Goal: Information Seeking & Learning: Learn about a topic

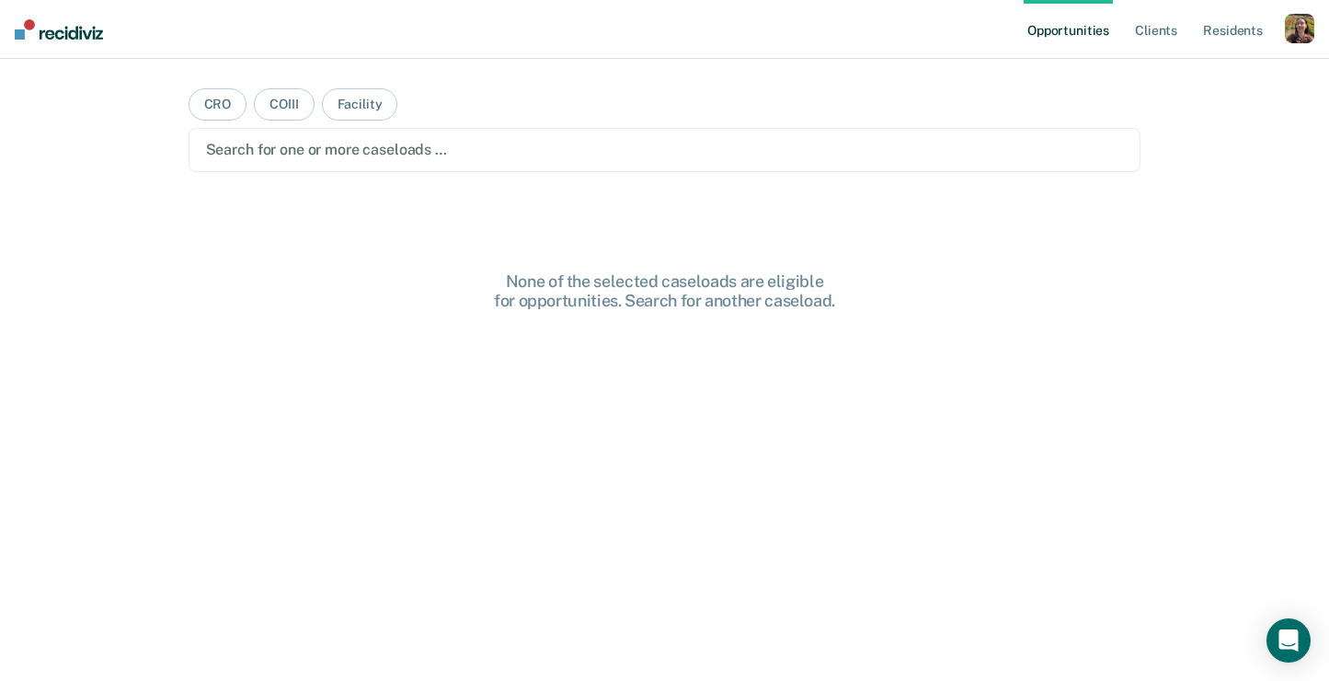
click at [1283, 41] on ul "Opportunities Client s Resident s" at bounding box center [1154, 29] width 261 height 59
click at [1294, 36] on div "button" at bounding box center [1299, 28] width 29 height 29
click at [1171, 80] on link "Profile" at bounding box center [1226, 75] width 148 height 16
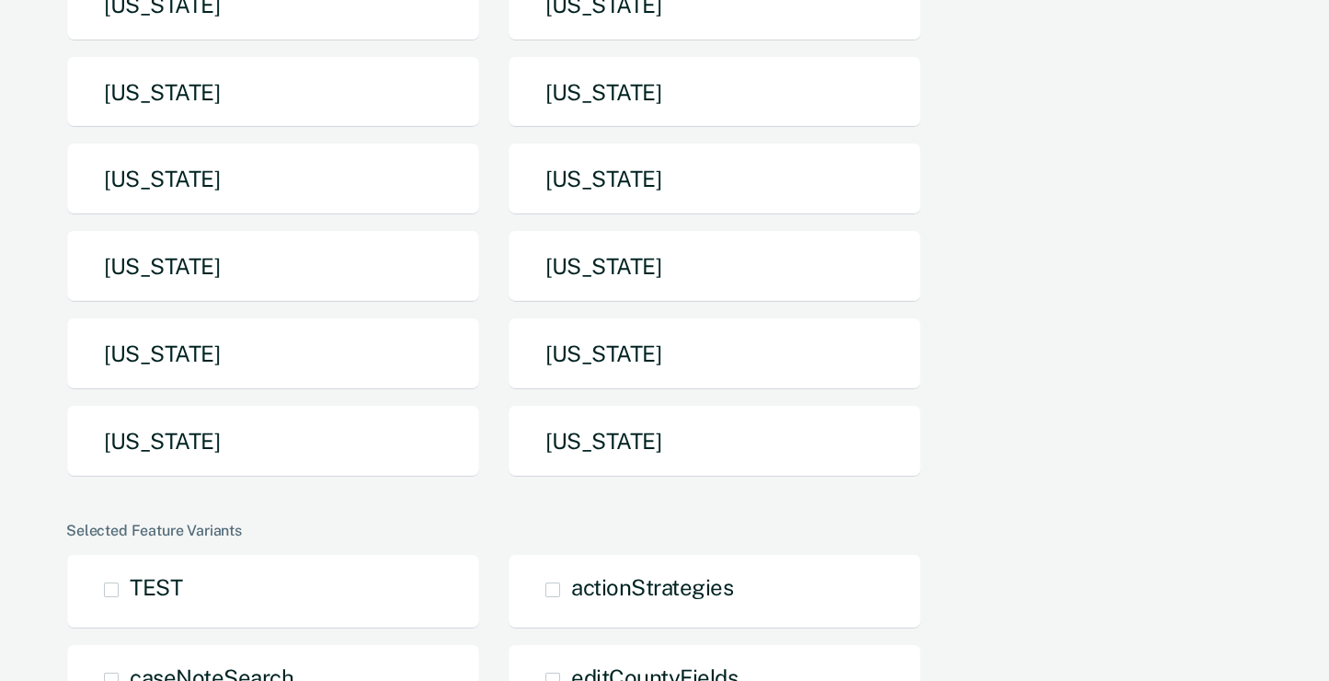
scroll to position [386, 0]
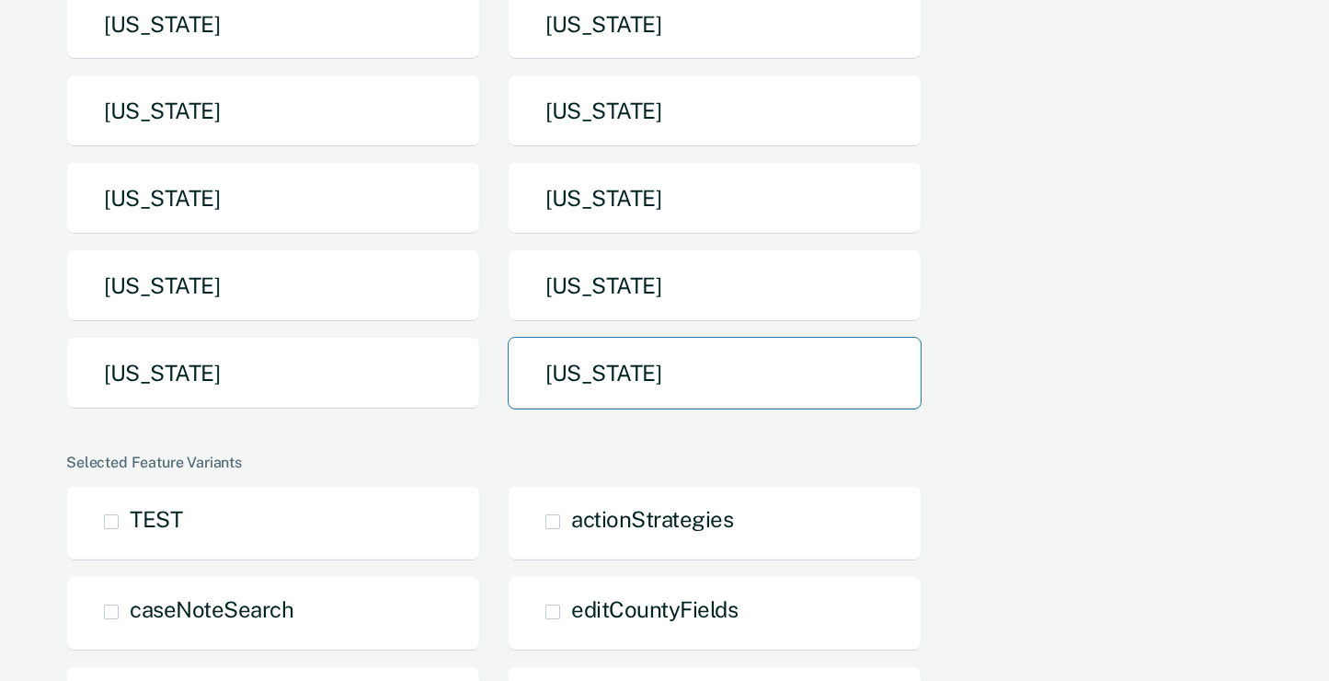
click at [641, 363] on button "Utah" at bounding box center [715, 373] width 414 height 73
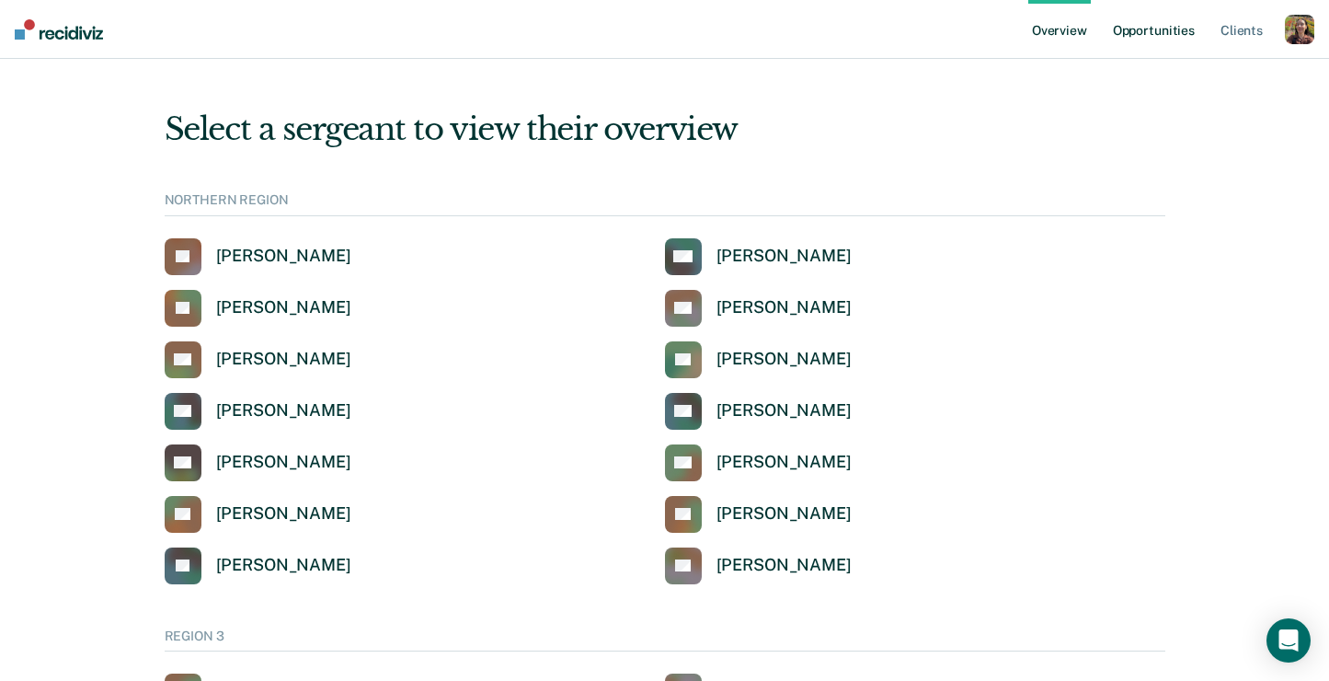
click at [1164, 30] on link "Opportunities" at bounding box center [1154, 29] width 89 height 59
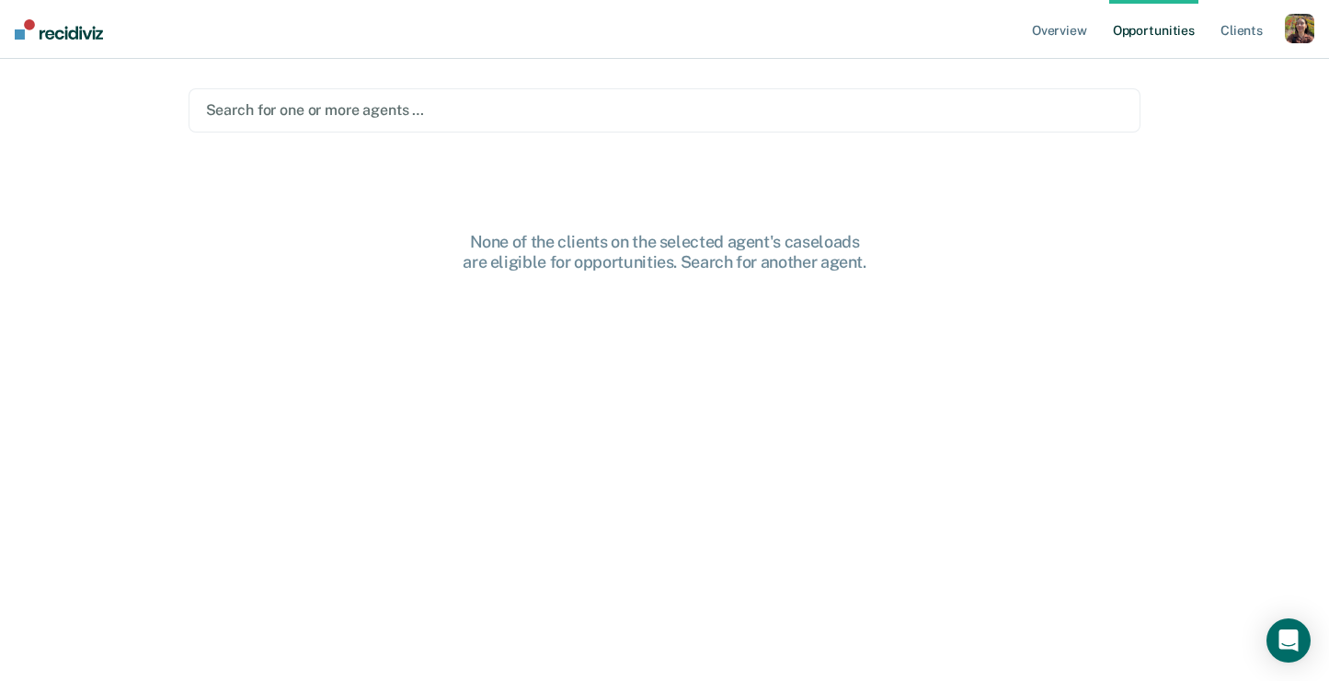
click at [868, 122] on div "Search for one or more agents …" at bounding box center [665, 110] width 922 height 25
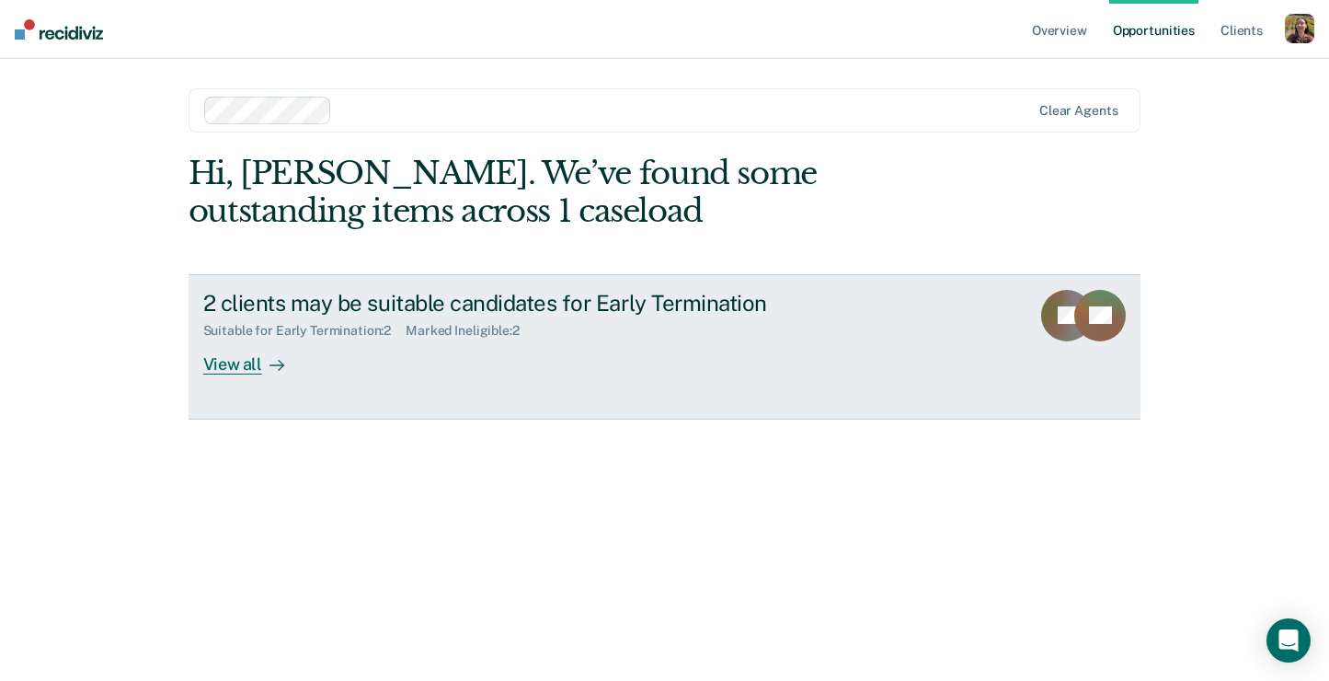
click at [248, 373] on div "View all" at bounding box center [254, 357] width 103 height 36
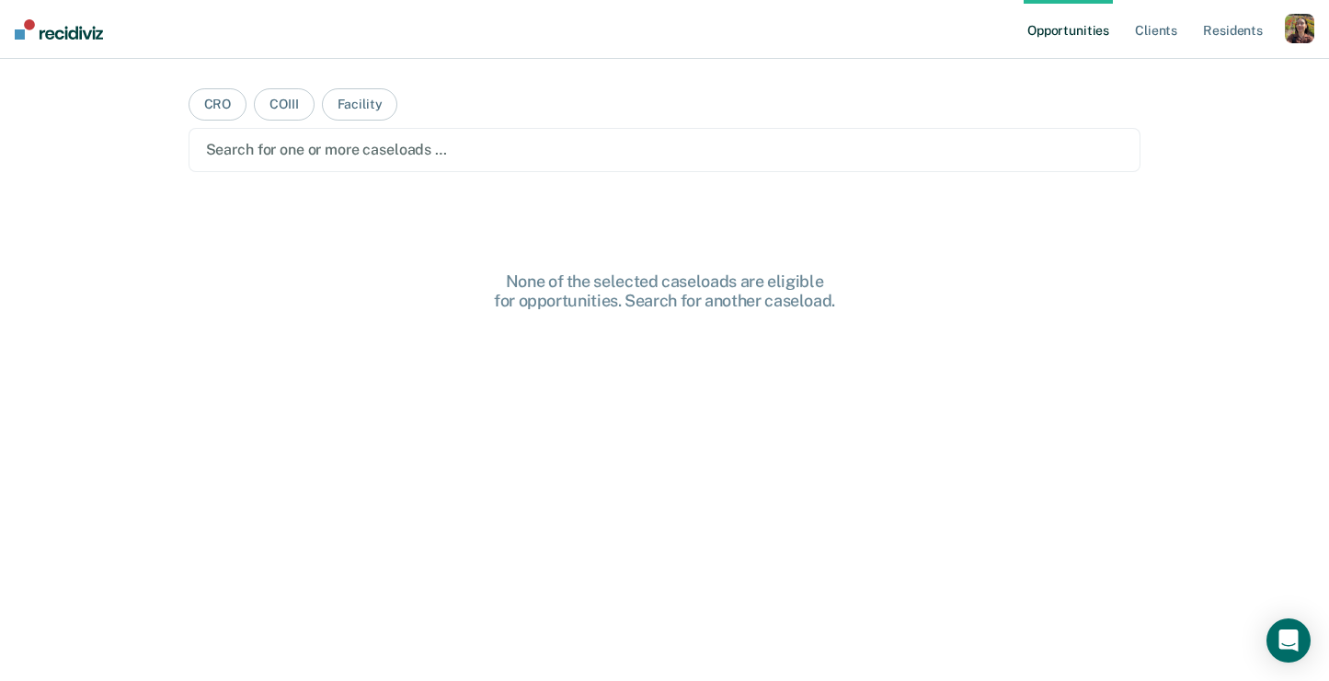
click at [1307, 23] on div "button" at bounding box center [1299, 28] width 29 height 29
click at [1202, 76] on link "Profile" at bounding box center [1226, 75] width 148 height 16
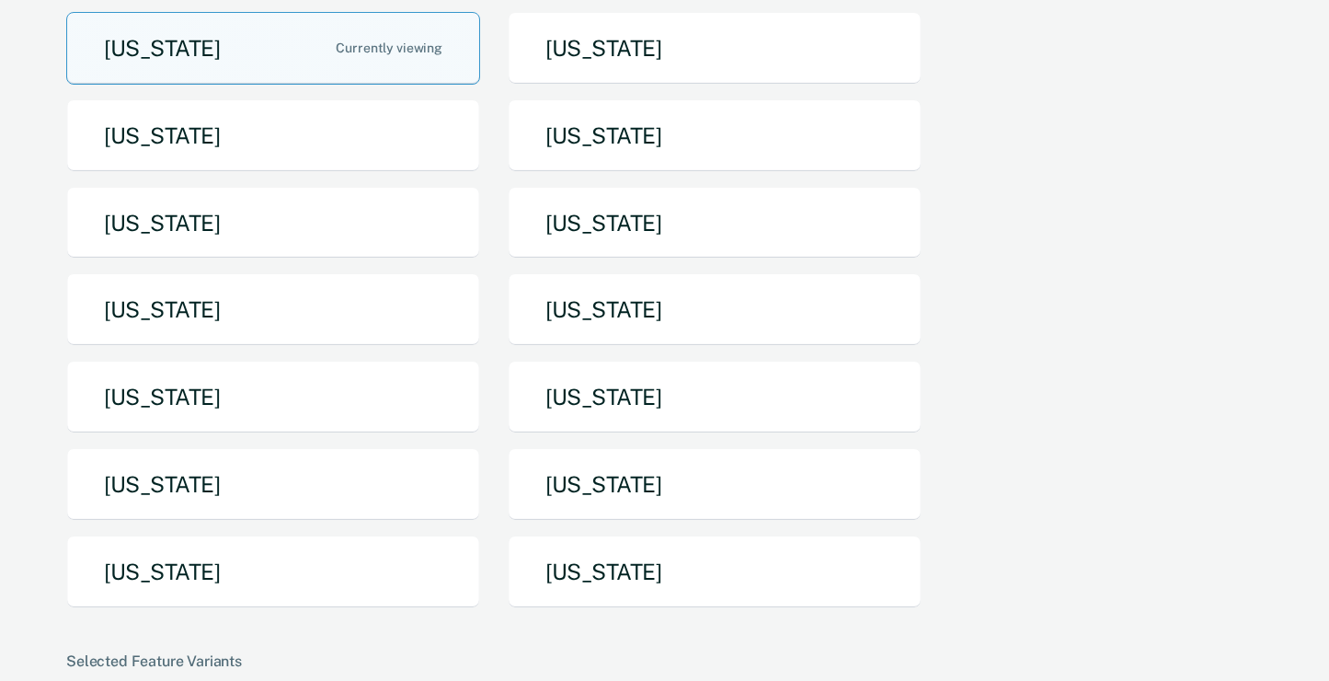
scroll to position [279, 0]
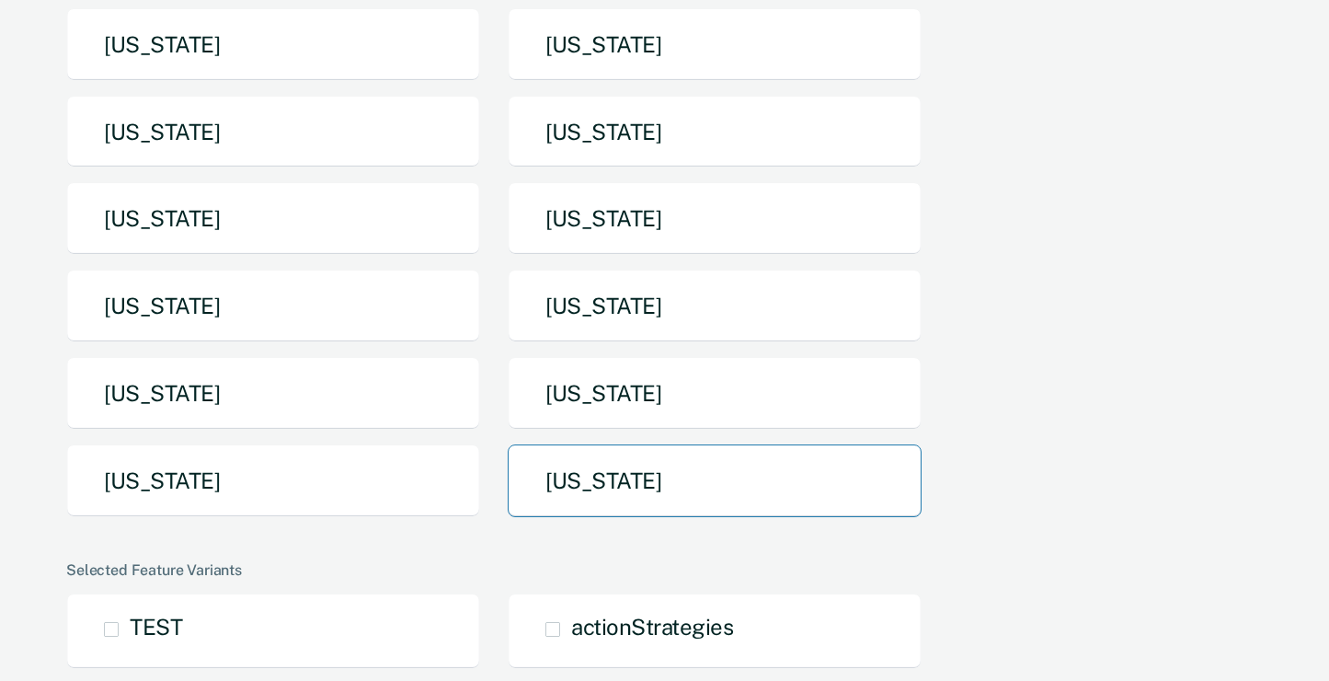
click at [619, 507] on button "[US_STATE]" at bounding box center [715, 480] width 414 height 73
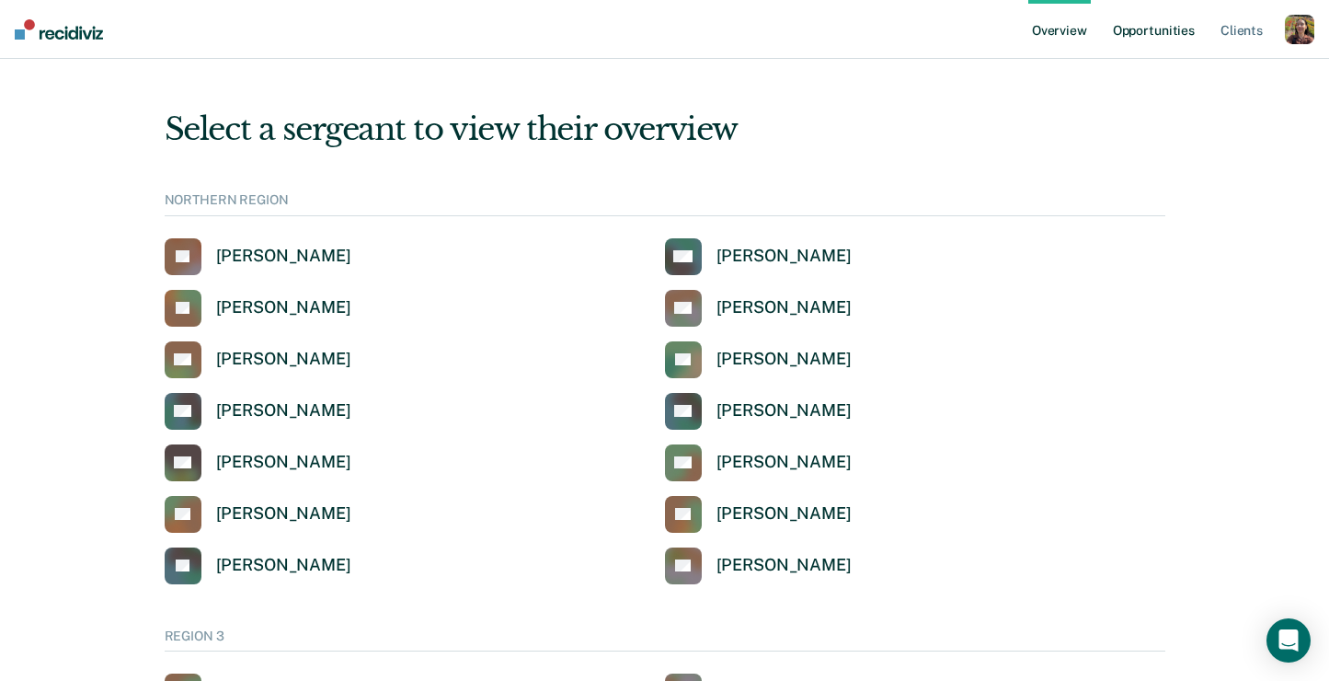
click at [1167, 40] on link "Opportunities" at bounding box center [1154, 29] width 89 height 59
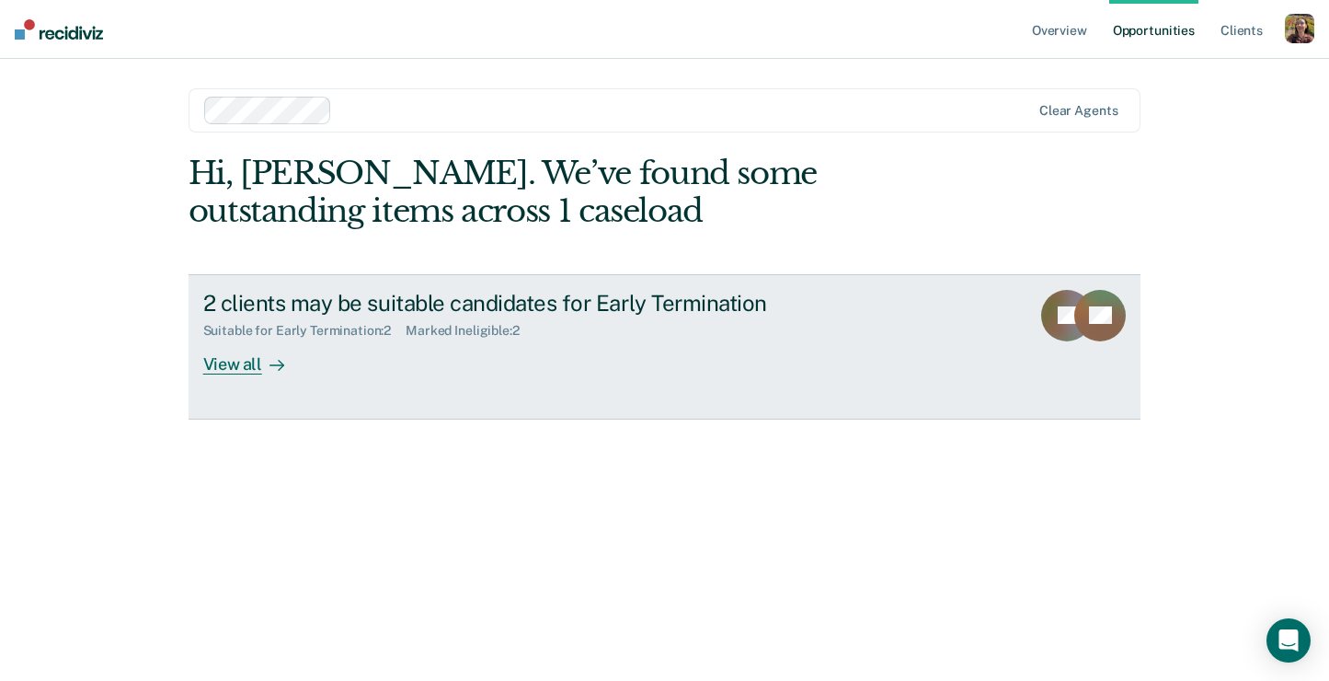
click at [376, 362] on div "2 clients may be suitable candidates for Early Termination Suitable for Early T…" at bounding box center [548, 332] width 690 height 85
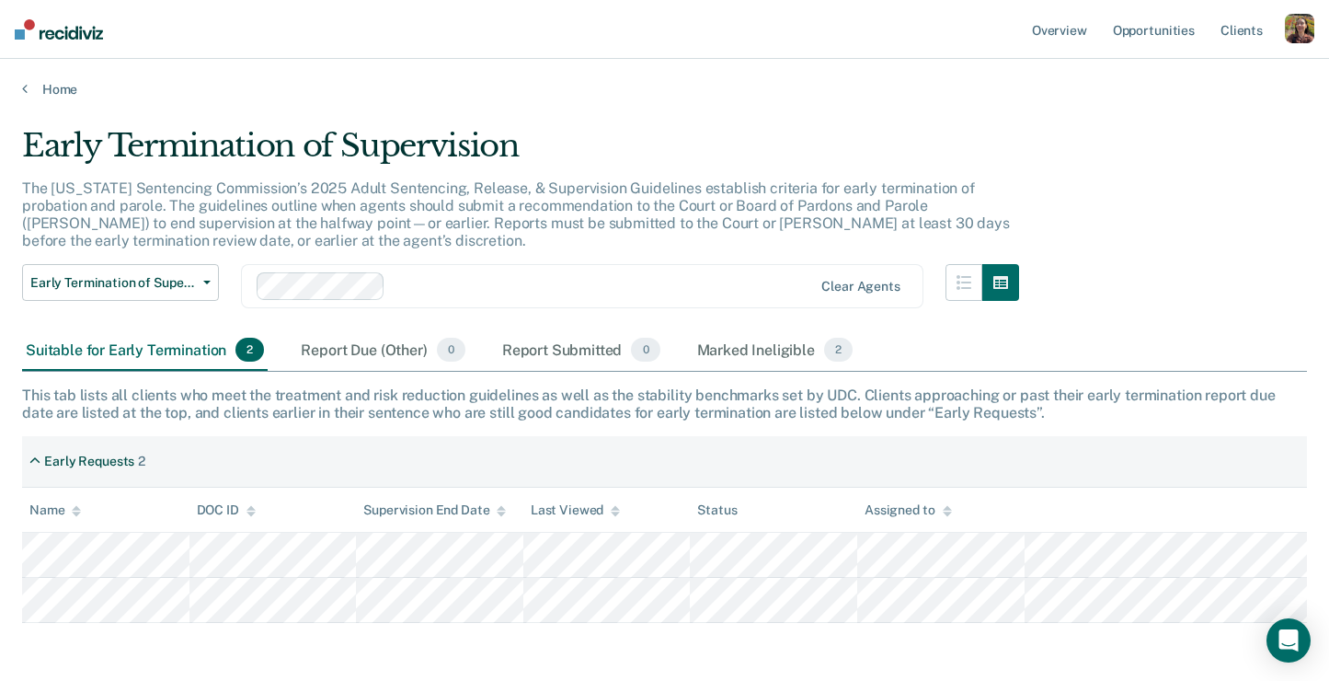
scroll to position [74, 0]
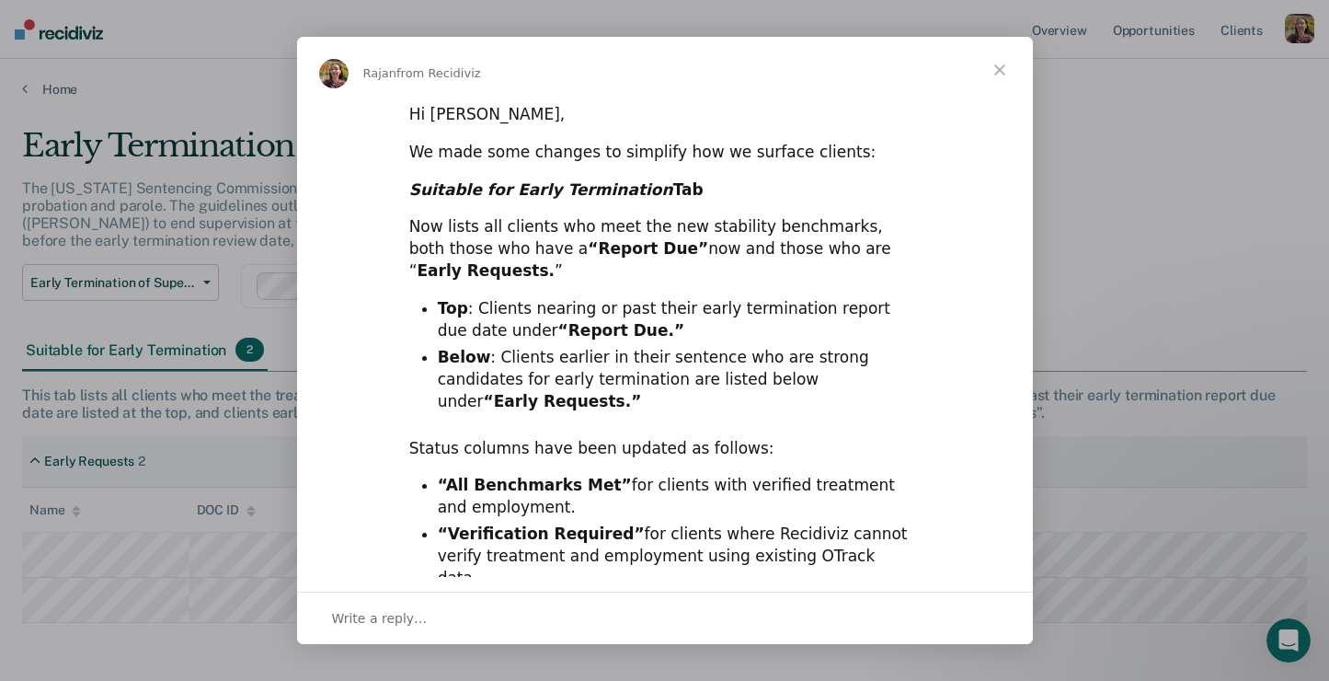
click at [1002, 71] on span "Close" at bounding box center [1000, 70] width 66 height 66
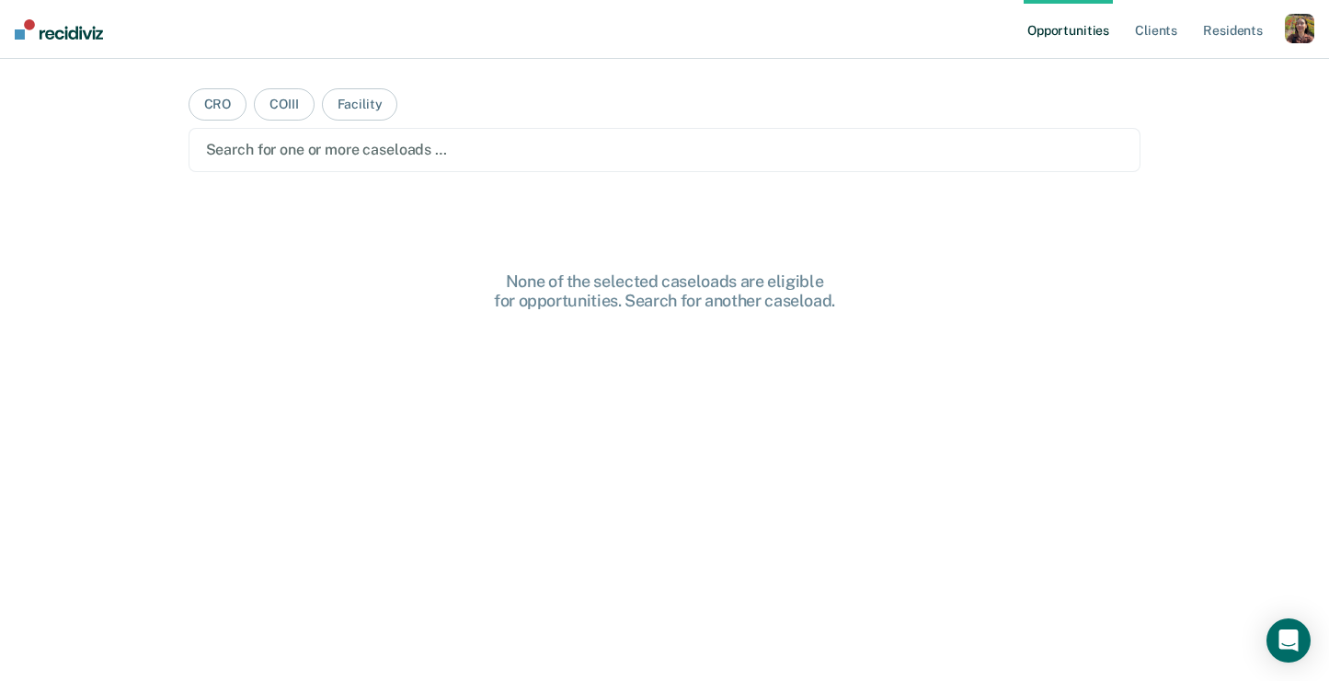
click at [1300, 28] on div "button" at bounding box center [1299, 28] width 29 height 29
click at [1187, 77] on link "Profile" at bounding box center [1226, 75] width 148 height 16
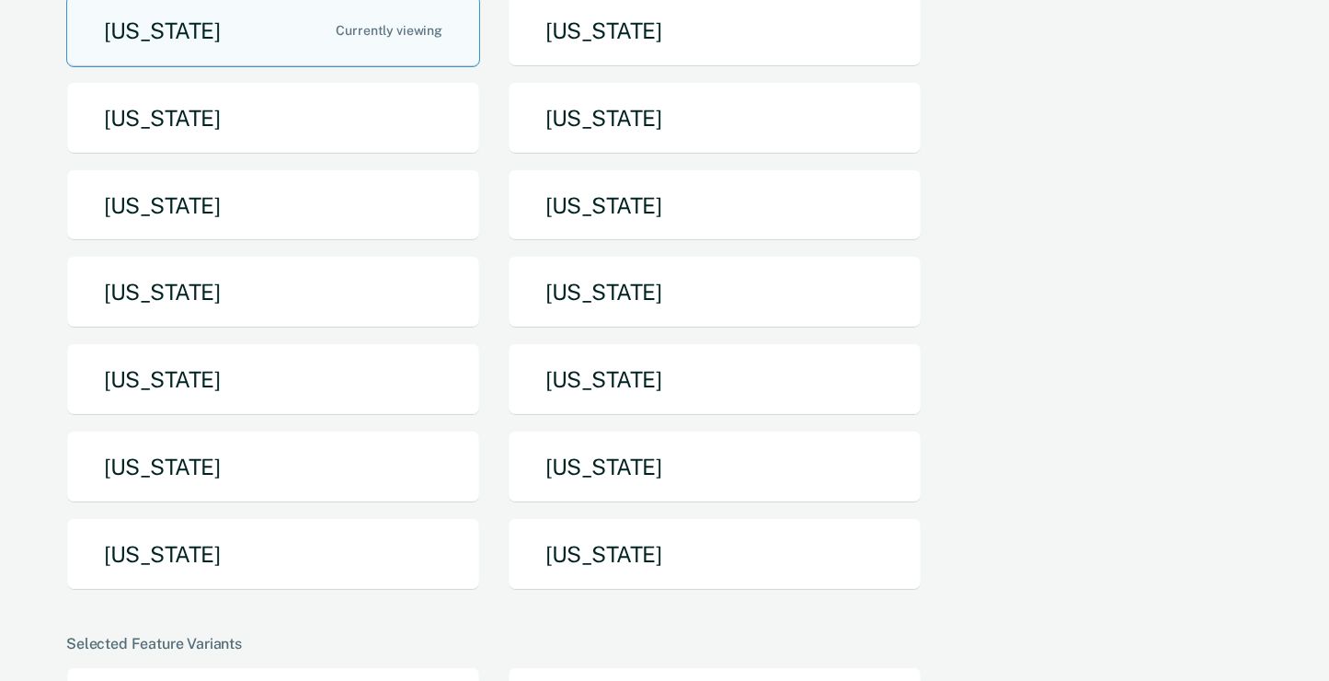
scroll to position [204, 0]
click at [587, 570] on button "[US_STATE]" at bounding box center [715, 555] width 414 height 73
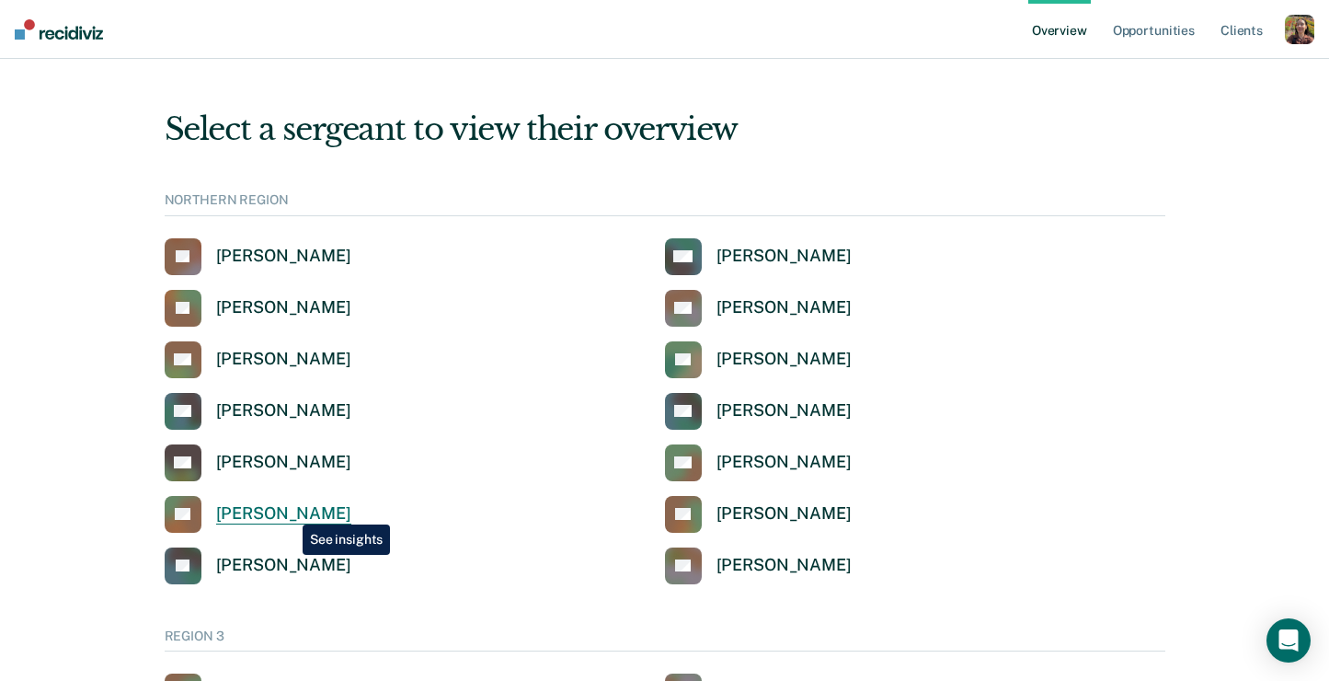
click at [289, 511] on div "[PERSON_NAME]" at bounding box center [283, 513] width 135 height 21
click at [956, 456] on div "ZH Zach Hutto" at bounding box center [915, 462] width 500 height 37
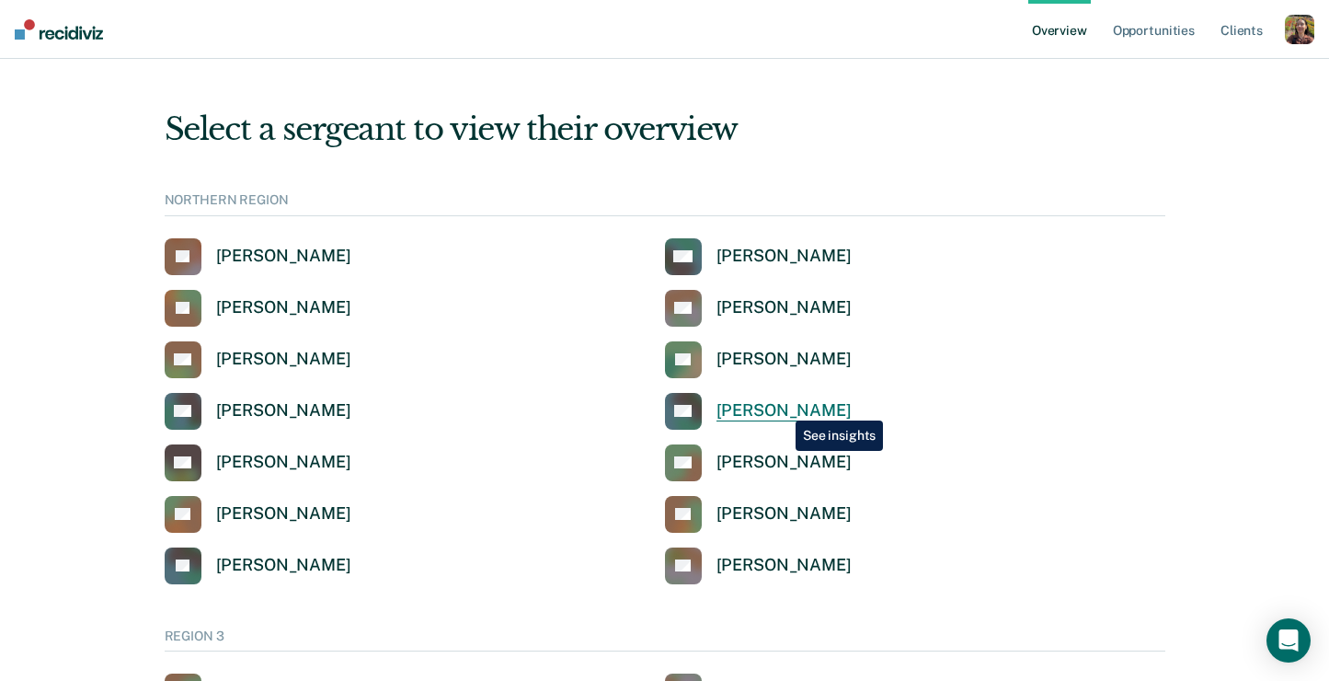
click at [782, 407] on div "David Hanna" at bounding box center [784, 410] width 135 height 21
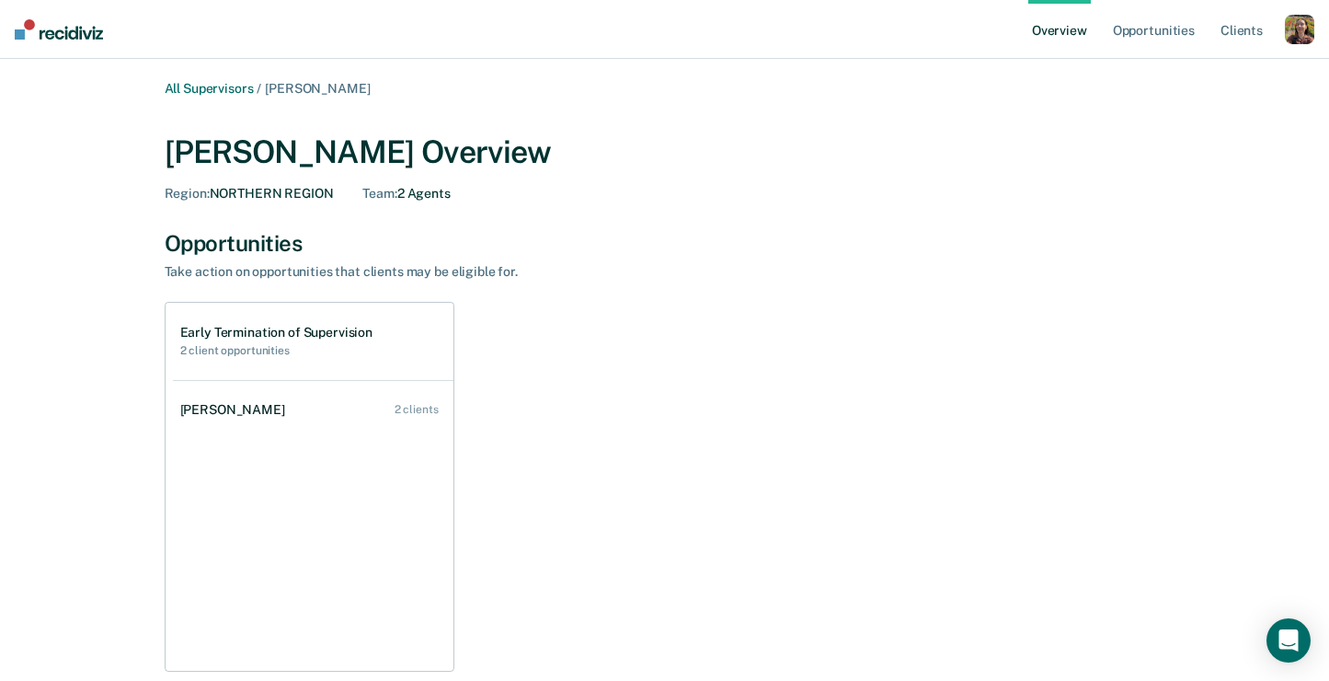
click at [906, 214] on div "David Hanna Overview Region : NORTHERN REGION Team : 2 Agents" at bounding box center [665, 163] width 1001 height 105
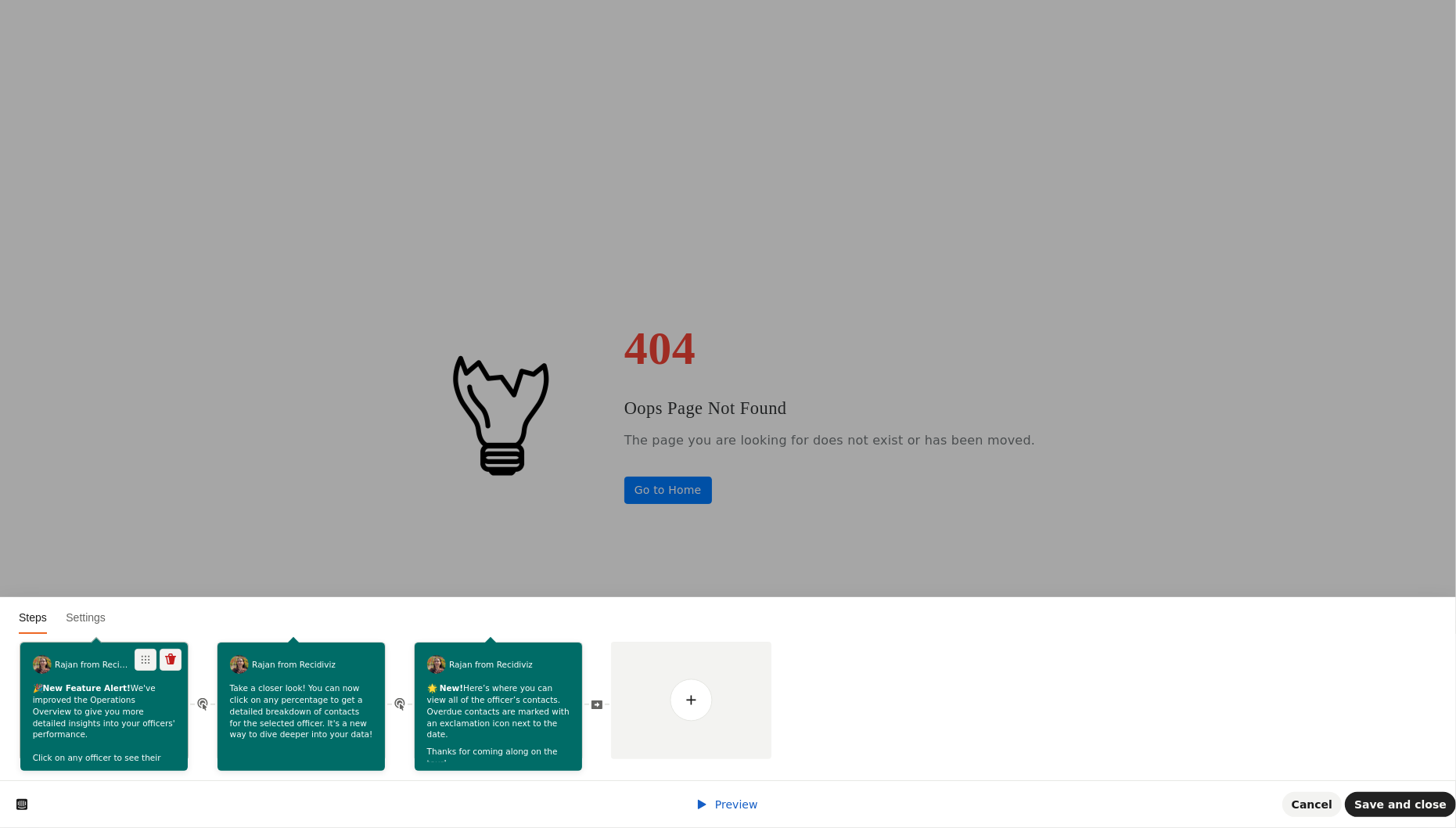
click at [117, 728] on p "🎉 New Feature Alert! We've improved the Operations Overview to give you more de…" at bounding box center [105, 740] width 143 height 115
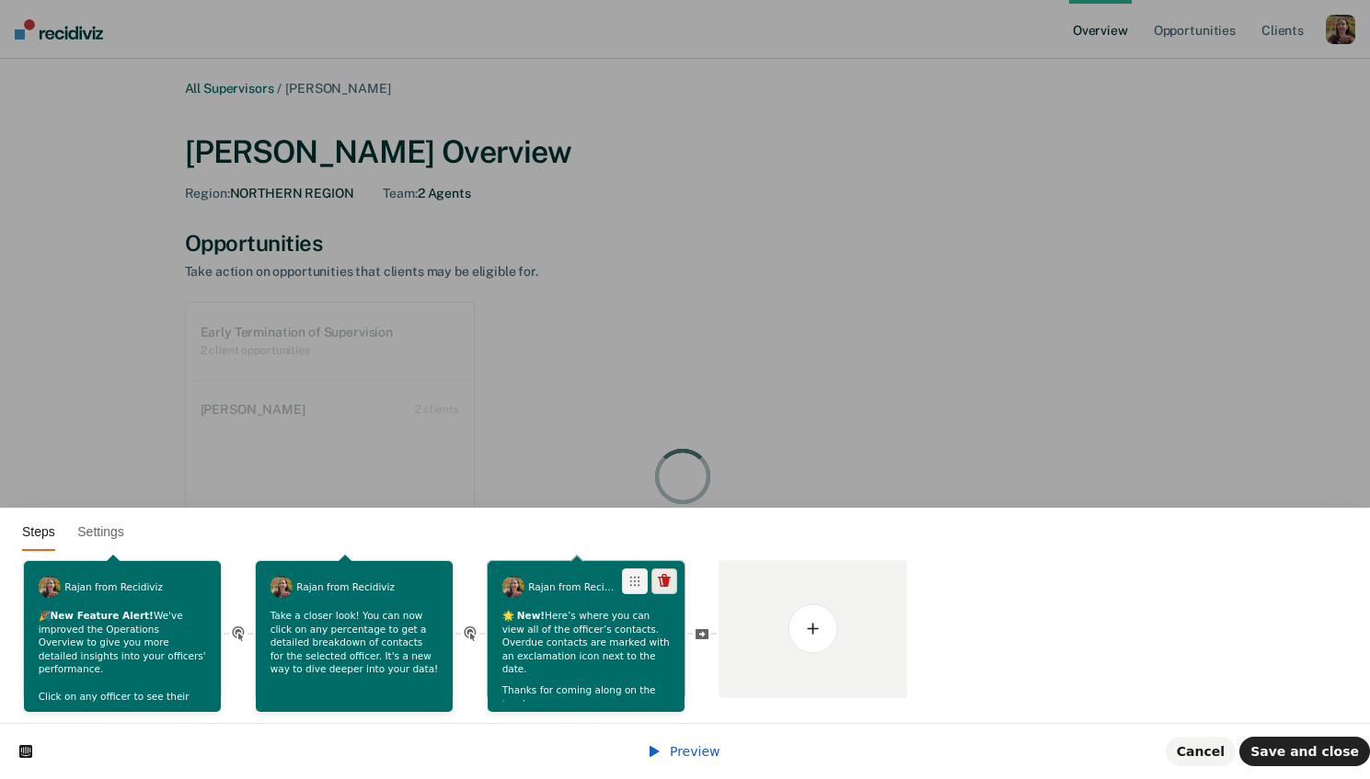
click at [657, 587] on icon at bounding box center [664, 581] width 15 height 15
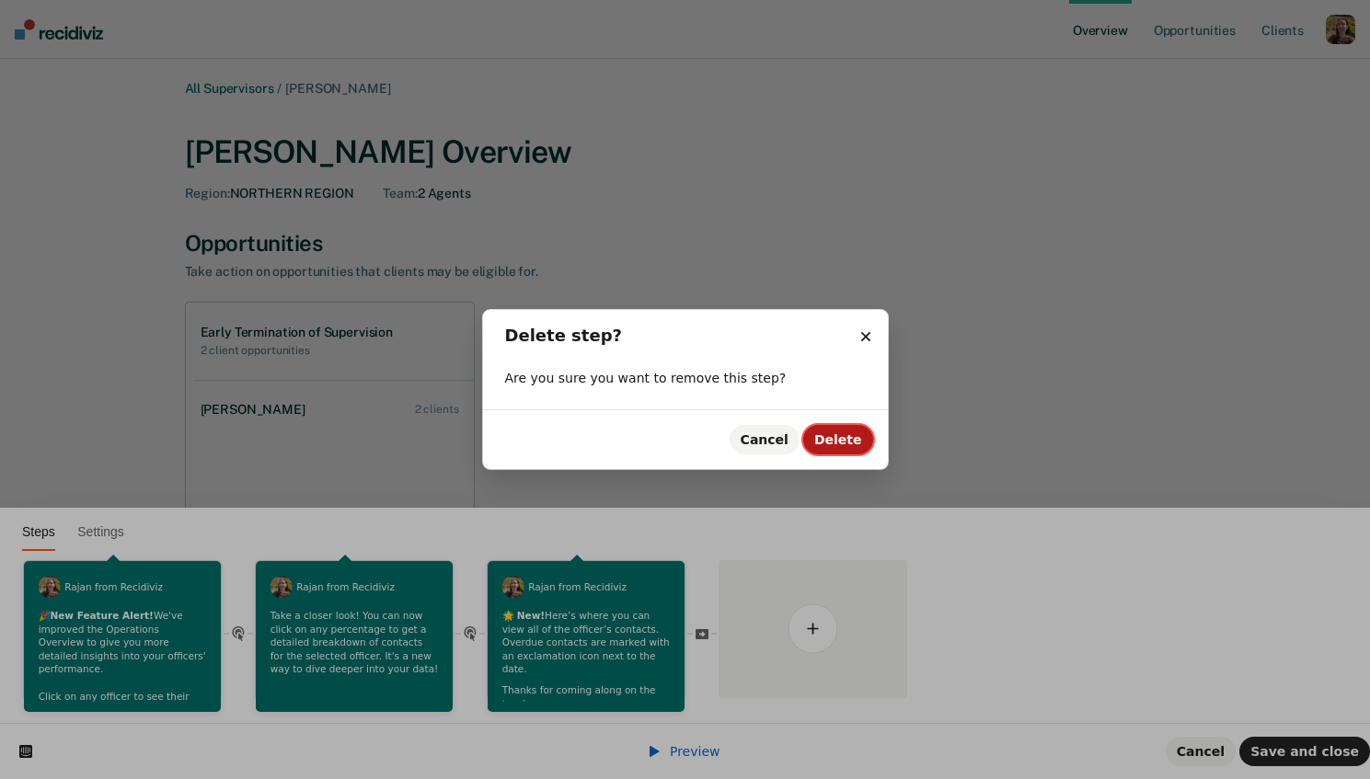
click at [846, 442] on span "Delete" at bounding box center [838, 439] width 48 height 15
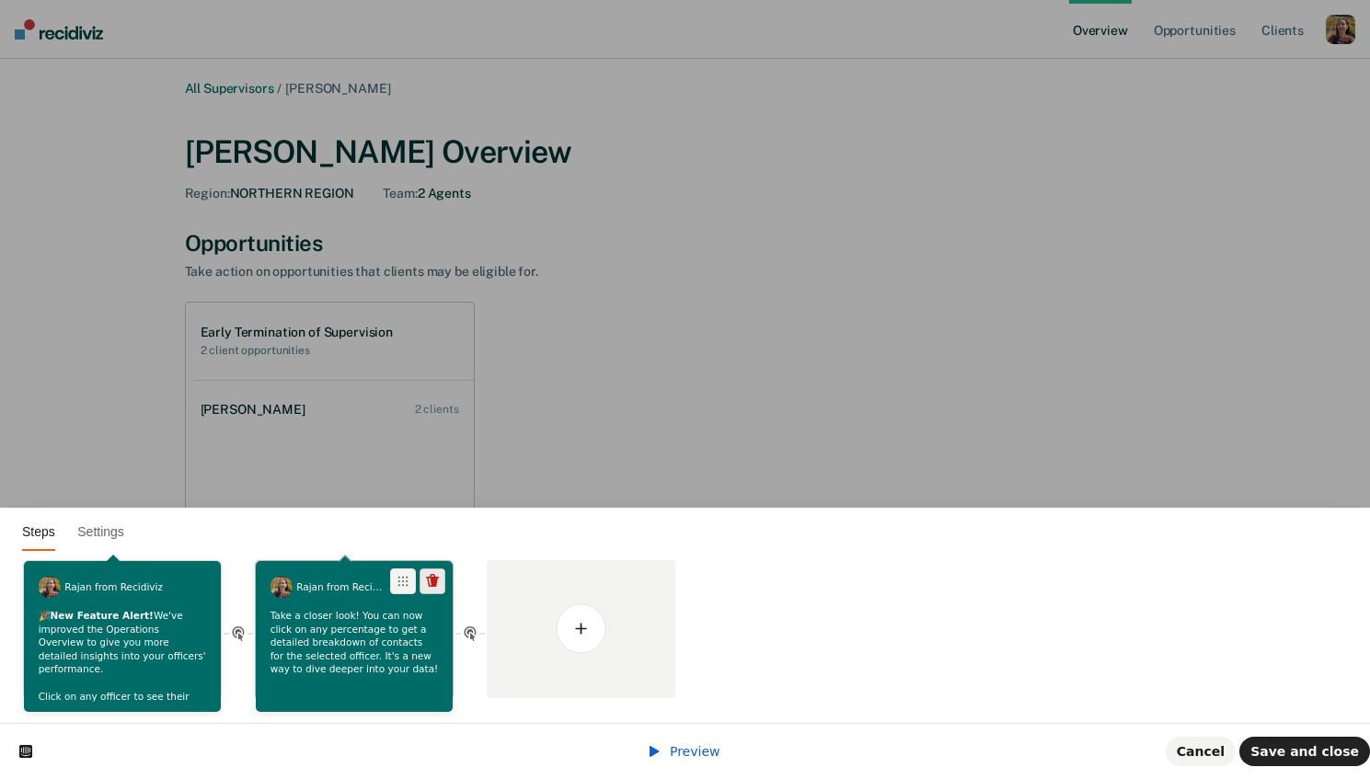
click at [431, 581] on icon at bounding box center [432, 580] width 13 height 13
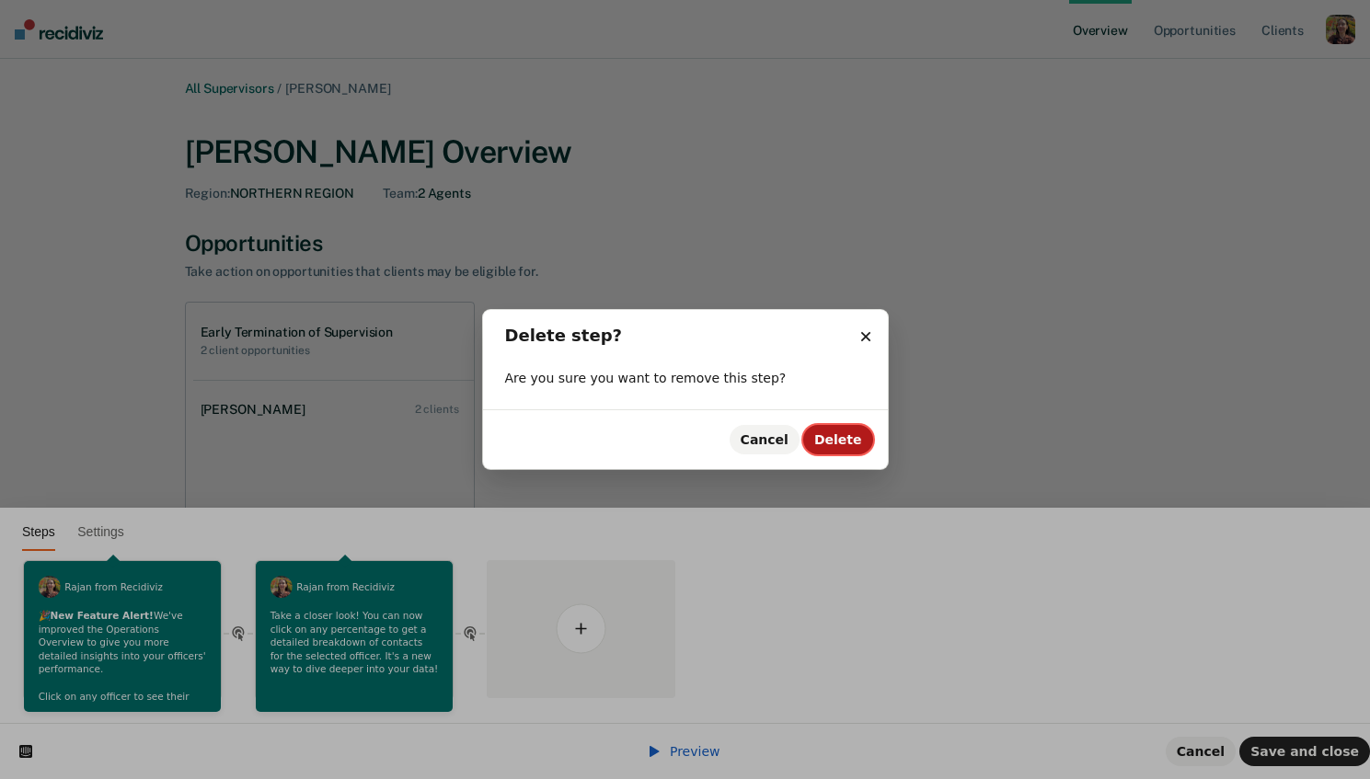
click at [848, 433] on span "Delete" at bounding box center [838, 439] width 48 height 15
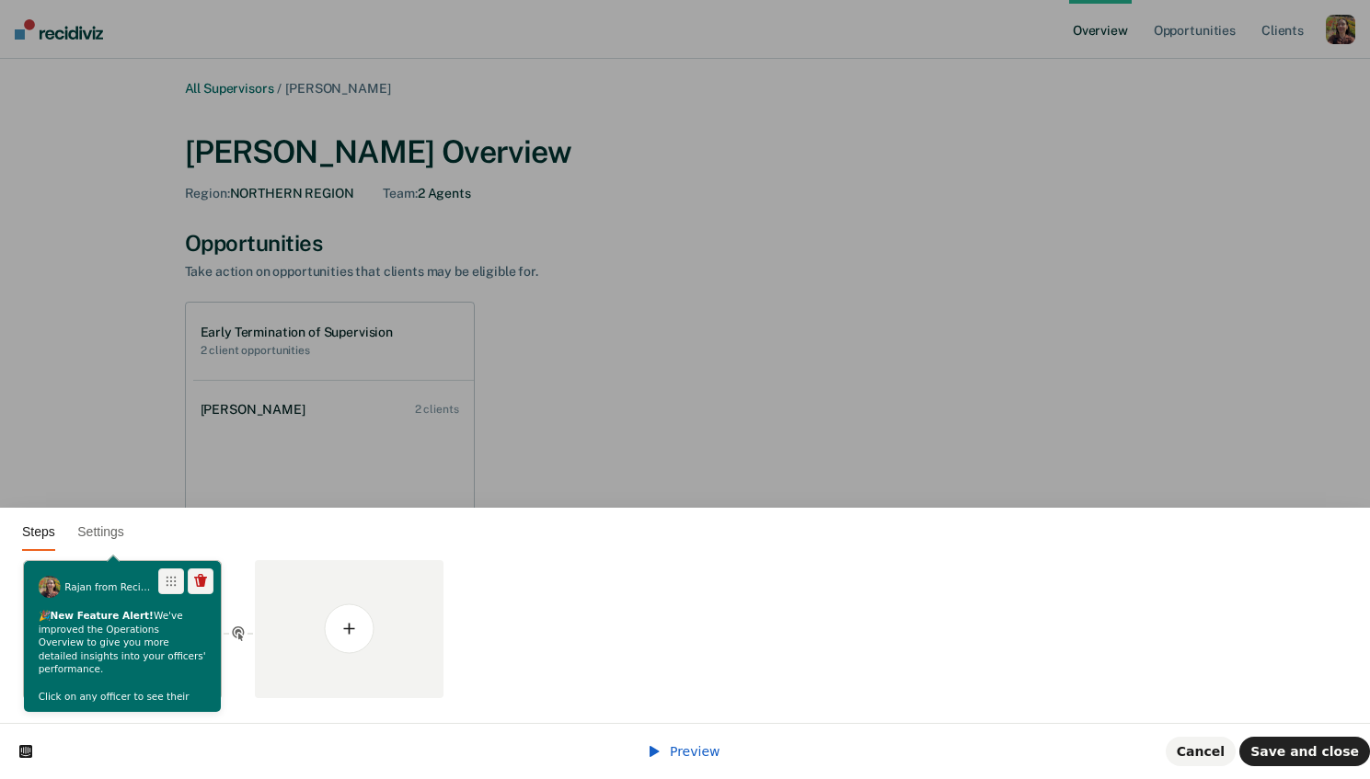
click at [130, 592] on span "from Recidiviz" at bounding box center [129, 586] width 68 height 11
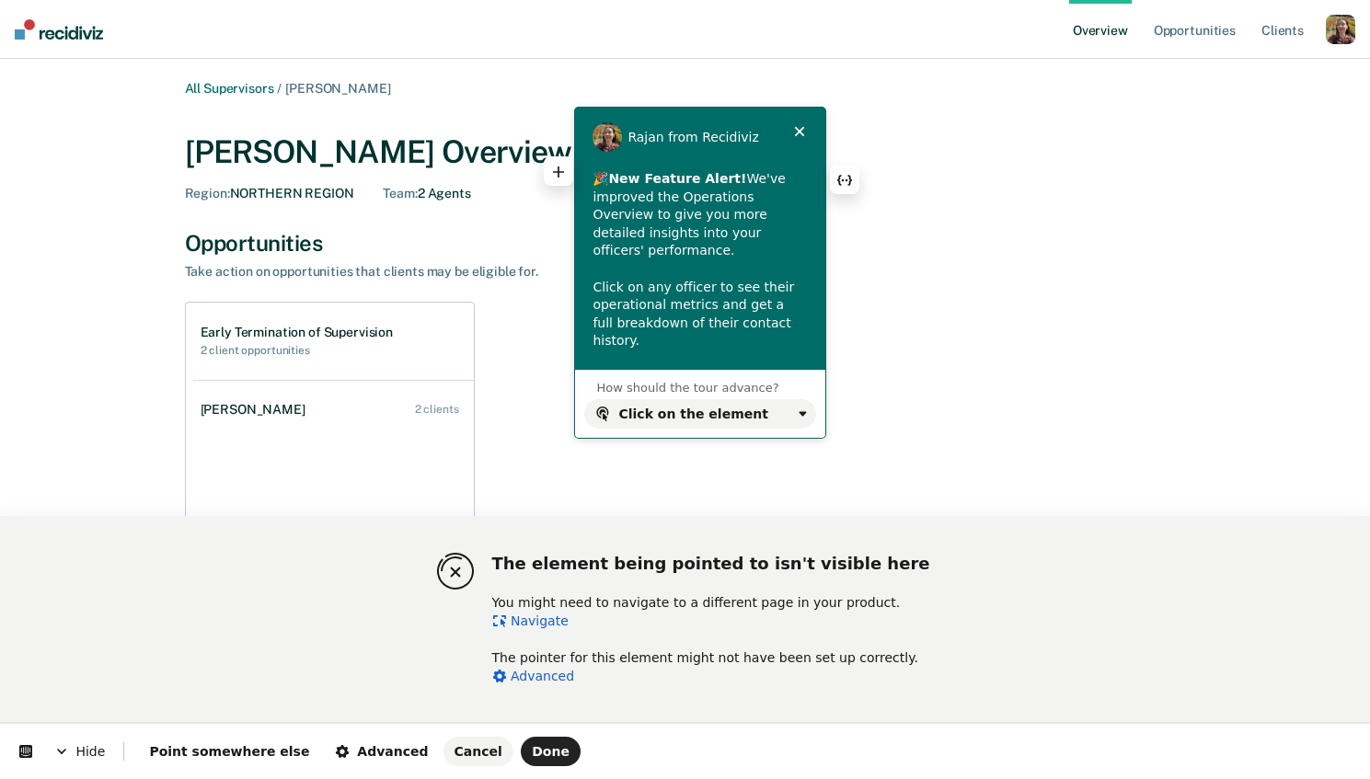
click at [669, 237] on p "🎉 New Feature Alert! We've improved the Operations Overview to give you more de…" at bounding box center [698, 260] width 213 height 180
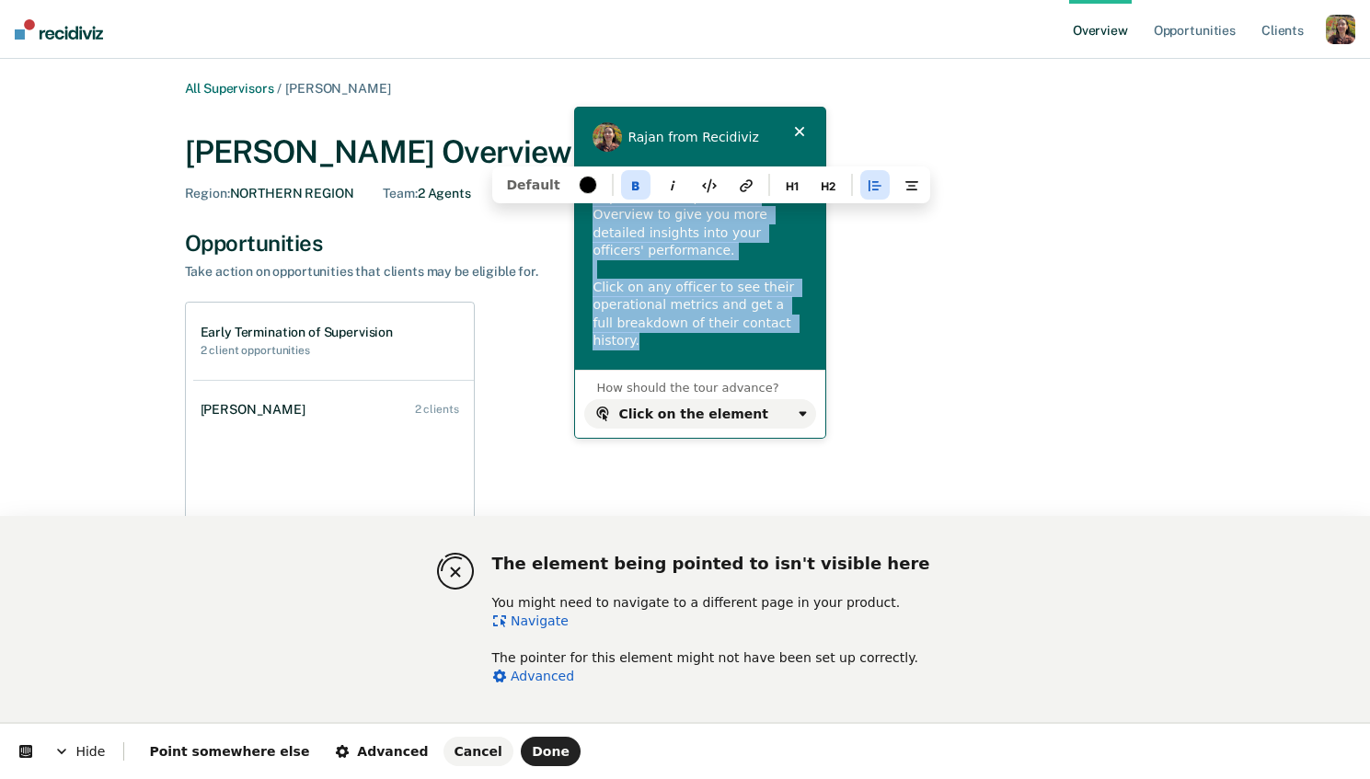
drag, startPoint x: 614, startPoint y: 178, endPoint x: 804, endPoint y: 312, distance: 232.5
click at [804, 312] on p "🎉 New Feature Alert! We've improved the Operations Overview to give you more de…" at bounding box center [698, 260] width 213 height 180
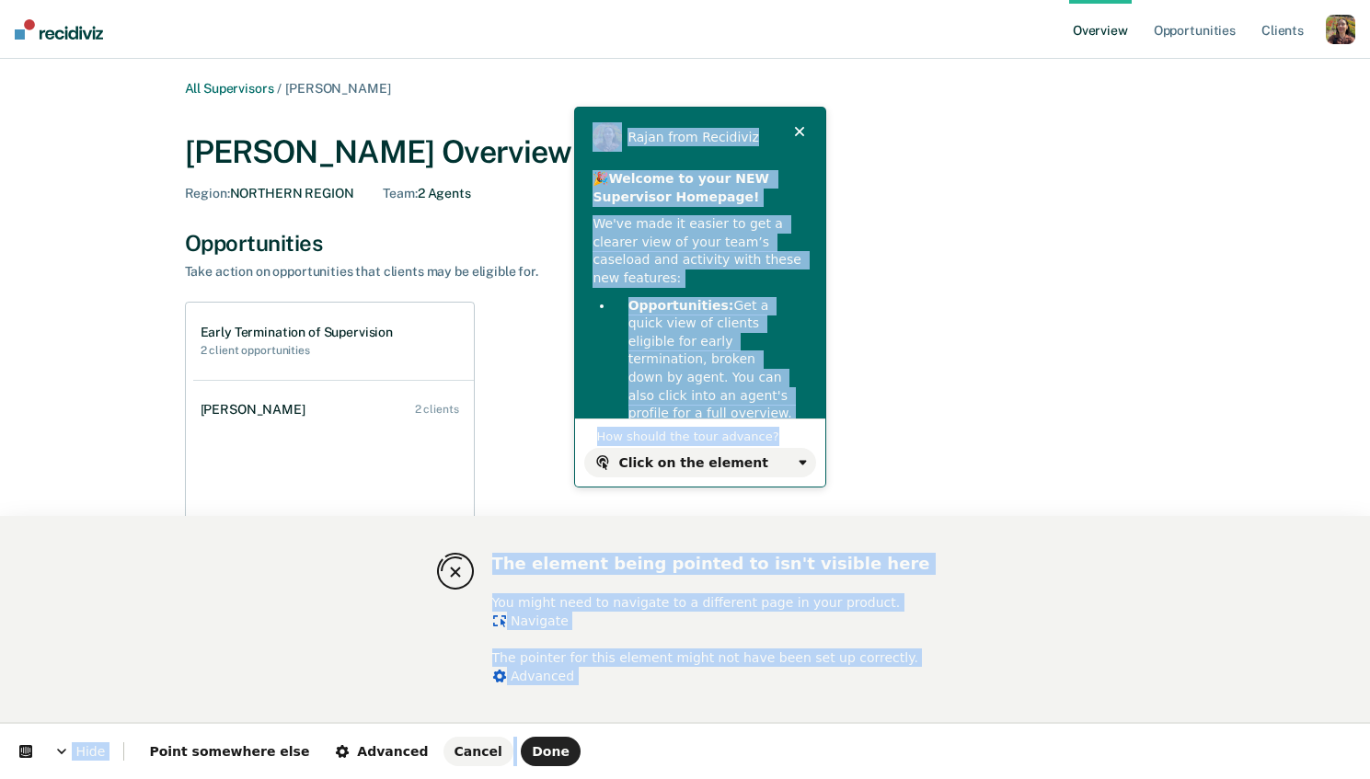
drag, startPoint x: 822, startPoint y: 481, endPoint x: 947, endPoint y: 539, distance: 137.9
click at [947, 540] on div "The element being pointed to isn't visible here You might need to navigate to a…" at bounding box center [685, 647] width 1370 height 263
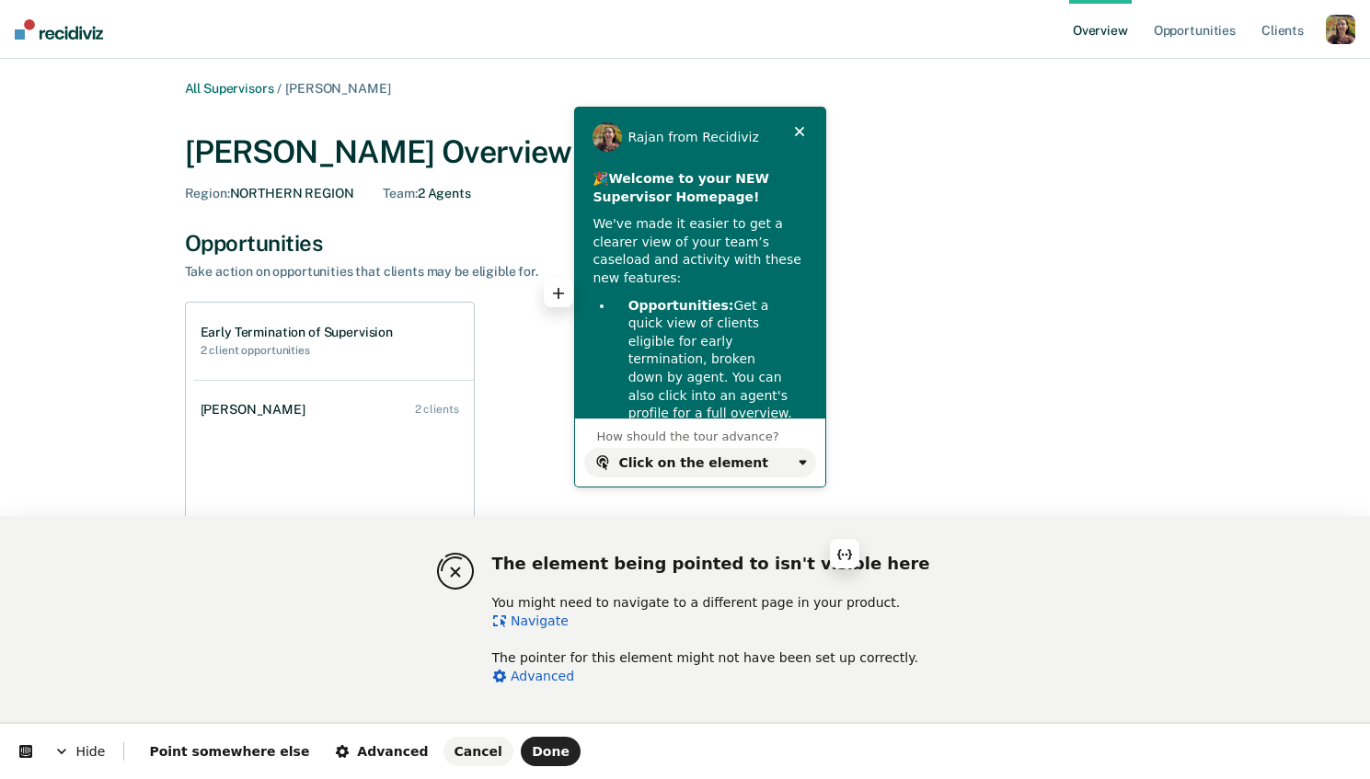
click at [719, 291] on div "🎉 Welcome to your NEW Supervisor Homepage! We've made it easier to get a cleare…" at bounding box center [700, 394] width 250 height 448
click at [748, 219] on p "We've made it easier to get a clearer view of your team’s caseload and activity…" at bounding box center [698, 251] width 213 height 72
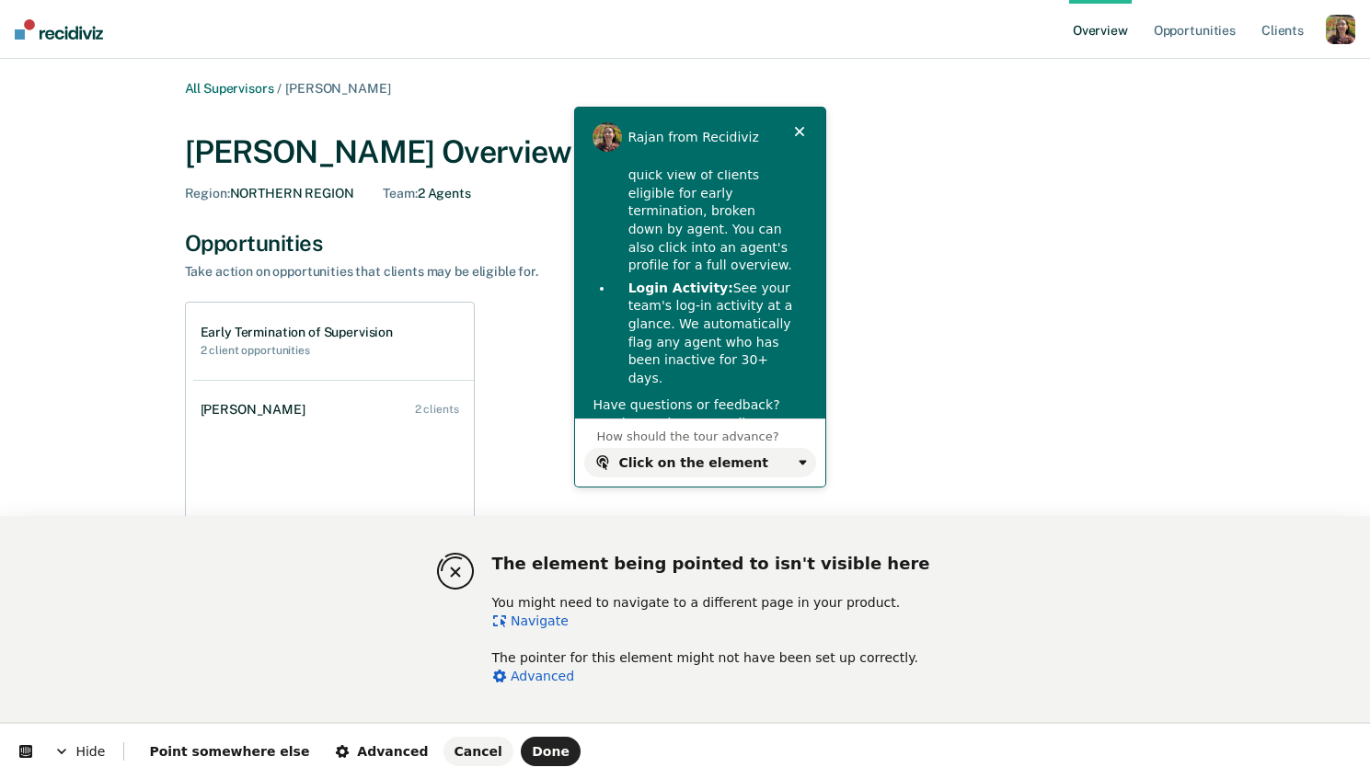
scroll to position [164, 0]
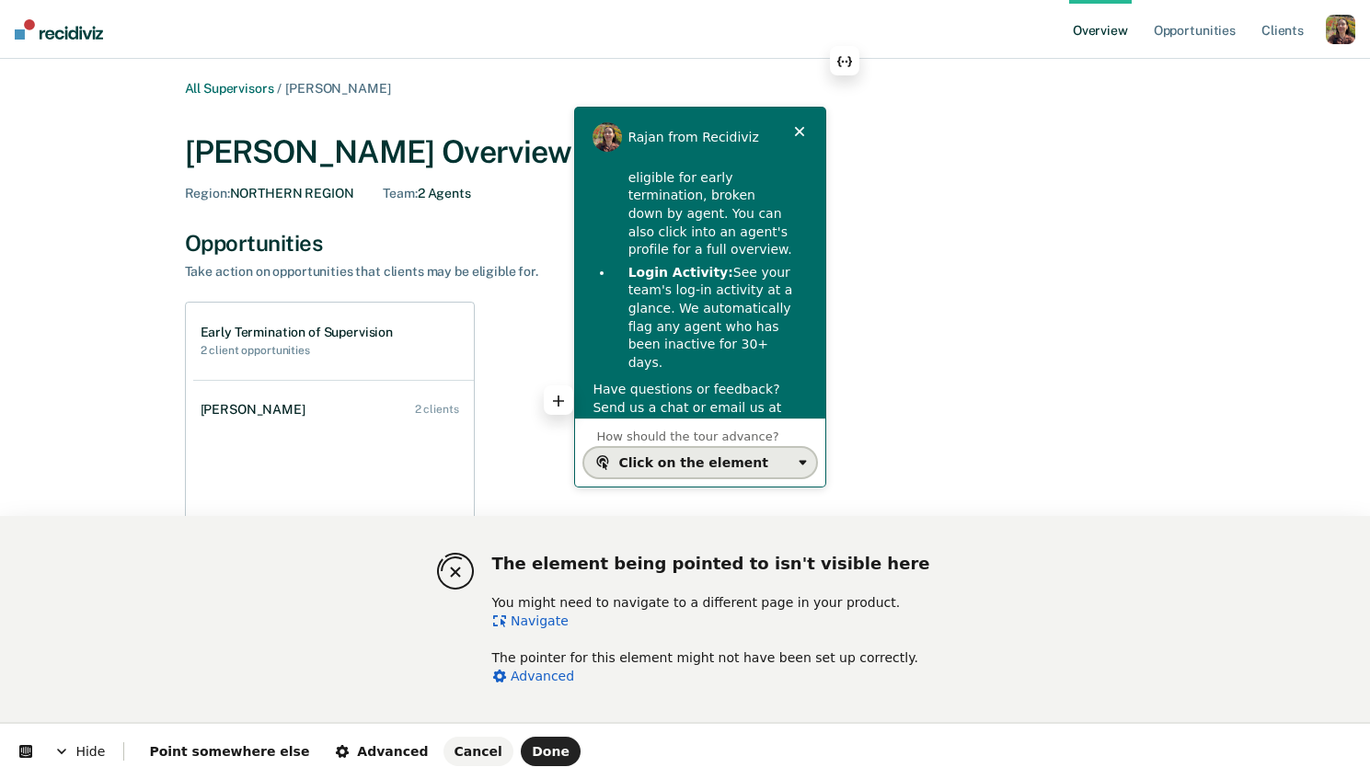
click at [792, 465] on div "Click on the element" at bounding box center [702, 462] width 215 height 15
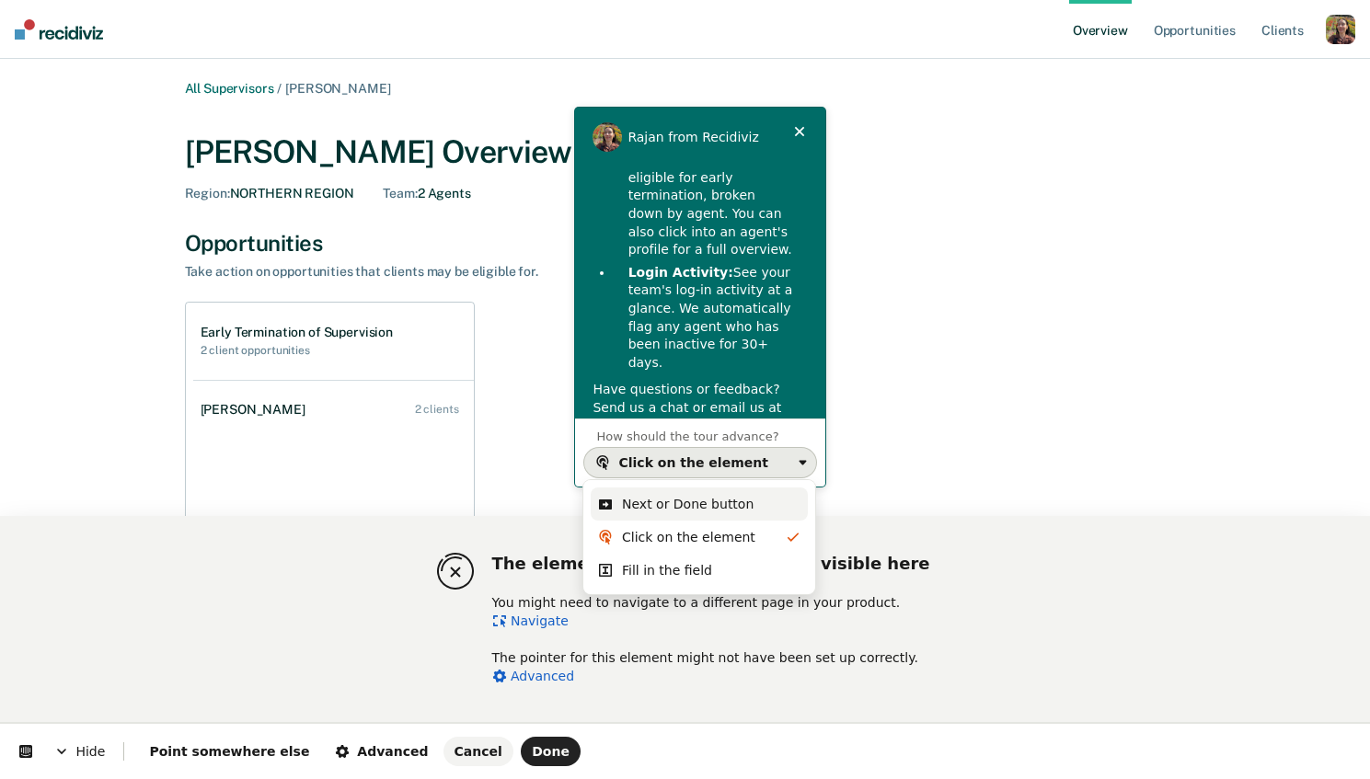
click at [725, 501] on div "Next or Done button" at bounding box center [688, 504] width 132 height 18
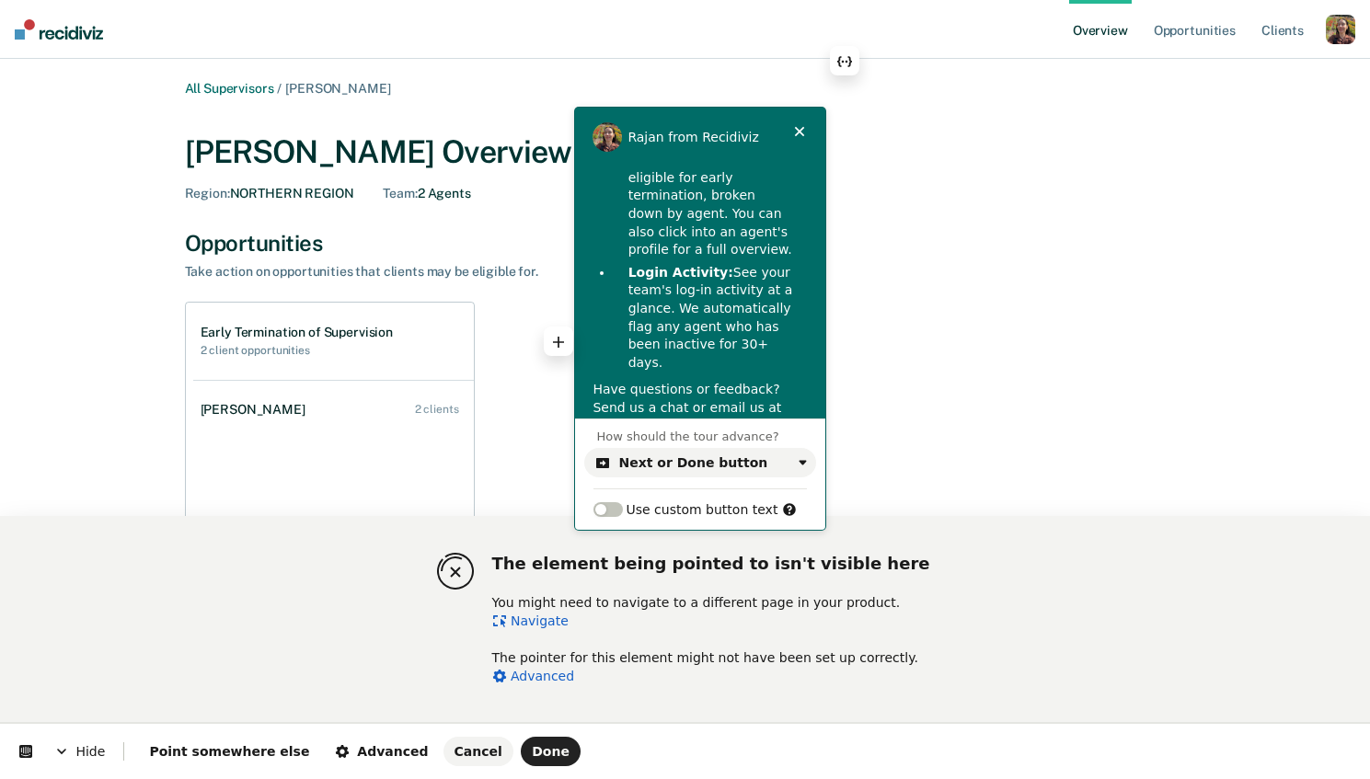
scroll to position [0, 0]
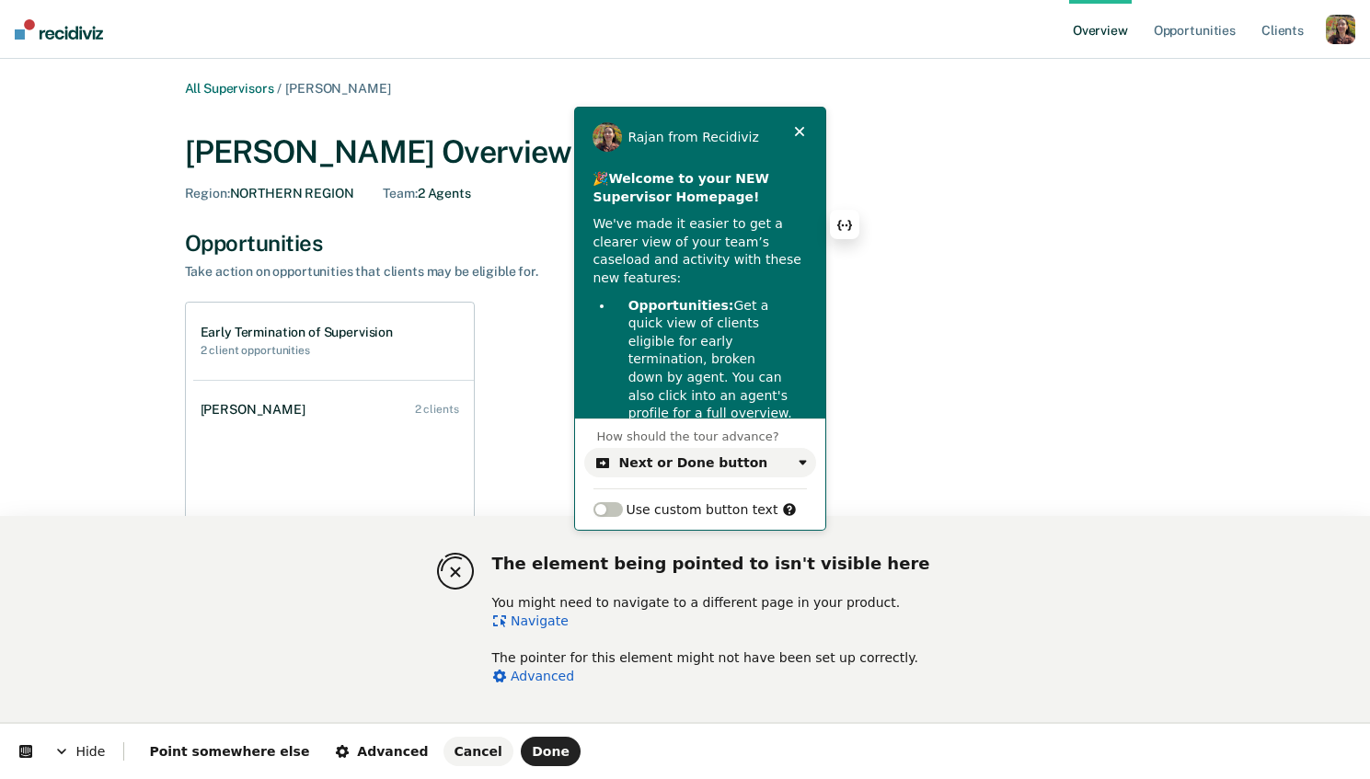
click at [527, 631] on div "The element being pointed to isn't visible here You might need to navigate to a…" at bounding box center [713, 619] width 442 height 132
click at [535, 623] on link "Navigate" at bounding box center [530, 621] width 76 height 15
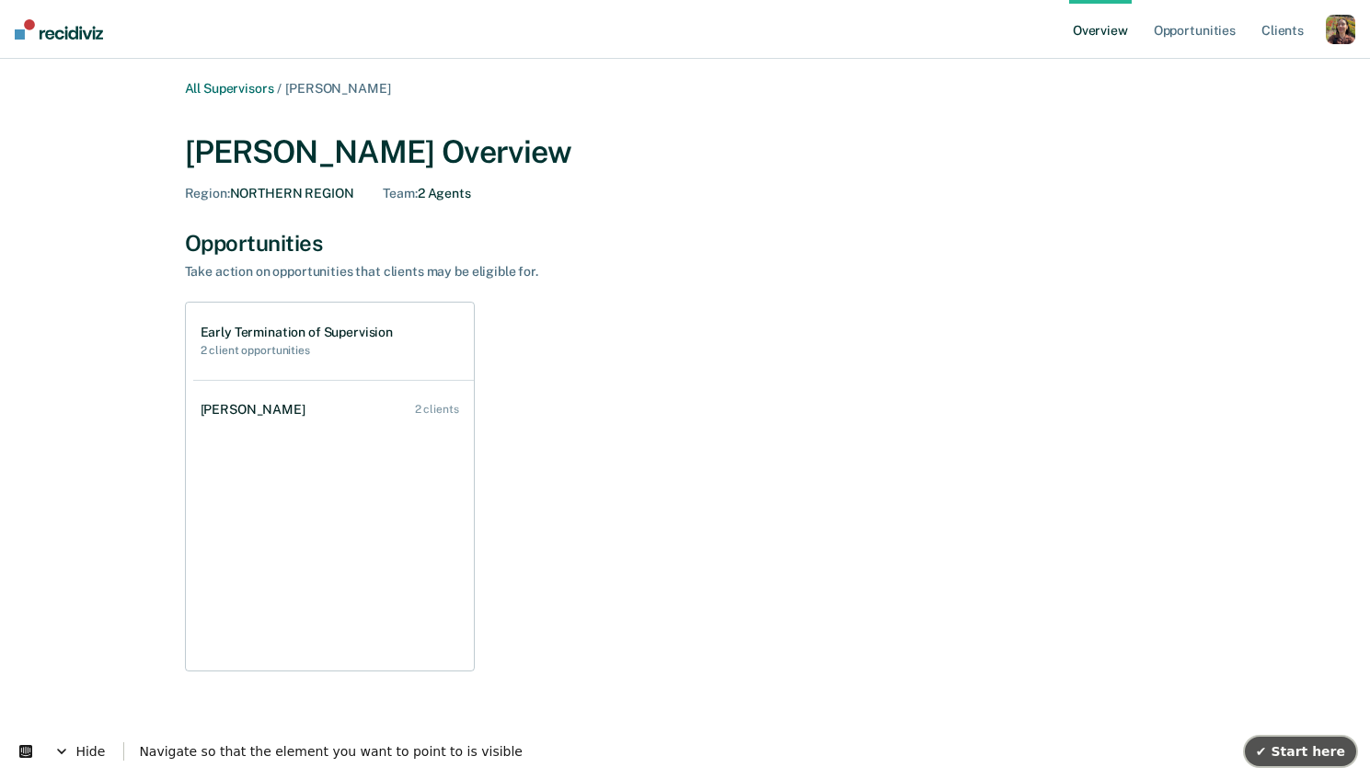
click at [1321, 750] on span "✔ Start here" at bounding box center [1300, 751] width 89 height 15
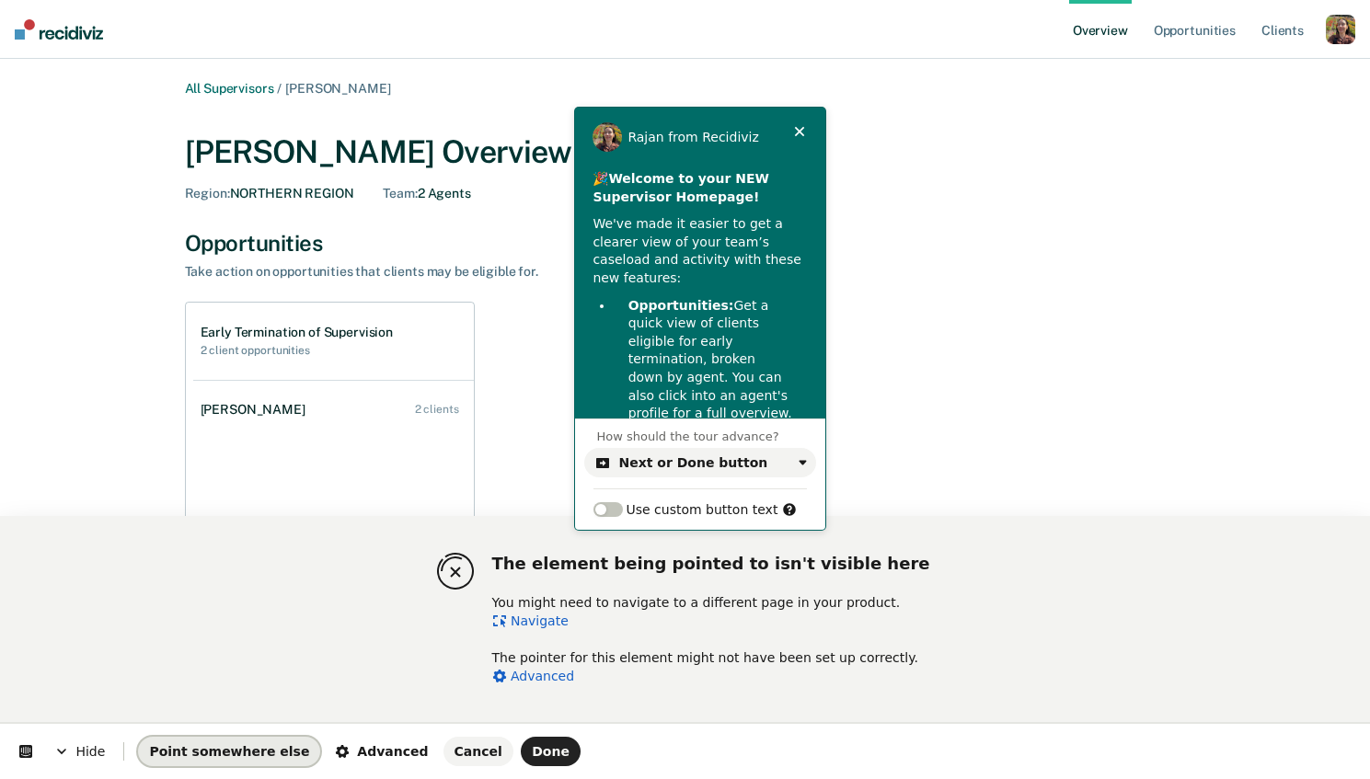
click at [226, 744] on span "Point somewhere else" at bounding box center [229, 751] width 160 height 15
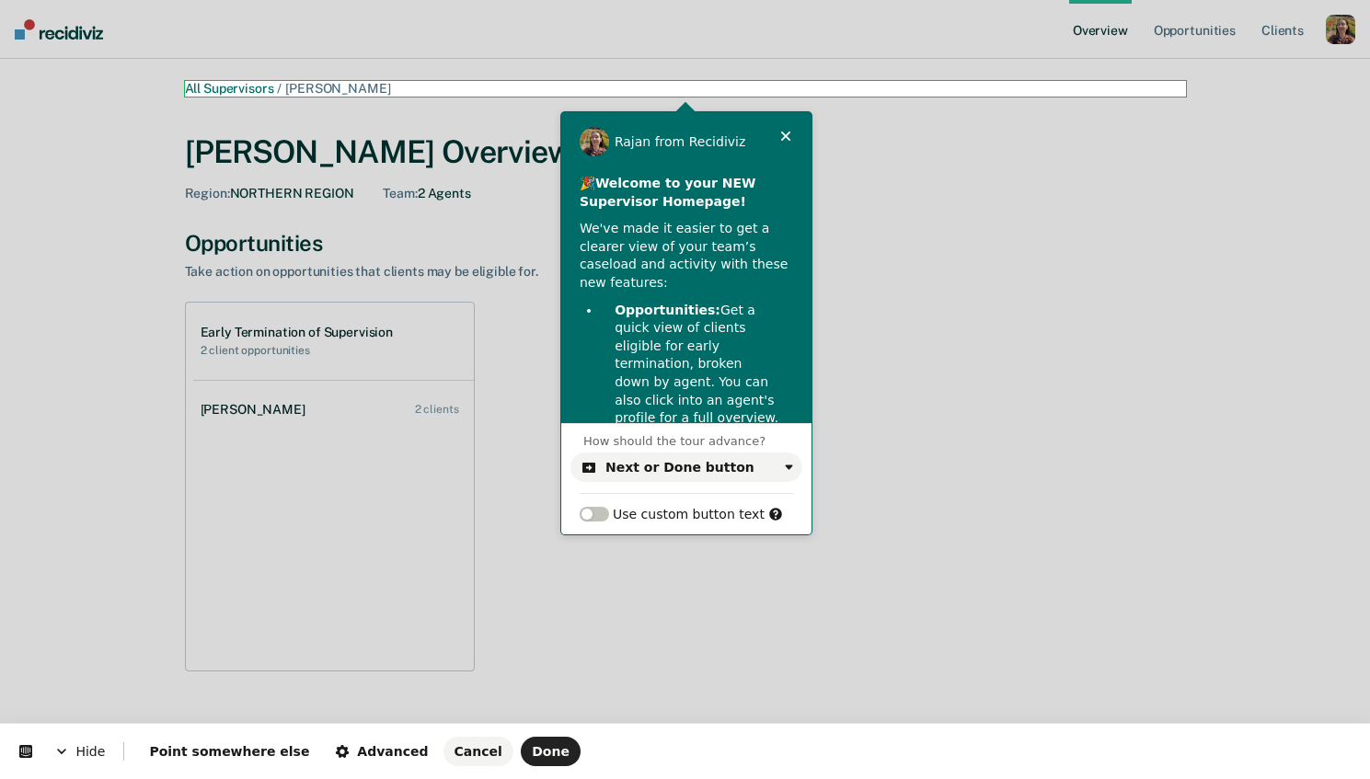
click at [753, 81] on body "Looks like you’re using Internet Explorer 11. For faster loading and a better e…" at bounding box center [685, 389] width 1370 height 779
click at [250, 753] on span "Point somewhere else" at bounding box center [229, 751] width 160 height 15
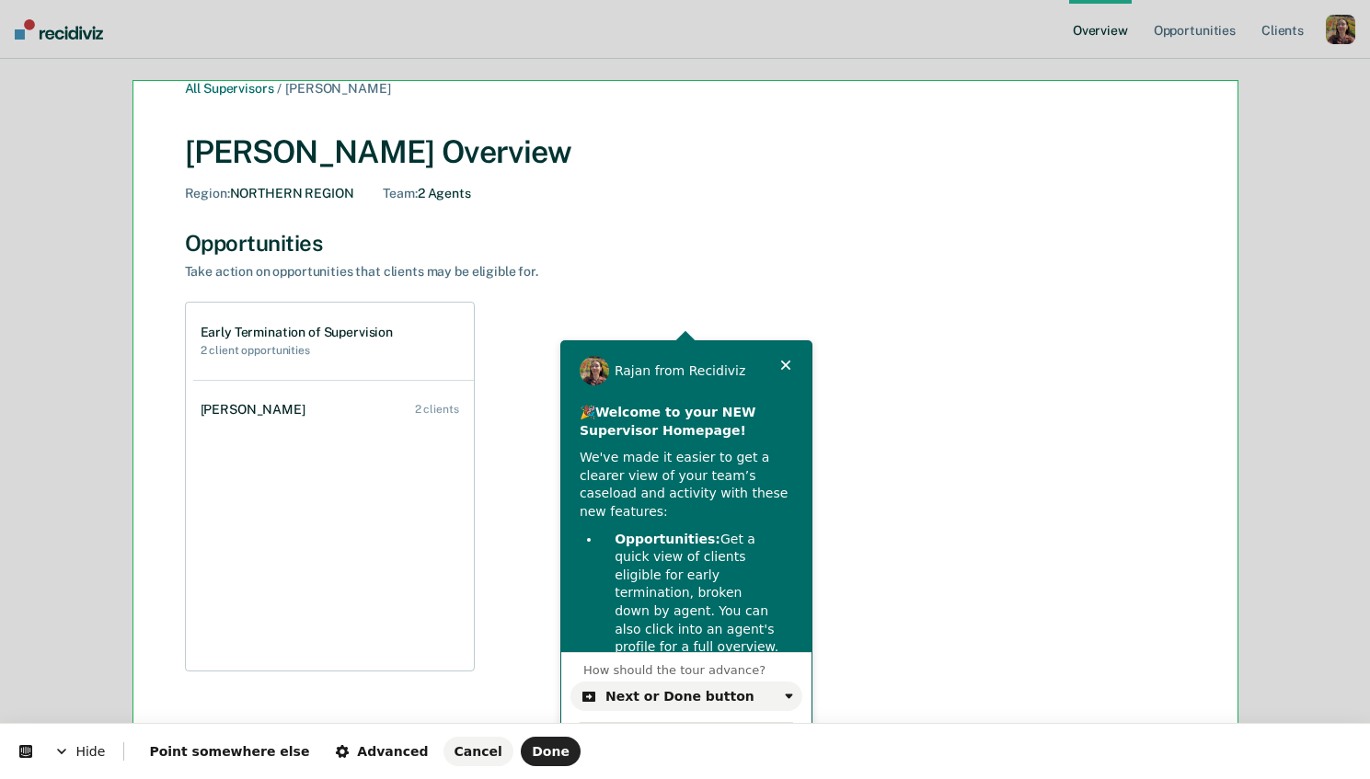
click at [790, 223] on body "Looks like you’re using Internet Explorer 11. For faster loading and a better e…" at bounding box center [685, 389] width 1370 height 779
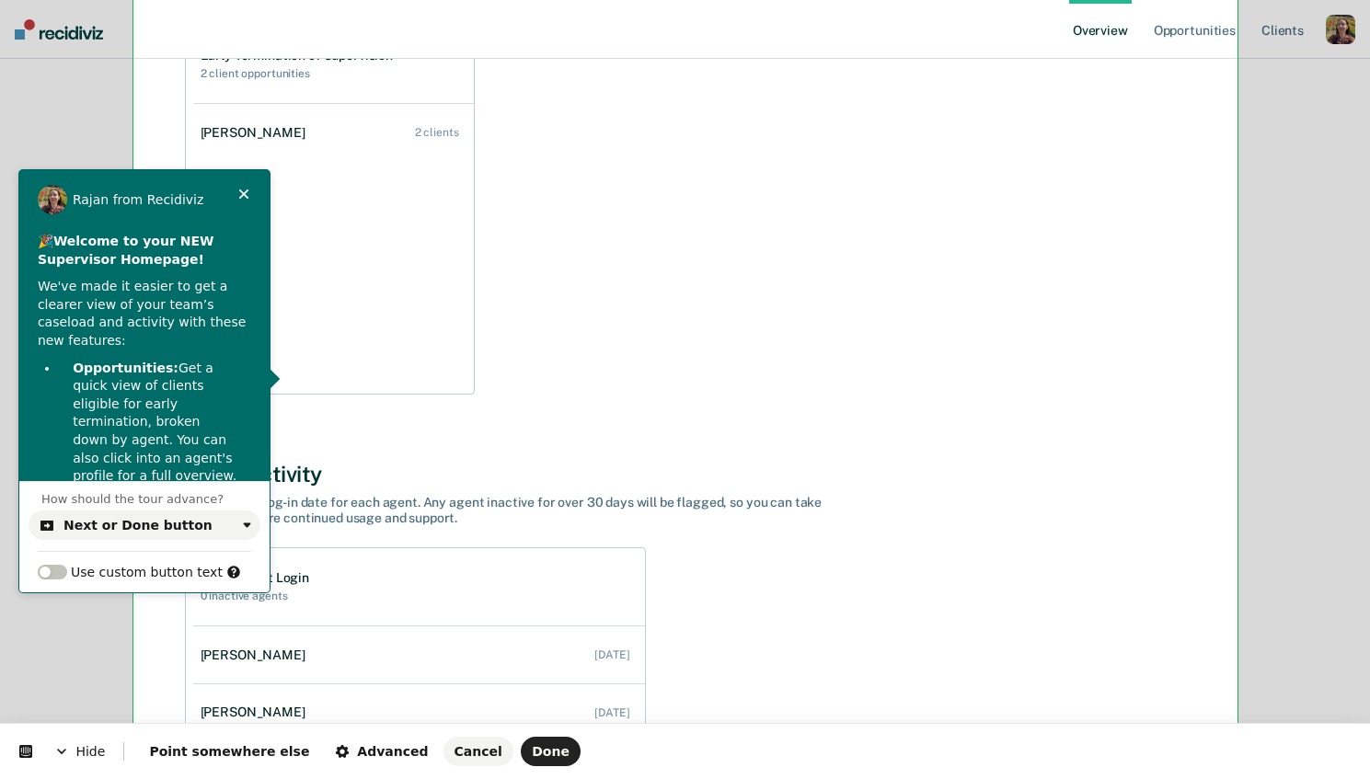
click at [504, 766] on div "Hide Point somewhere else Advanced Cancel Done" at bounding box center [685, 751] width 1370 height 55
click at [532, 753] on span "Done" at bounding box center [551, 751] width 38 height 15
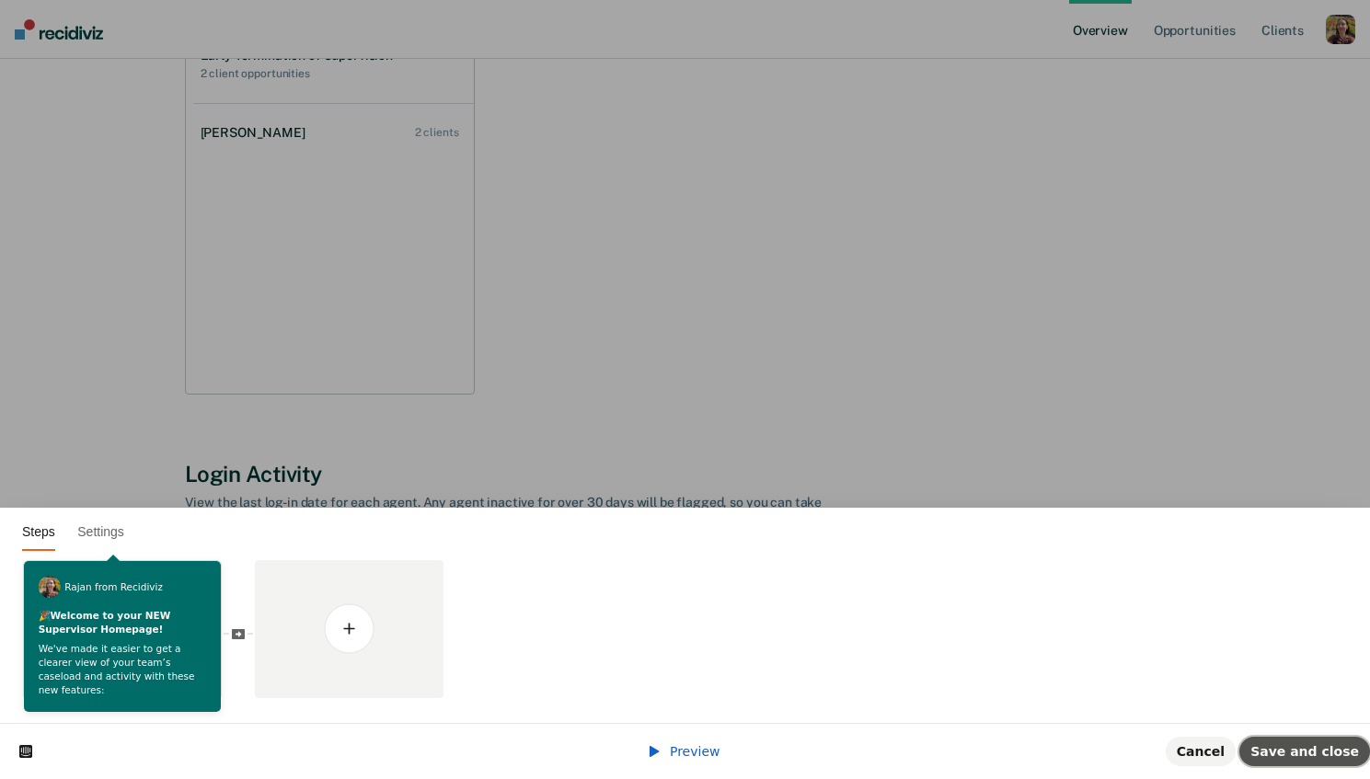
click at [1337, 753] on span "Save and close" at bounding box center [1304, 751] width 109 height 15
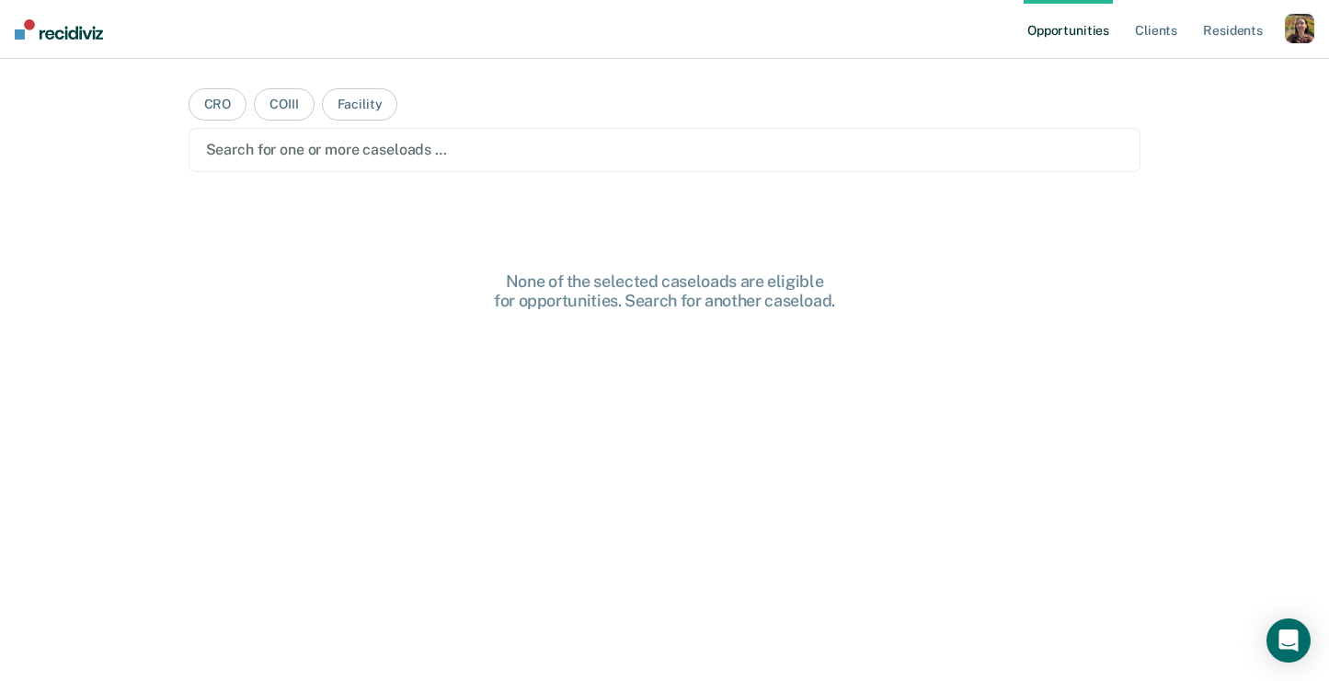
click at [1292, 28] on div "button" at bounding box center [1299, 28] width 29 height 29
click at [1182, 74] on link "Profile" at bounding box center [1226, 75] width 148 height 16
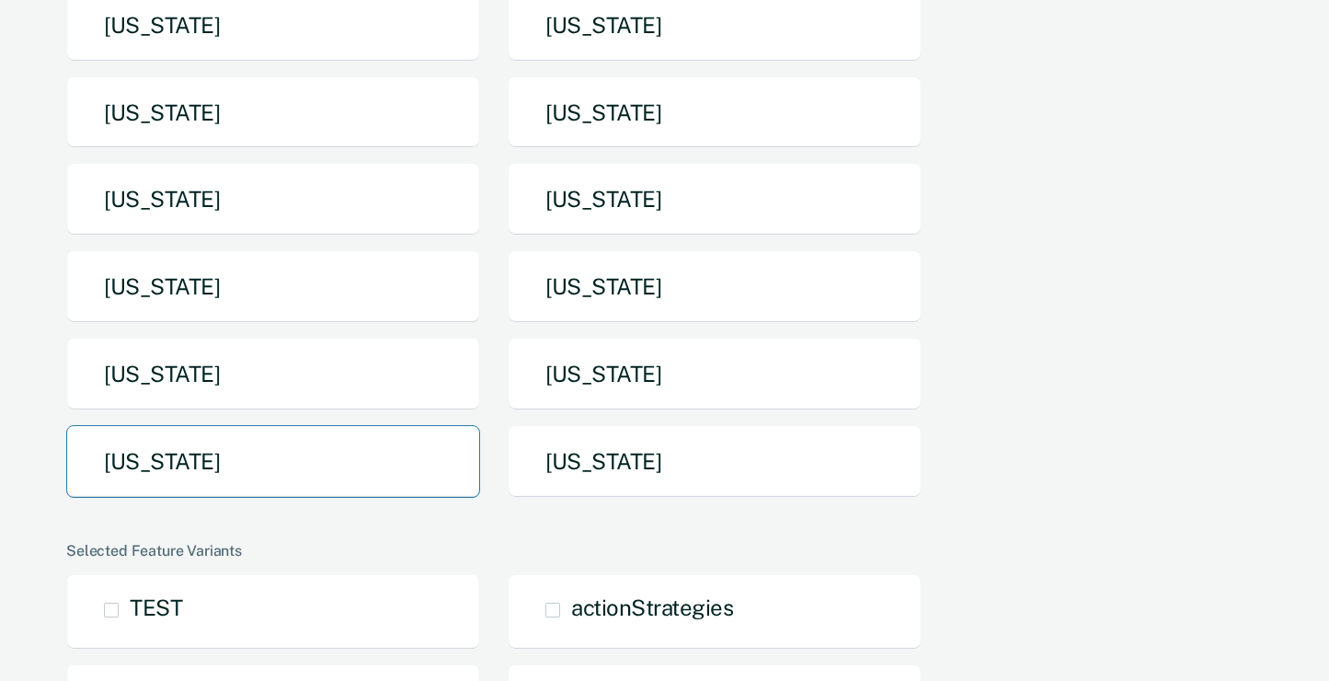
scroll to position [301, 0]
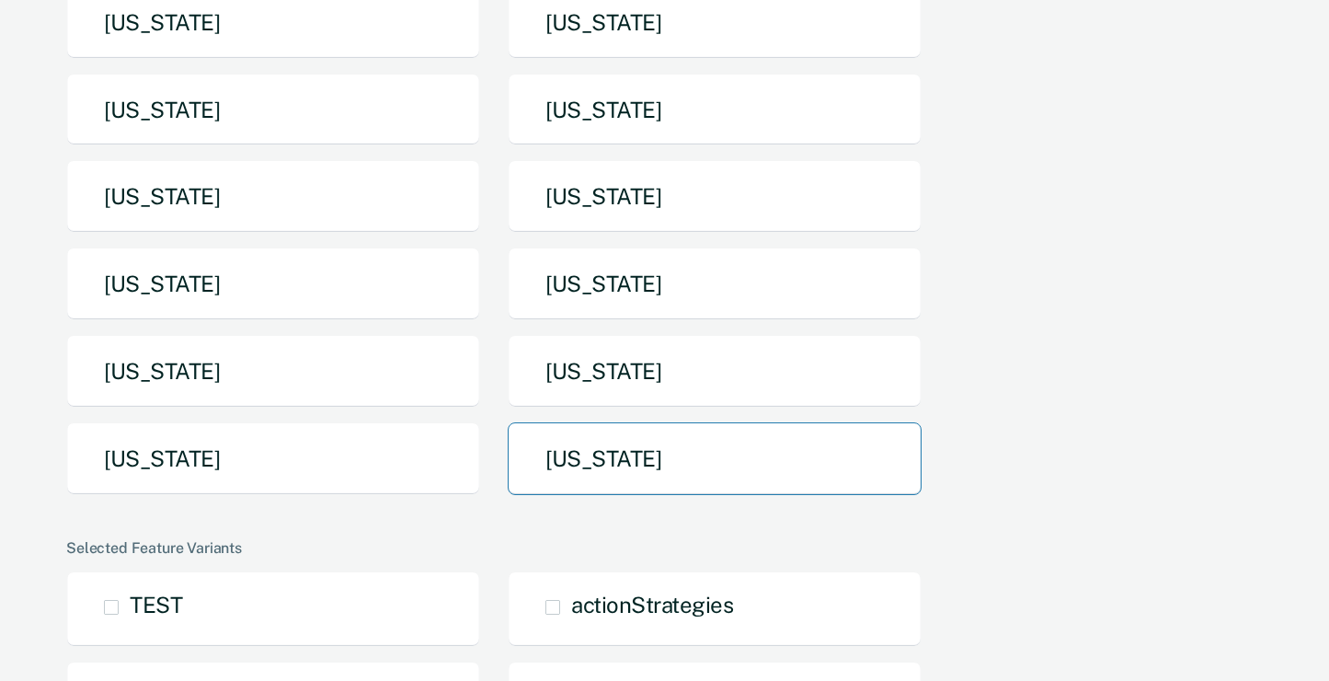
click at [586, 434] on button "Utah" at bounding box center [715, 458] width 414 height 73
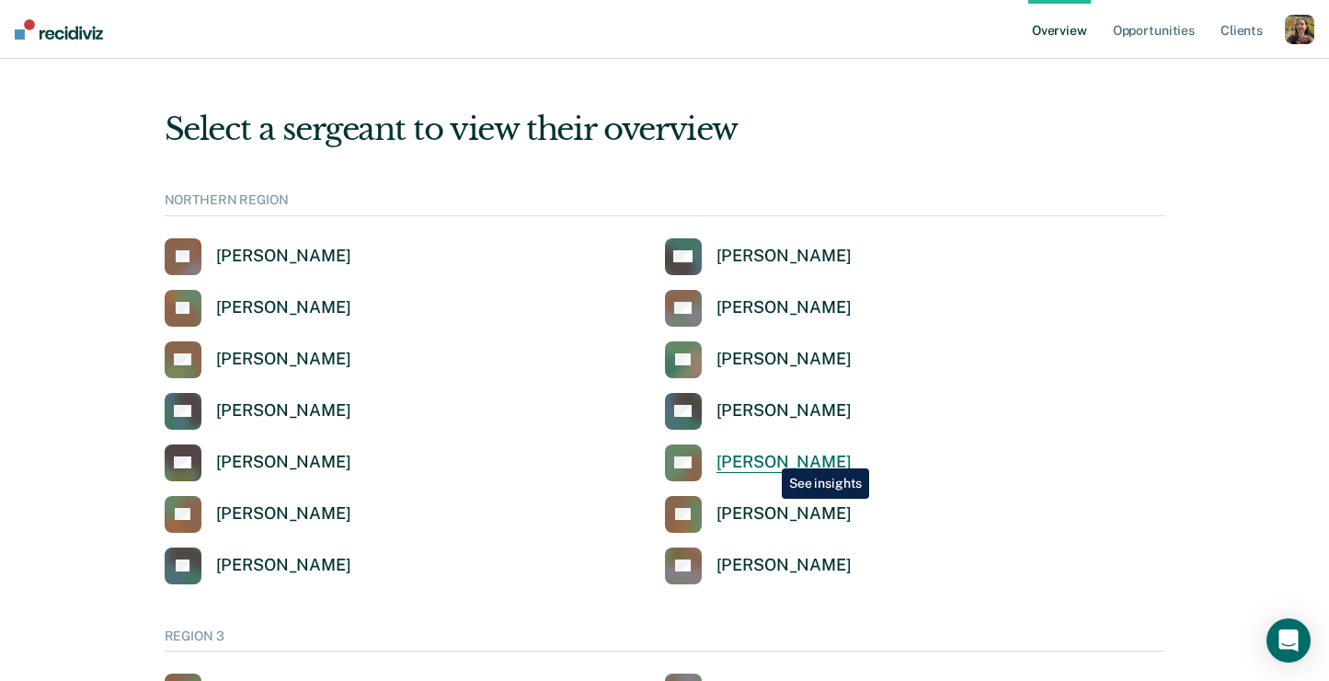
click at [768, 454] on div "Zach Hutto" at bounding box center [784, 462] width 135 height 21
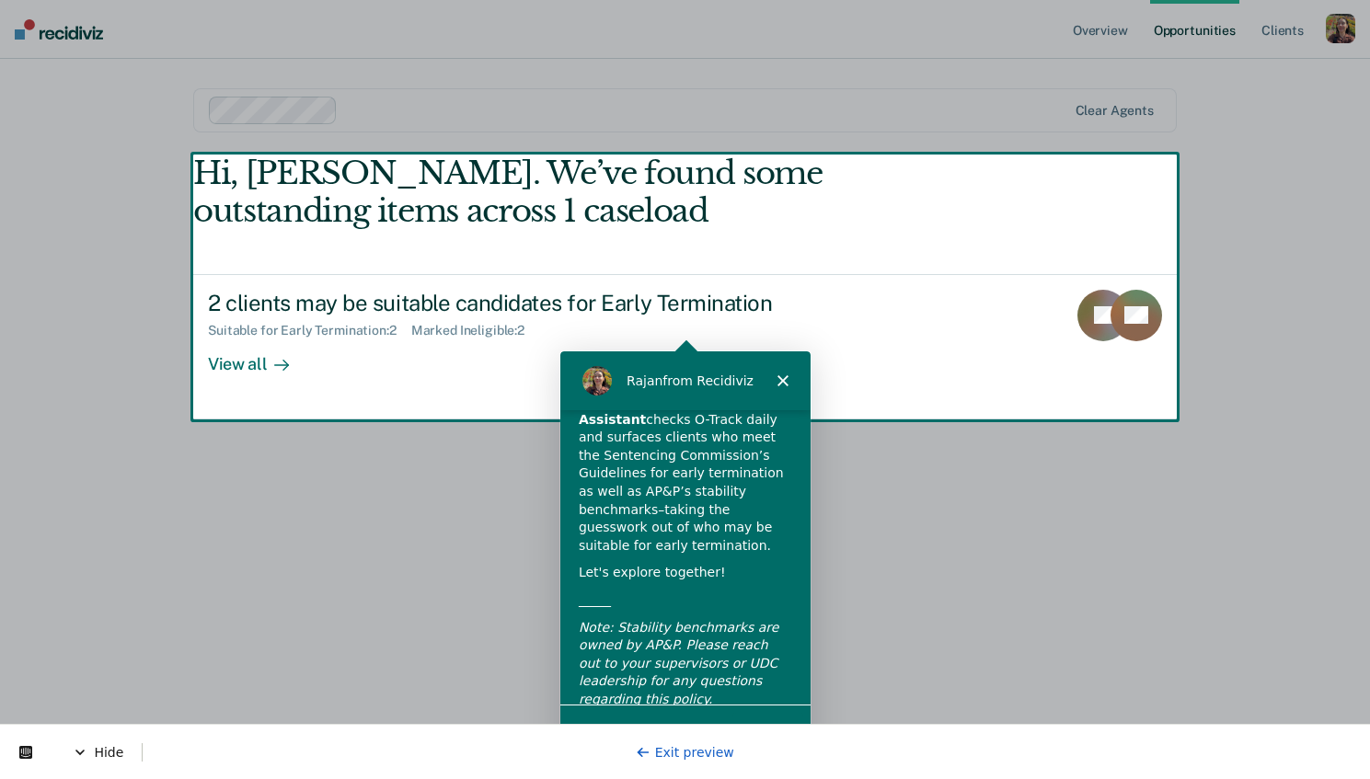
scroll to position [127, 0]
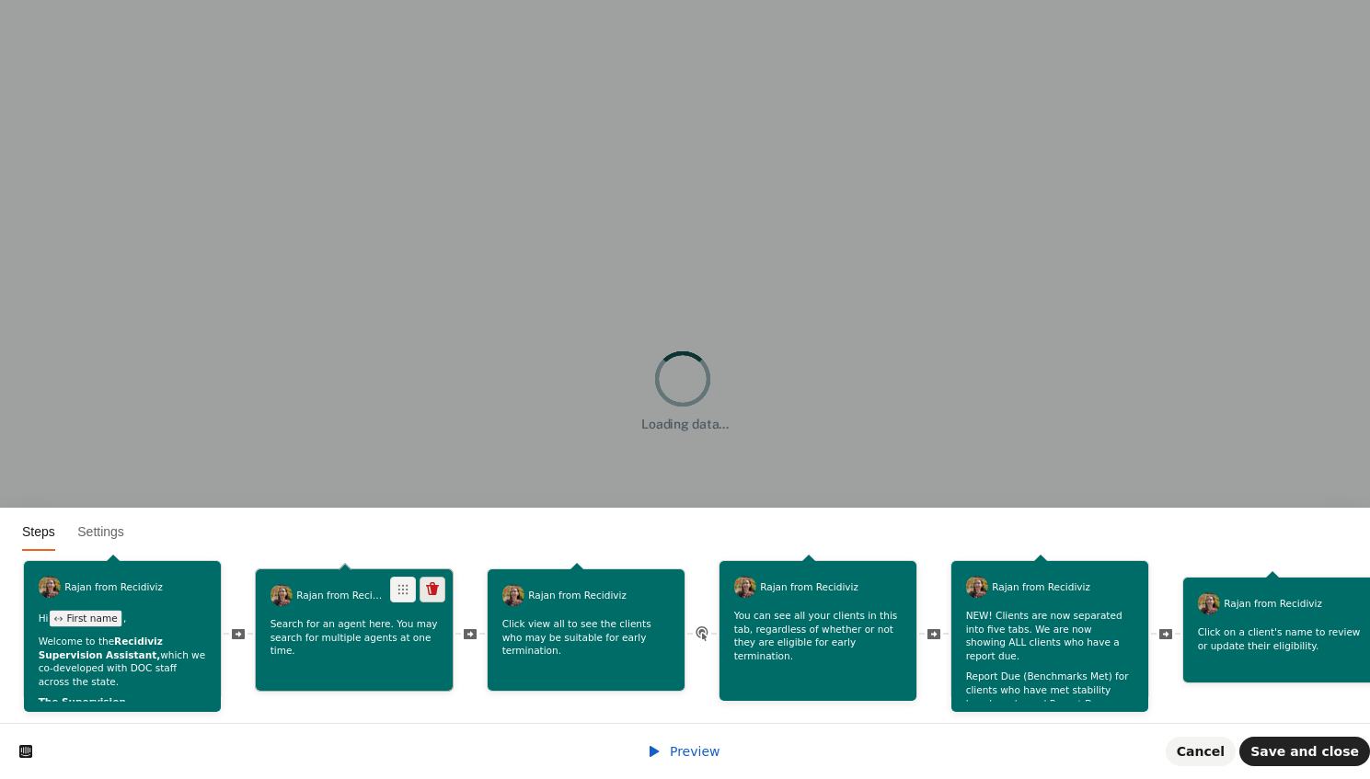
click at [431, 588] on icon at bounding box center [432, 588] width 13 height 13
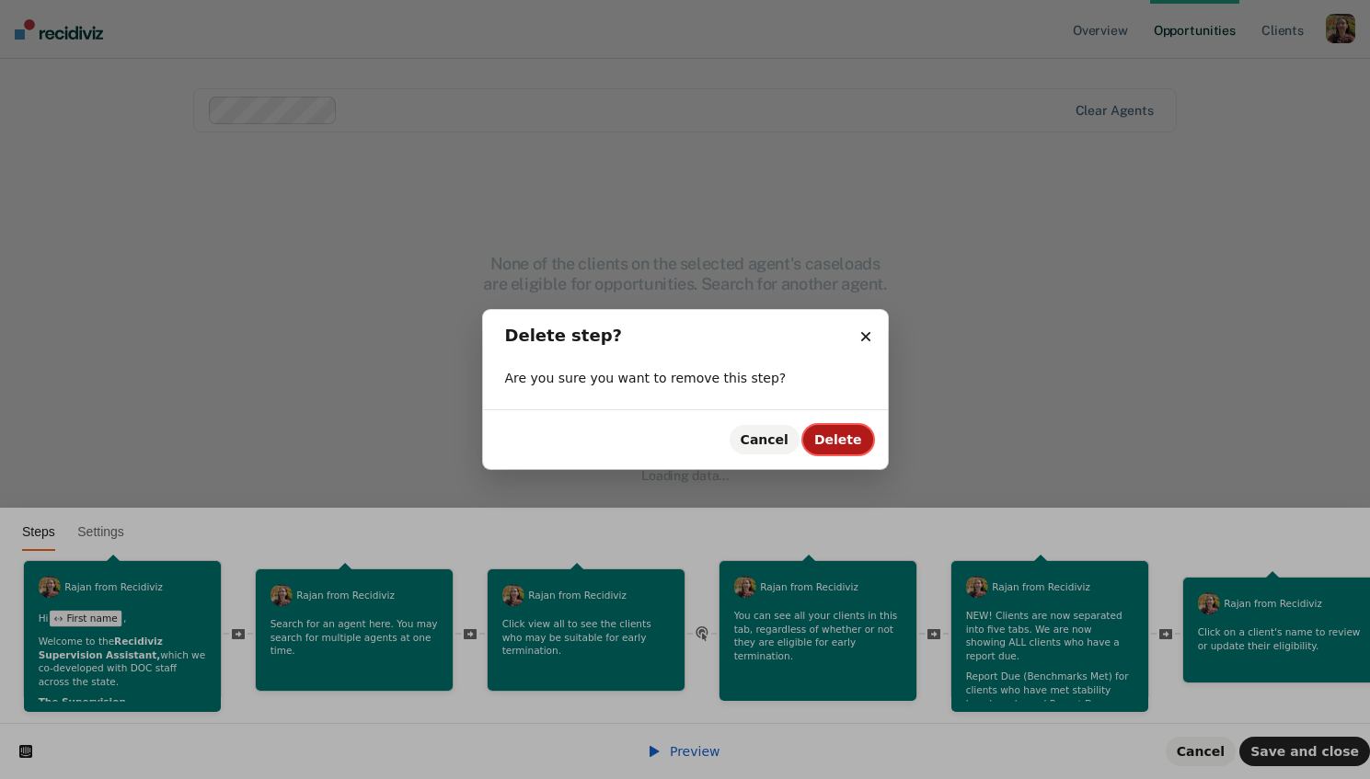
click at [839, 435] on span "Delete" at bounding box center [838, 439] width 48 height 15
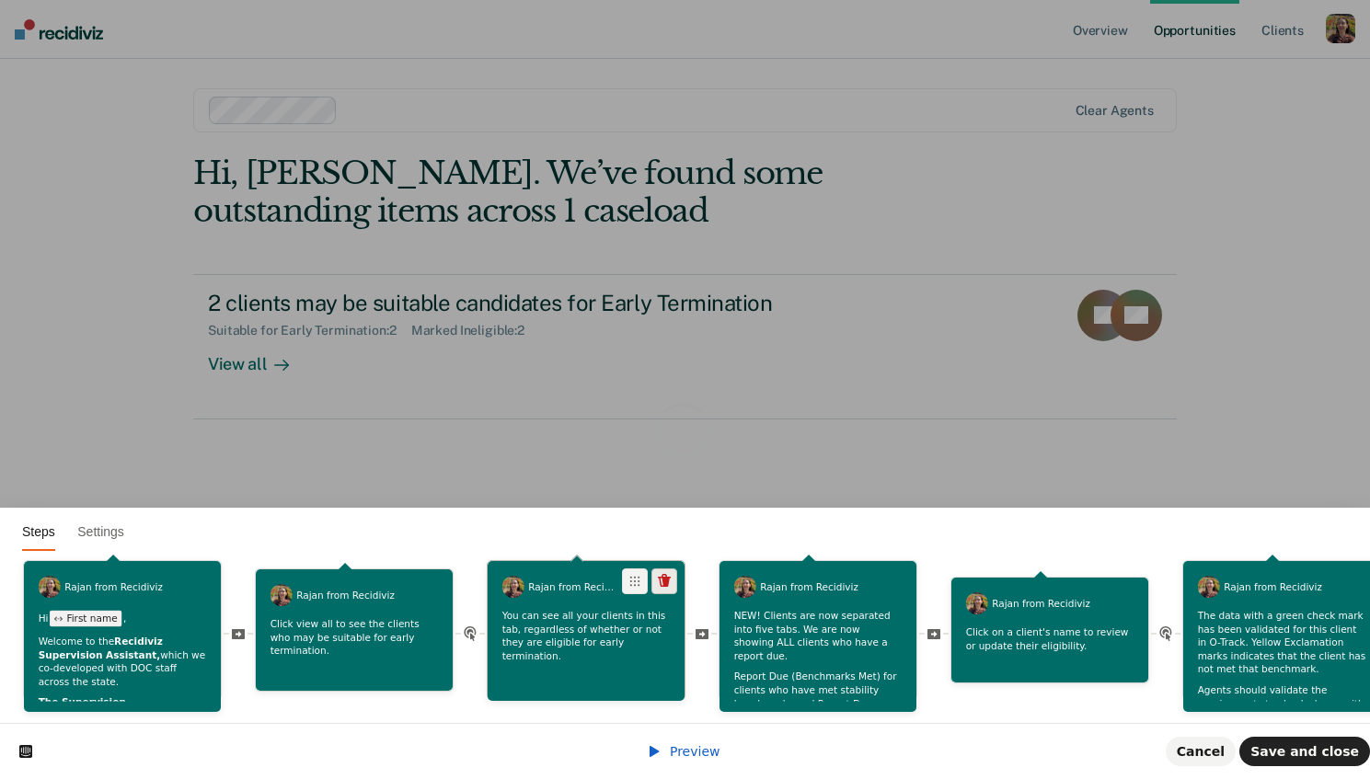
click at [665, 585] on icon at bounding box center [664, 580] width 13 height 13
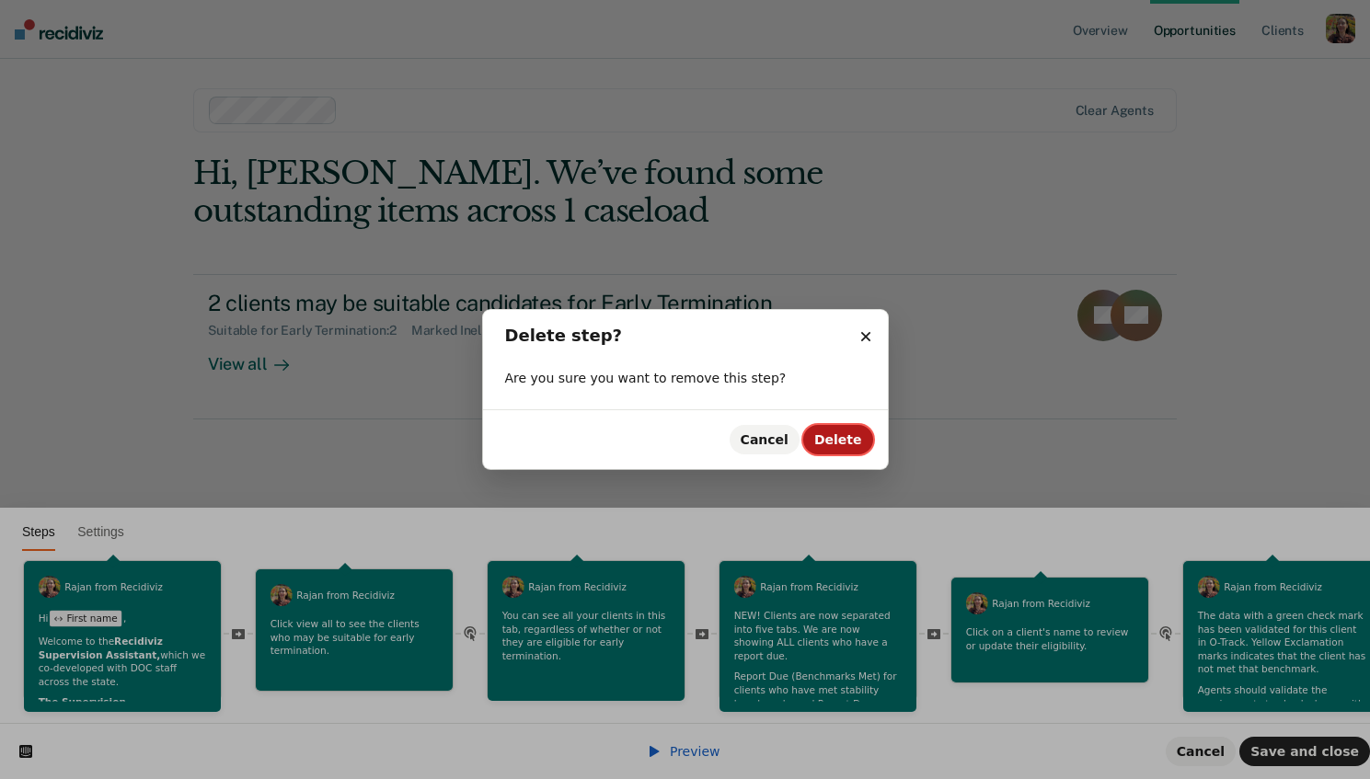
click at [840, 432] on span "Delete" at bounding box center [838, 439] width 48 height 15
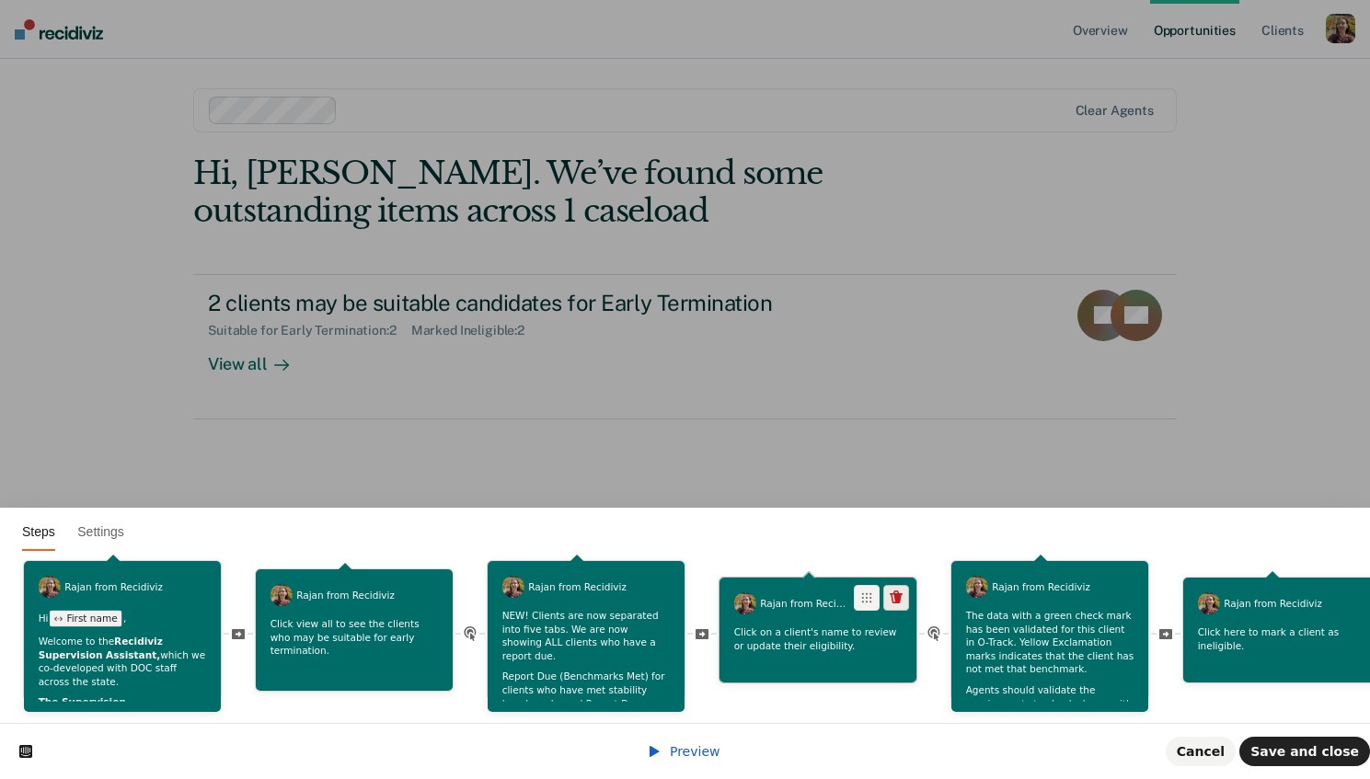
click at [891, 600] on icon at bounding box center [896, 598] width 15 height 15
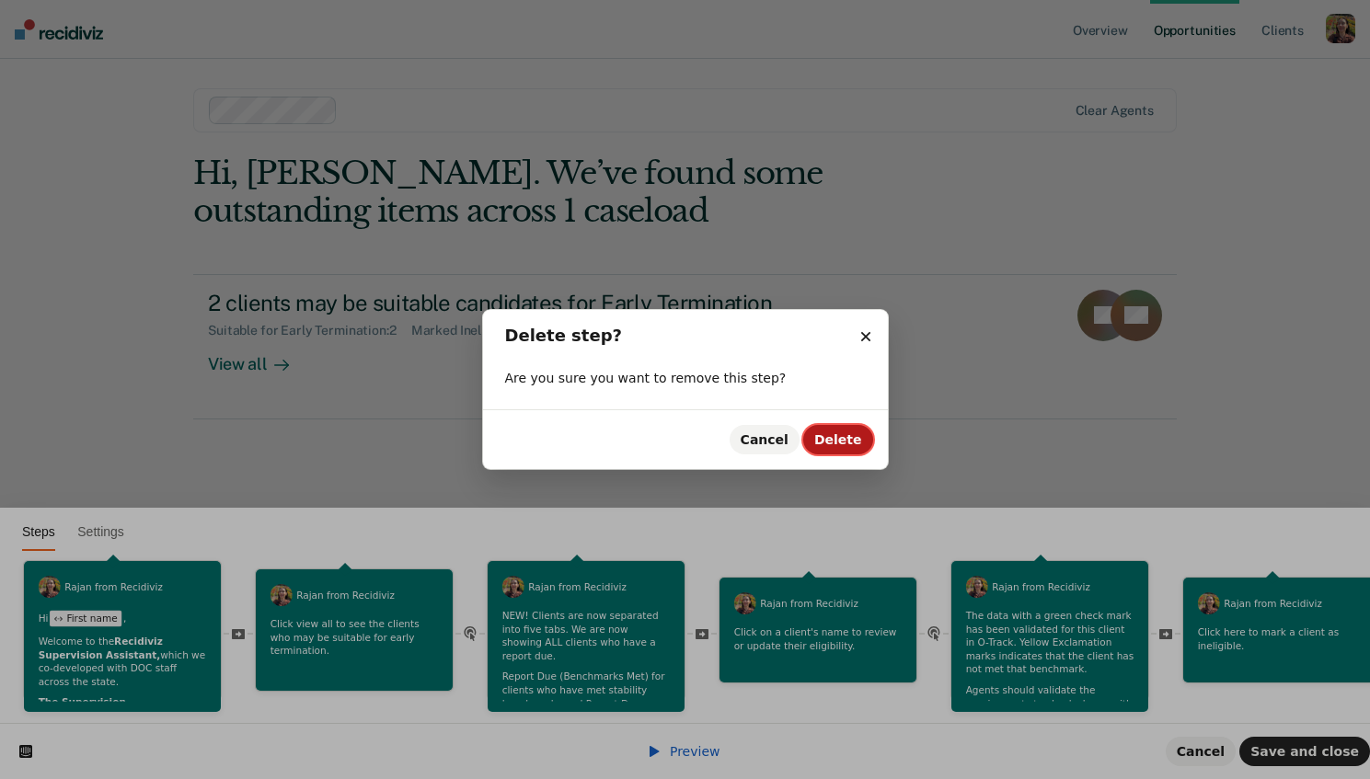
click at [854, 442] on span "Delete" at bounding box center [838, 439] width 48 height 15
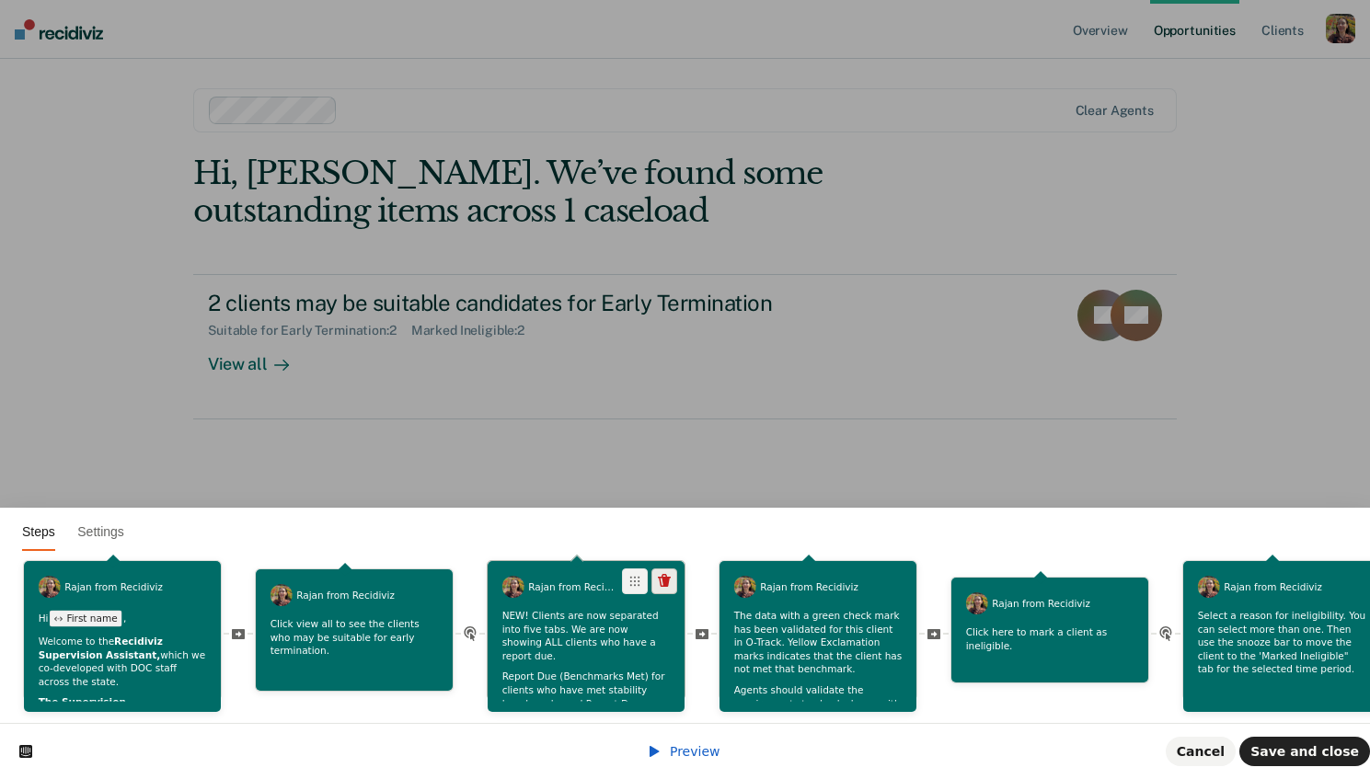
click at [662, 585] on icon at bounding box center [664, 580] width 13 height 13
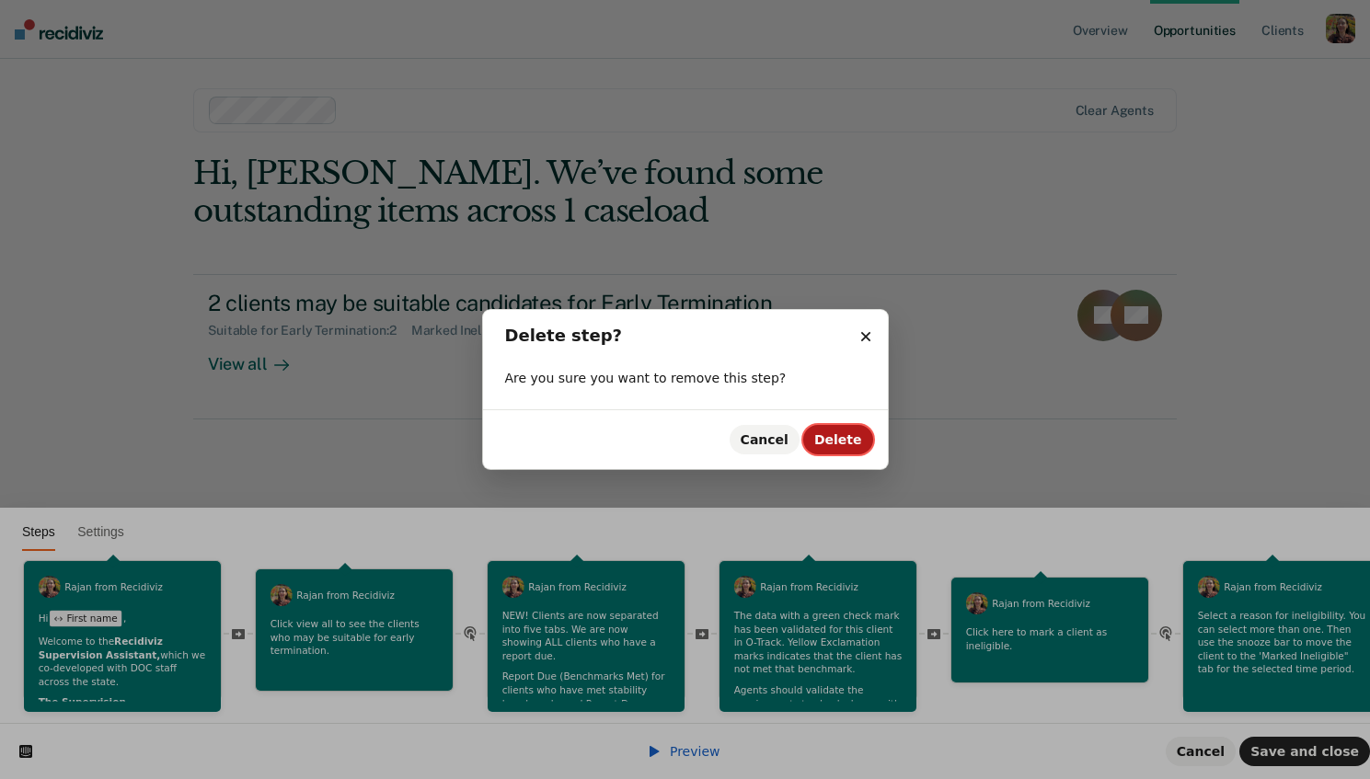
click at [855, 441] on span "Delete" at bounding box center [838, 439] width 48 height 15
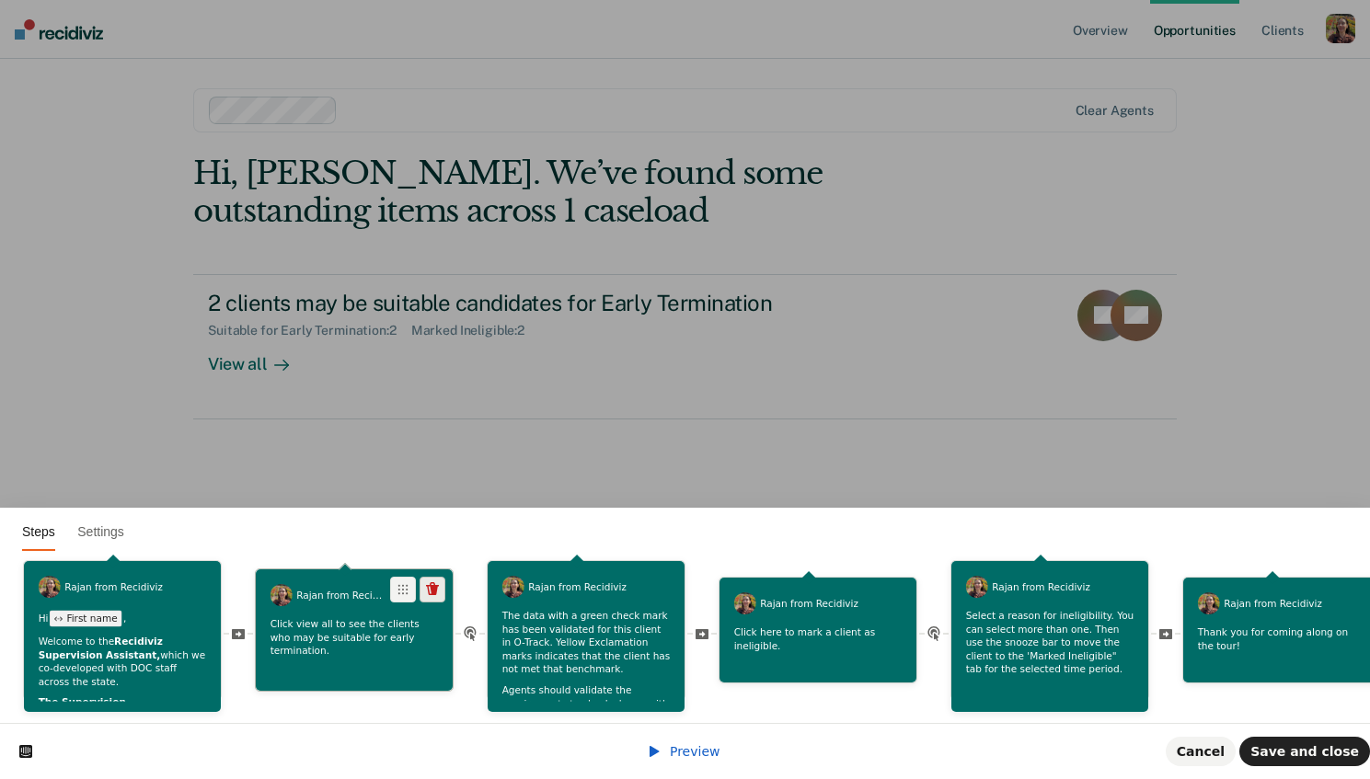
click at [438, 585] on span at bounding box center [433, 590] width 26 height 26
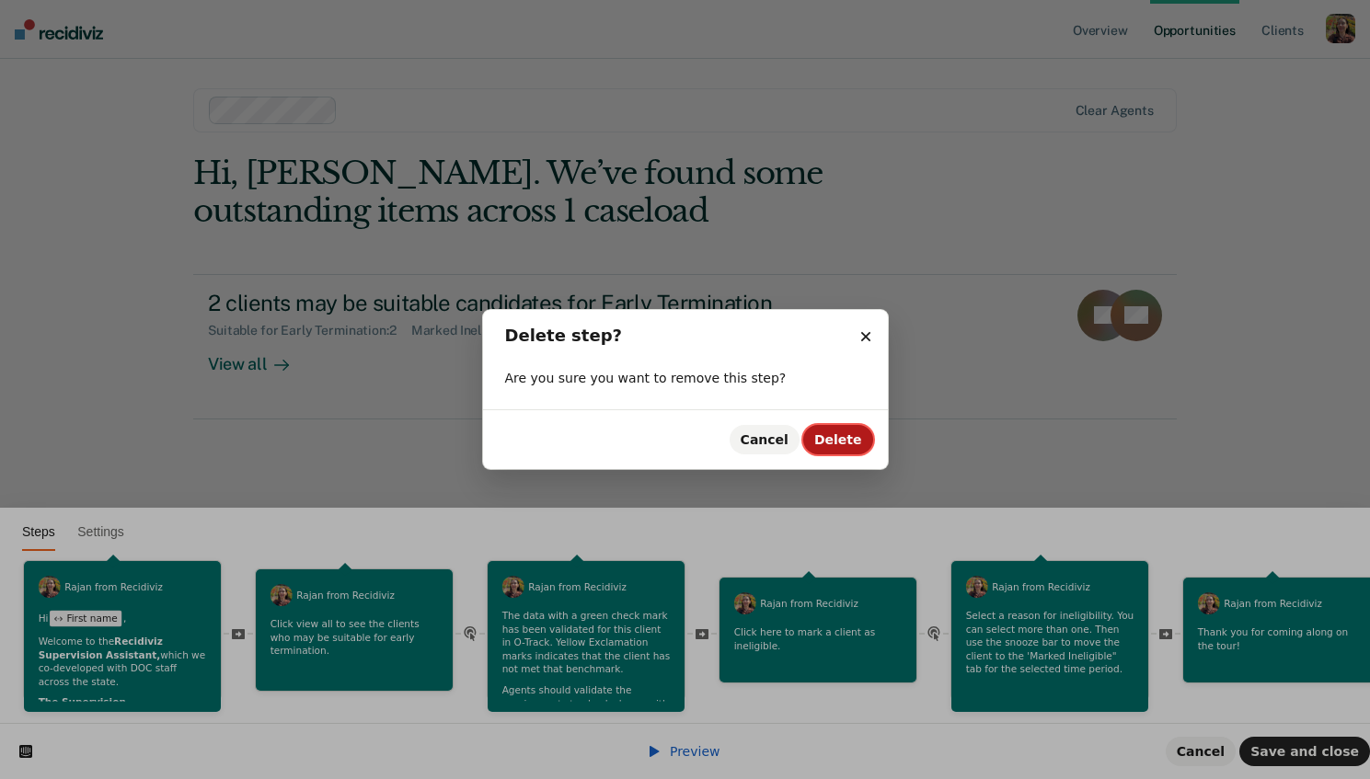
click at [842, 445] on span "Delete" at bounding box center [838, 439] width 48 height 15
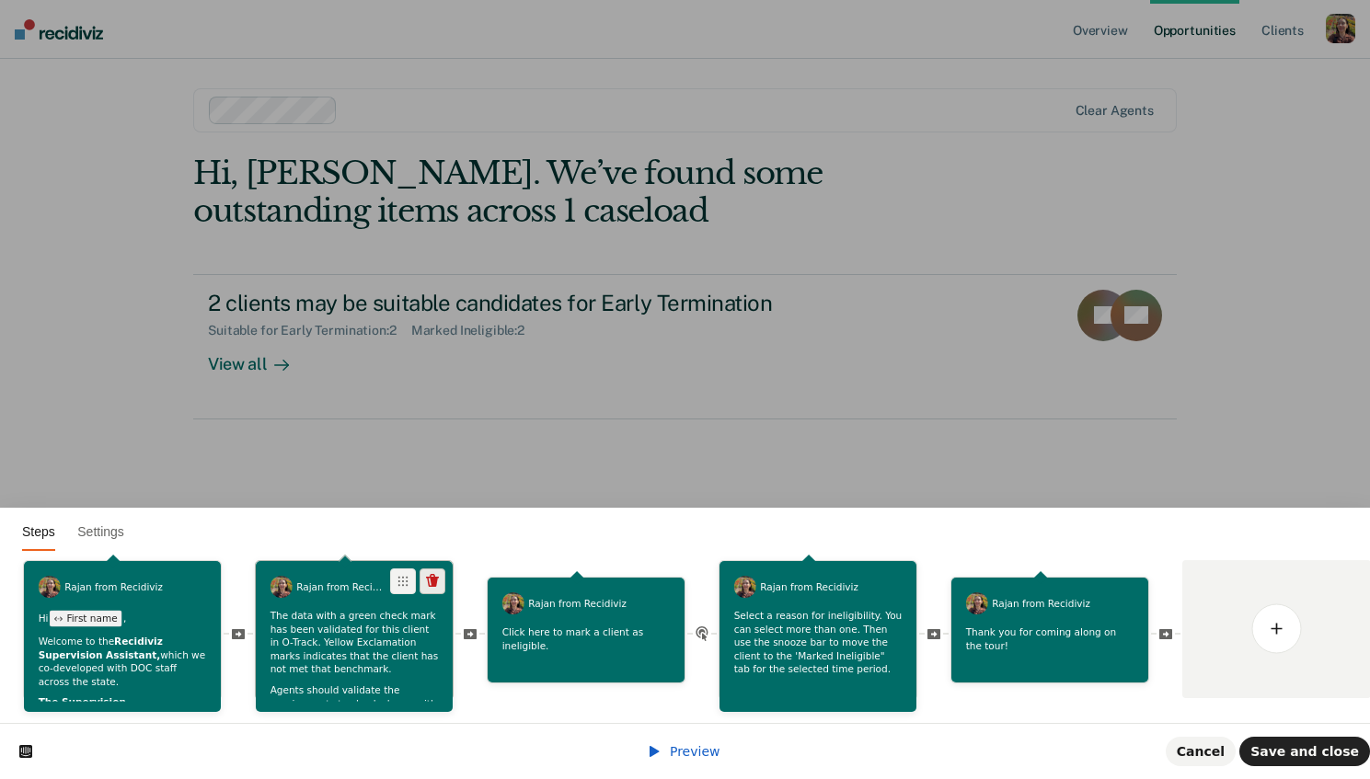
click at [437, 582] on icon at bounding box center [432, 581] width 15 height 15
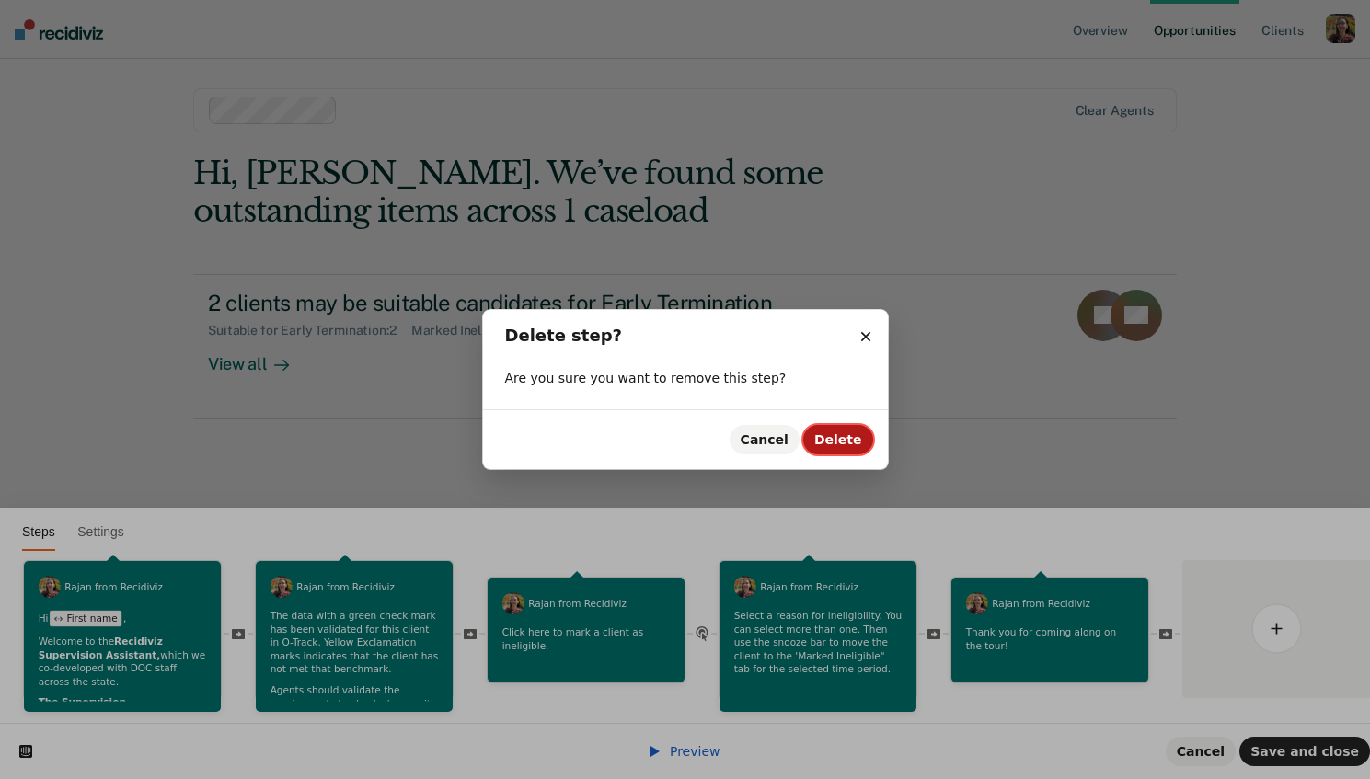
click at [827, 446] on span "Delete" at bounding box center [838, 439] width 48 height 15
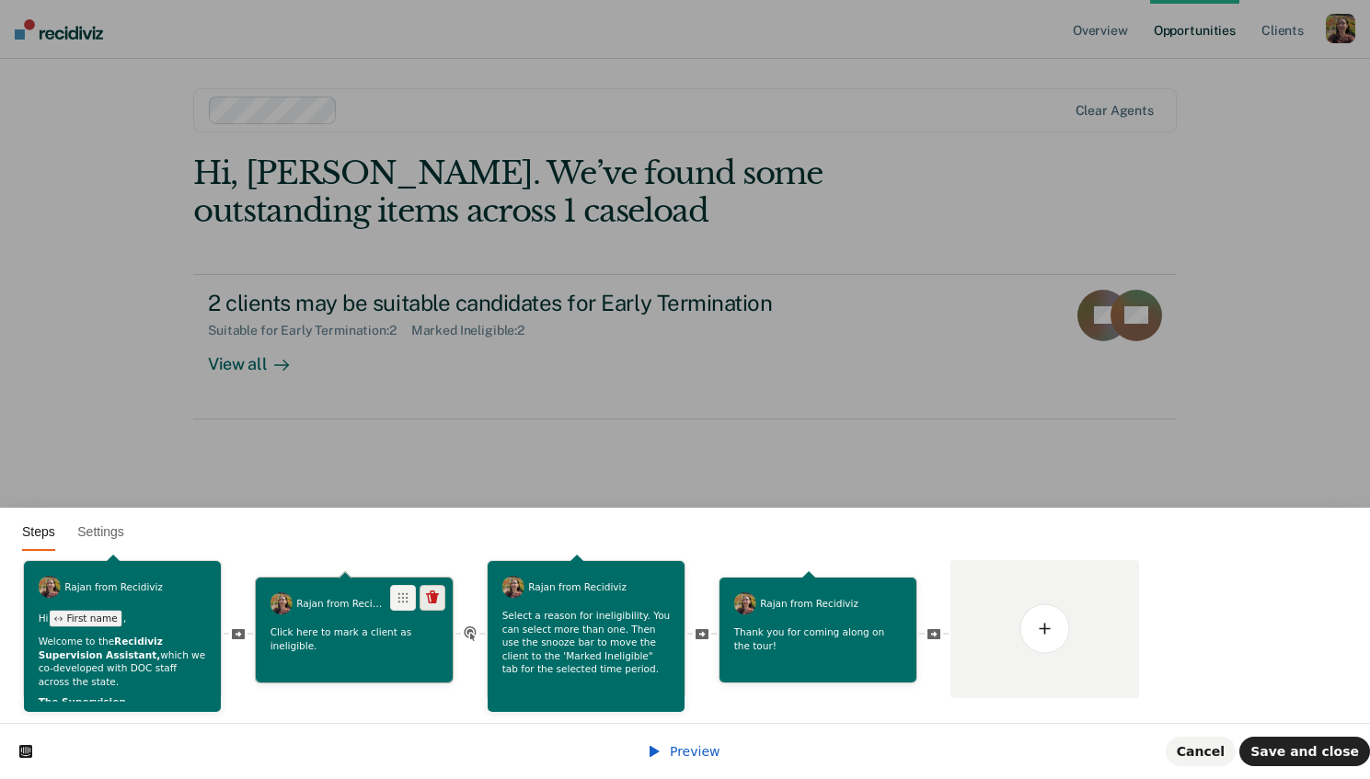
click at [435, 591] on icon at bounding box center [432, 598] width 15 height 15
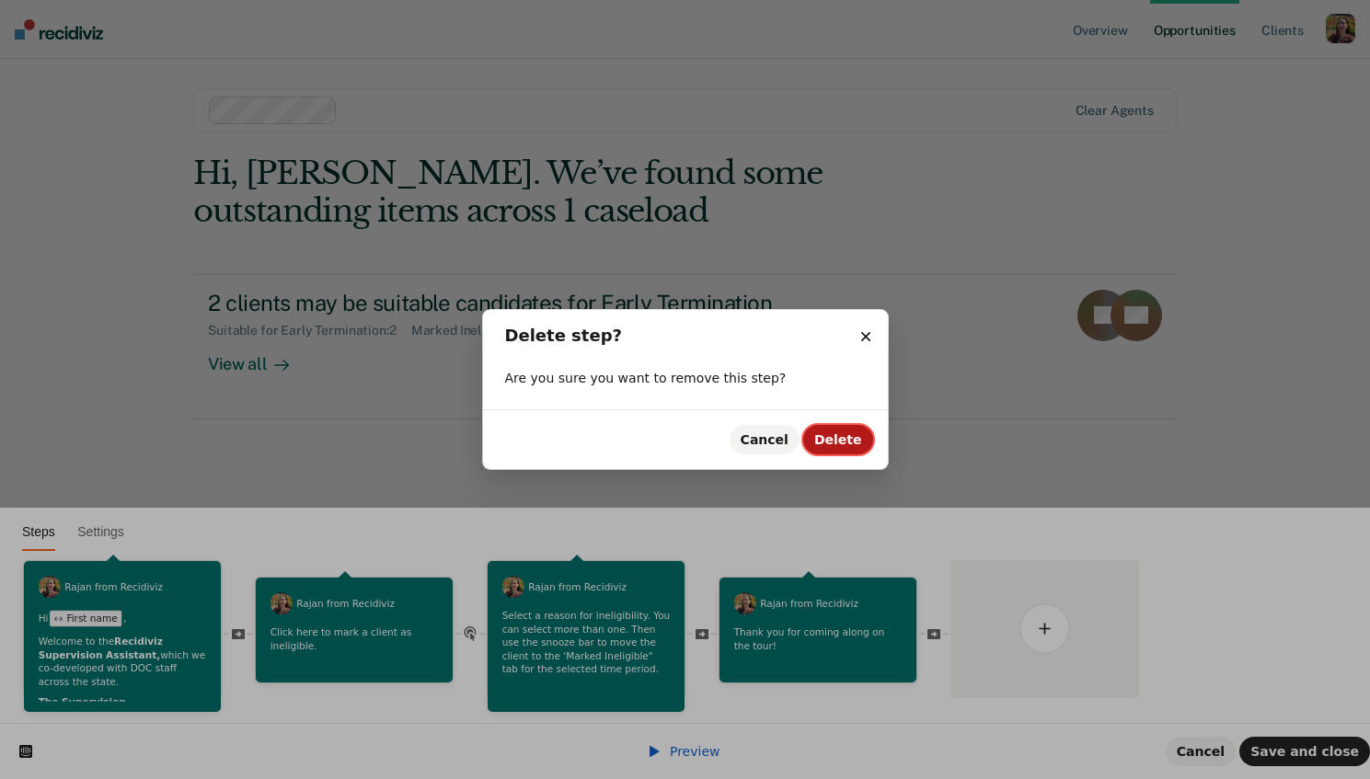
click at [834, 429] on button "Delete" at bounding box center [838, 439] width 70 height 29
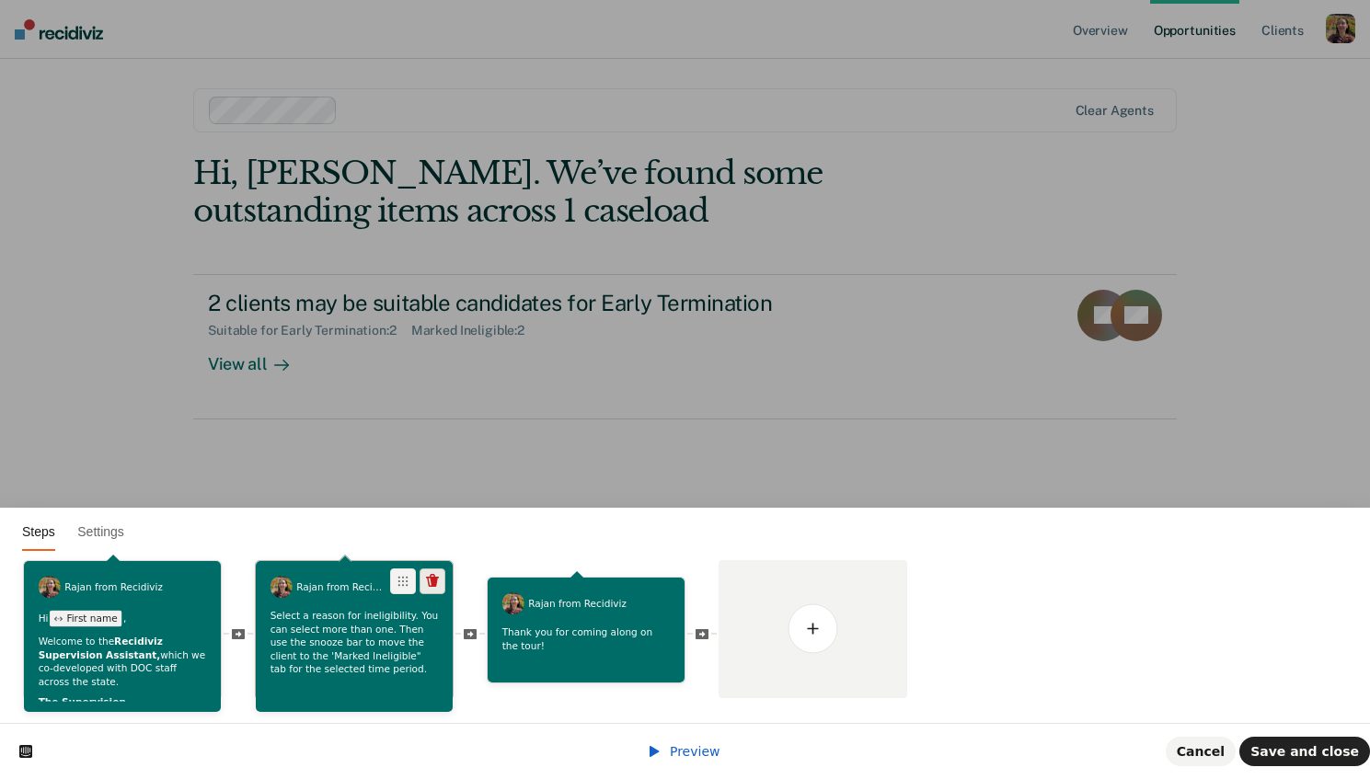
click at [436, 578] on icon at bounding box center [432, 580] width 13 height 13
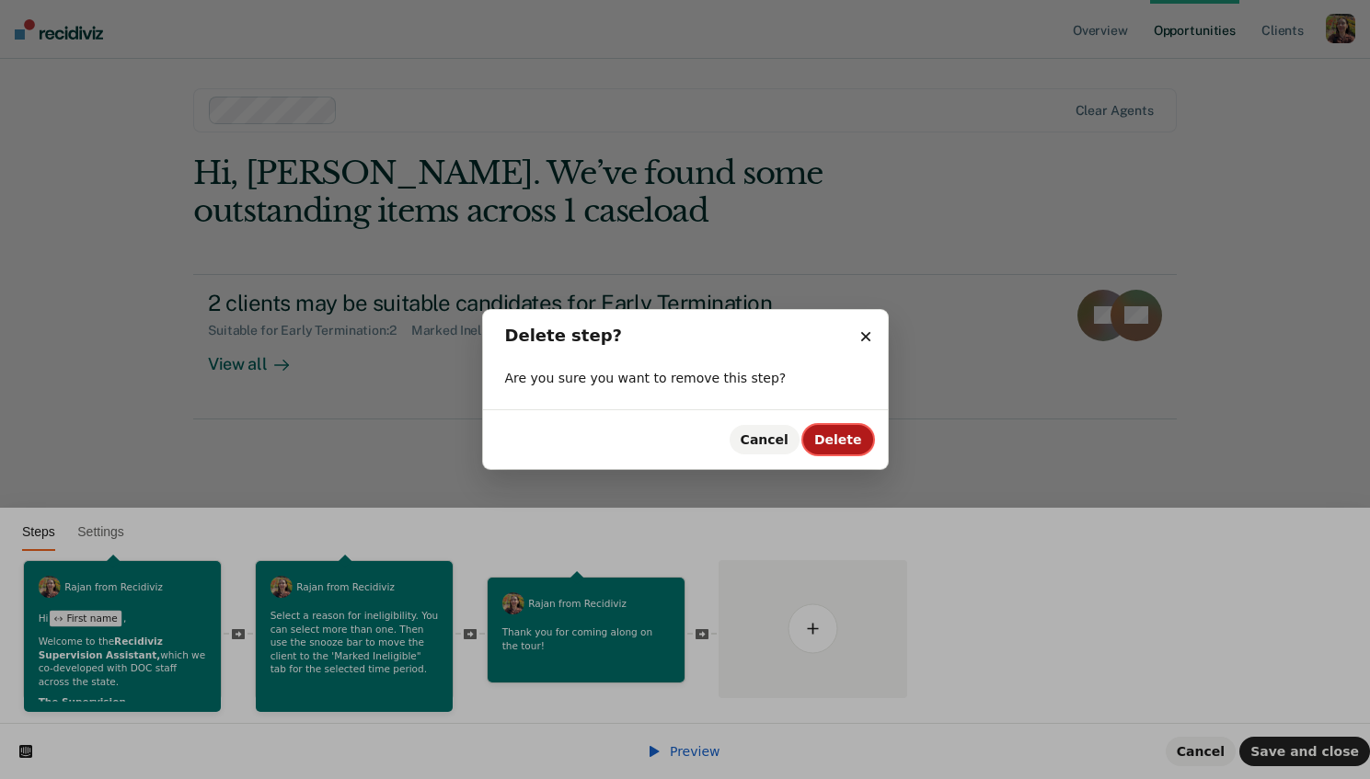
click at [857, 444] on span "Delete" at bounding box center [838, 439] width 48 height 15
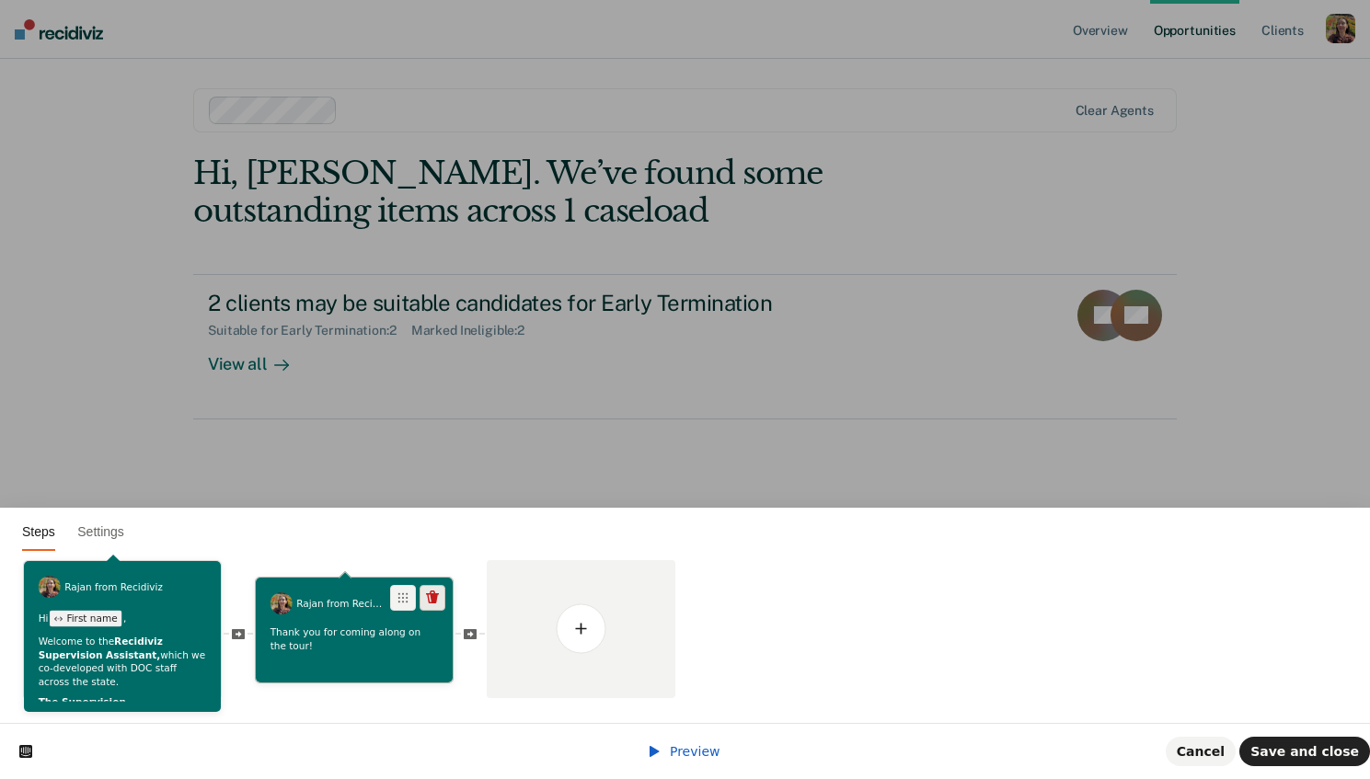
click at [425, 595] on icon at bounding box center [432, 598] width 15 height 15
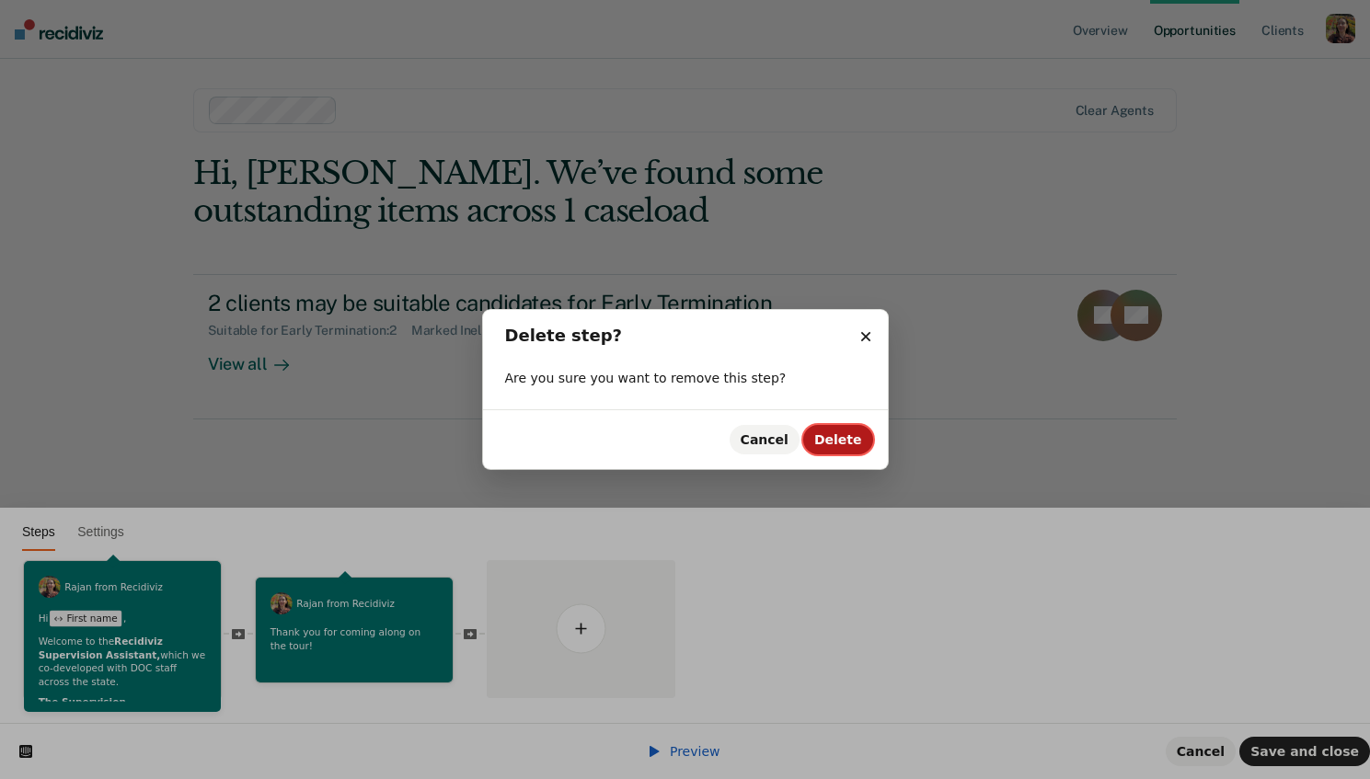
click at [820, 441] on button "Delete" at bounding box center [838, 439] width 70 height 29
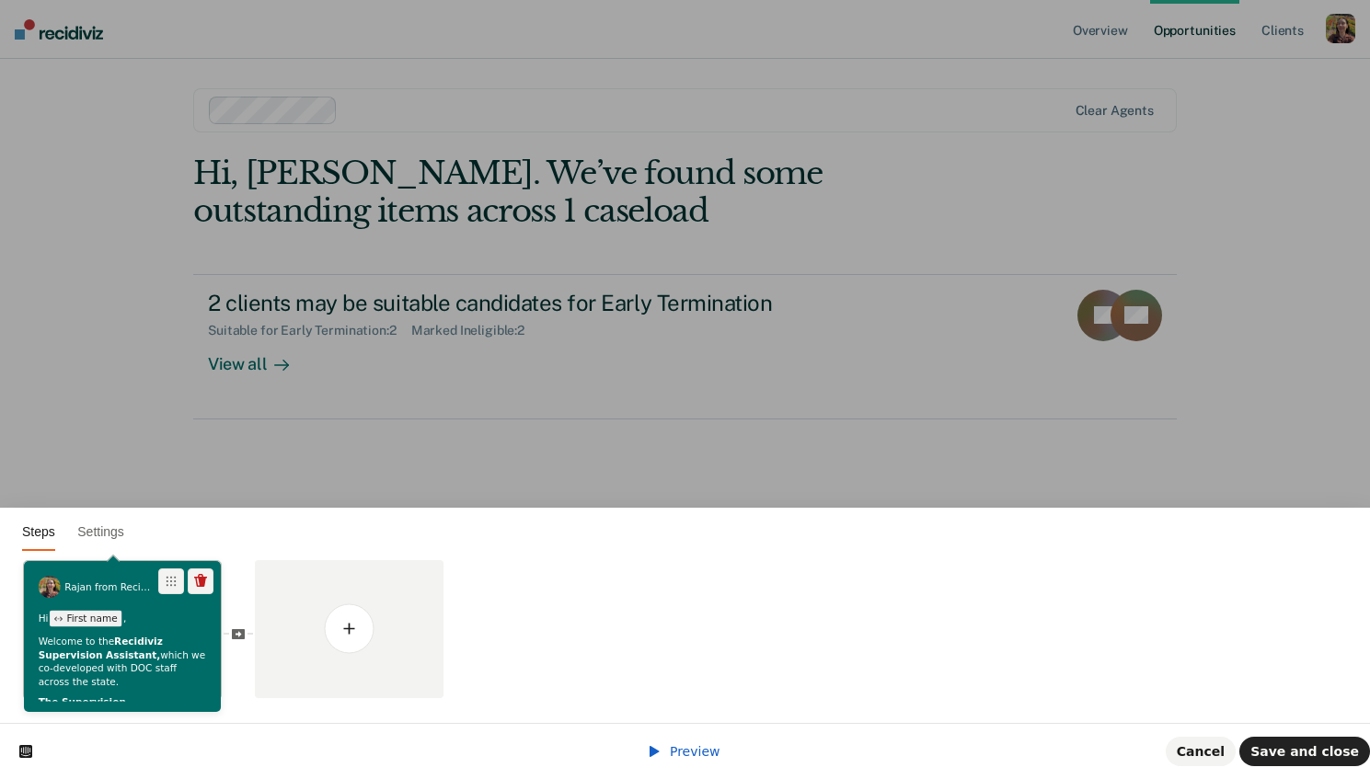
click at [103, 647] on p "Welcome to the Recidiviz Supervision Assistant, which we co-developed with DOC …" at bounding box center [123, 663] width 168 height 54
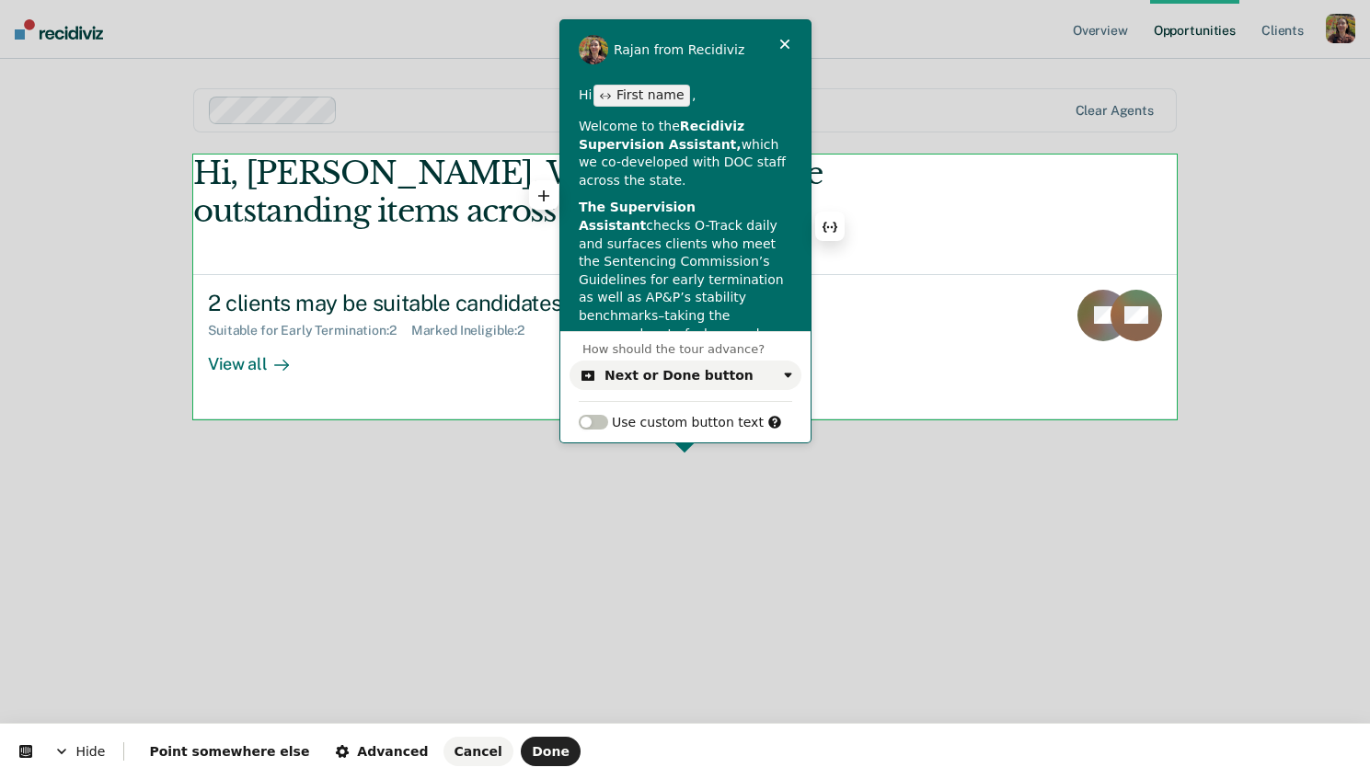
click at [702, 231] on p "The Supervision Assistant checks O-Track daily and surfaces clients who meet th…" at bounding box center [685, 280] width 213 height 162
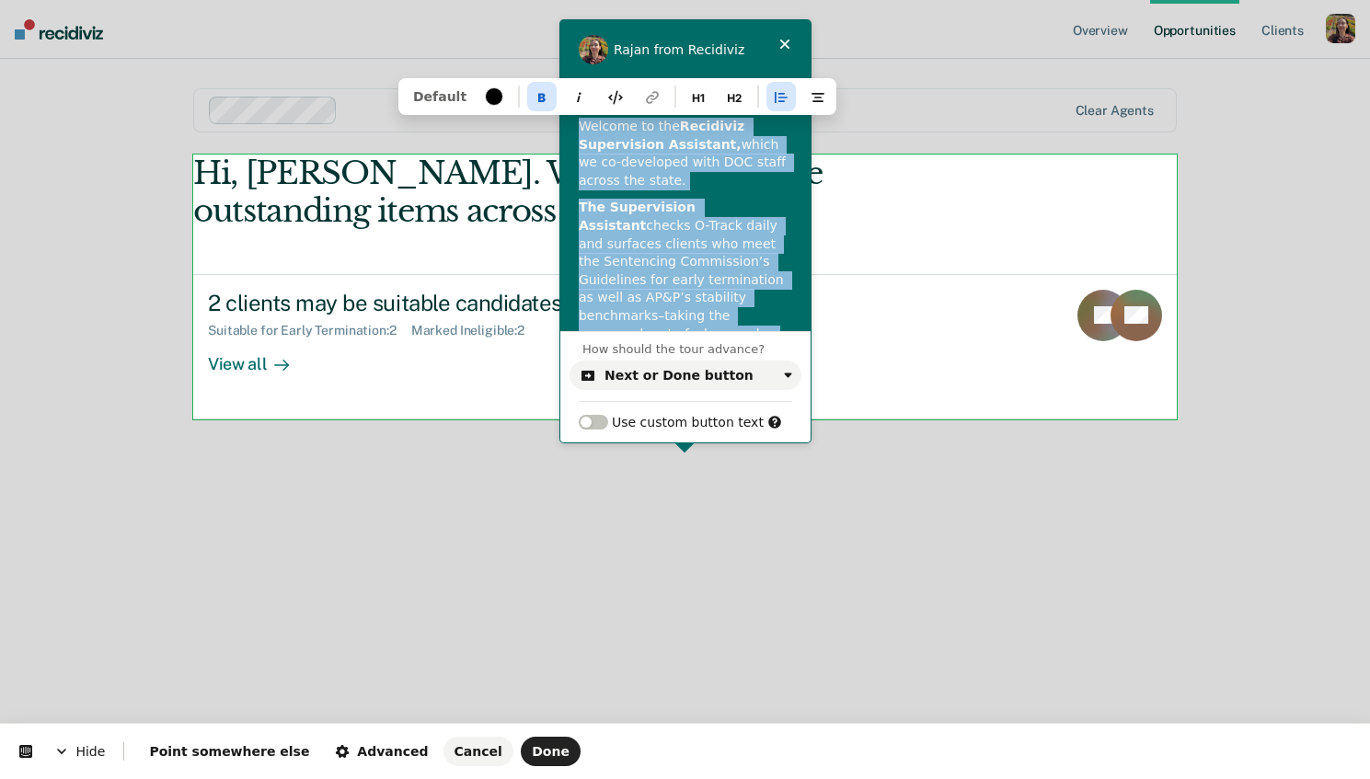
scroll to position [186, 0]
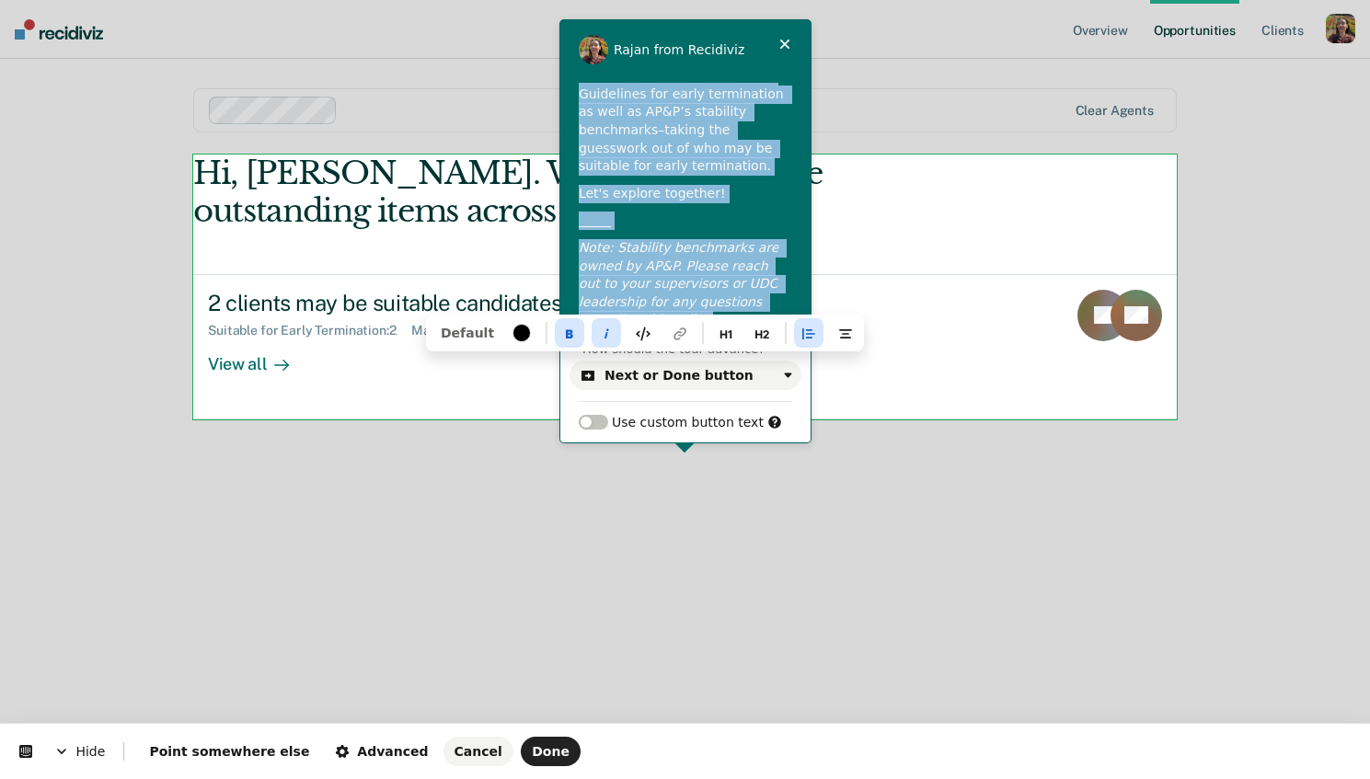
drag, startPoint x: 581, startPoint y: 125, endPoint x: 776, endPoint y: 455, distance: 384.0
click at [776, 0] on html "Hide Point somewhere else Advanced Cancel Done Rajan from Recidiviz This button…" at bounding box center [685, 0] width 1370 height 0
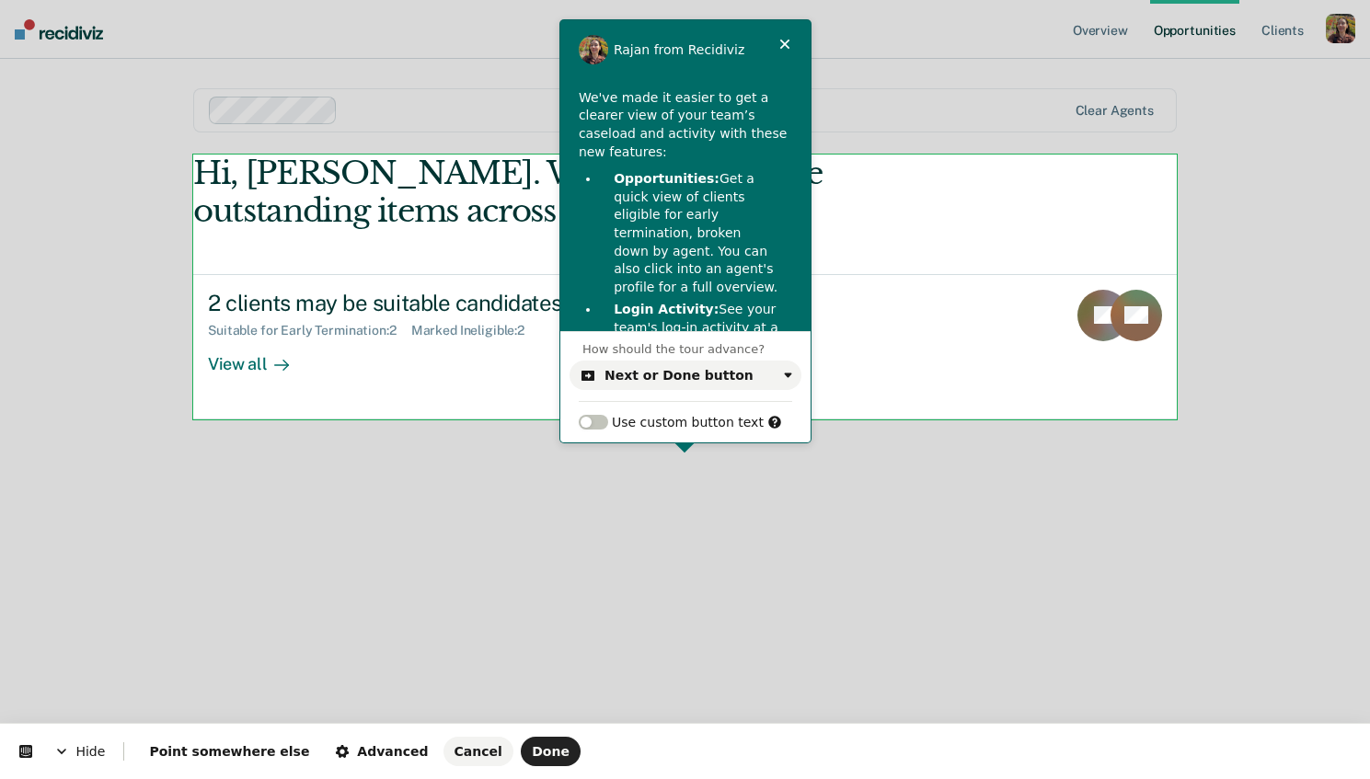
scroll to position [0, 0]
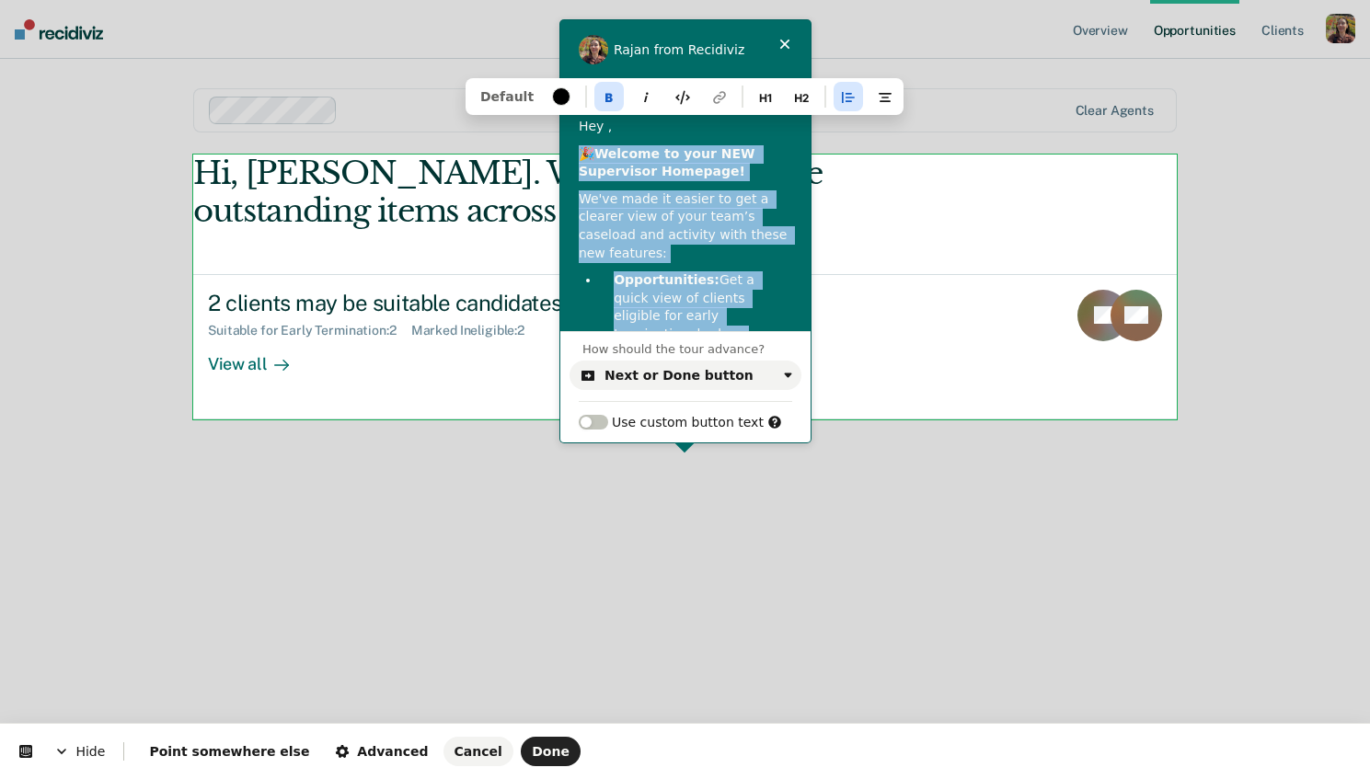
drag, startPoint x: 645, startPoint y: 130, endPoint x: 571, endPoint y: 76, distance: 90.9
click at [570, 72] on div "Rajan from Recidiviz This button doesn't work while you're creating your tour H…" at bounding box center [685, 175] width 250 height 311
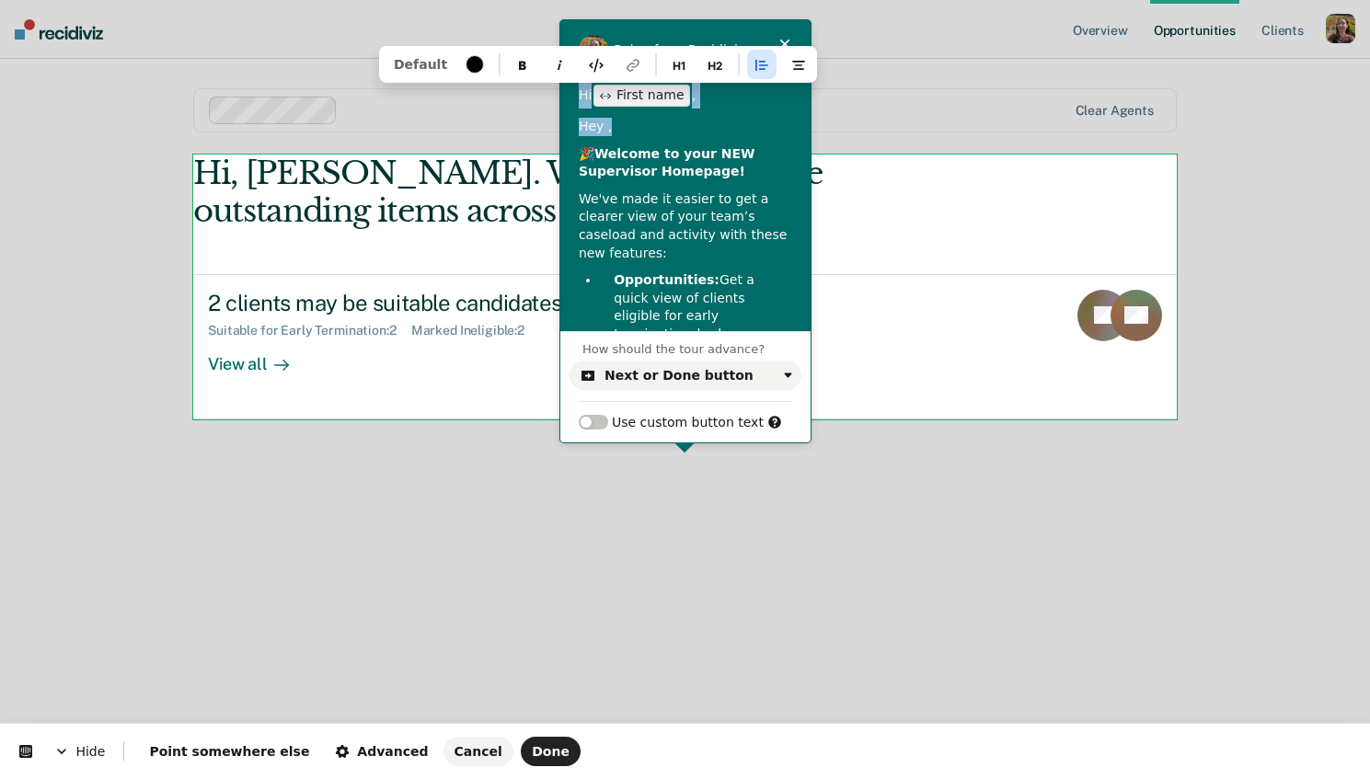
click at [614, 114] on div "Hi First name , Hey , 🎉 Welcome to your NEW Supervisor Homepage! We've made it …" at bounding box center [685, 320] width 250 height 474
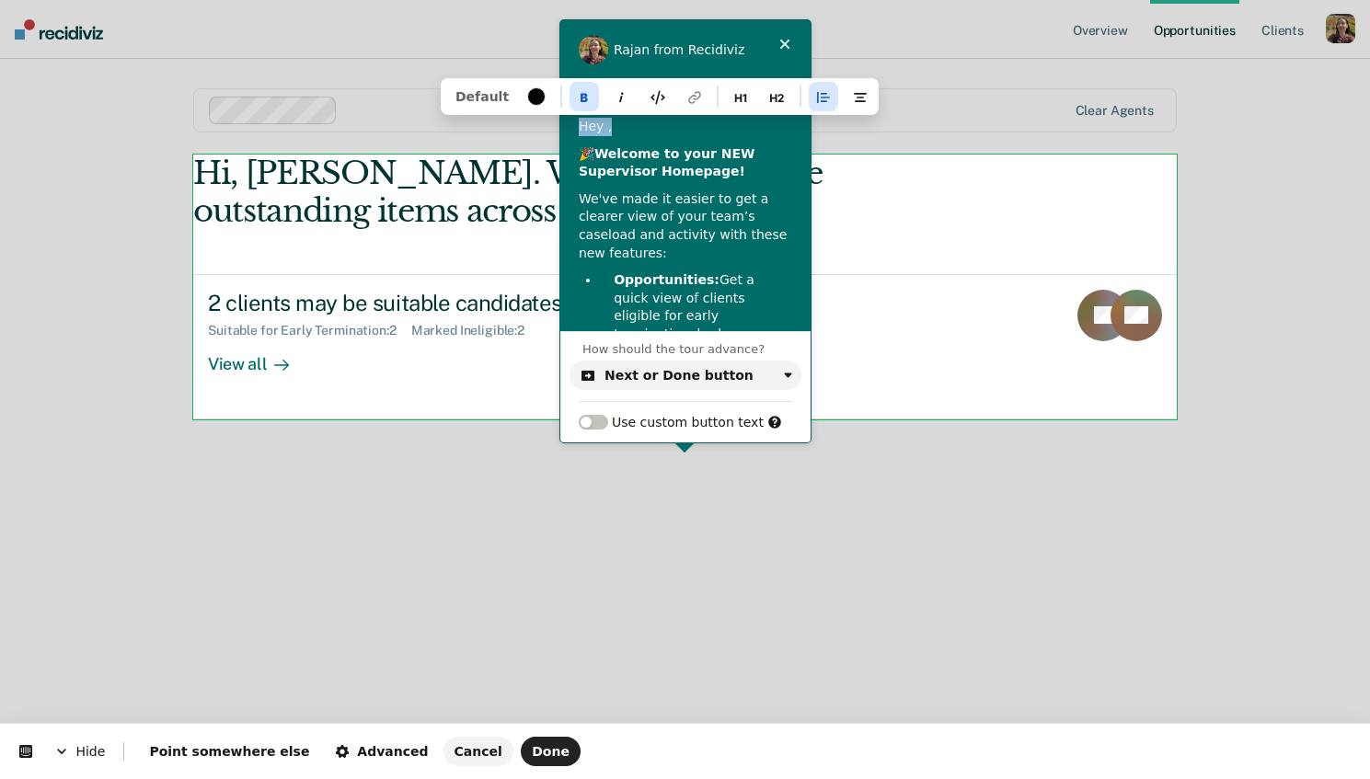
drag, startPoint x: 615, startPoint y: 126, endPoint x: 582, endPoint y: 75, distance: 60.0
click at [582, 83] on div "Hi First name , Hey , 🎉 Welcome to your NEW Supervisor Homepage! We've made it …" at bounding box center [685, 207] width 250 height 248
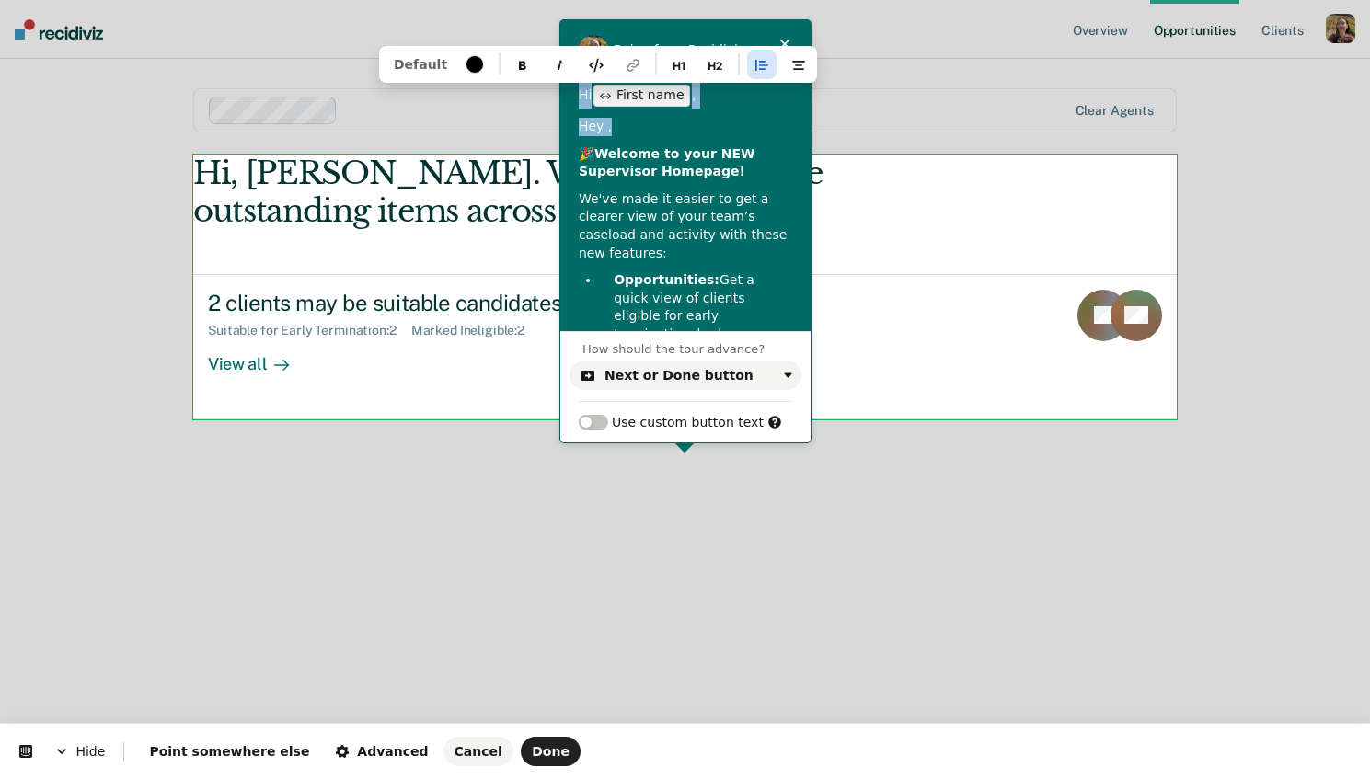
click at [615, 118] on p "Hey ," at bounding box center [685, 127] width 213 height 18
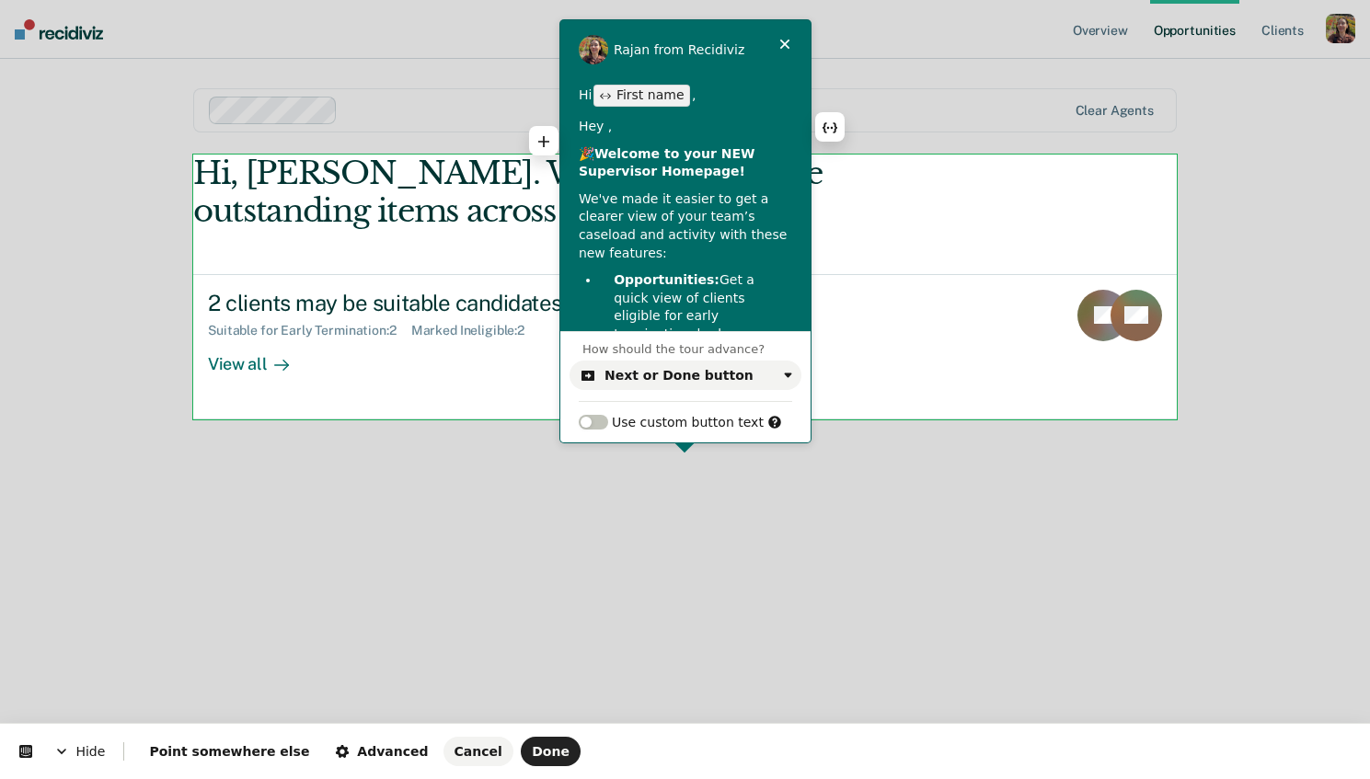
click at [621, 132] on p "Hey ," at bounding box center [685, 127] width 213 height 18
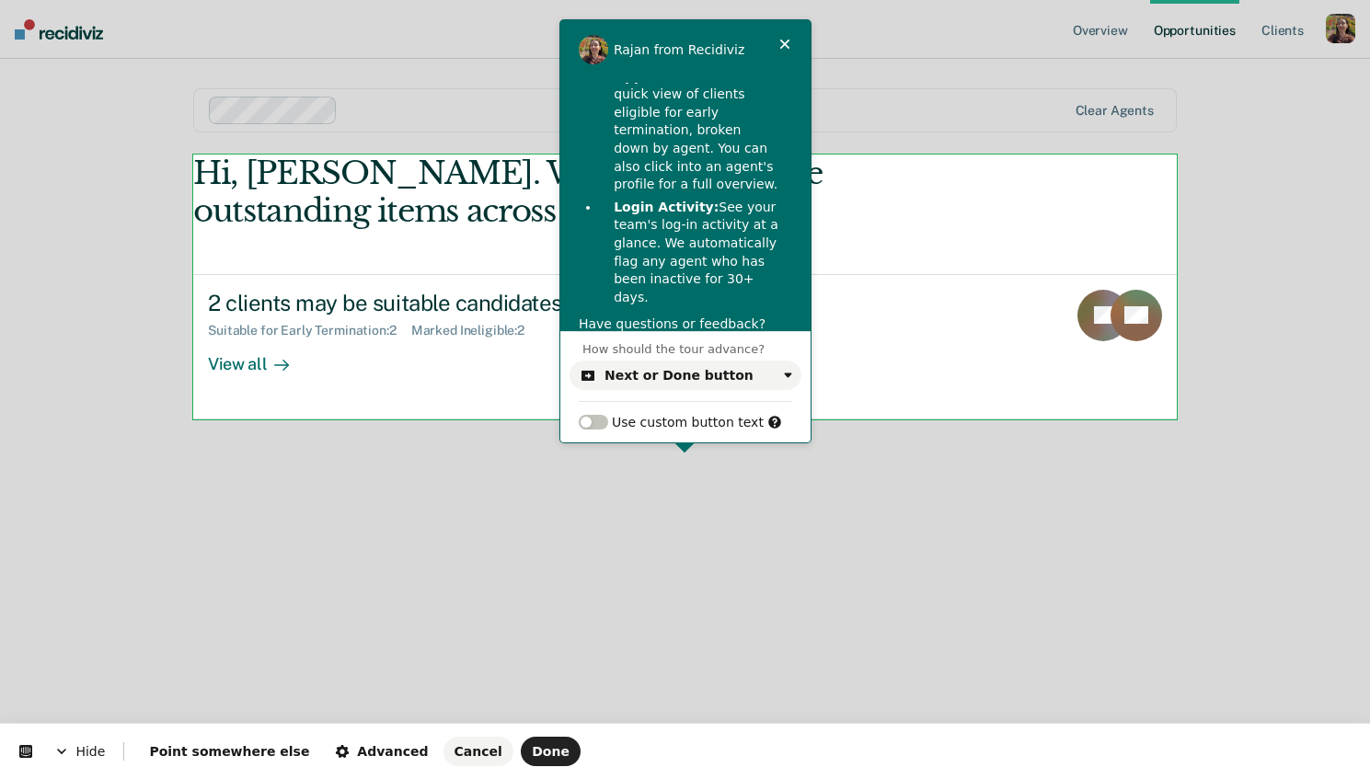
scroll to position [145, 0]
click at [255, 752] on span "Point somewhere else" at bounding box center [229, 751] width 160 height 15
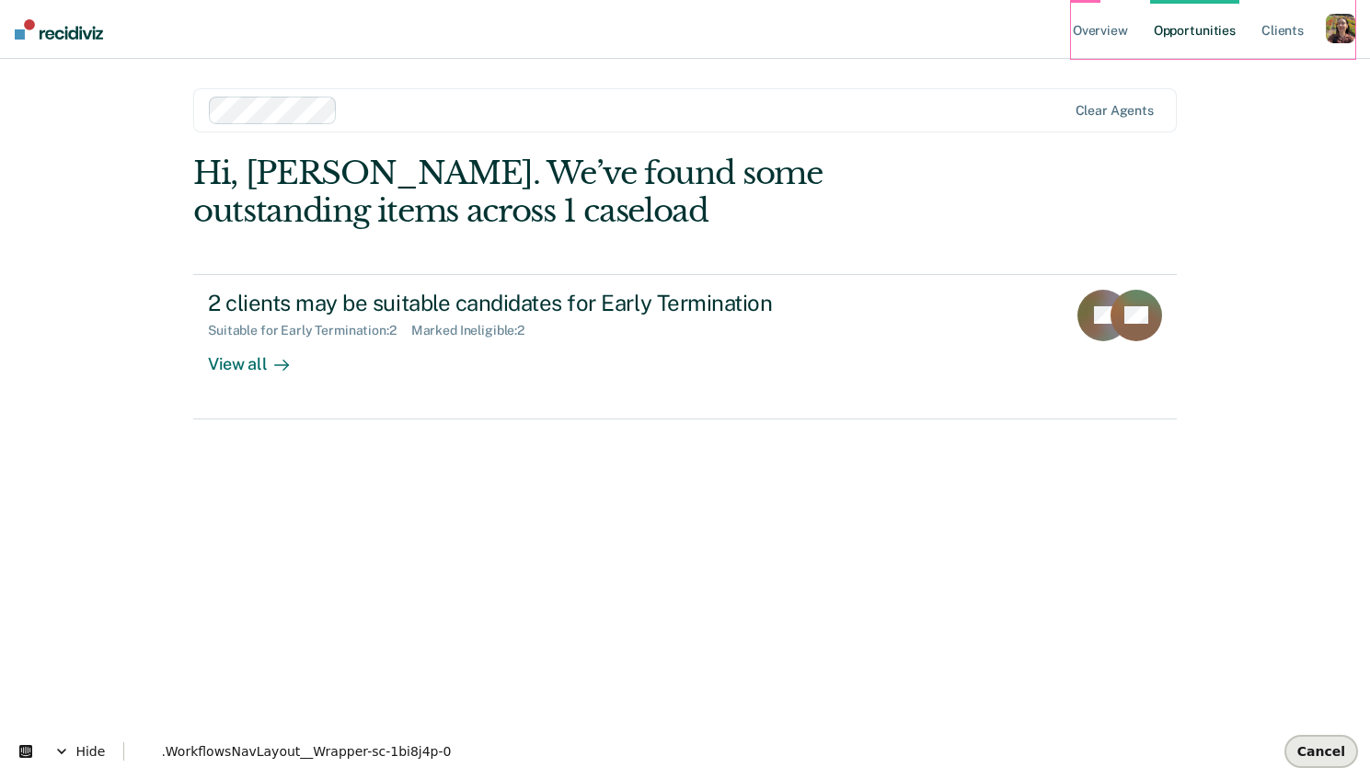
click at [1303, 749] on span "Cancel" at bounding box center [1321, 751] width 48 height 15
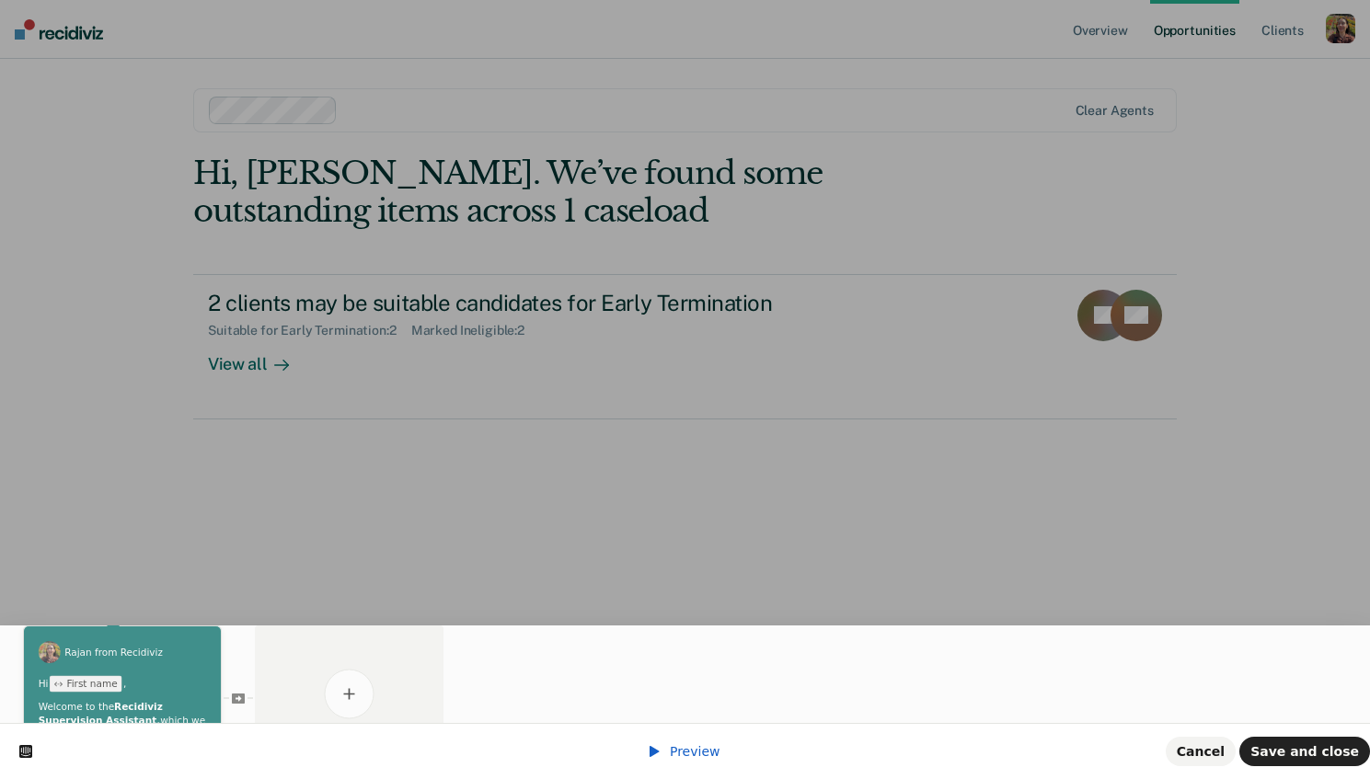
scroll to position [0, 0]
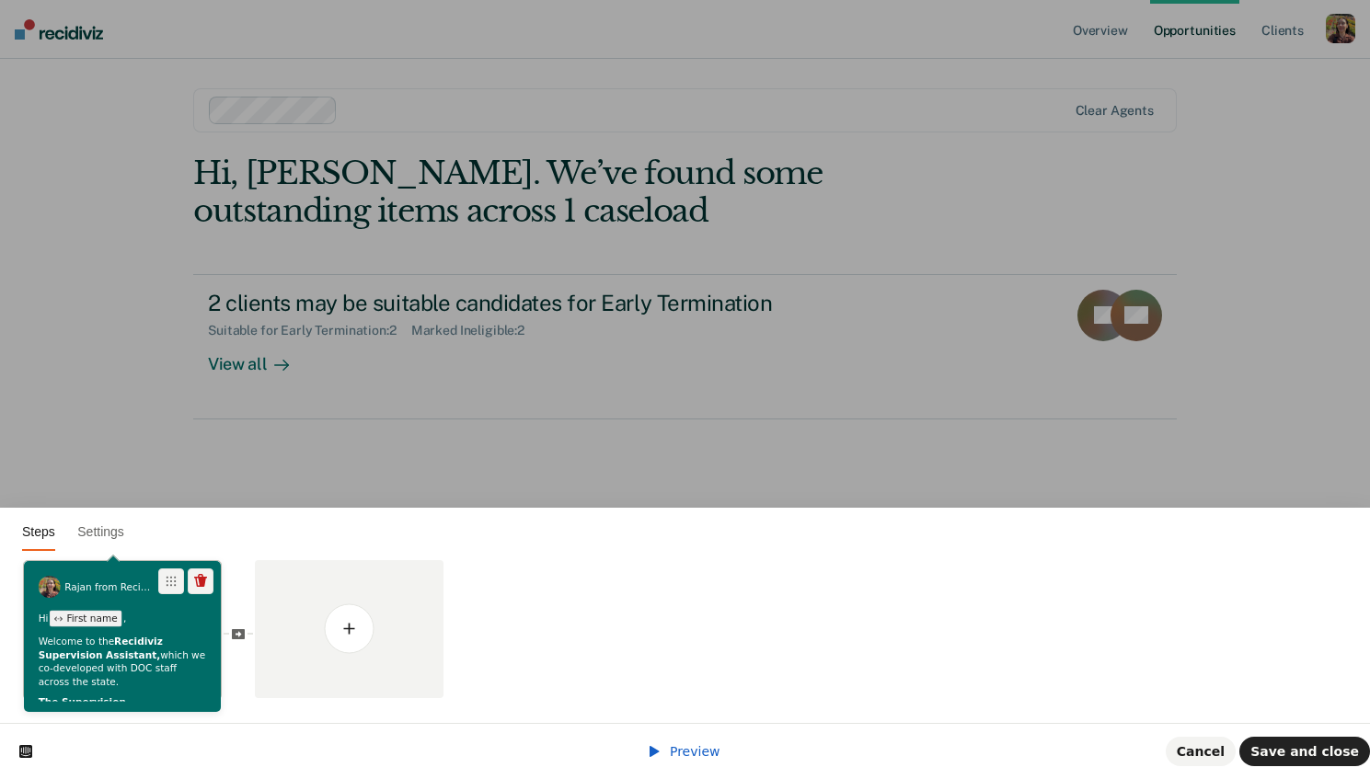
click at [95, 663] on p "Welcome to the Recidiviz Supervision Assistant, which we co-developed with DOC …" at bounding box center [123, 663] width 168 height 54
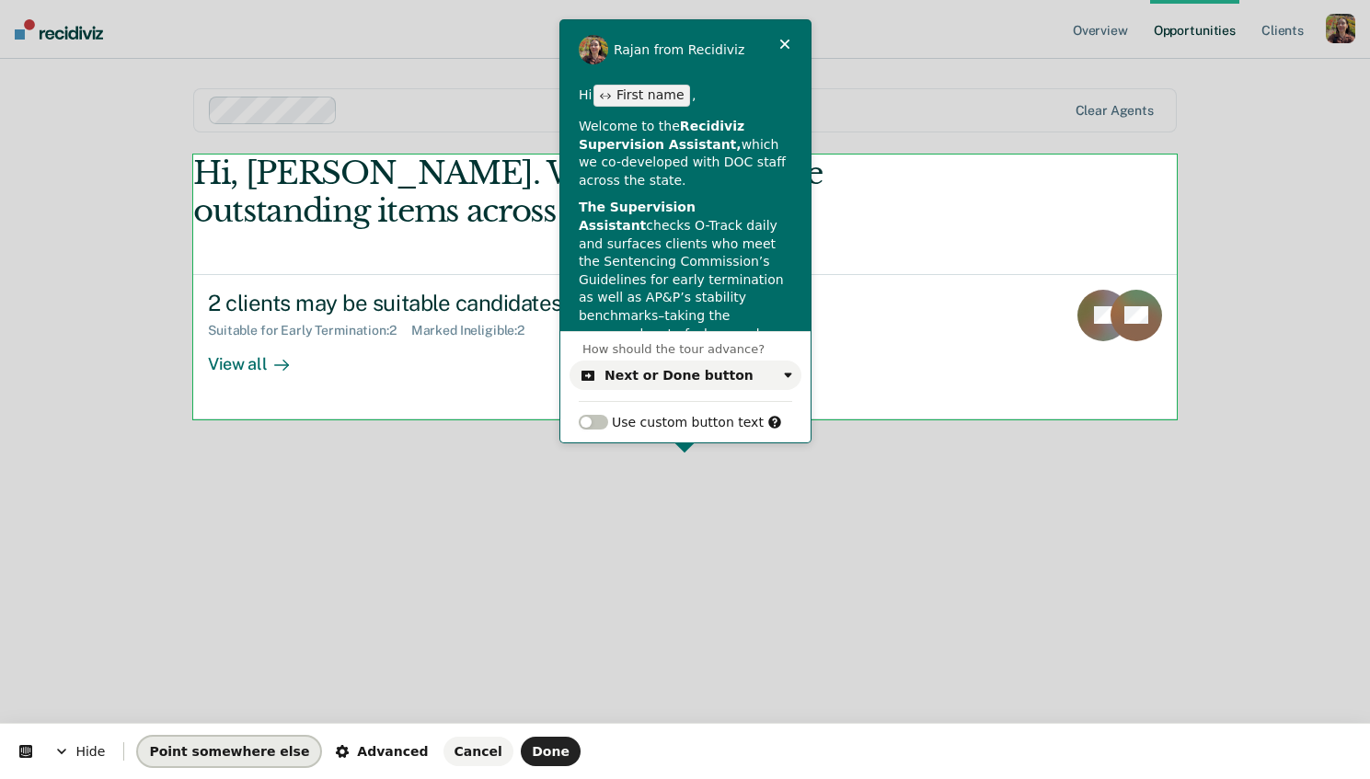
click at [269, 748] on span "Point somewhere else" at bounding box center [229, 751] width 160 height 15
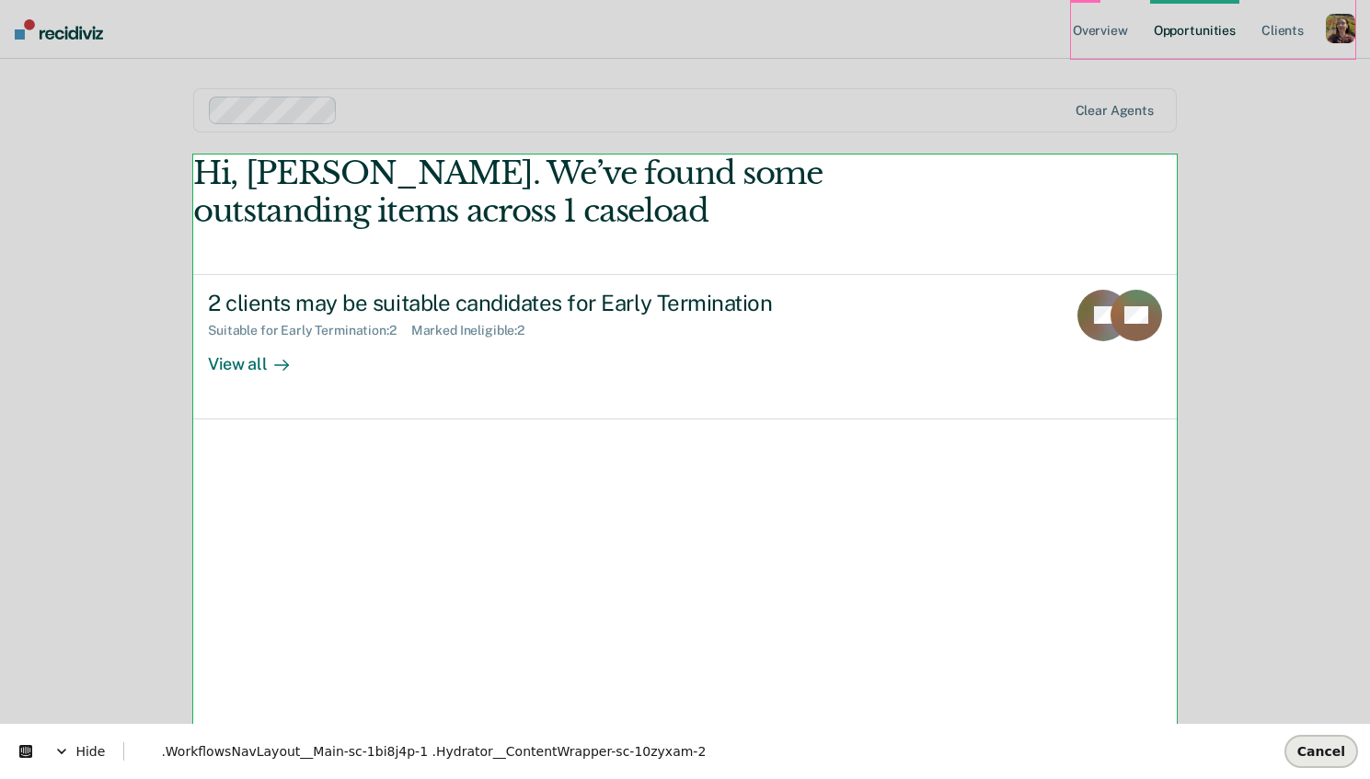
click at [1318, 757] on span "Cancel" at bounding box center [1321, 751] width 48 height 15
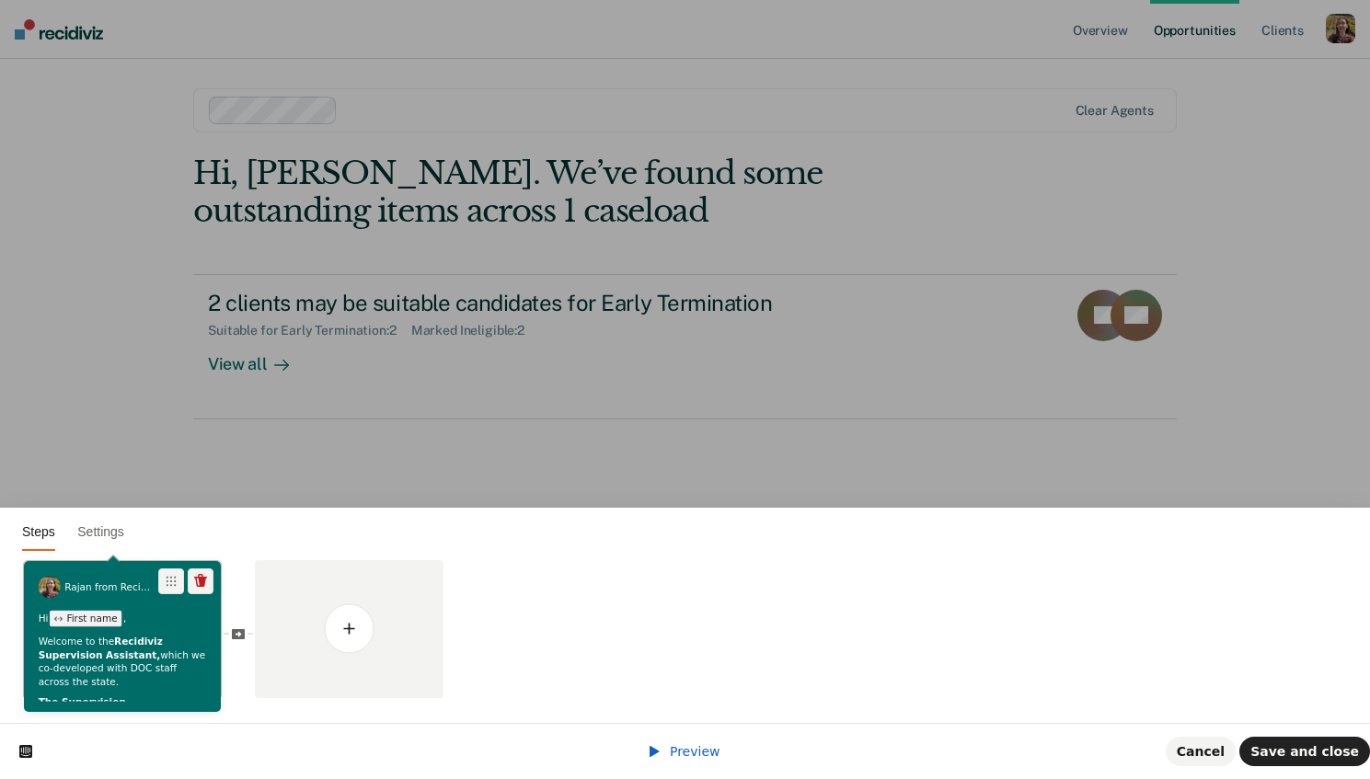
click at [87, 633] on div "Hi First name , Welcome to the Recidiviz Supervision Assistant, which we co-dev…" at bounding box center [122, 771] width 197 height 324
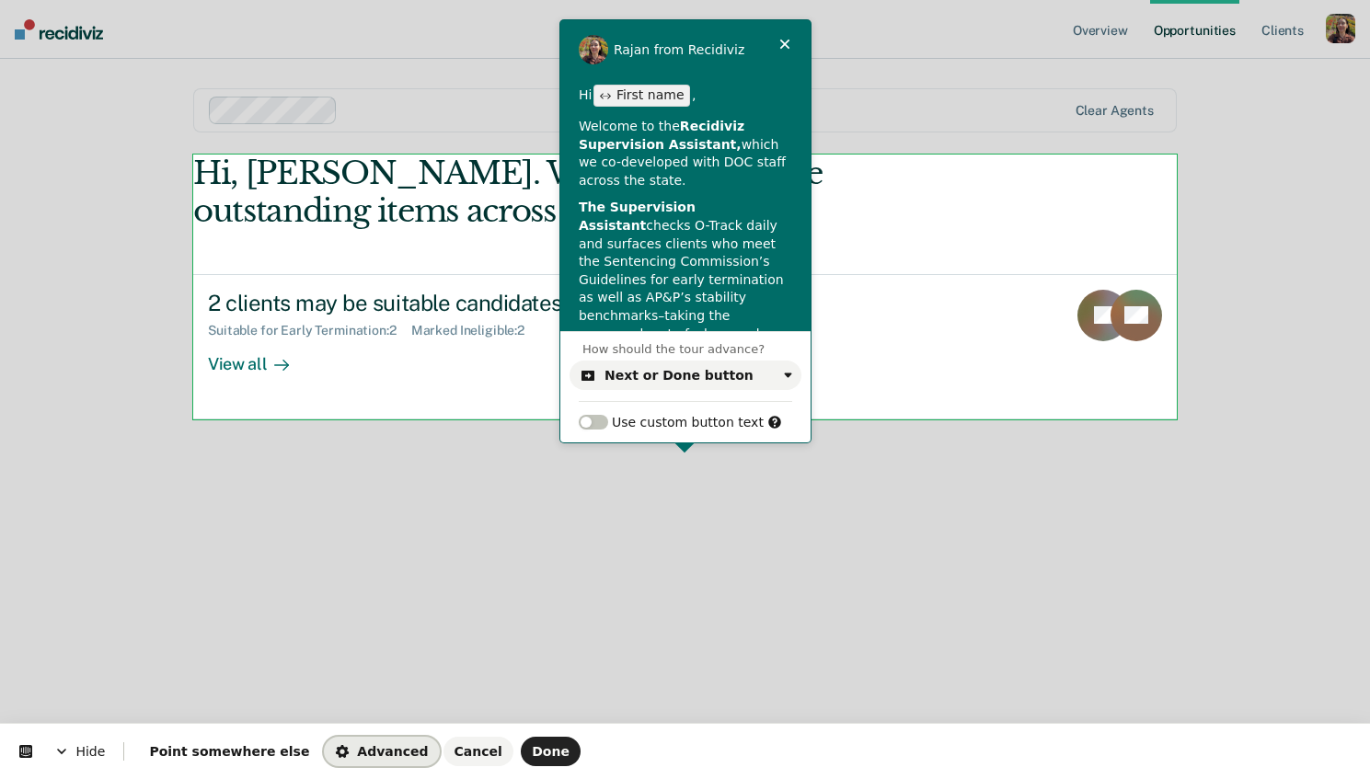
click at [366, 750] on span "Advanced" at bounding box center [381, 751] width 93 height 15
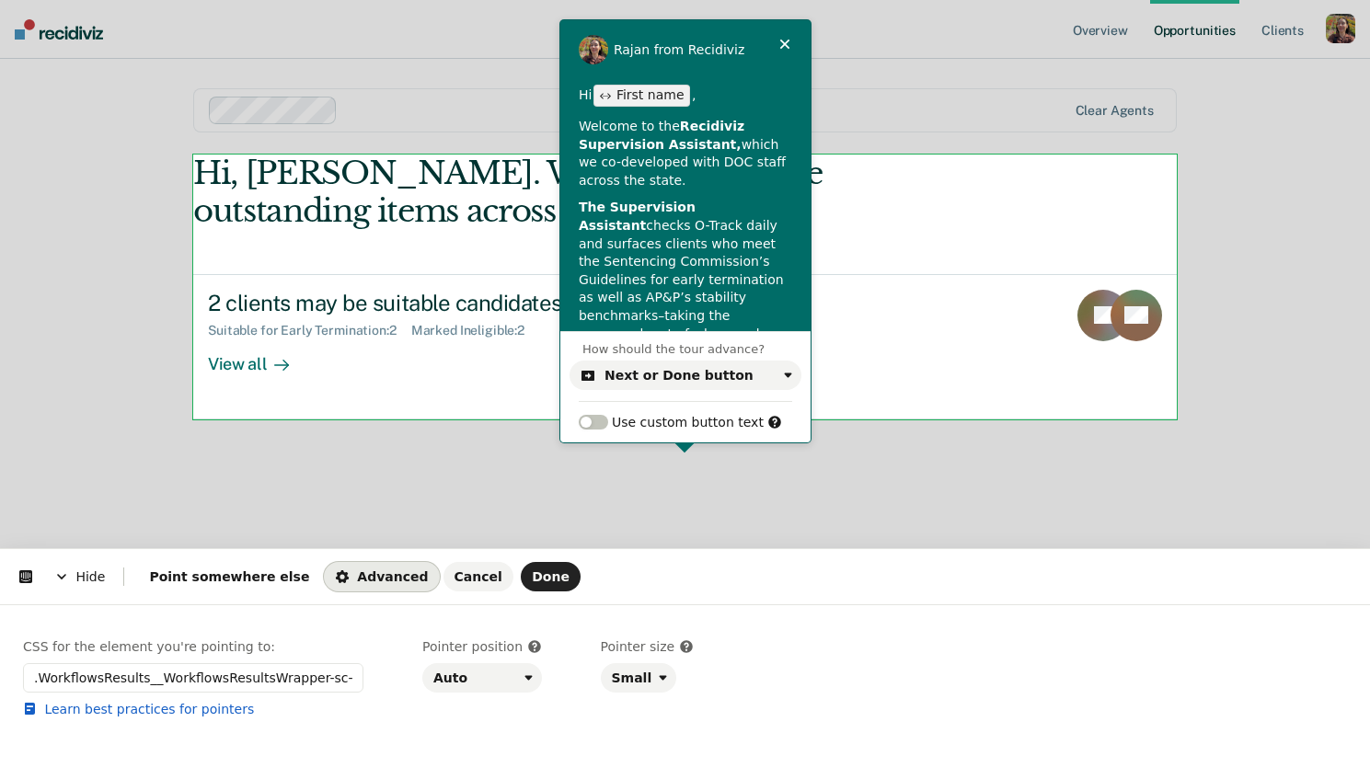
click at [81, 570] on span "Hide" at bounding box center [79, 577] width 87 height 52
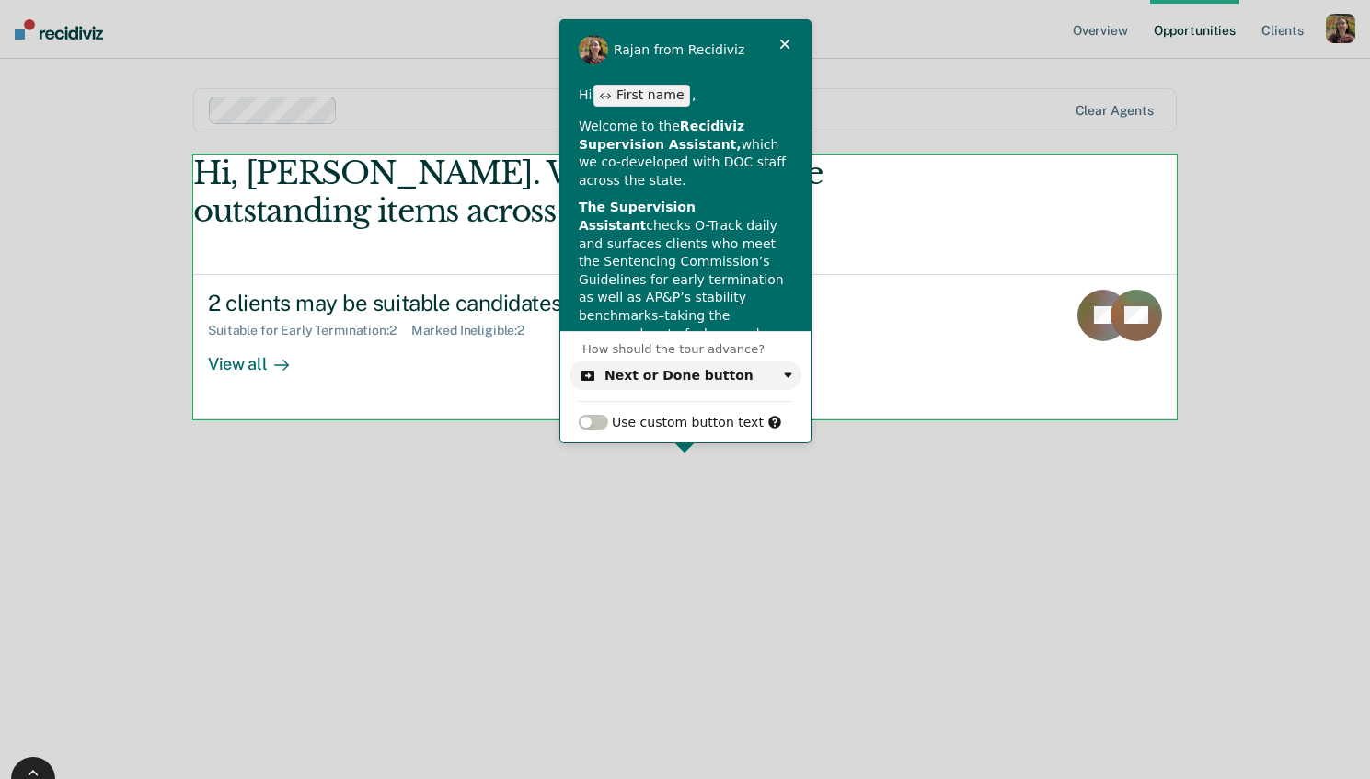
click at [1103, 0] on html "Rajan from Recidiviz This button doesn't work while you're creating your tour H…" at bounding box center [685, 0] width 1370 height 0
click at [1110, 0] on html "Rajan from Recidiviz This button doesn't work while you're creating your tour H…" at bounding box center [685, 0] width 1370 height 0
click at [1039, 0] on html "Rajan from Recidiviz This button doesn't work while you're creating your tour H…" at bounding box center [685, 0] width 1370 height 0
click at [690, 0] on html "Rajan from Recidiviz This button doesn't work while you're creating your tour H…" at bounding box center [685, 0] width 1370 height 0
click at [834, 0] on html "Rajan from Recidiviz This button doesn't work while you're creating your tour H…" at bounding box center [685, 0] width 1370 height 0
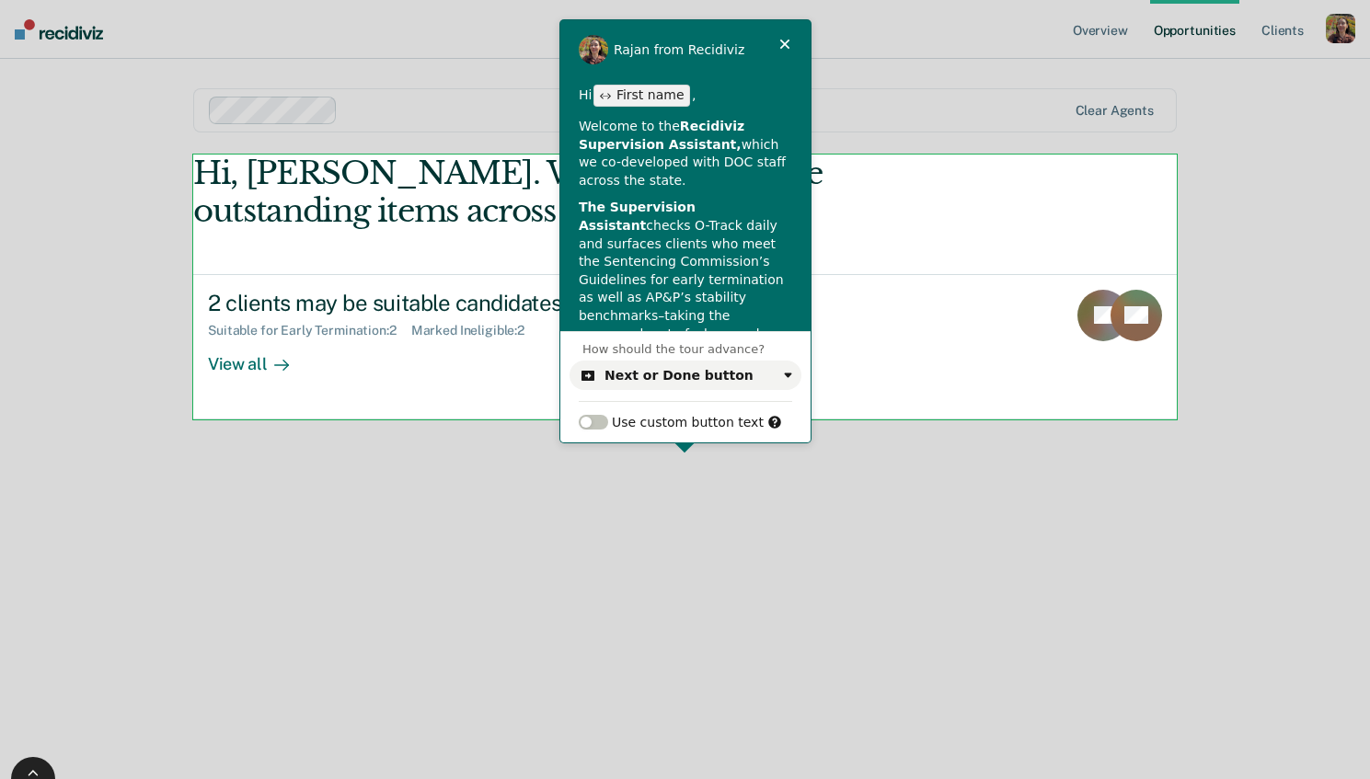
click at [617, 0] on html "Rajan from Recidiviz This button doesn't work while you're creating your tour H…" at bounding box center [685, 0] width 1370 height 0
click at [730, 356] on div "How should the tour advance? Next or Done button Use custom button text" at bounding box center [685, 386] width 250 height 111
click at [742, 267] on p "The Supervision Assistant checks O-Track daily and surfaces clients who meet th…" at bounding box center [685, 280] width 213 height 162
click at [700, 208] on b "The Supervision Assistant" at bounding box center [639, 216] width 121 height 33
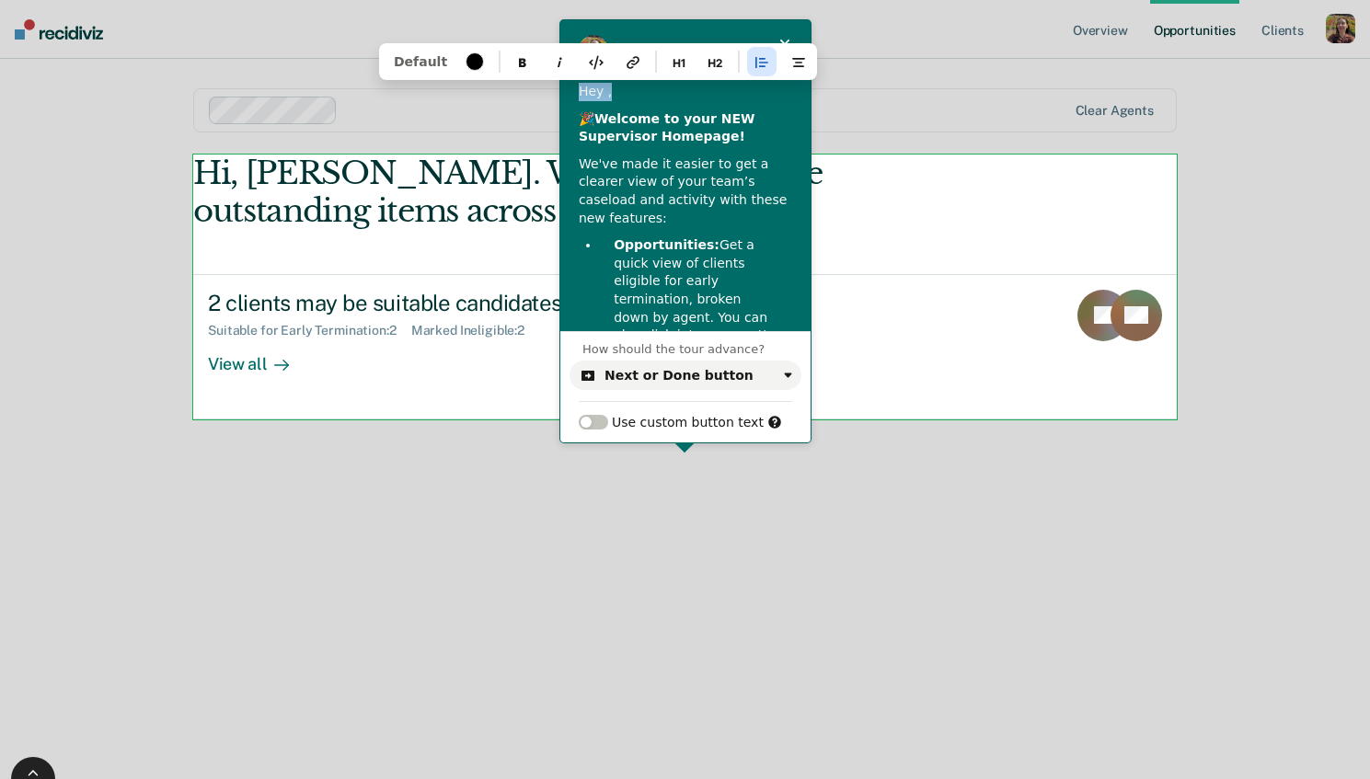
drag, startPoint x: 638, startPoint y: 94, endPoint x: 572, endPoint y: 84, distance: 66.1
click at [572, 84] on div "Hey , 🎉 Welcome to your NEW Supervisor Homepage! We've made it easier to get a …" at bounding box center [685, 302] width 250 height 439
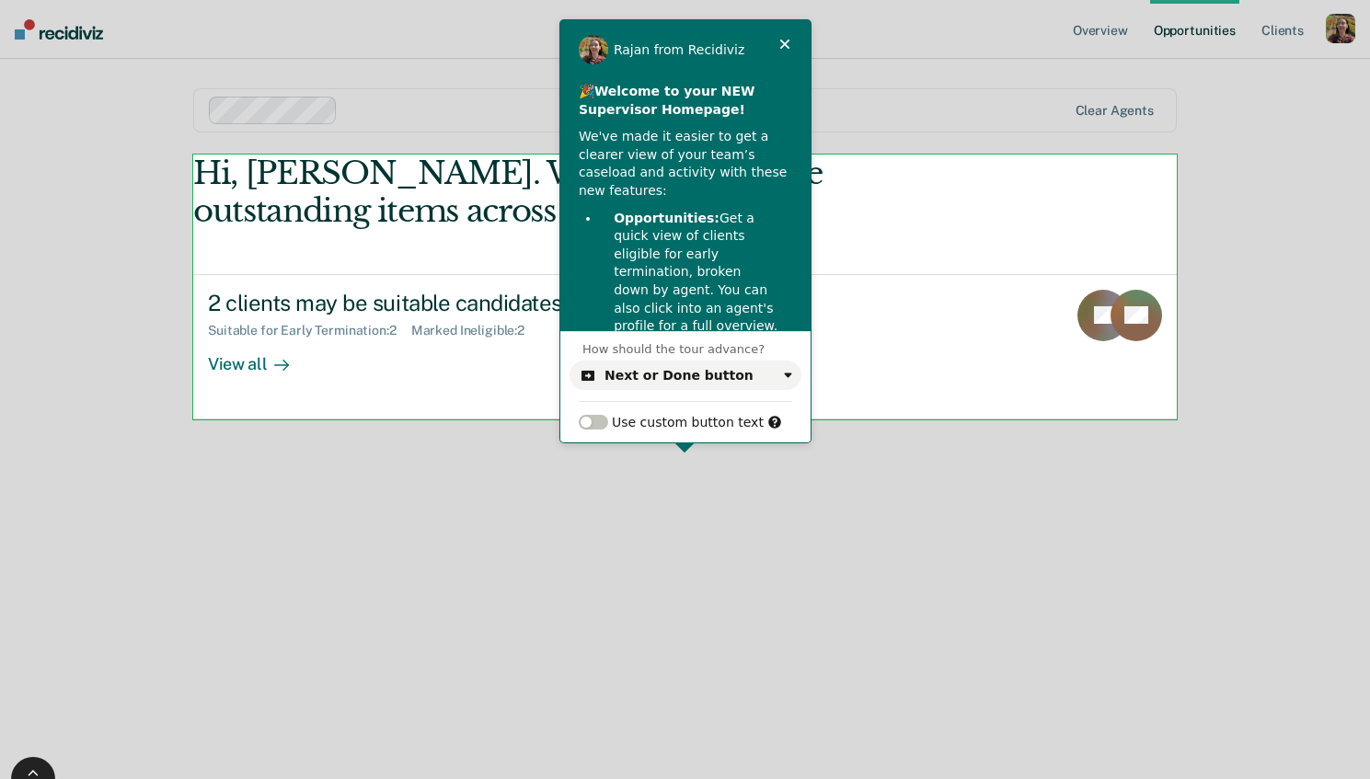
scroll to position [145, 0]
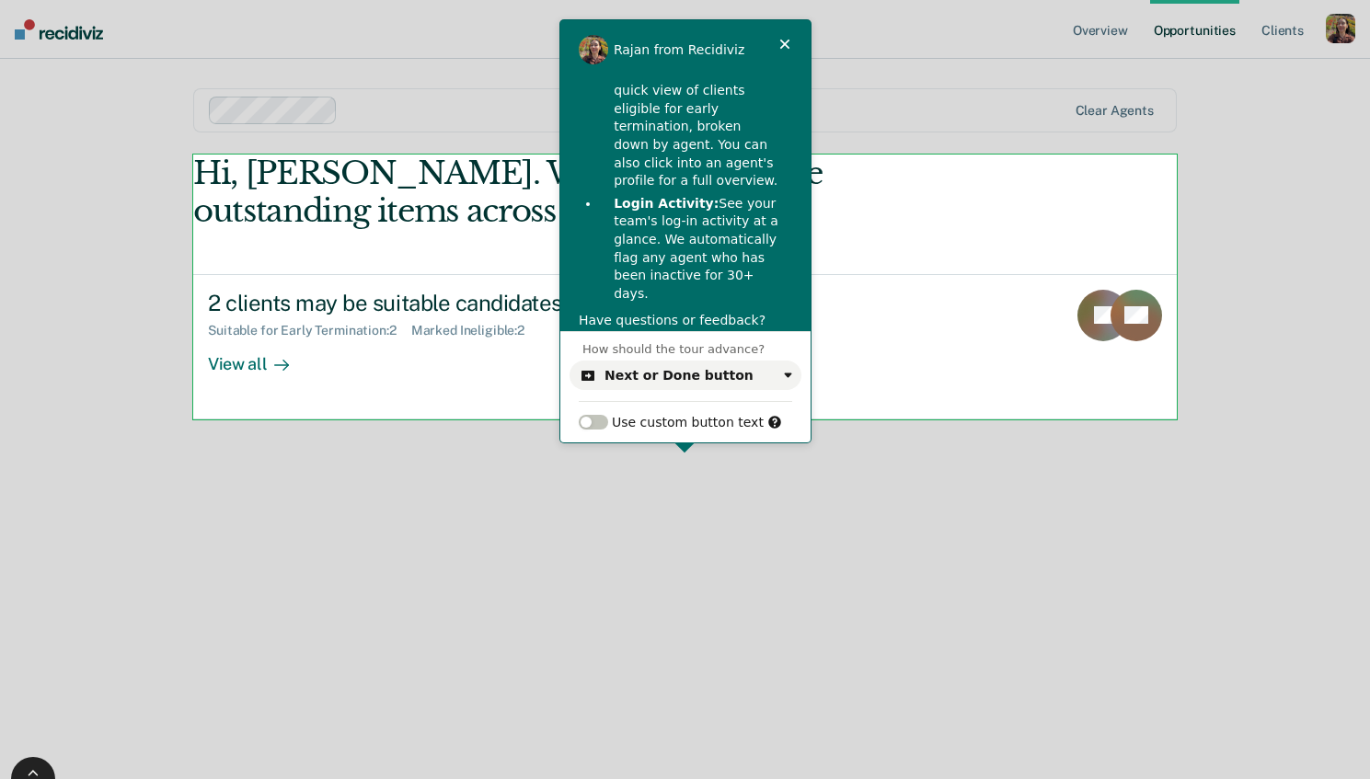
click at [805, 0] on html "Rajan from Recidiviz This button doesn't work while you're creating your tour 🎉…" at bounding box center [685, 0] width 1370 height 0
click at [23, 774] on div at bounding box center [33, 769] width 44 height 17
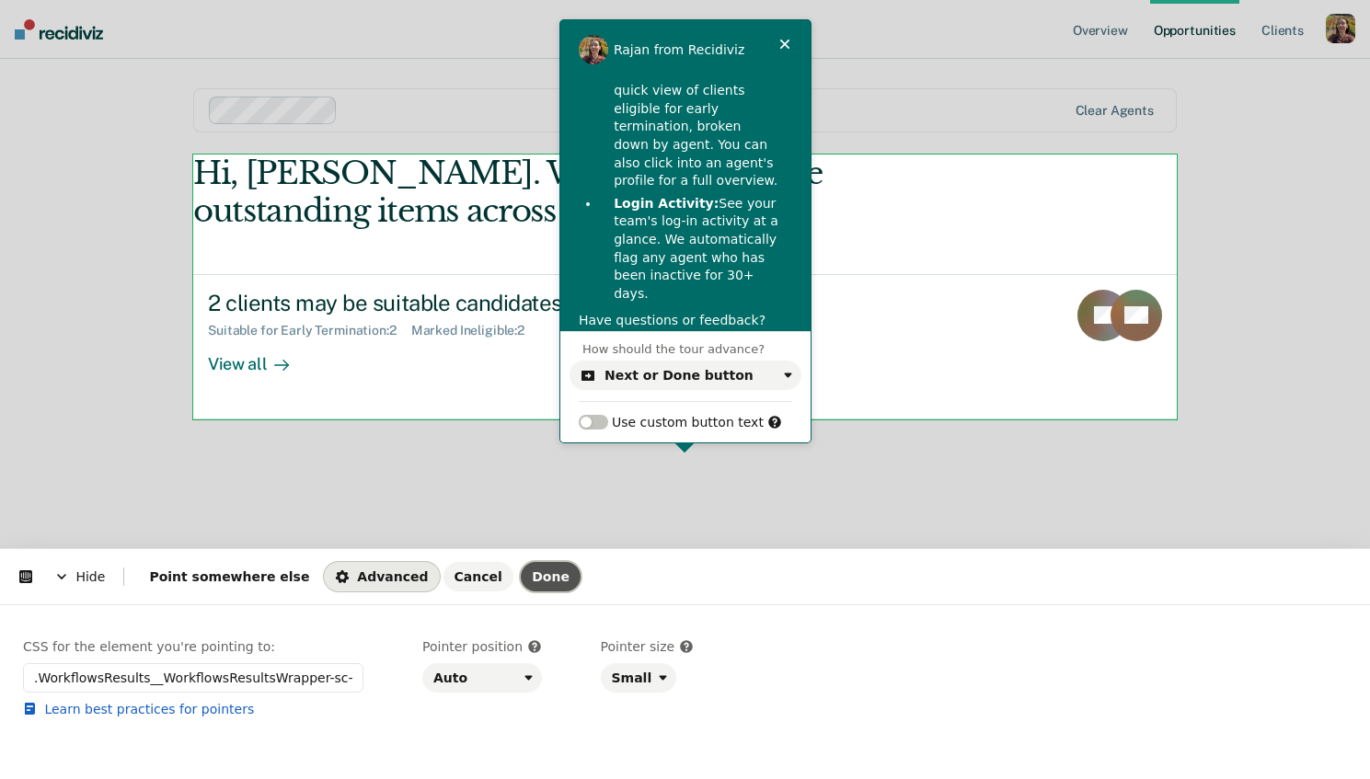
click at [532, 576] on span "Done" at bounding box center [551, 576] width 38 height 15
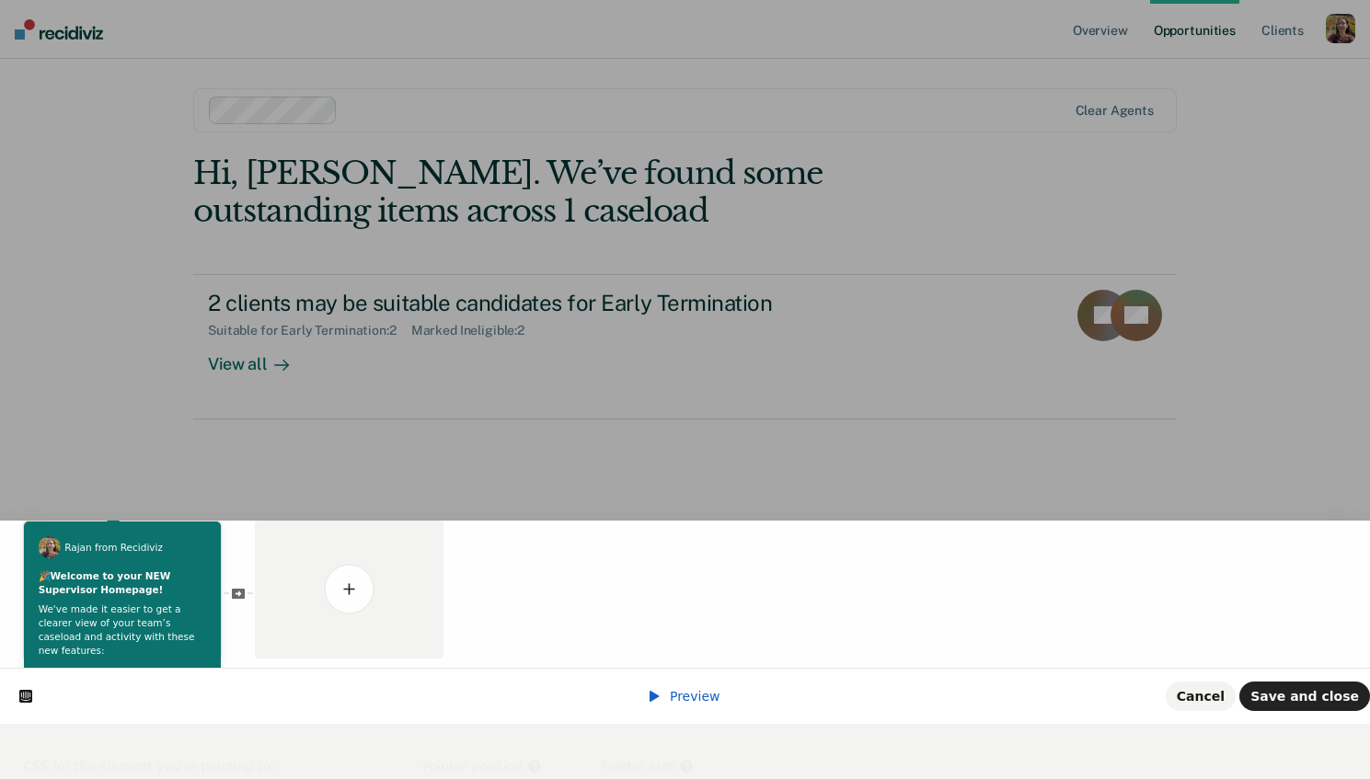
scroll to position [0, 0]
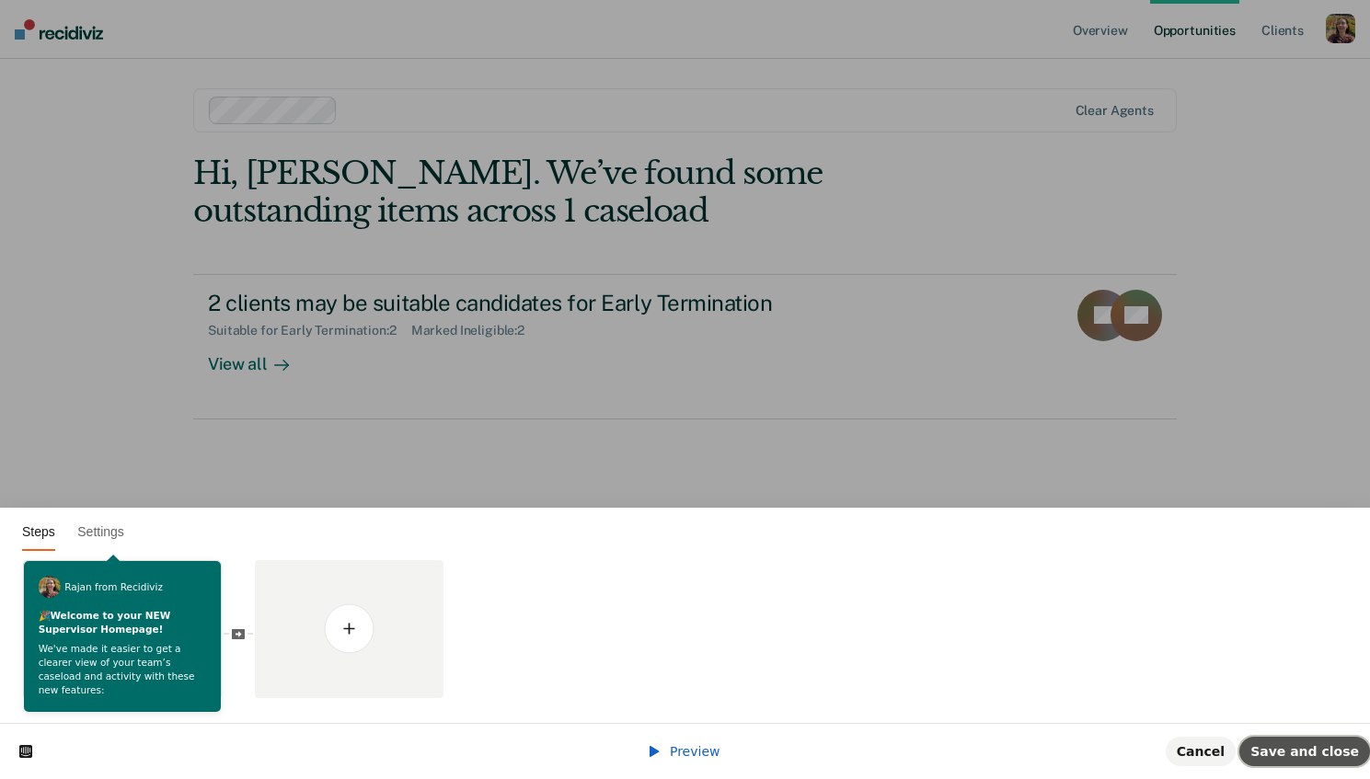
click at [1328, 753] on span "Save and close" at bounding box center [1304, 751] width 109 height 15
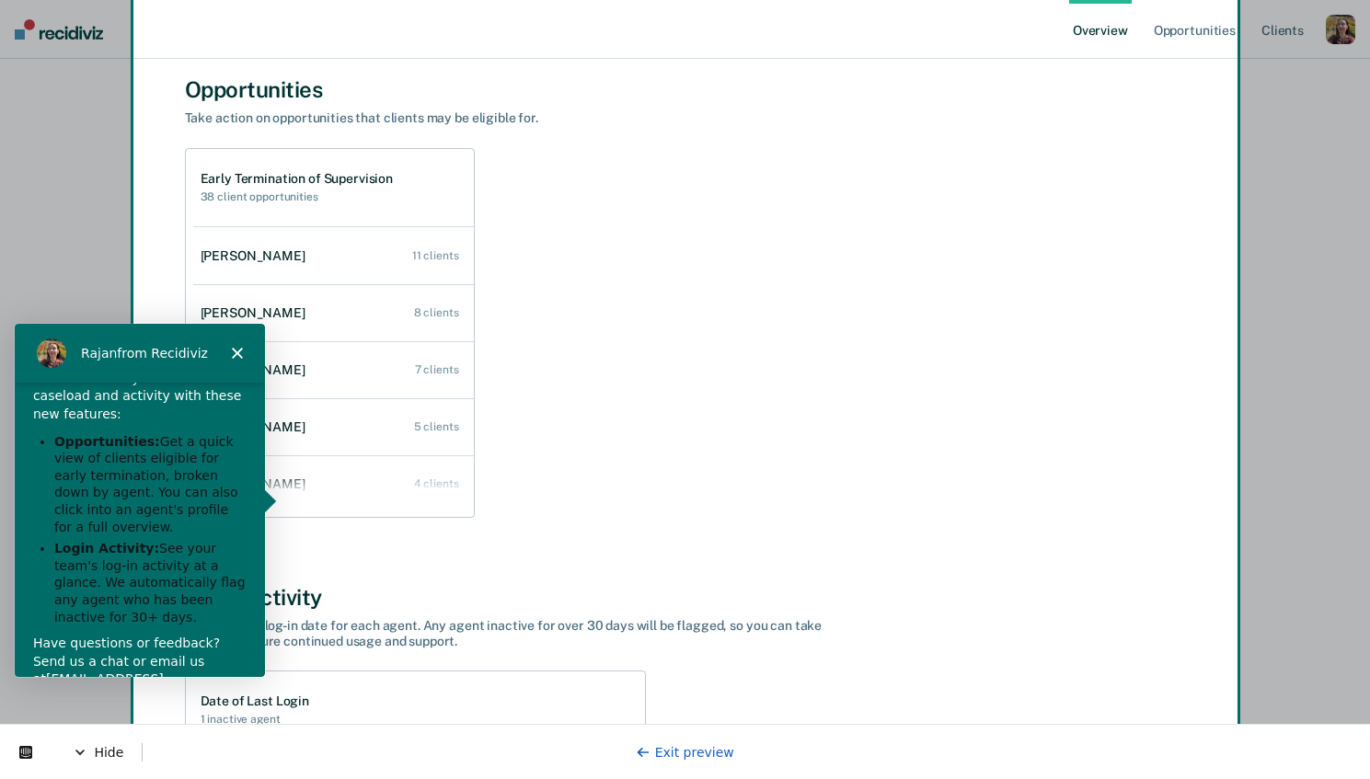
scroll to position [103, 0]
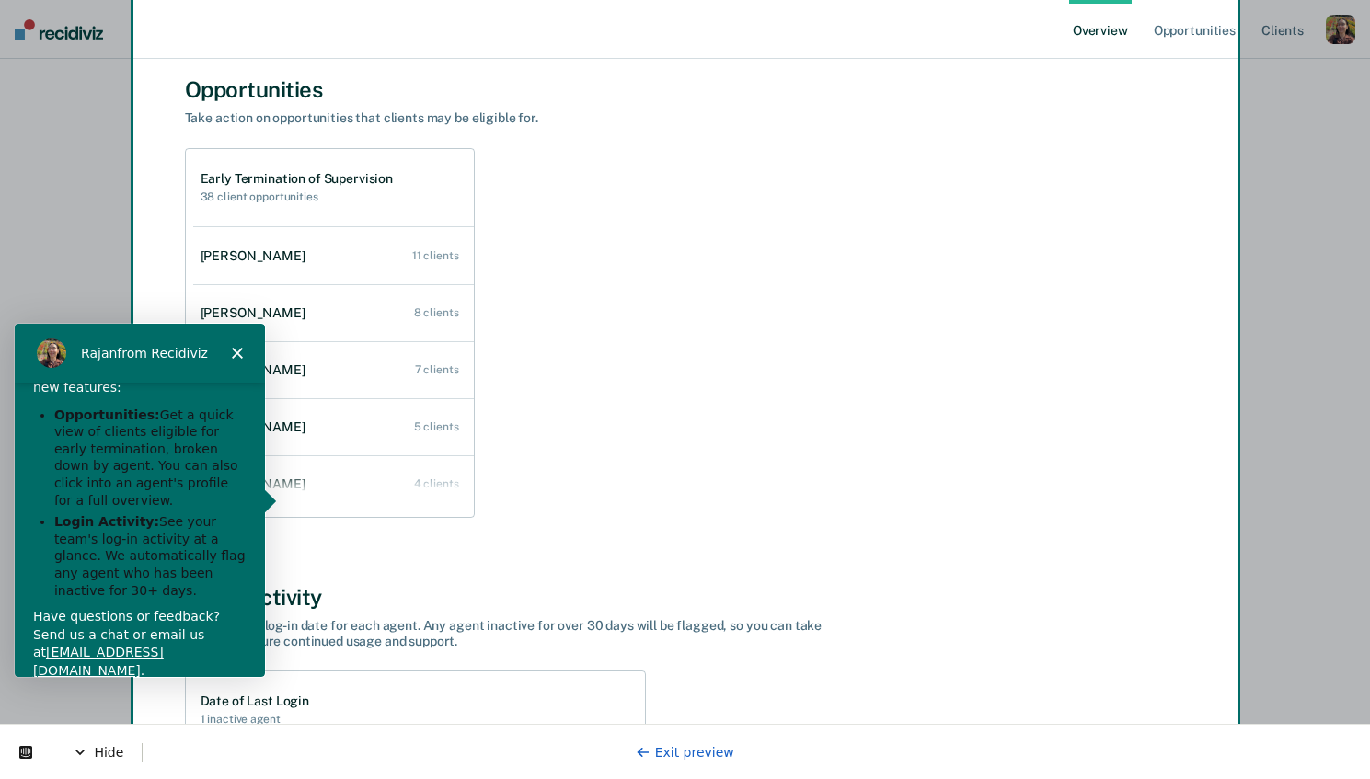
click at [187, 657] on div "Have questions or feedback? Send us a chat or email us at feedback@recidiviz.or…" at bounding box center [138, 642] width 213 height 72
click at [167, 625] on div "Have questions or feedback? Send us a chat or email us at feedback@recidiviz.or…" at bounding box center [138, 642] width 213 height 72
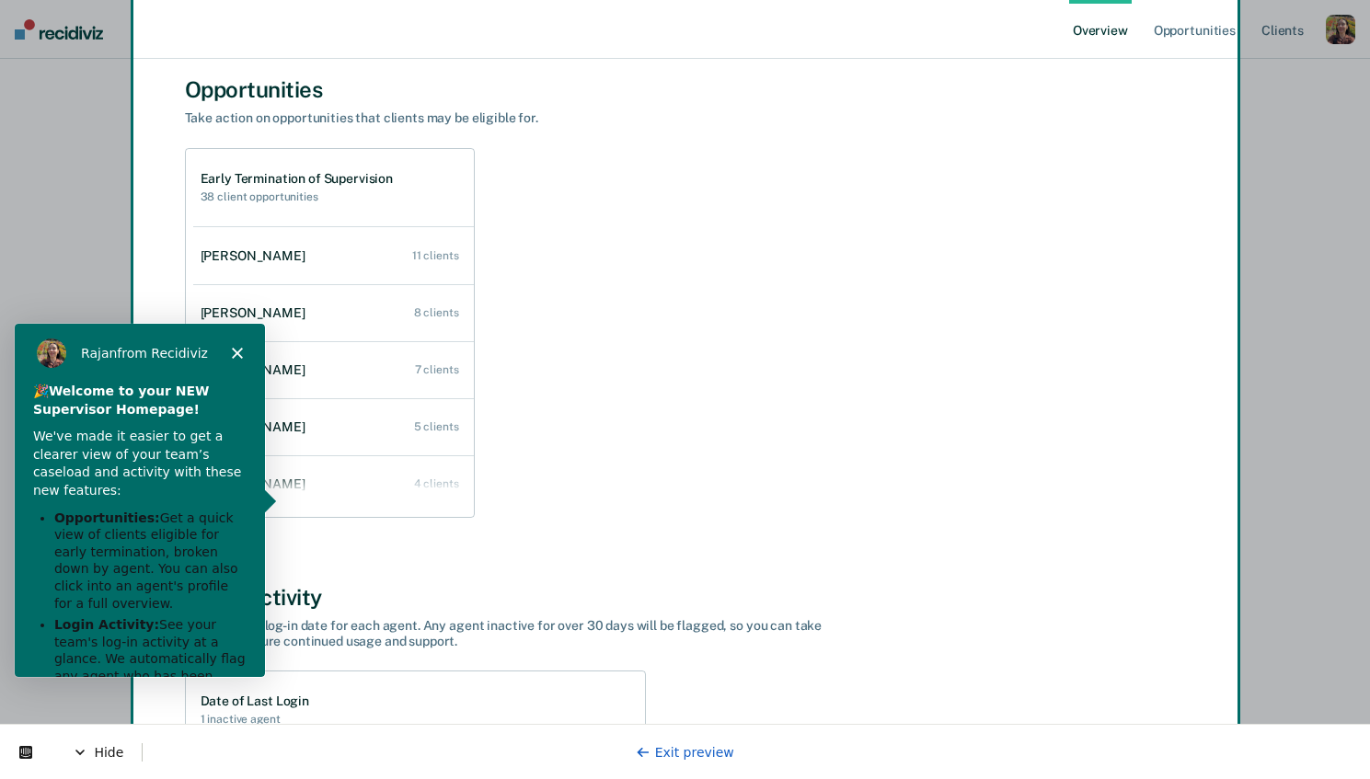
click at [88, 521] on b "Opportunities:" at bounding box center [106, 516] width 106 height 15
click at [691, 756] on link "Exit preview" at bounding box center [685, 752] width 98 height 15
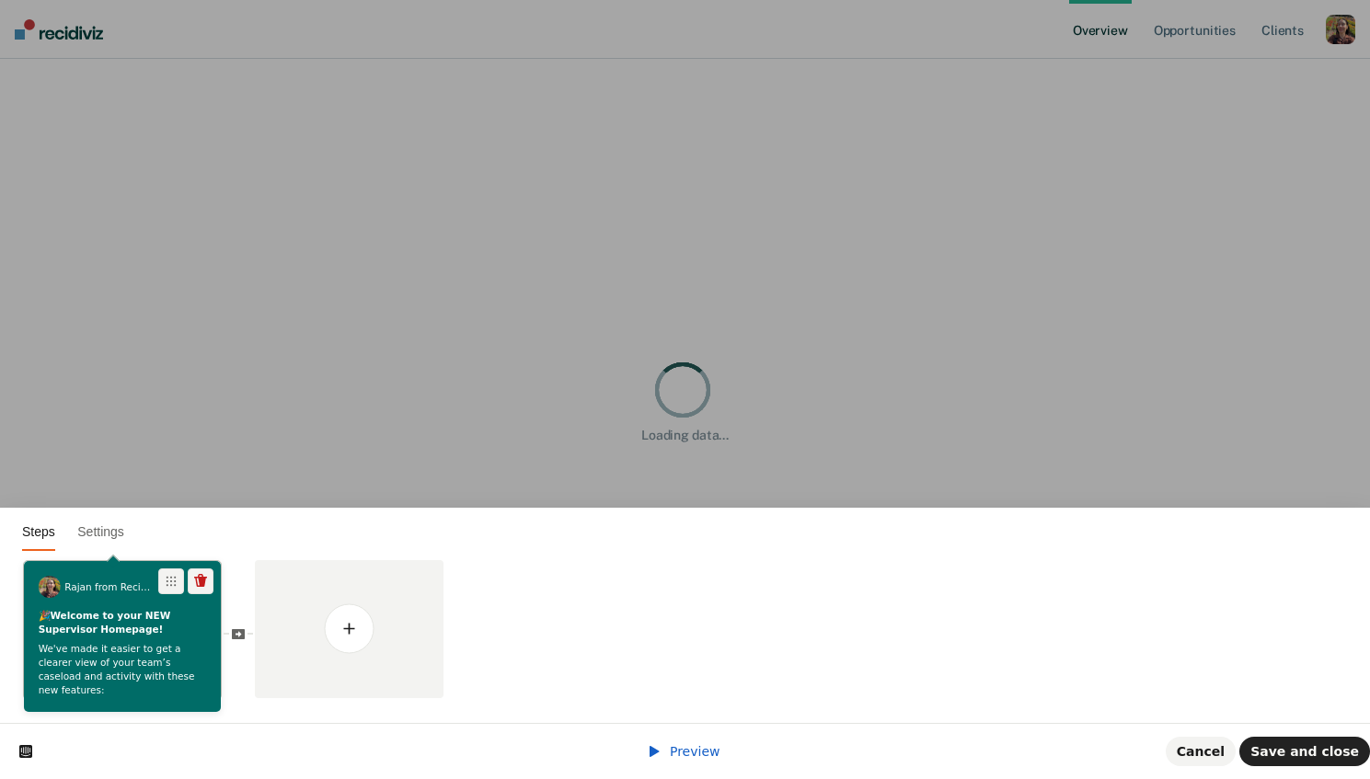
click at [134, 640] on div "🎉 Welcome to your NEW Supervisor Homepage! We've made it easier to get a cleare…" at bounding box center [122, 745] width 197 height 273
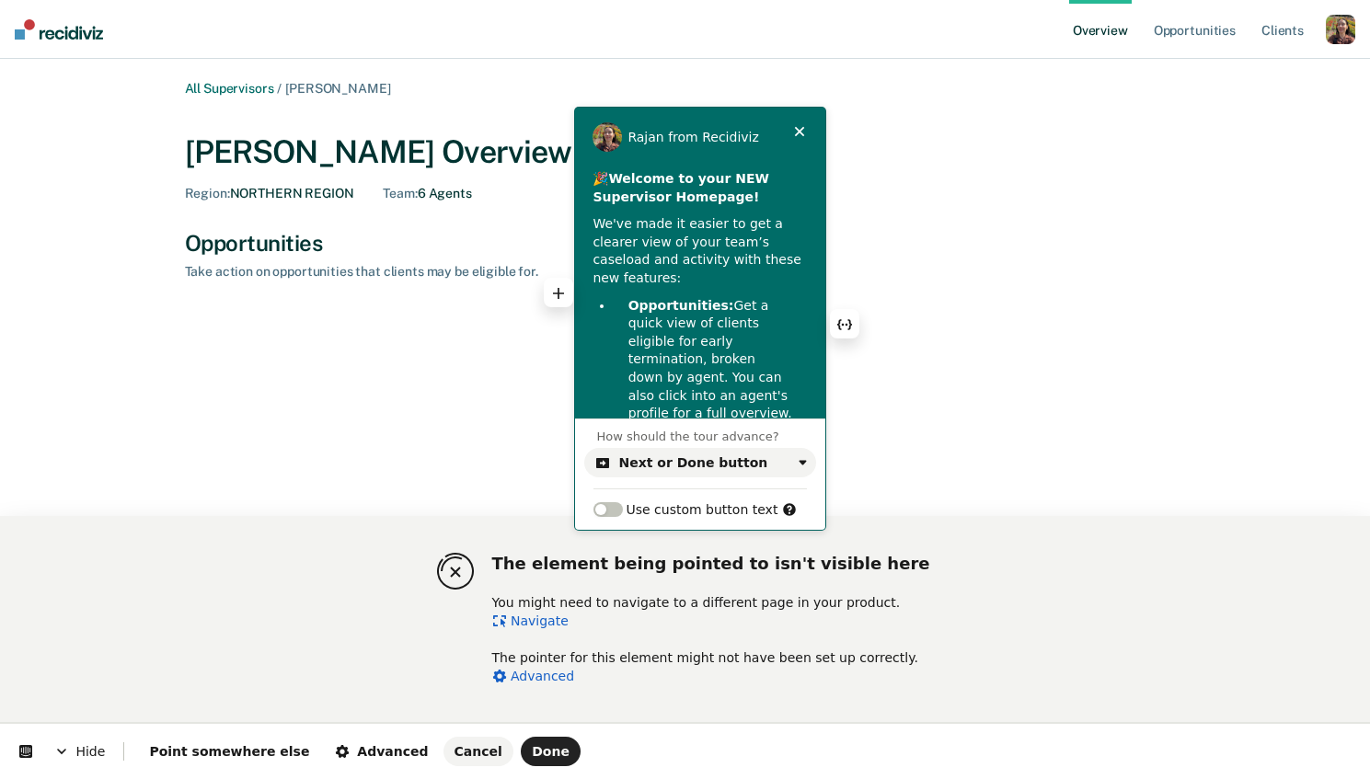
click at [724, 326] on p "Opportunities: Get a quick view of clients eligible for early termination, brok…" at bounding box center [710, 360] width 165 height 126
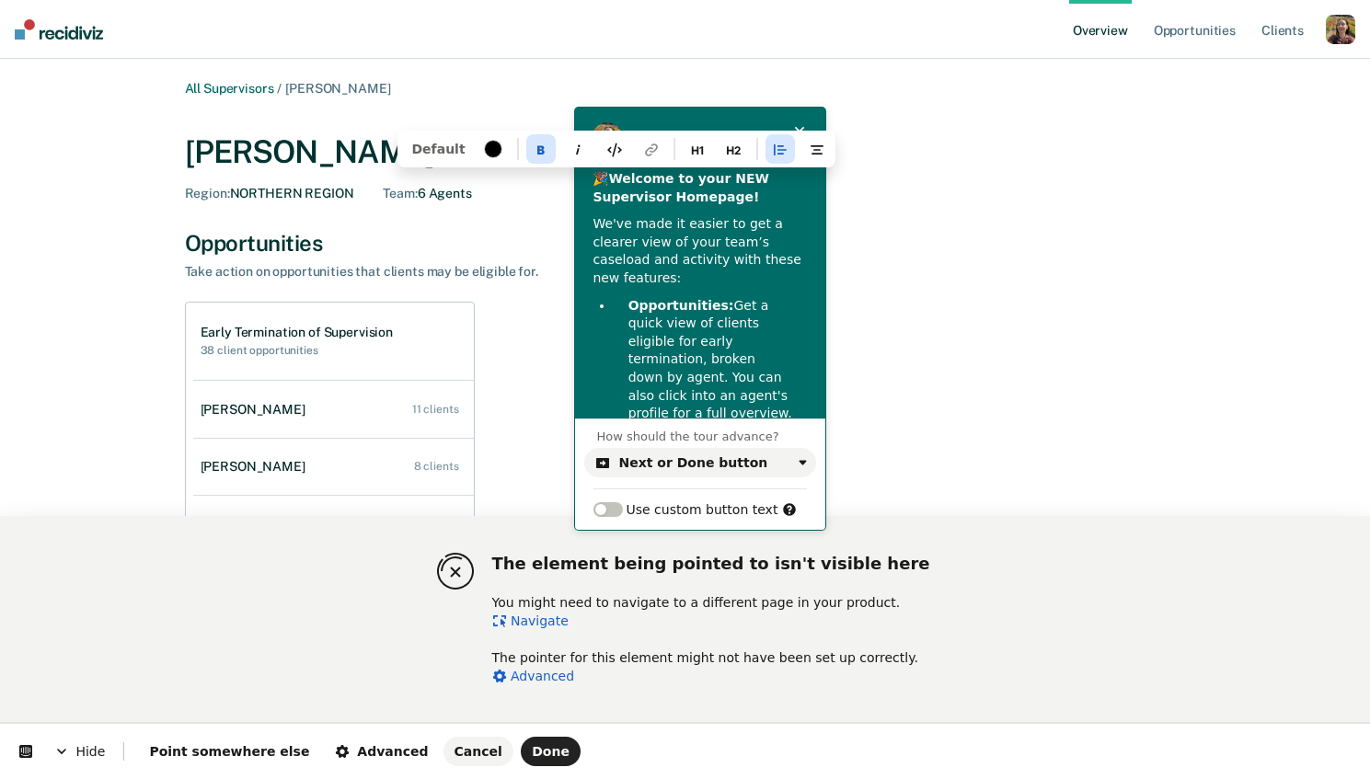
drag, startPoint x: 674, startPoint y: 394, endPoint x: 590, endPoint y: 158, distance: 250.3
click at [590, 170] on div "🎉 Welcome to your NEW Supervisor Homepage! We've made it easier to get a cleare…" at bounding box center [700, 294] width 250 height 248
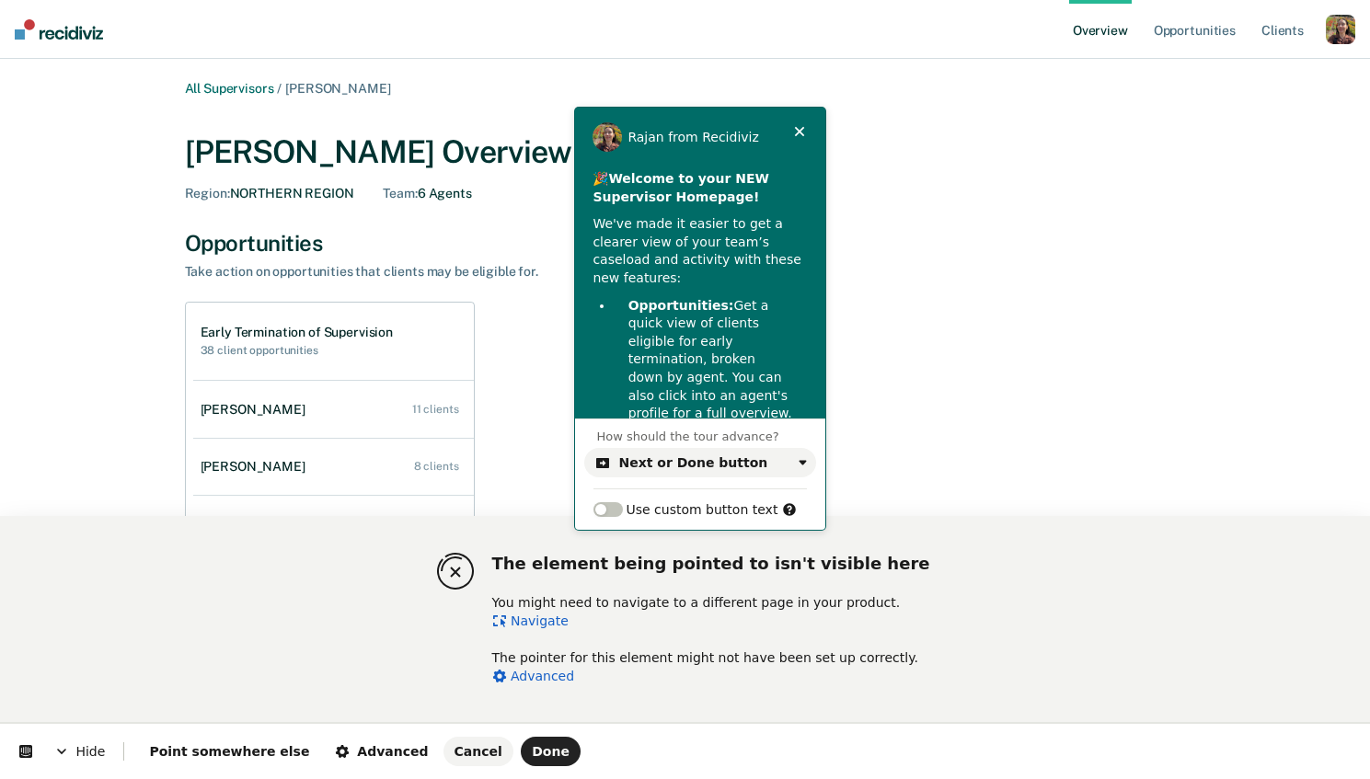
click at [85, 751] on span "Hide" at bounding box center [79, 752] width 87 height 52
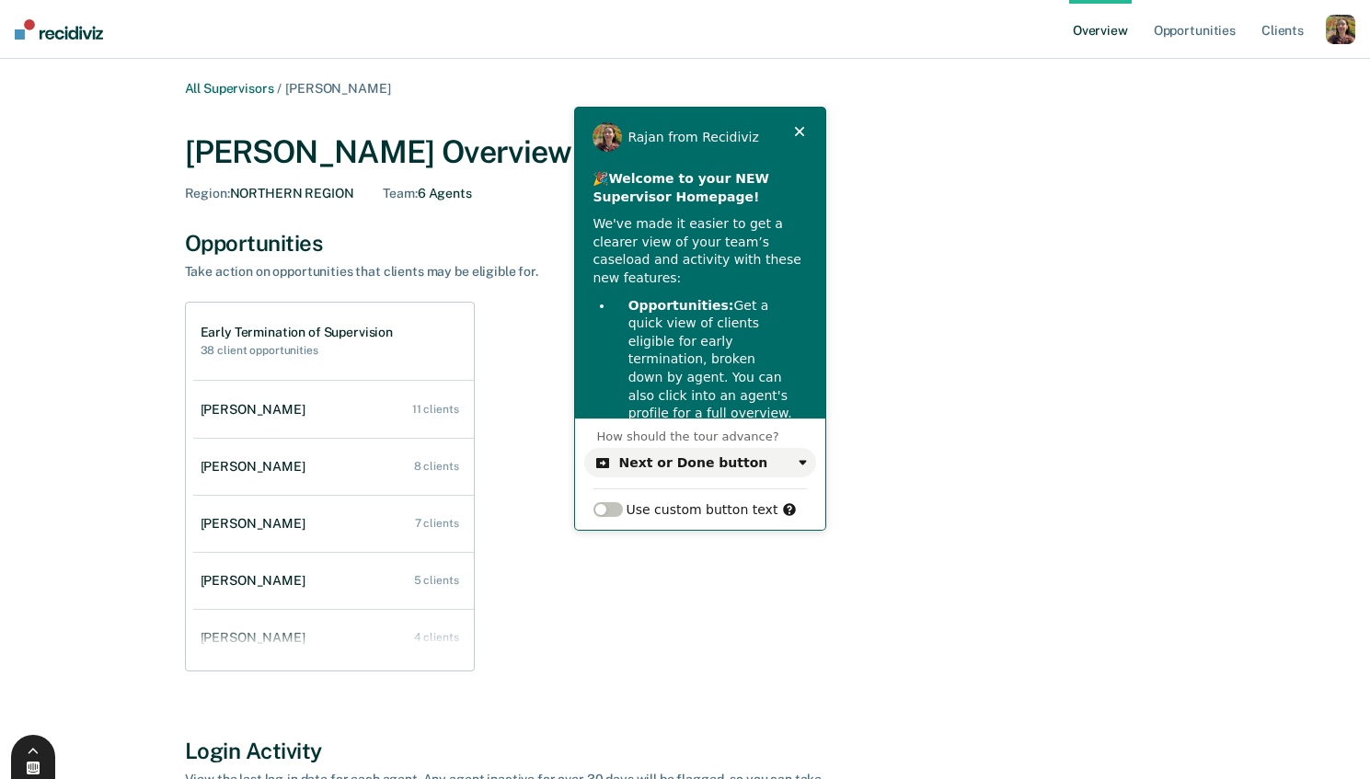
click at [17, 769] on div at bounding box center [33, 769] width 44 height 17
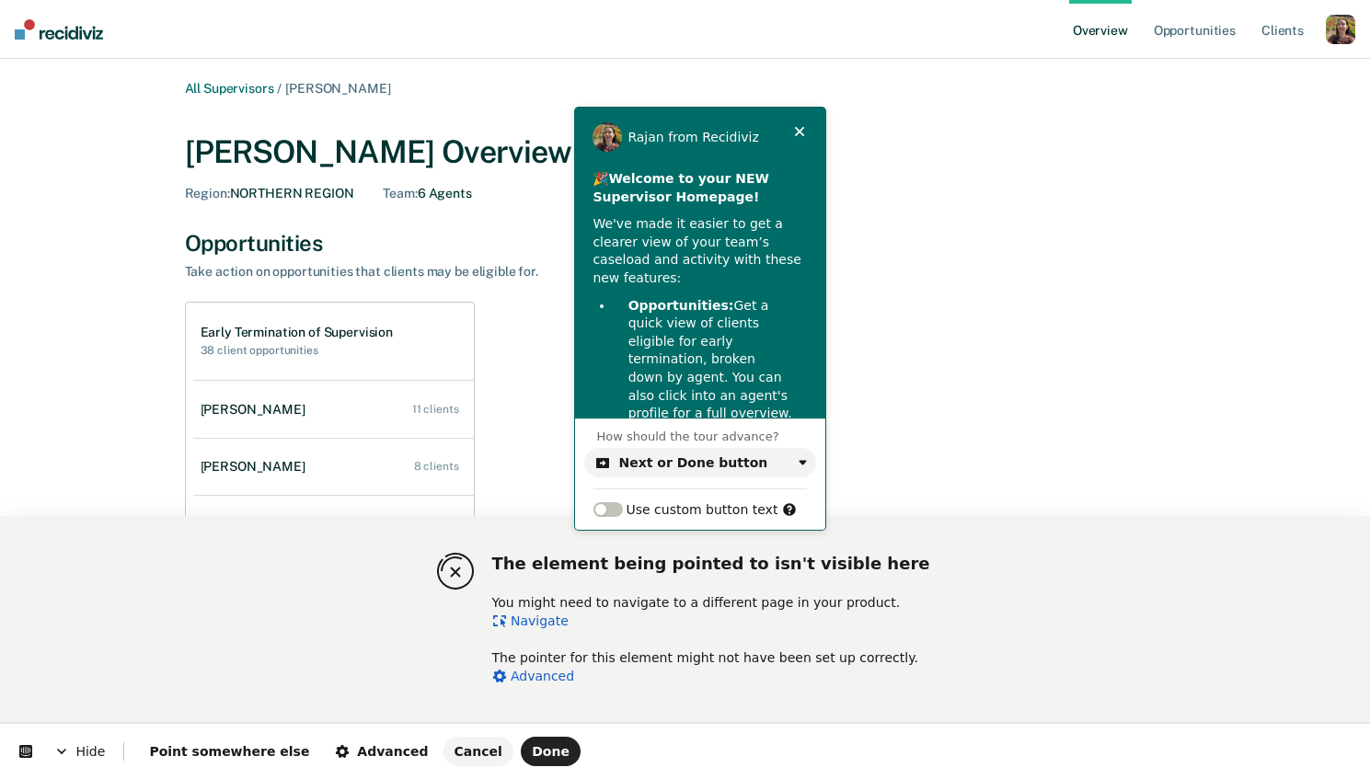
click at [539, 626] on link "Navigate" at bounding box center [530, 621] width 76 height 15
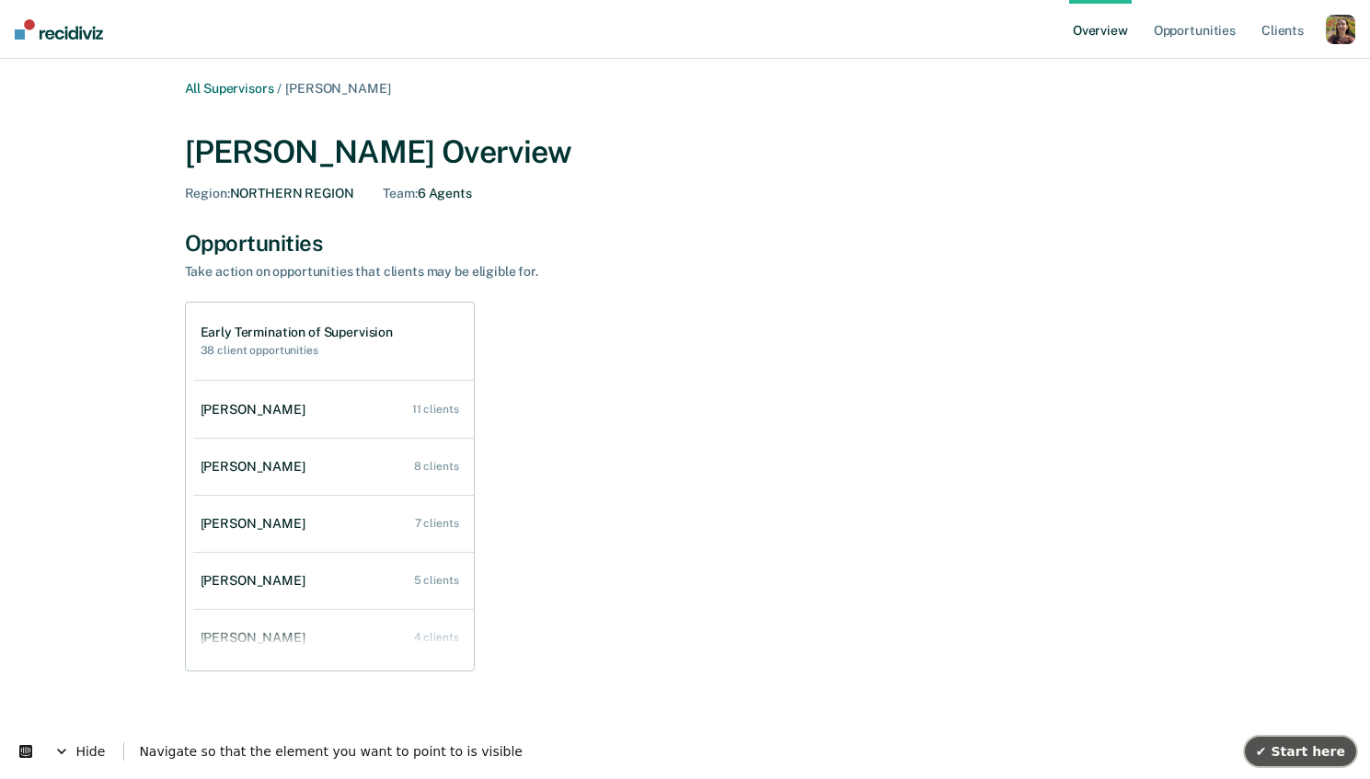
click at [1327, 746] on span "✔ Start here" at bounding box center [1300, 751] width 89 height 15
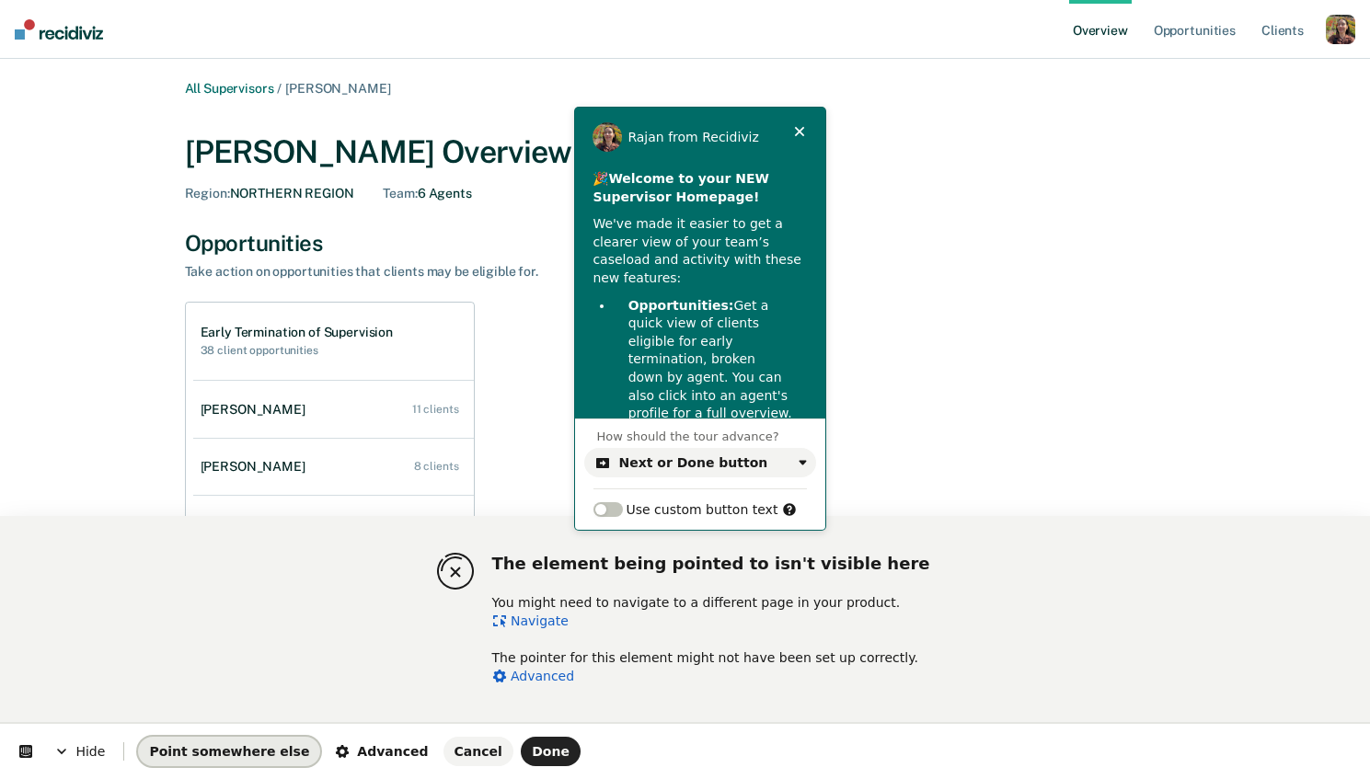
click at [243, 750] on span "Point somewhere else" at bounding box center [229, 751] width 160 height 15
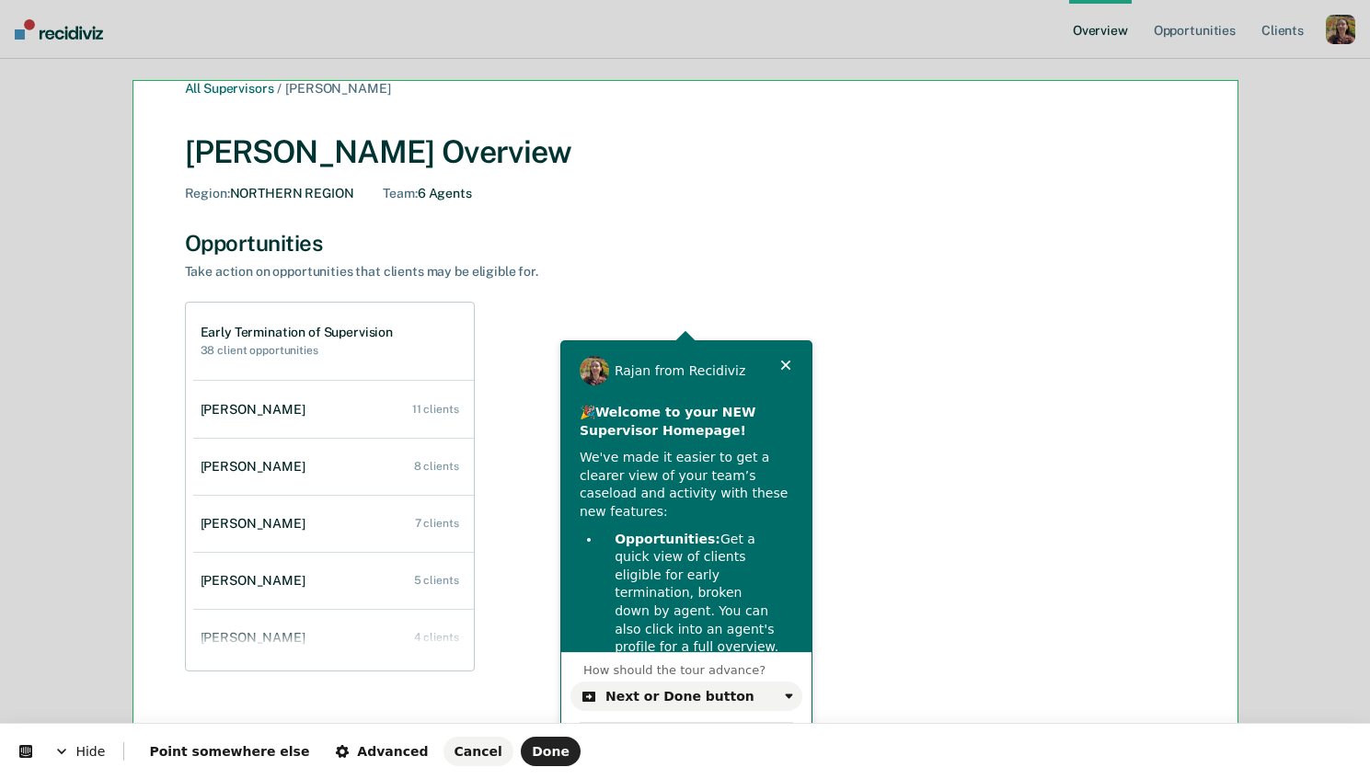
click at [898, 97] on body "Looks like you’re using Internet Explorer 11. For faster loading and a better e…" at bounding box center [685, 389] width 1370 height 779
click at [532, 750] on span "Done" at bounding box center [551, 751] width 38 height 15
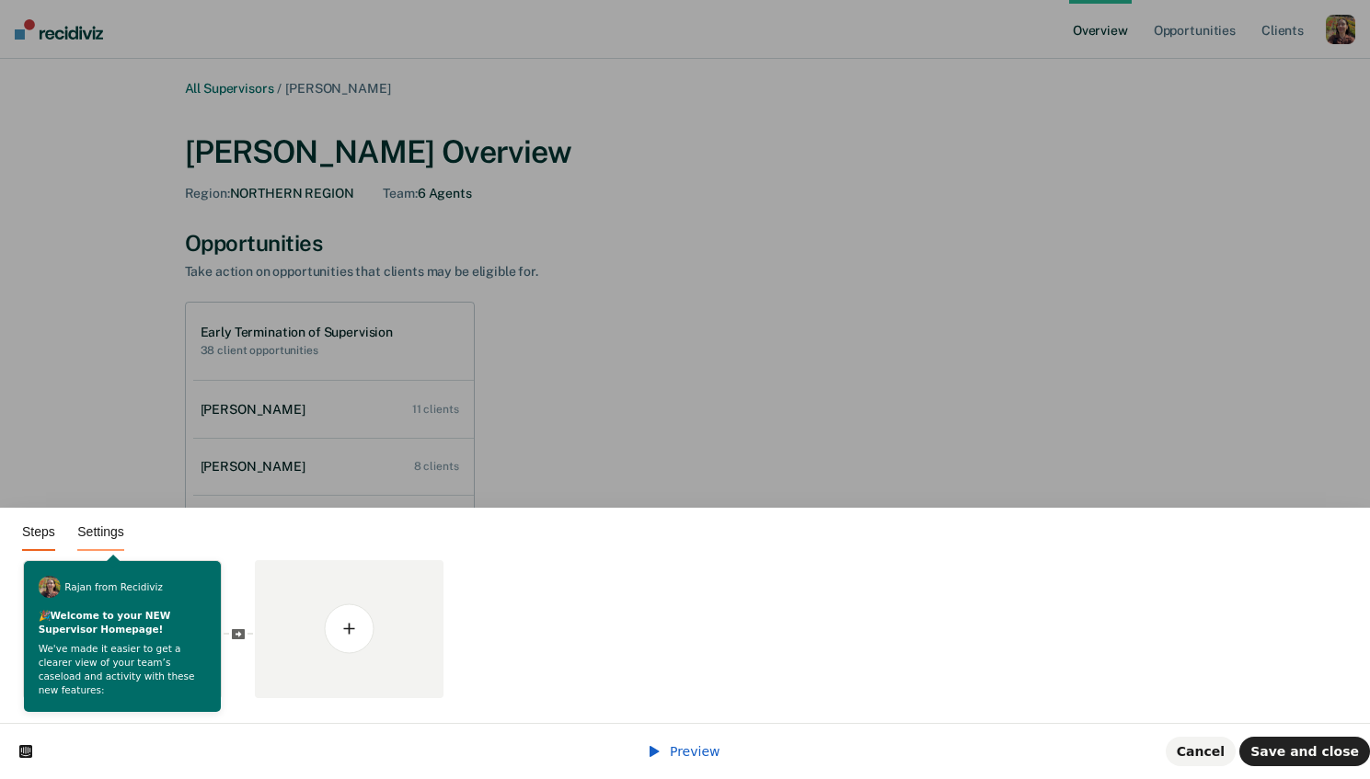
click at [103, 527] on span "Settings" at bounding box center [100, 531] width 47 height 15
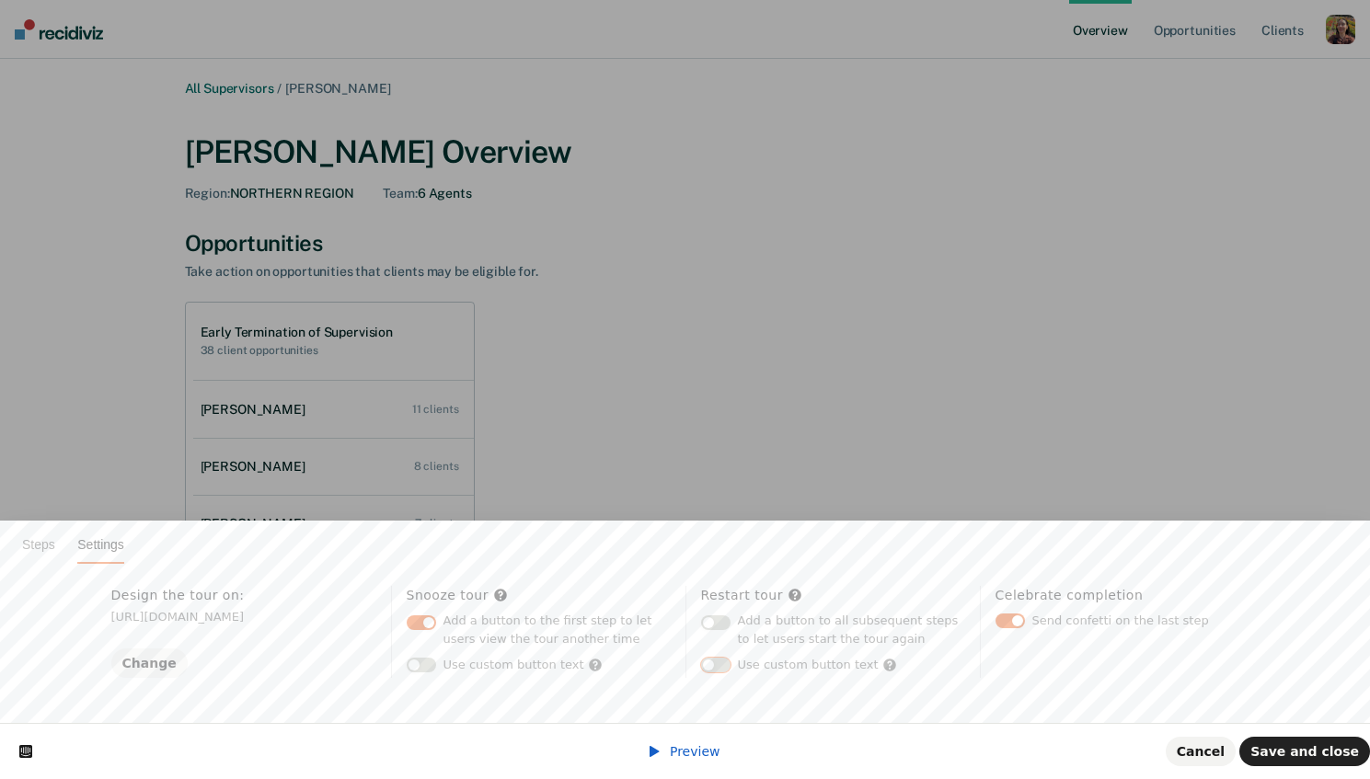
click at [723, 667] on button "button" at bounding box center [715, 665] width 29 height 15
click at [711, 667] on button "button" at bounding box center [715, 665] width 29 height 15
click at [47, 551] on span "Steps" at bounding box center [38, 544] width 33 height 15
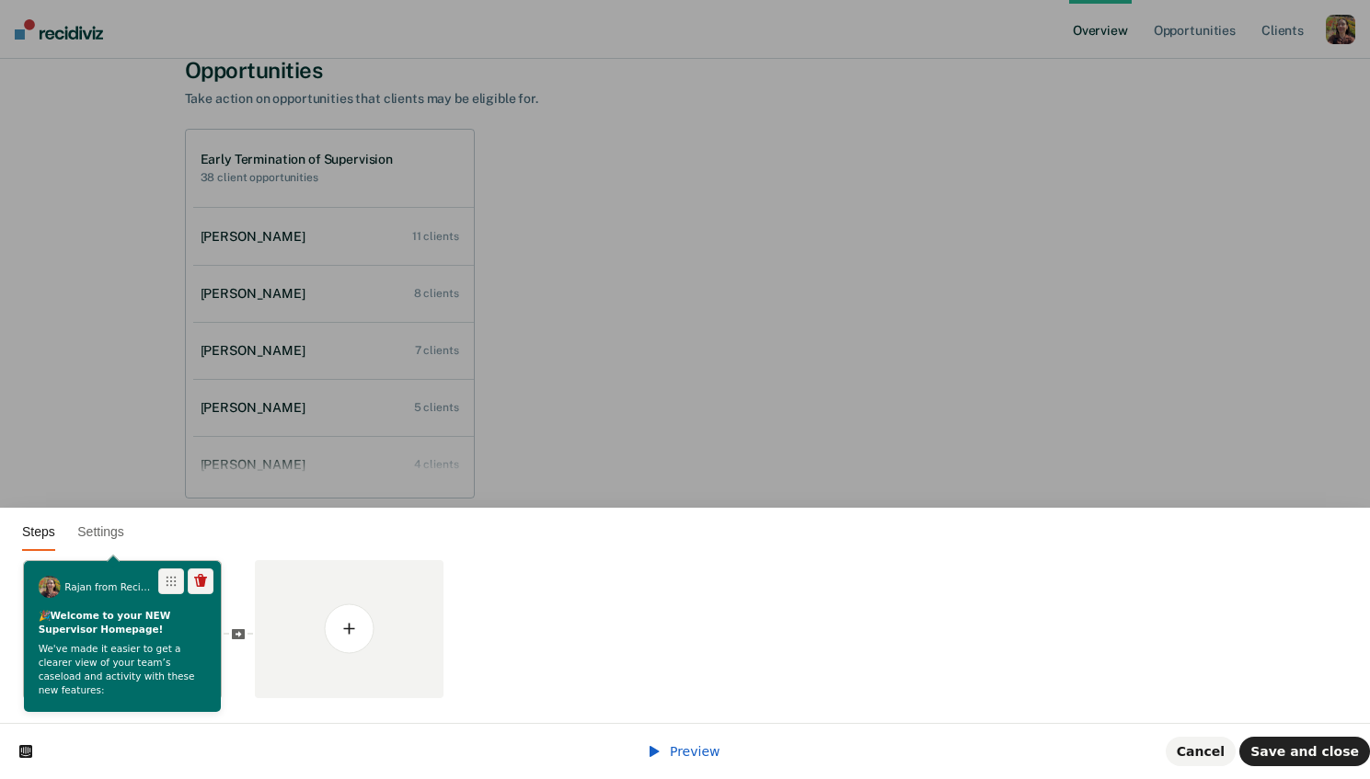
scroll to position [190, 0]
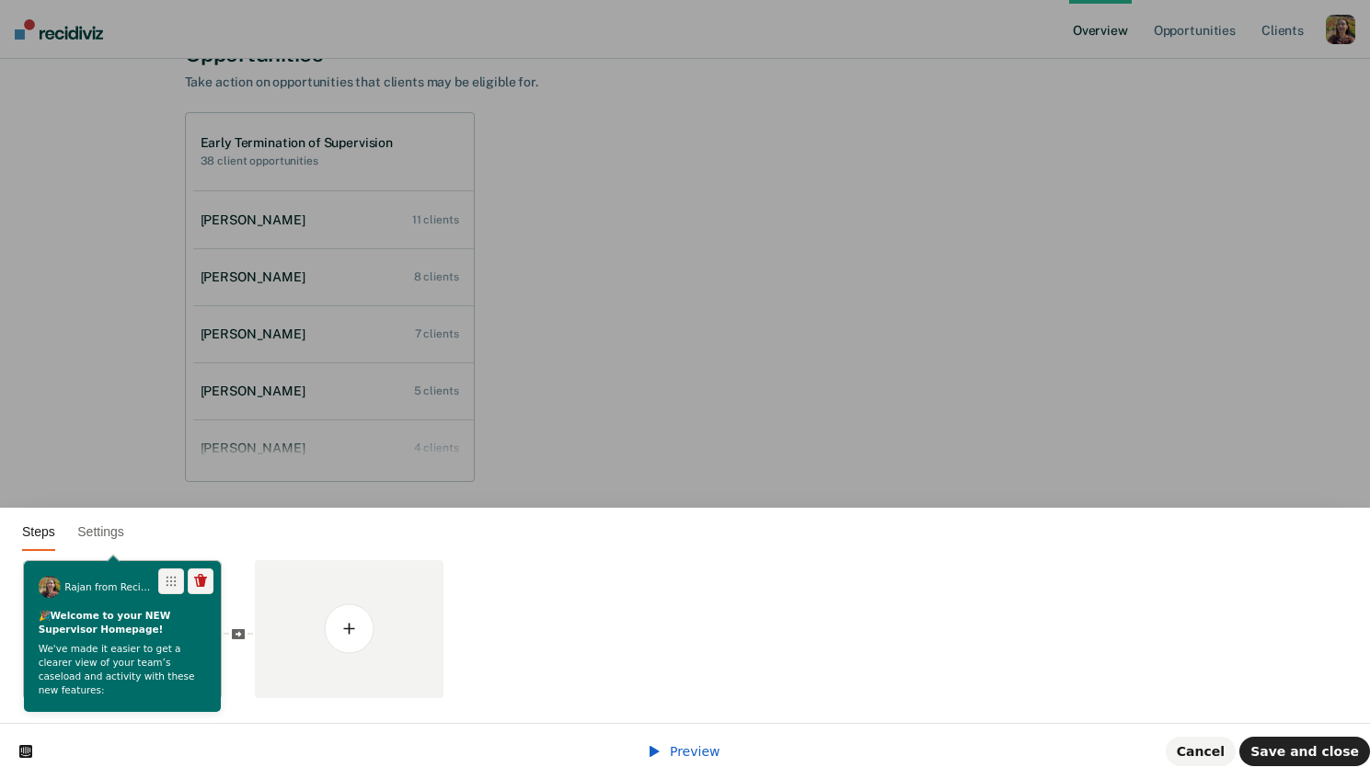
click at [132, 648] on p "We've made it easier to get a clearer view of your team’s caseload and activity…" at bounding box center [123, 670] width 168 height 54
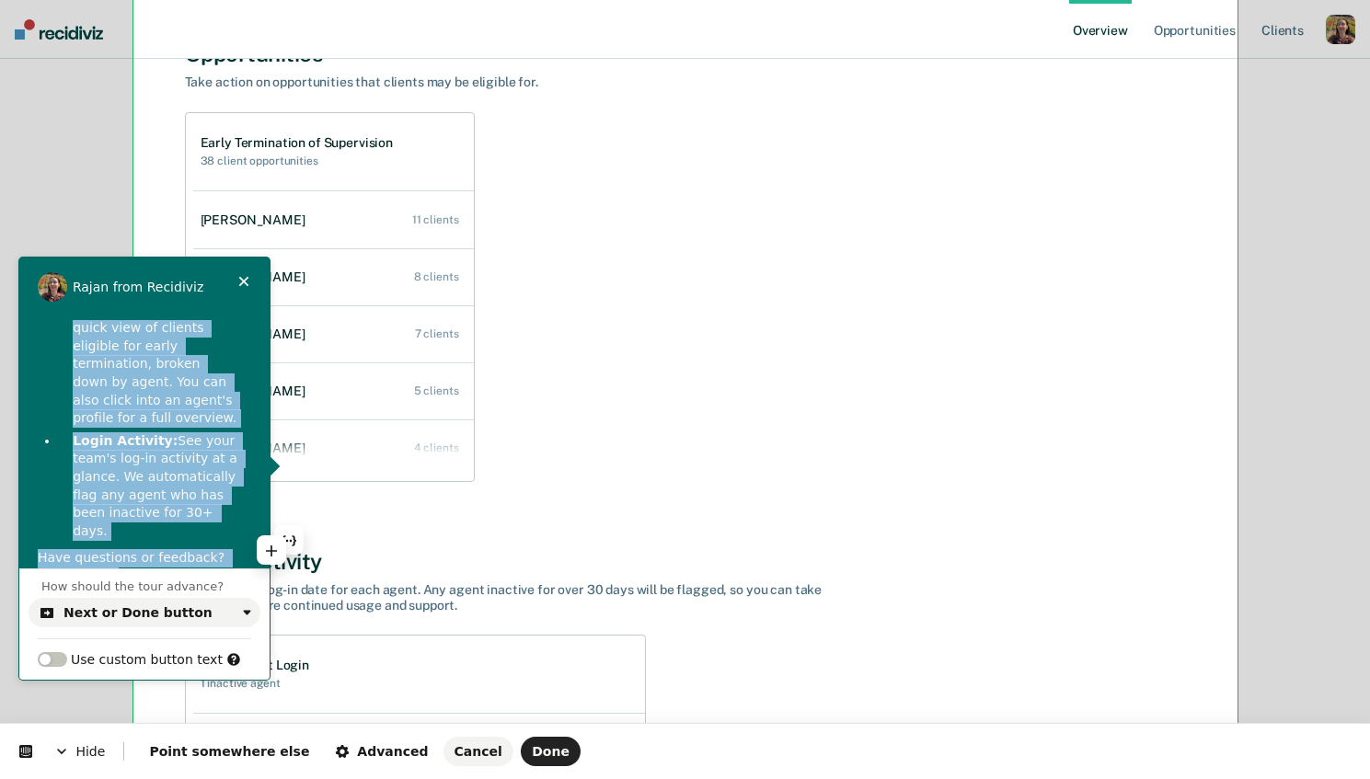
scroll to position [0, 0]
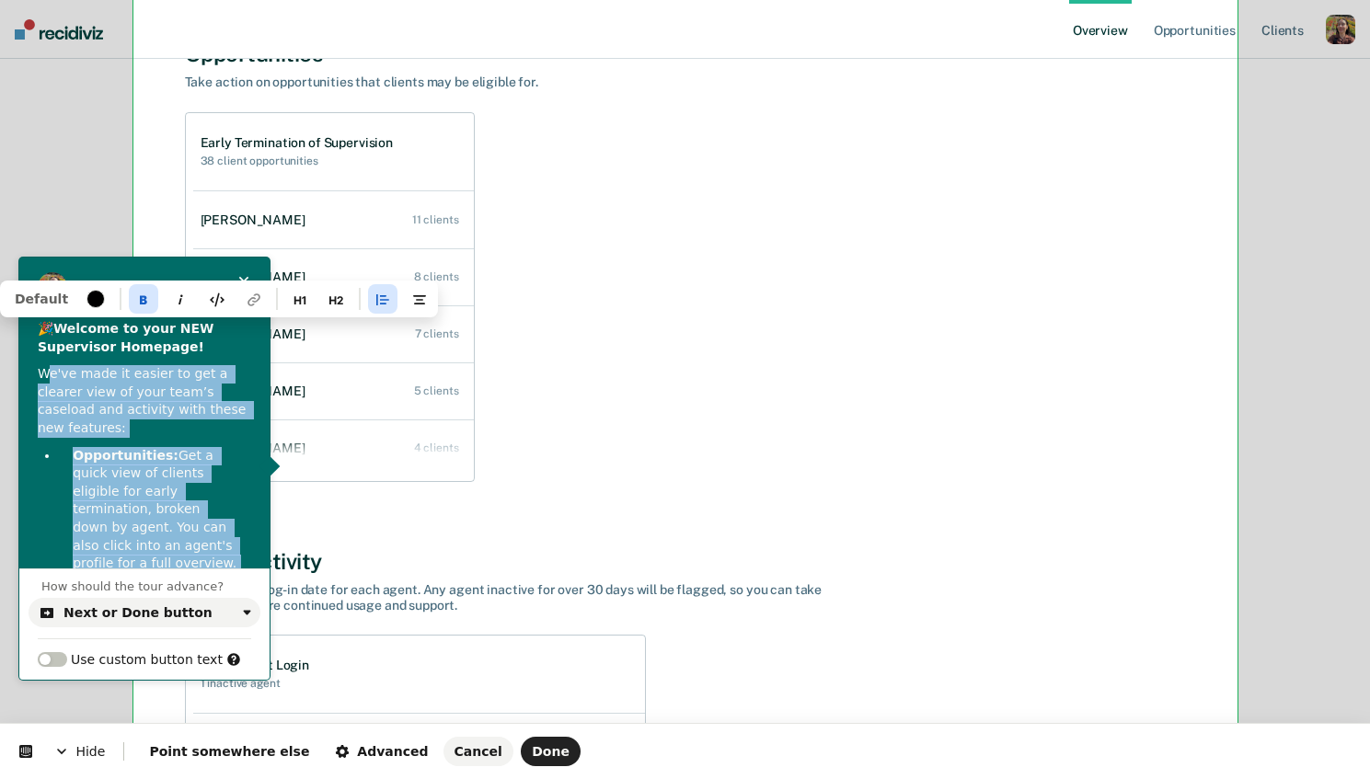
drag, startPoint x: 86, startPoint y: 546, endPoint x: 59, endPoint y: 333, distance: 214.2
click at [59, 333] on div "🎉 Welcome to your NEW Supervisor Homepage! We've made it easier to get a cleare…" at bounding box center [144, 525] width 250 height 411
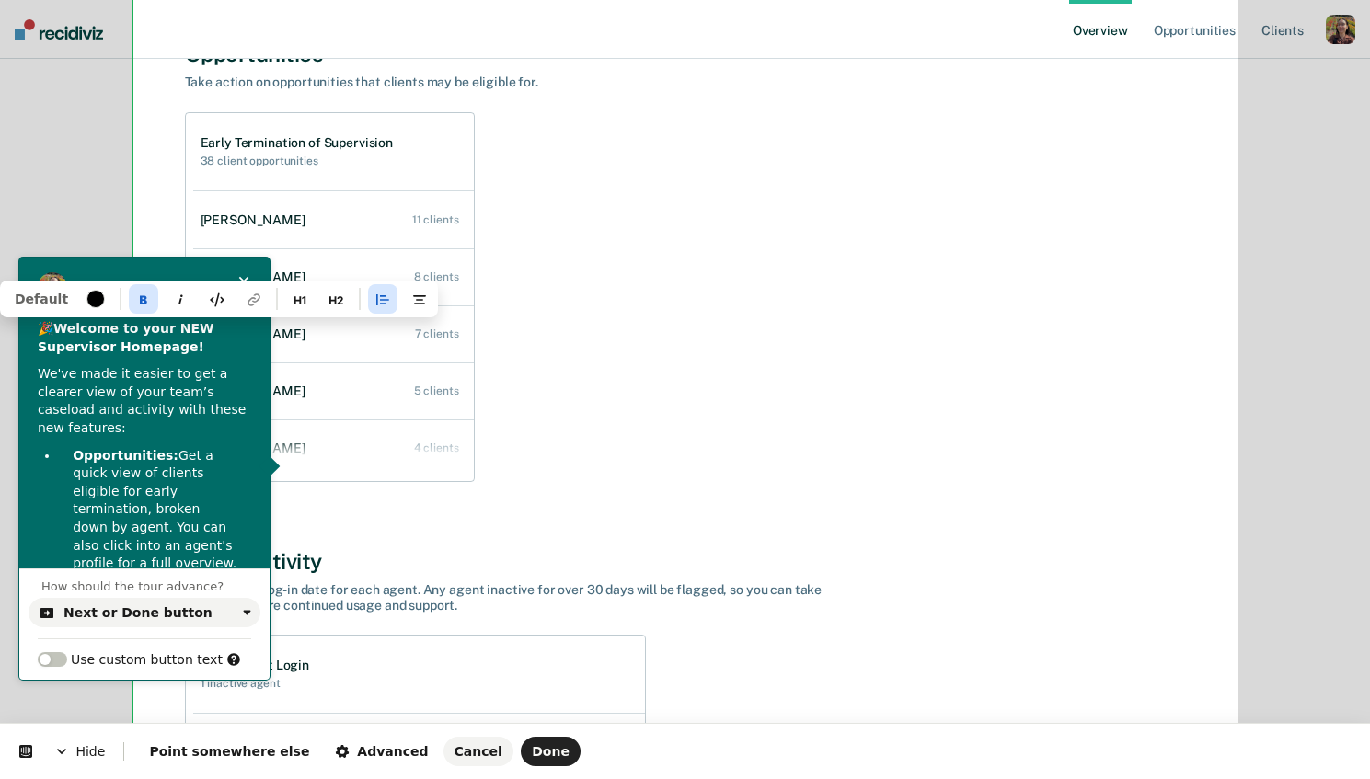
click at [90, 300] on div at bounding box center [95, 299] width 18 height 18
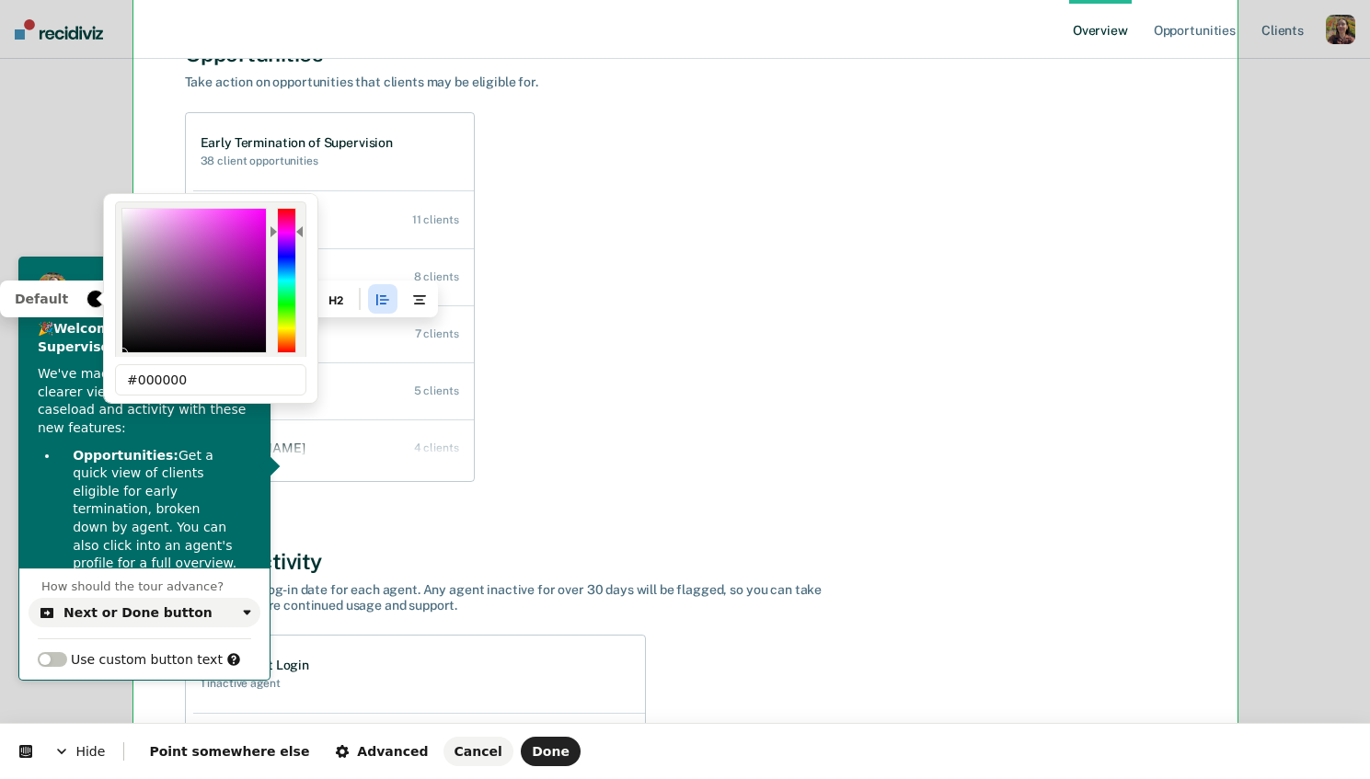
type input "1"
type input "000000"
type input "0"
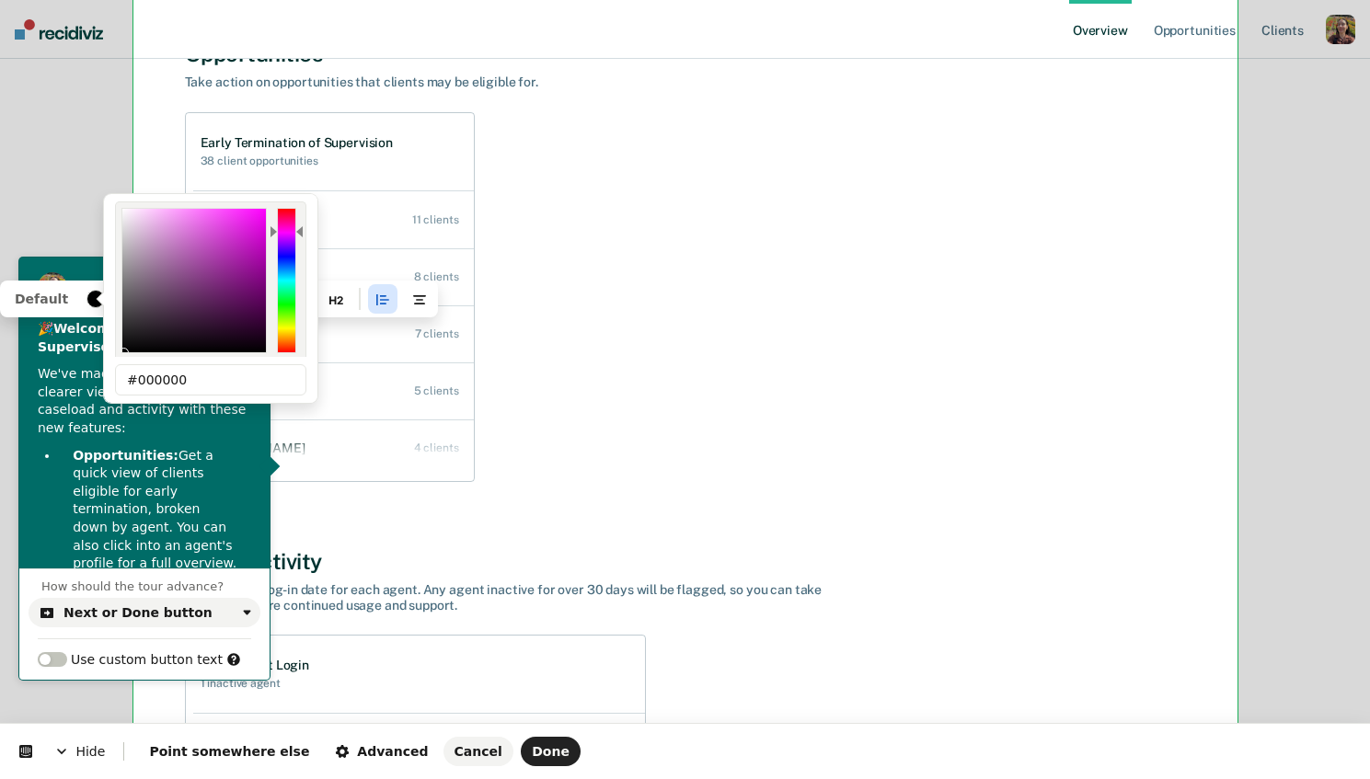
type input "0"
type input "000000"
type input "0"
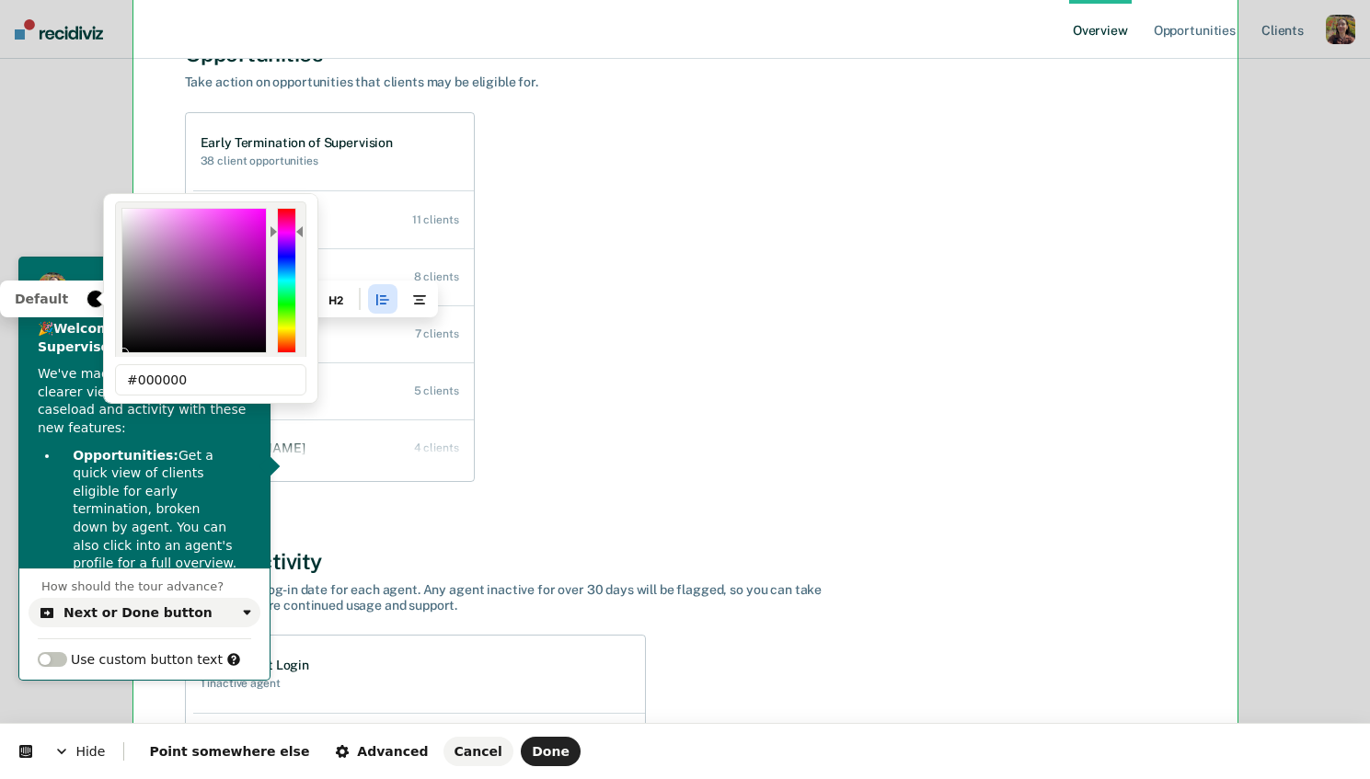
type input "0"
type input "000000"
type input "0"
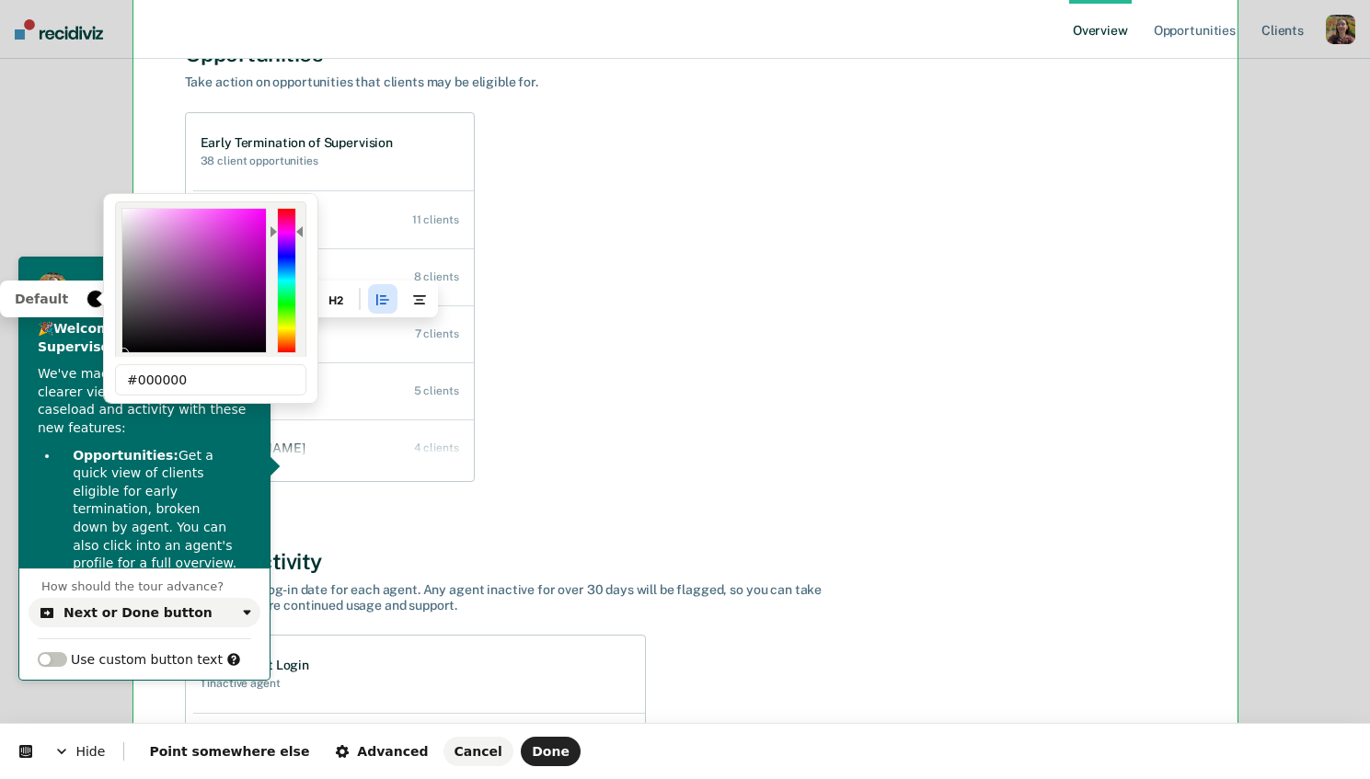
type input "0"
type input "000000"
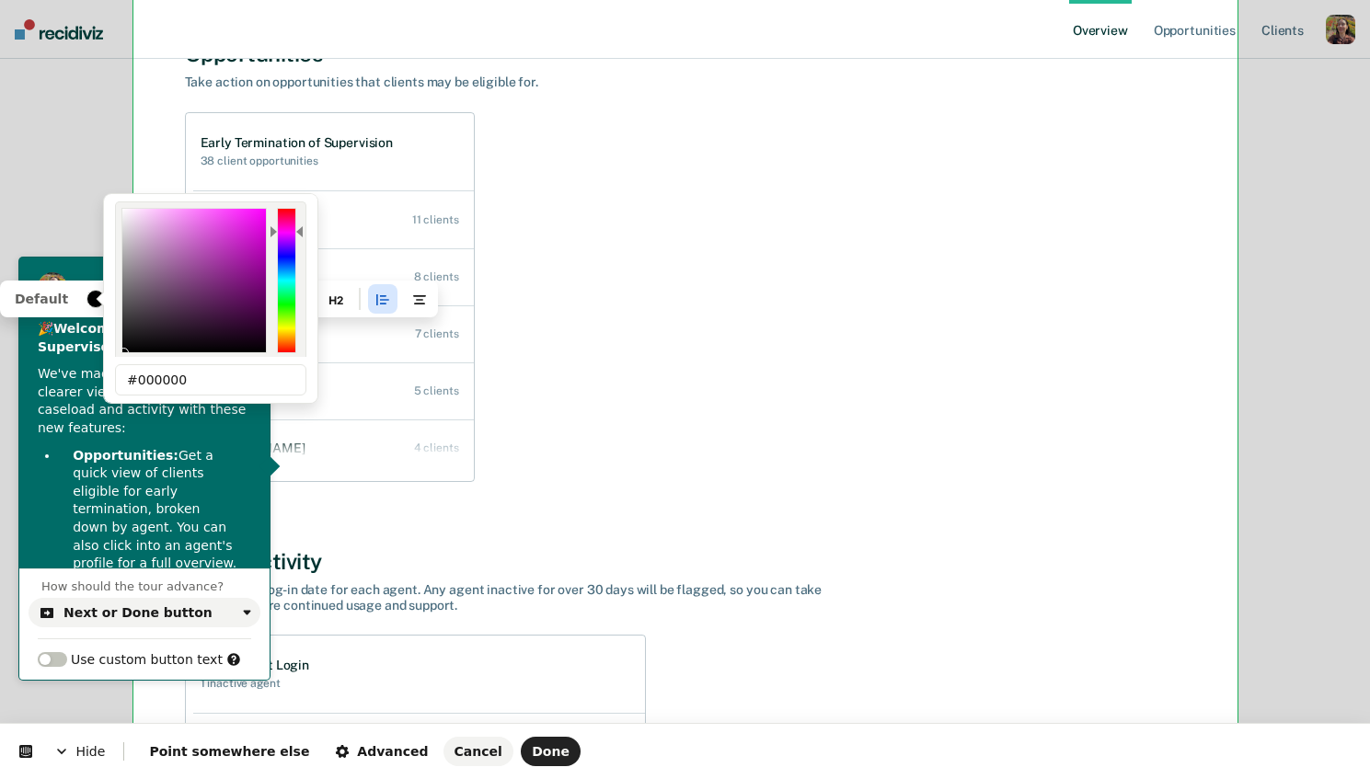
type input "0"
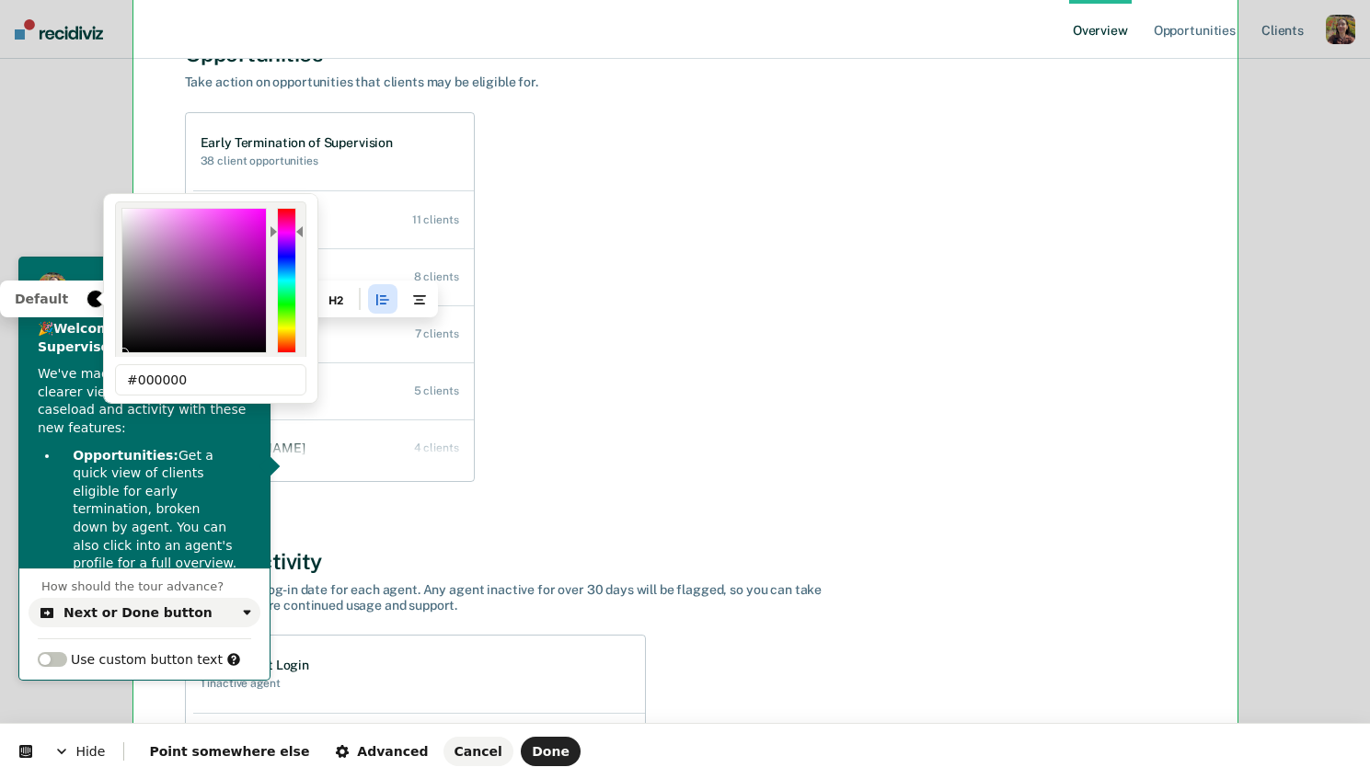
type input "000000"
type input "0"
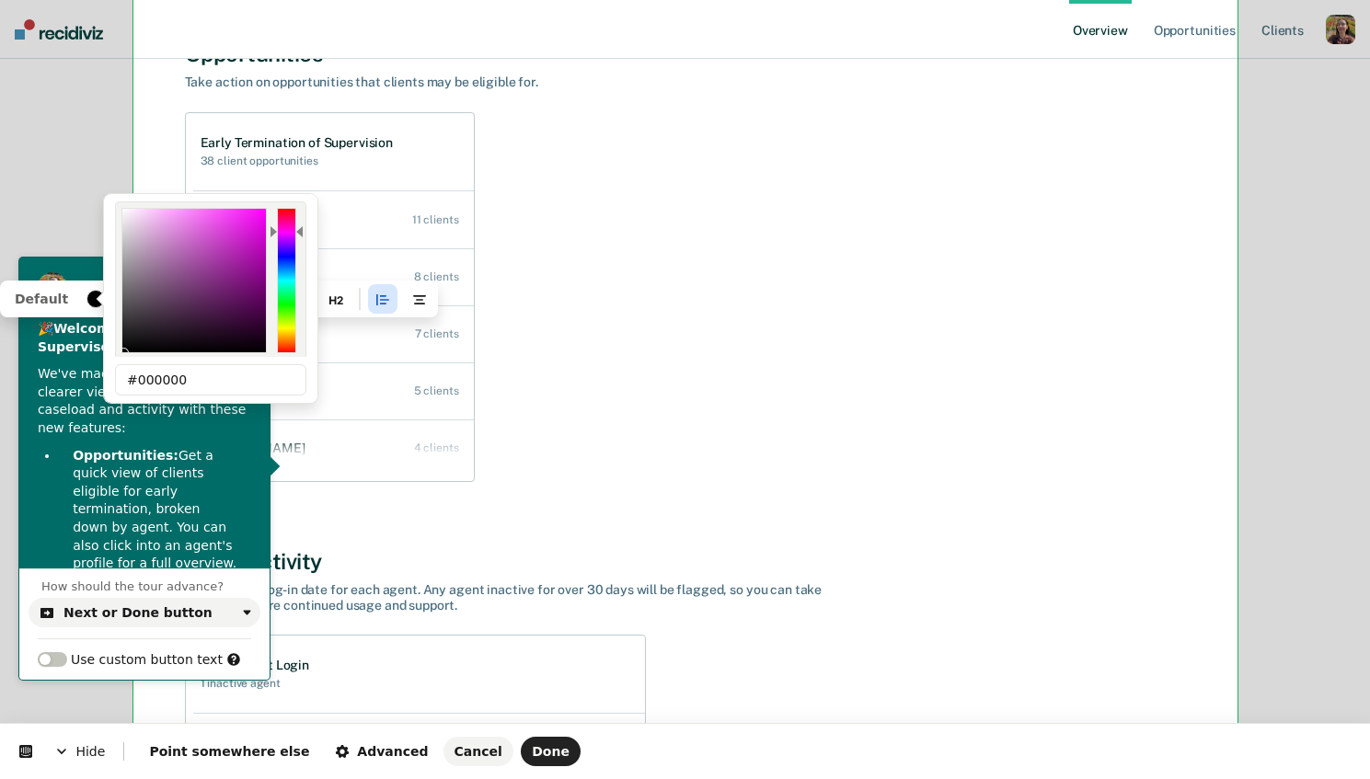
type input "0"
type input "000000"
type input "0"
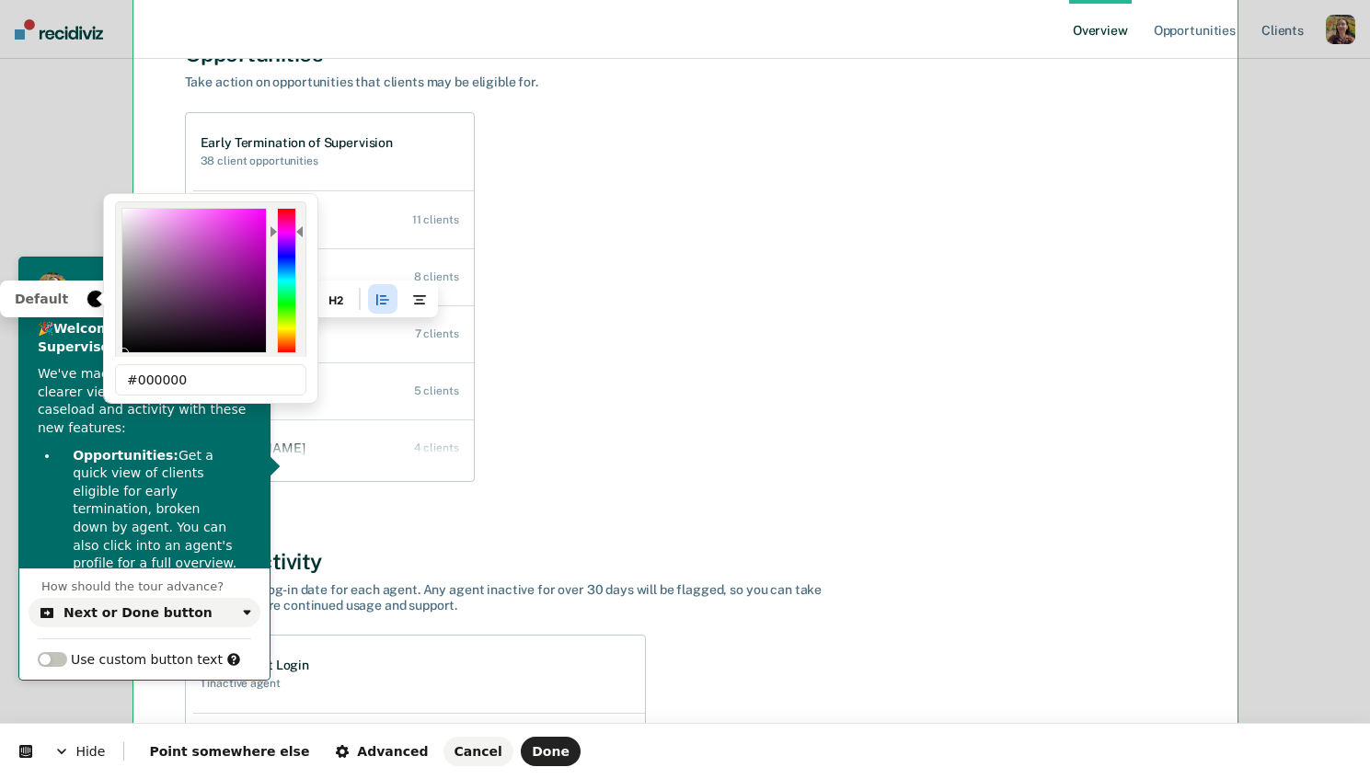
type input "0"
type input "000000"
type input "0"
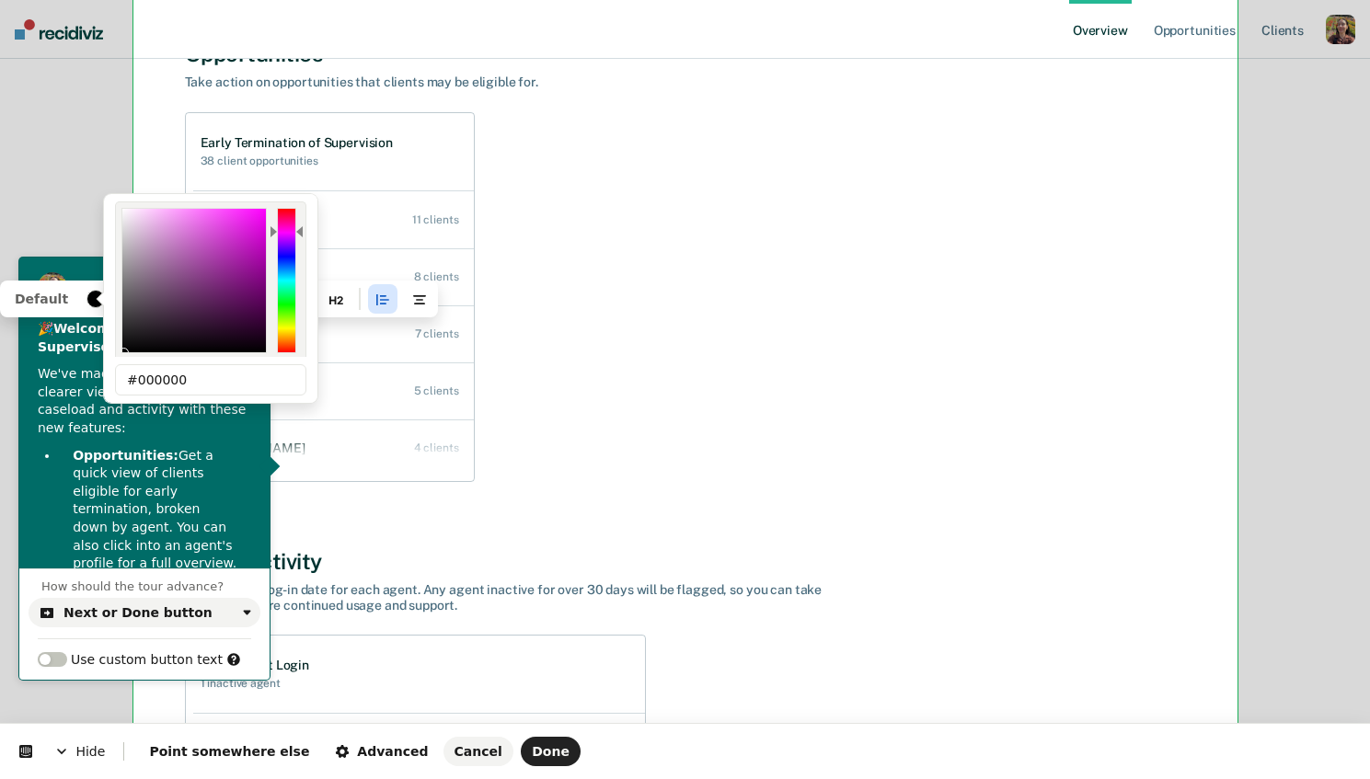
type input "0"
type input "000000"
type input "0"
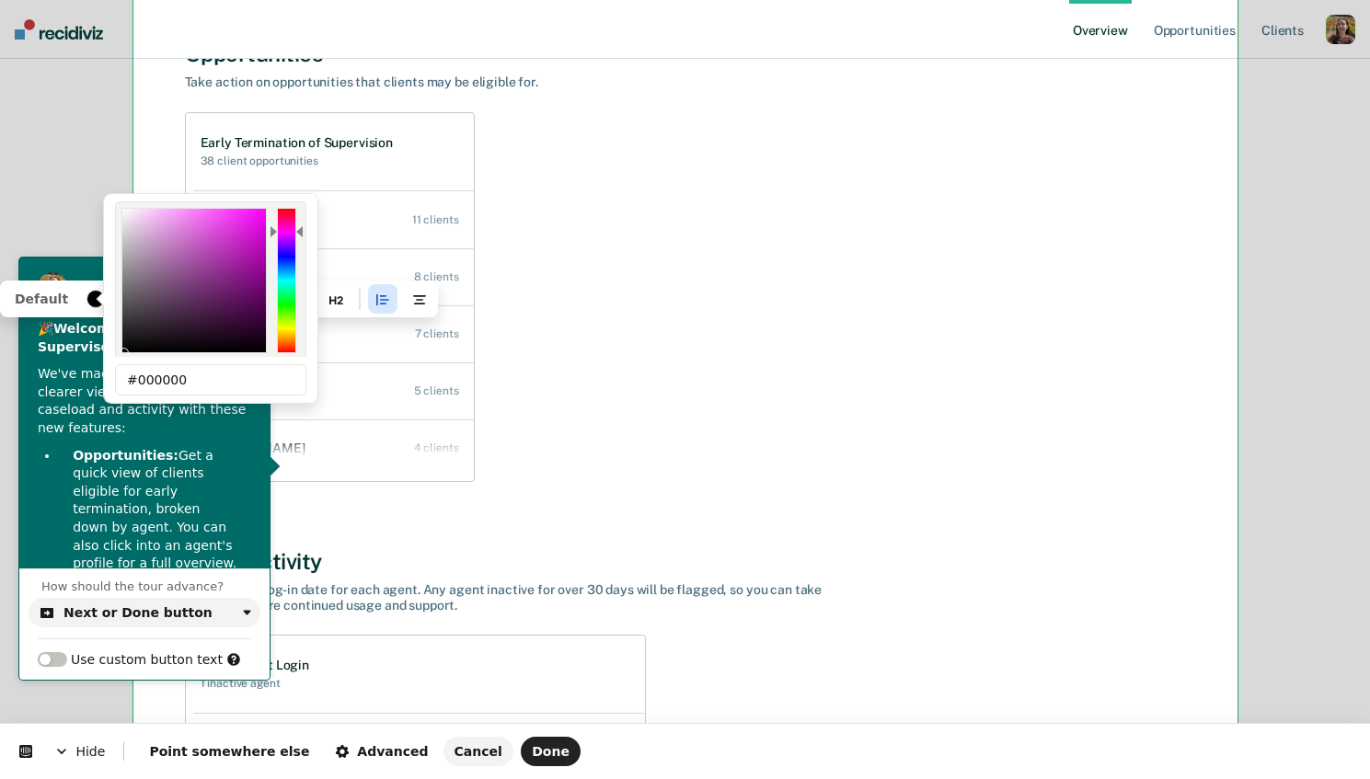
type input "0"
type input "000000"
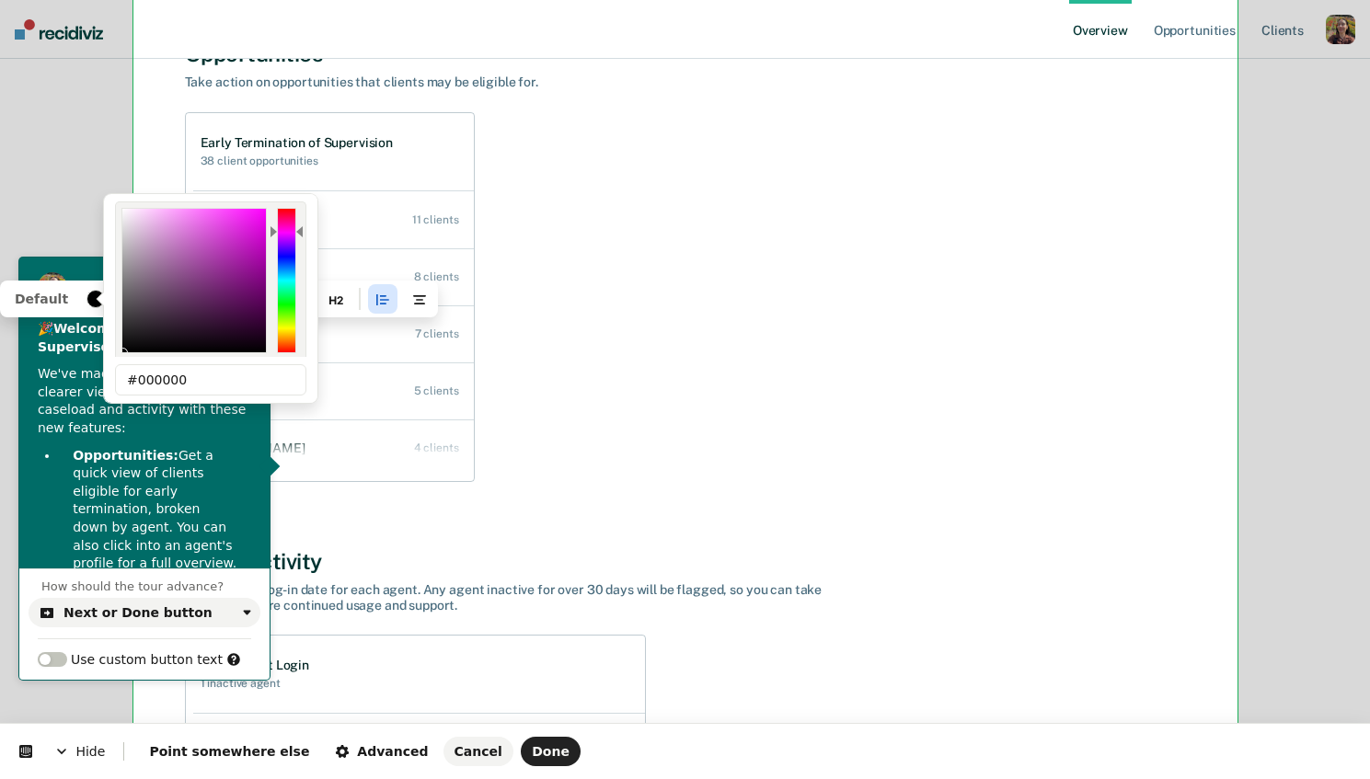
type input "0"
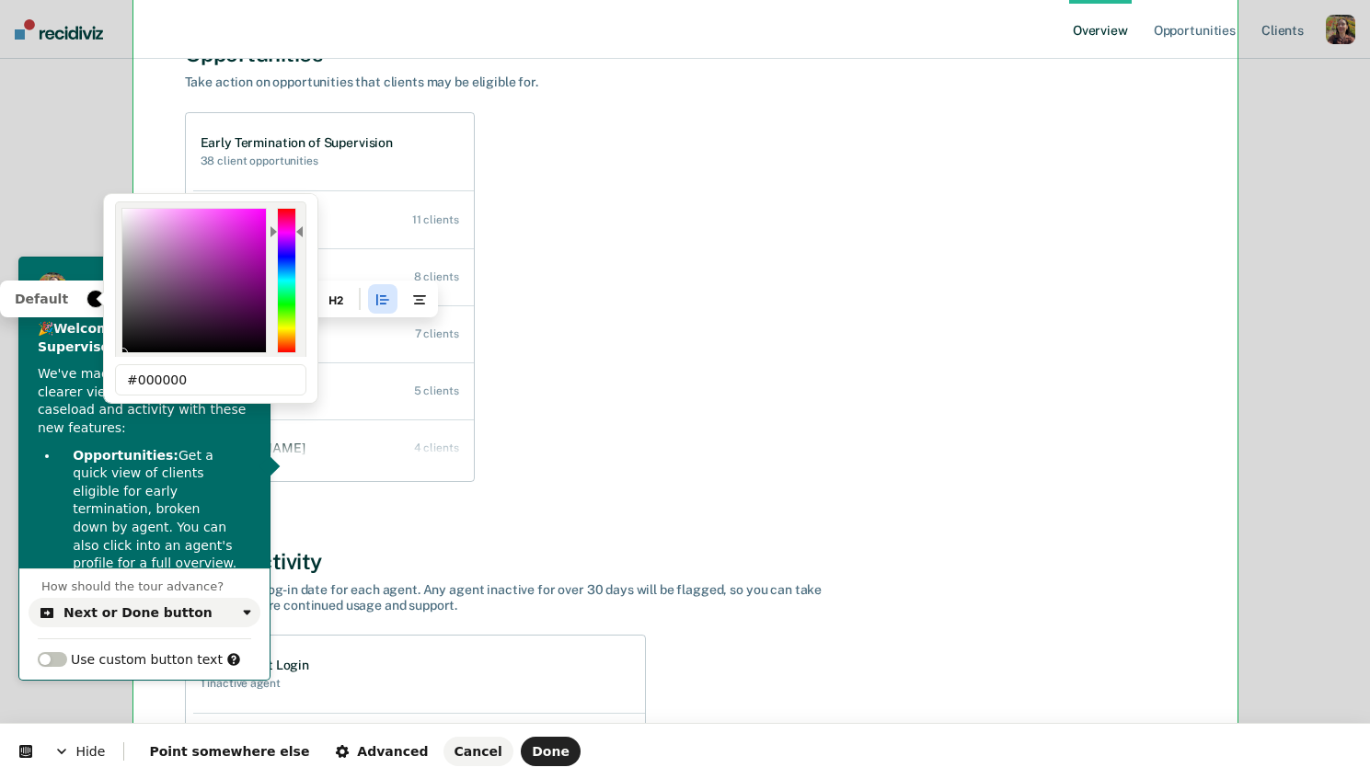
type input "000000"
type input "0"
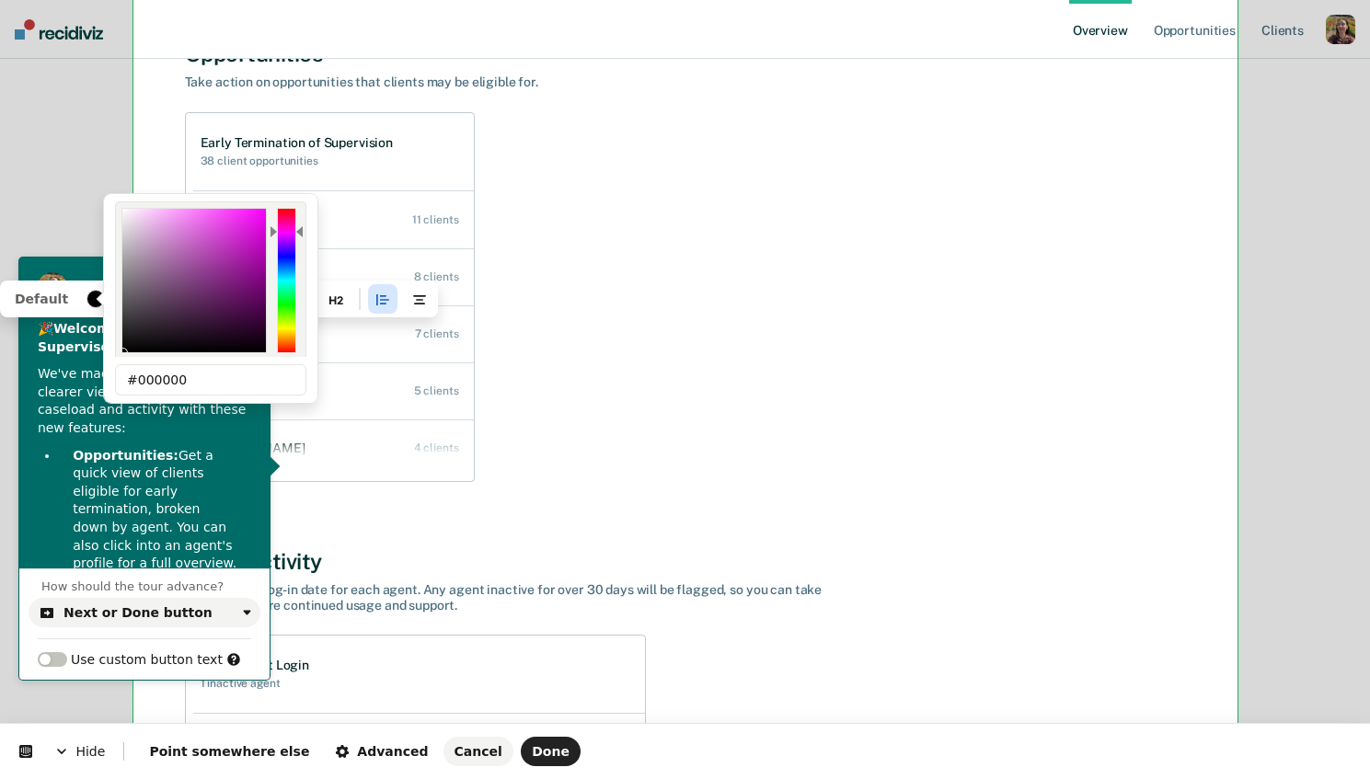
type input "0"
type input "000000"
type input "0"
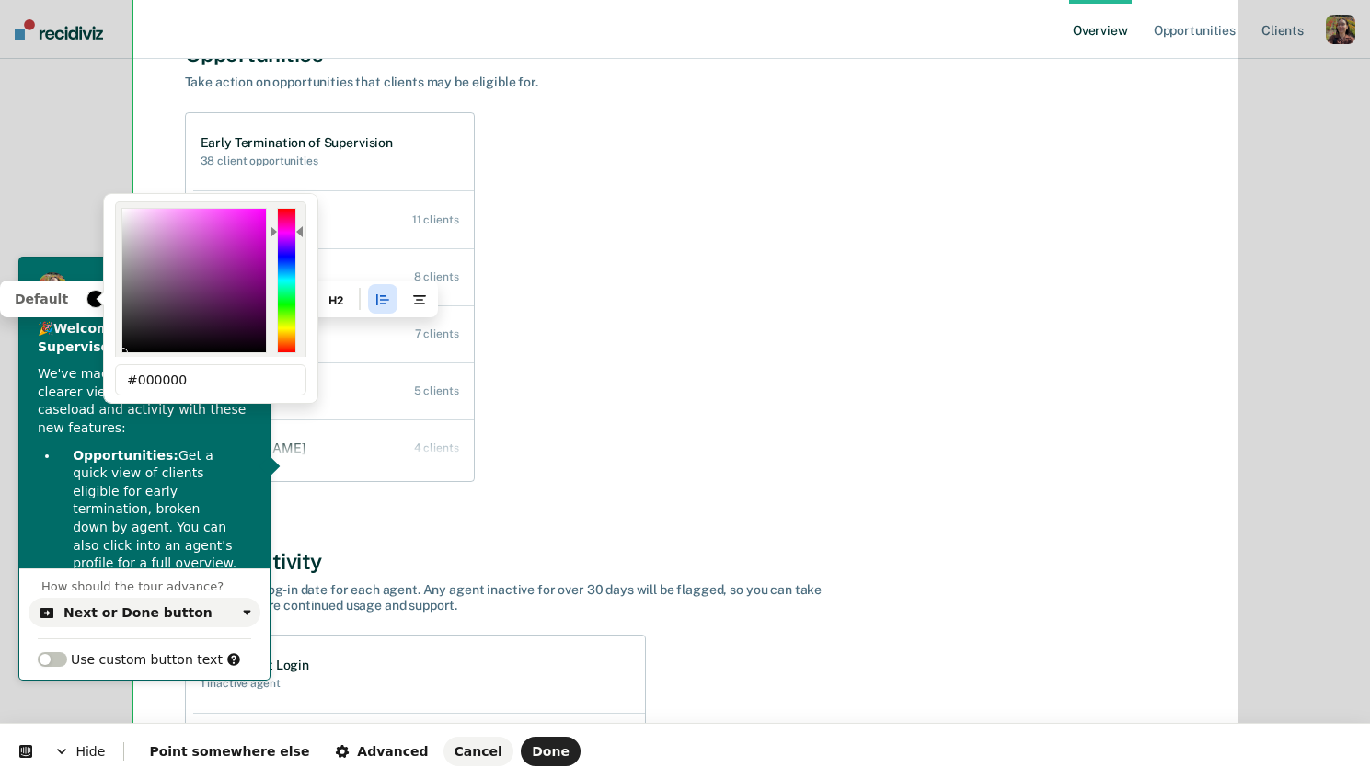
type input "0"
type input "000000"
type input "0"
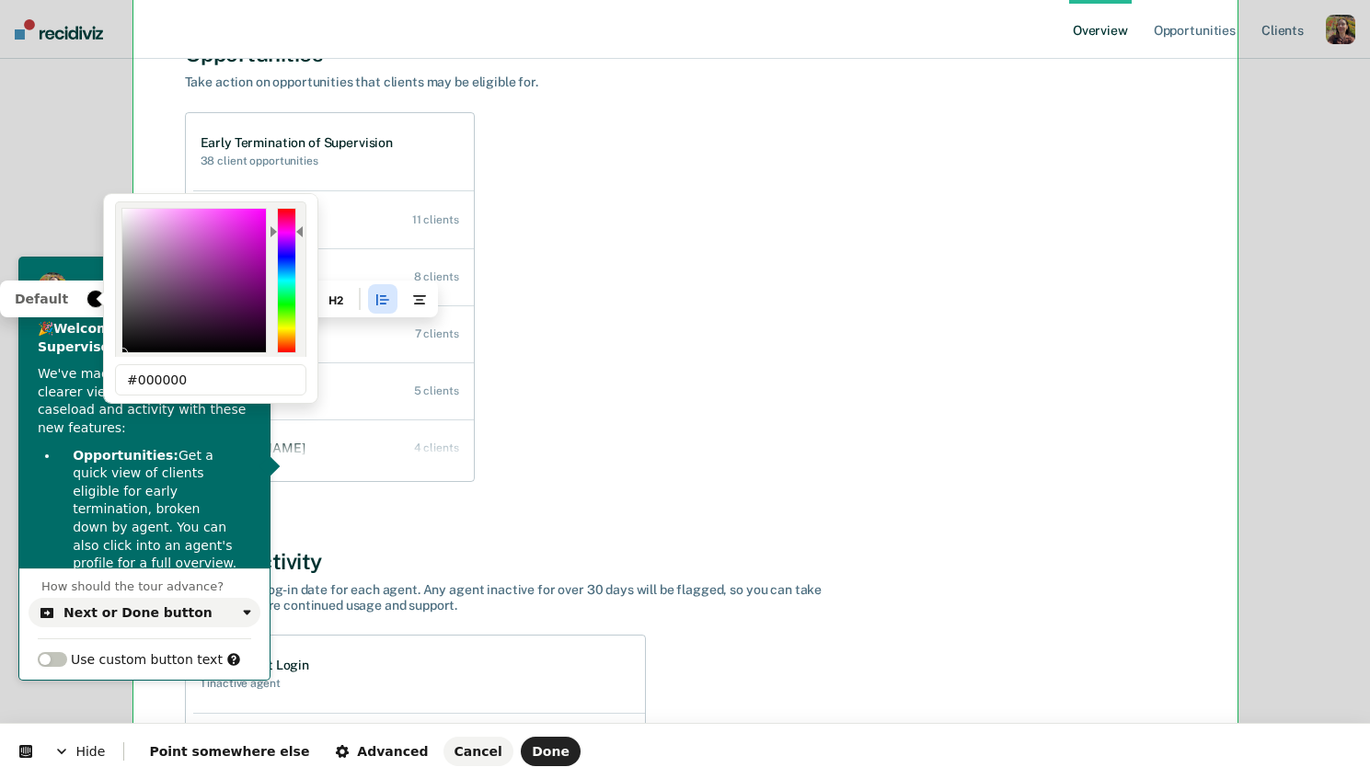
type input "0"
type input "000000"
type input "0"
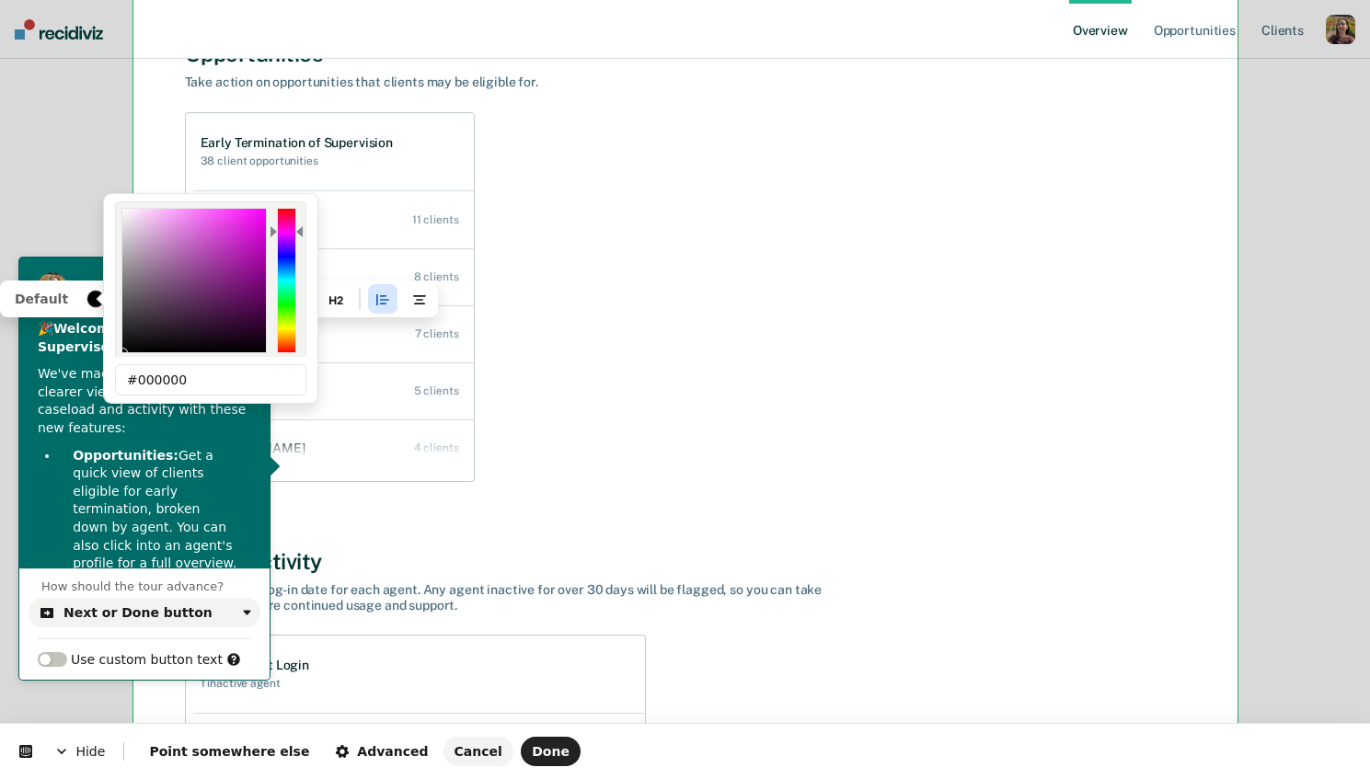
type input "0"
type input "000000"
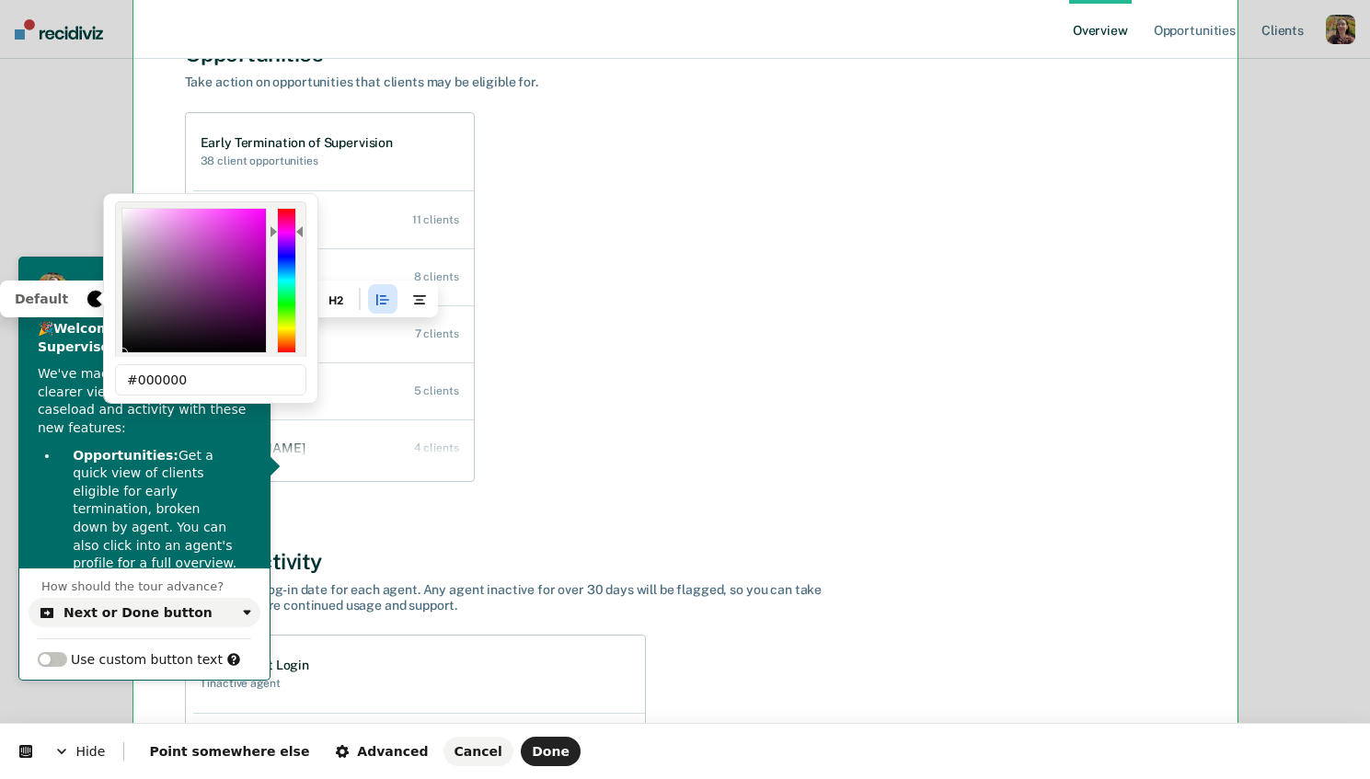
type input "0"
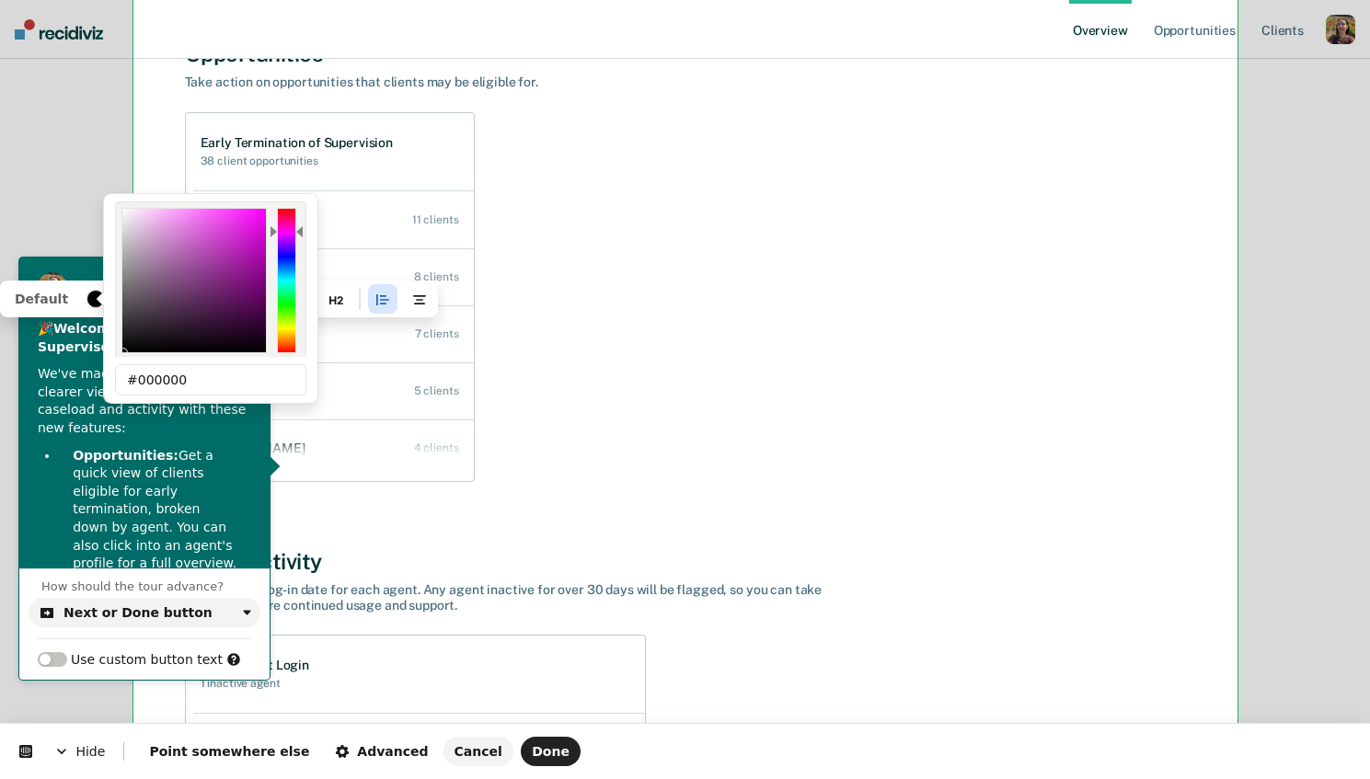
type input "000000"
type input "0"
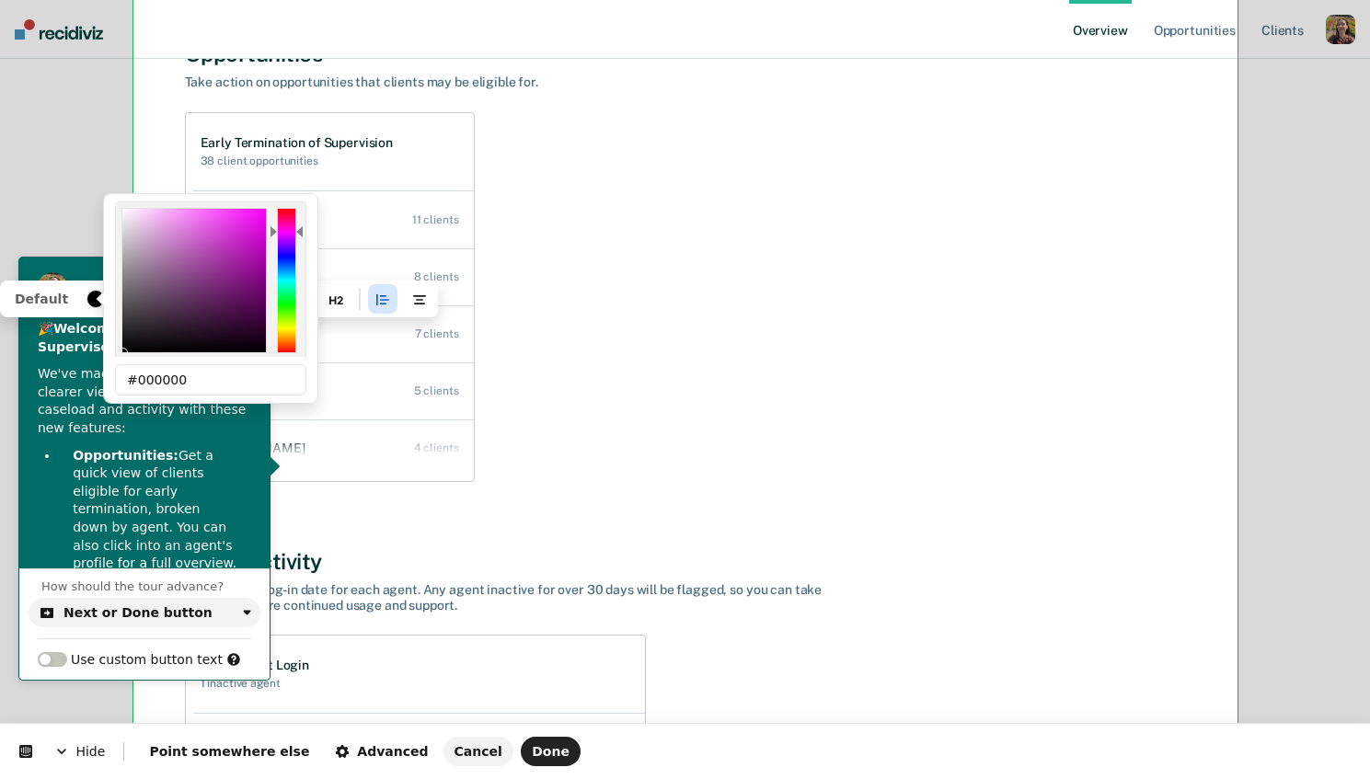
type input "0"
type input "000000"
type input "0"
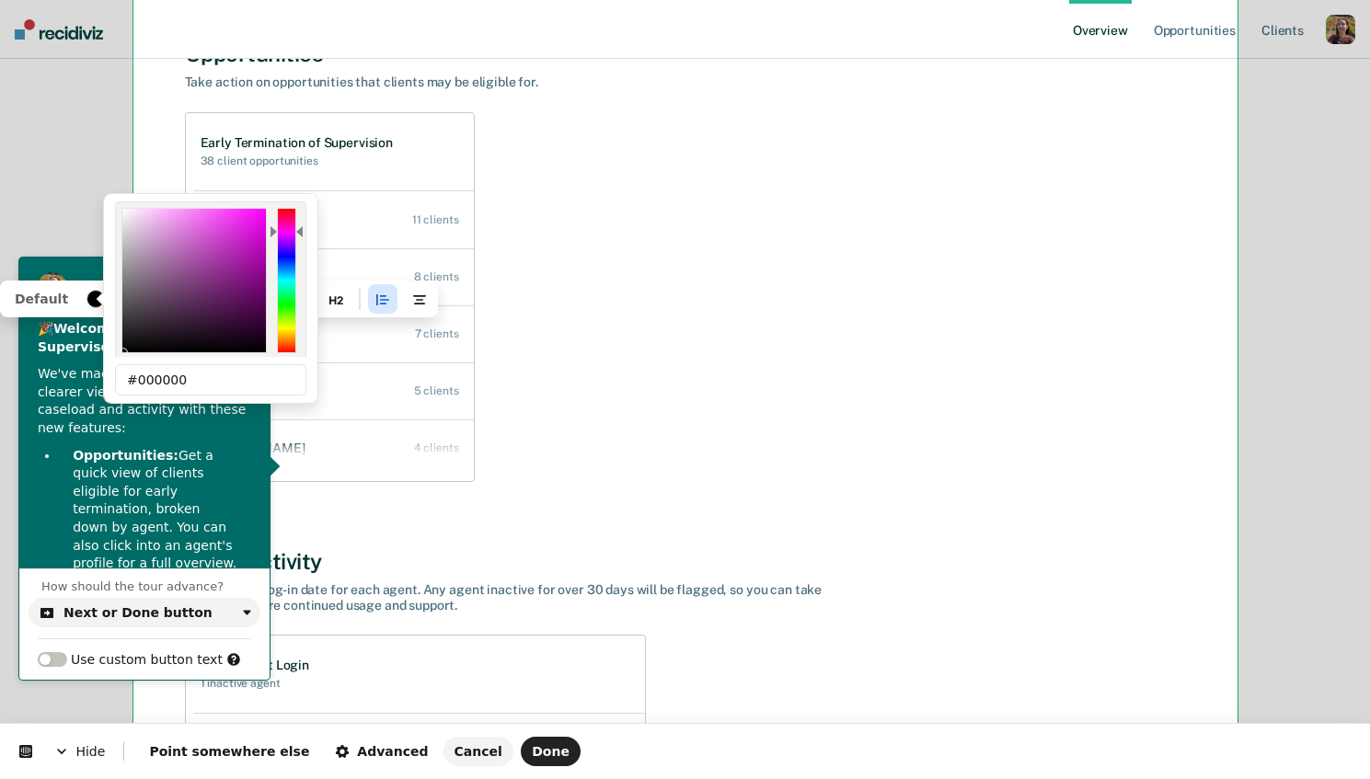
type input "0"
type input "000000"
type input "0"
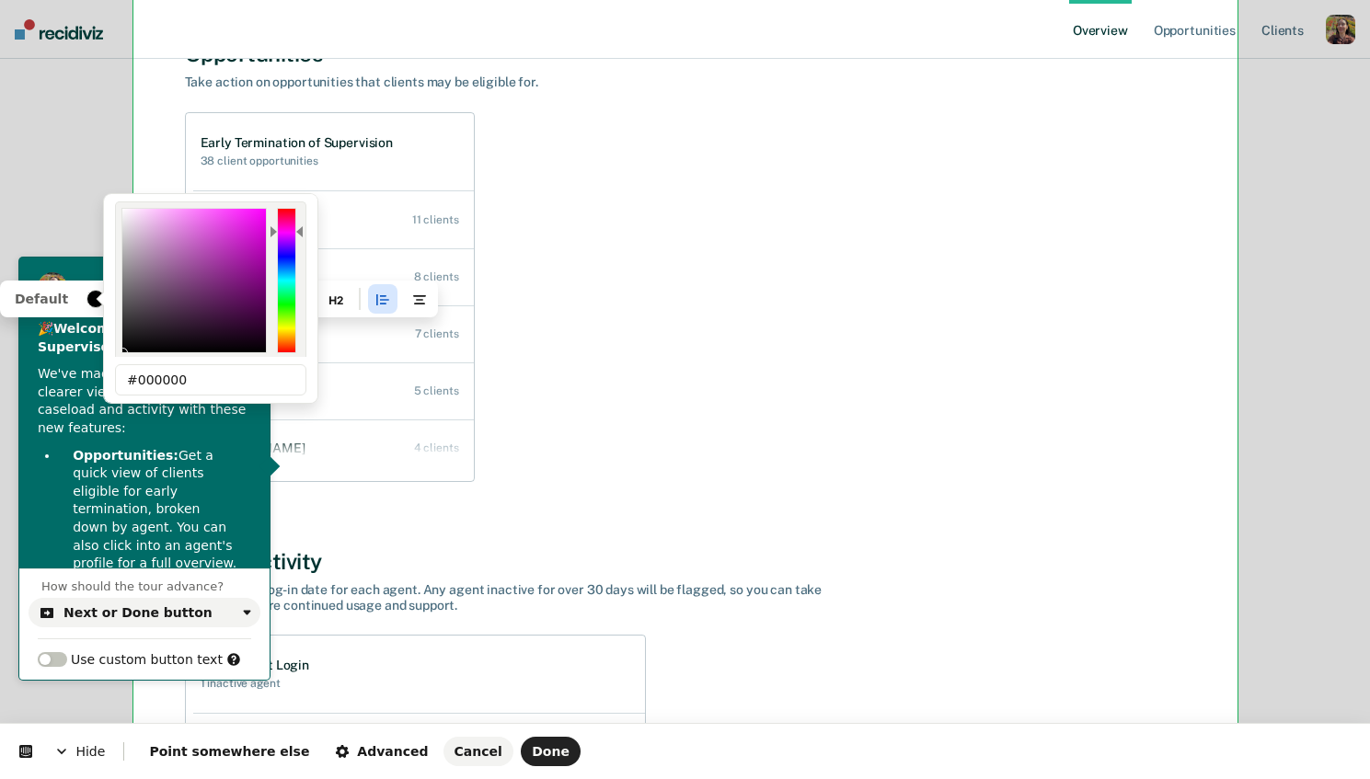
type input "0"
type input "000000"
type input "0"
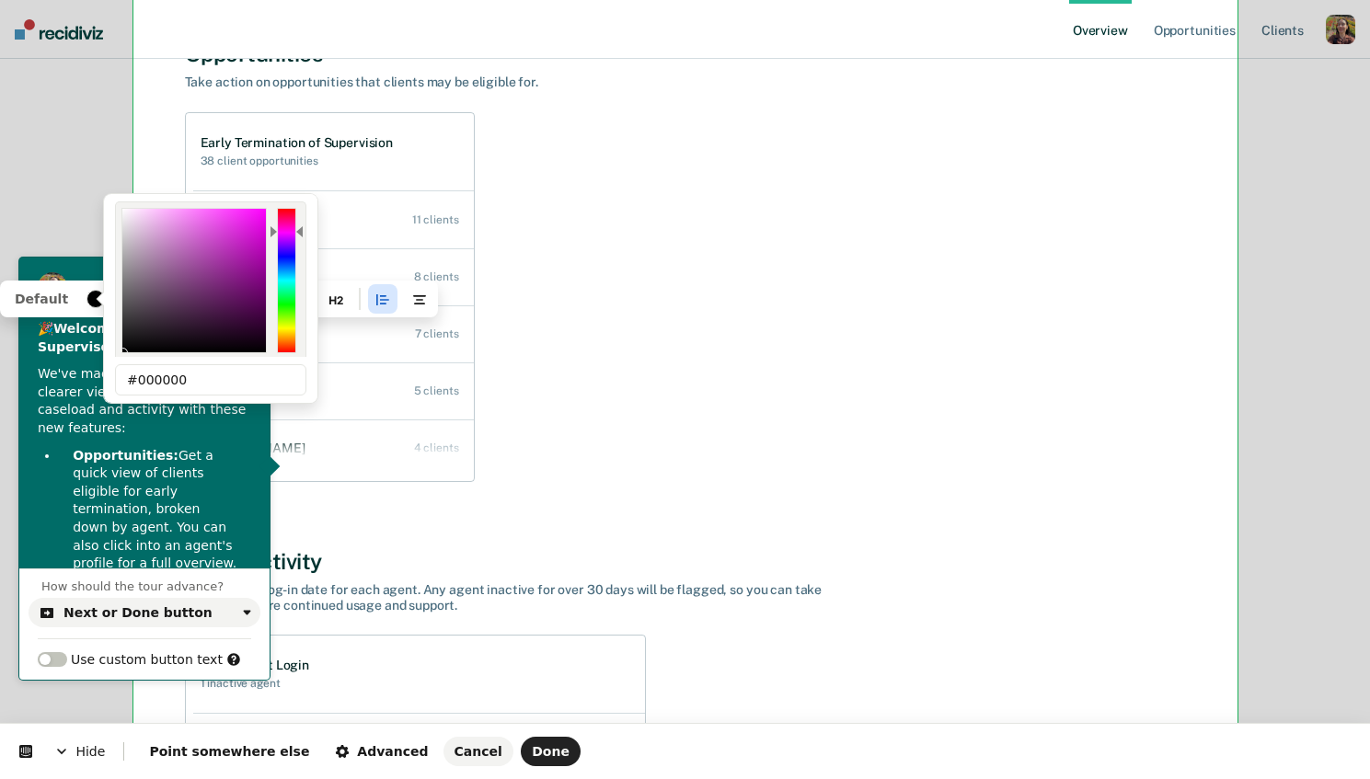
type input "0"
type input "000000"
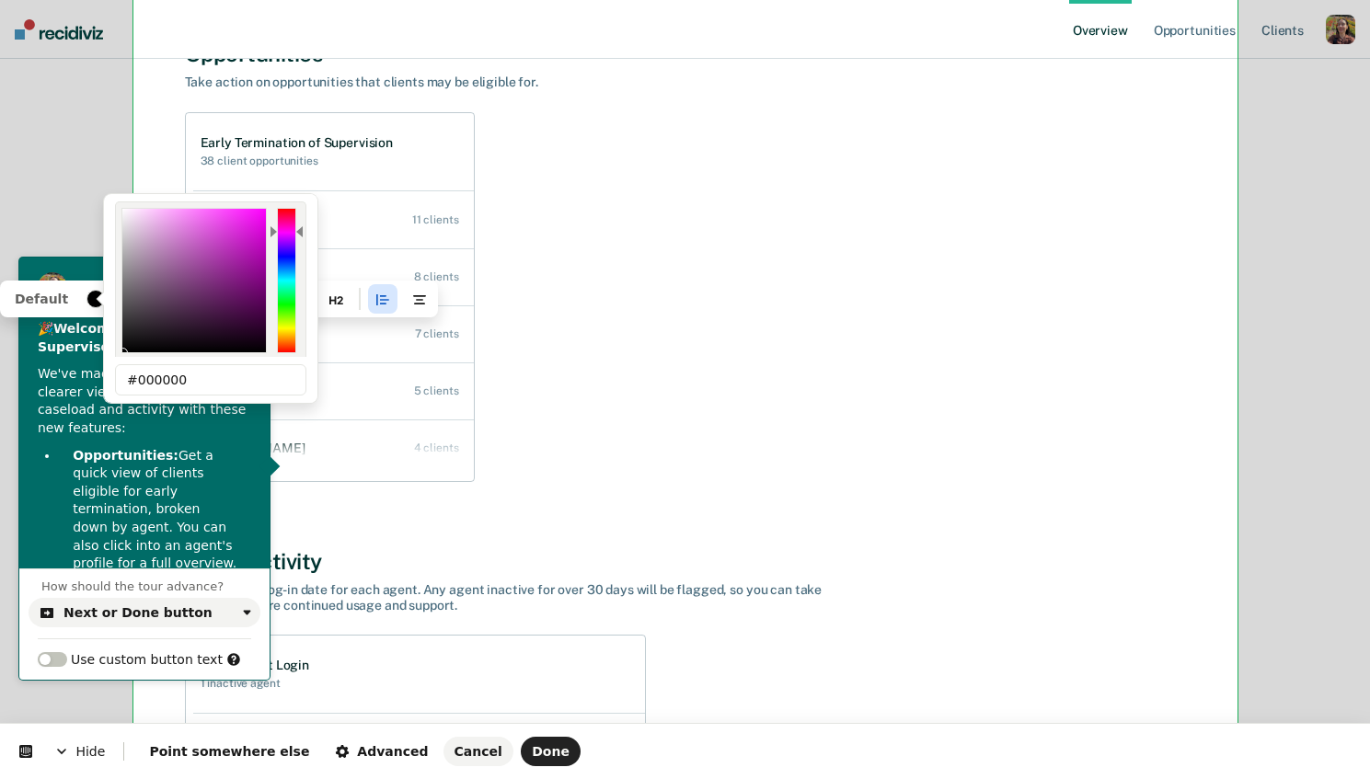
type input "0"
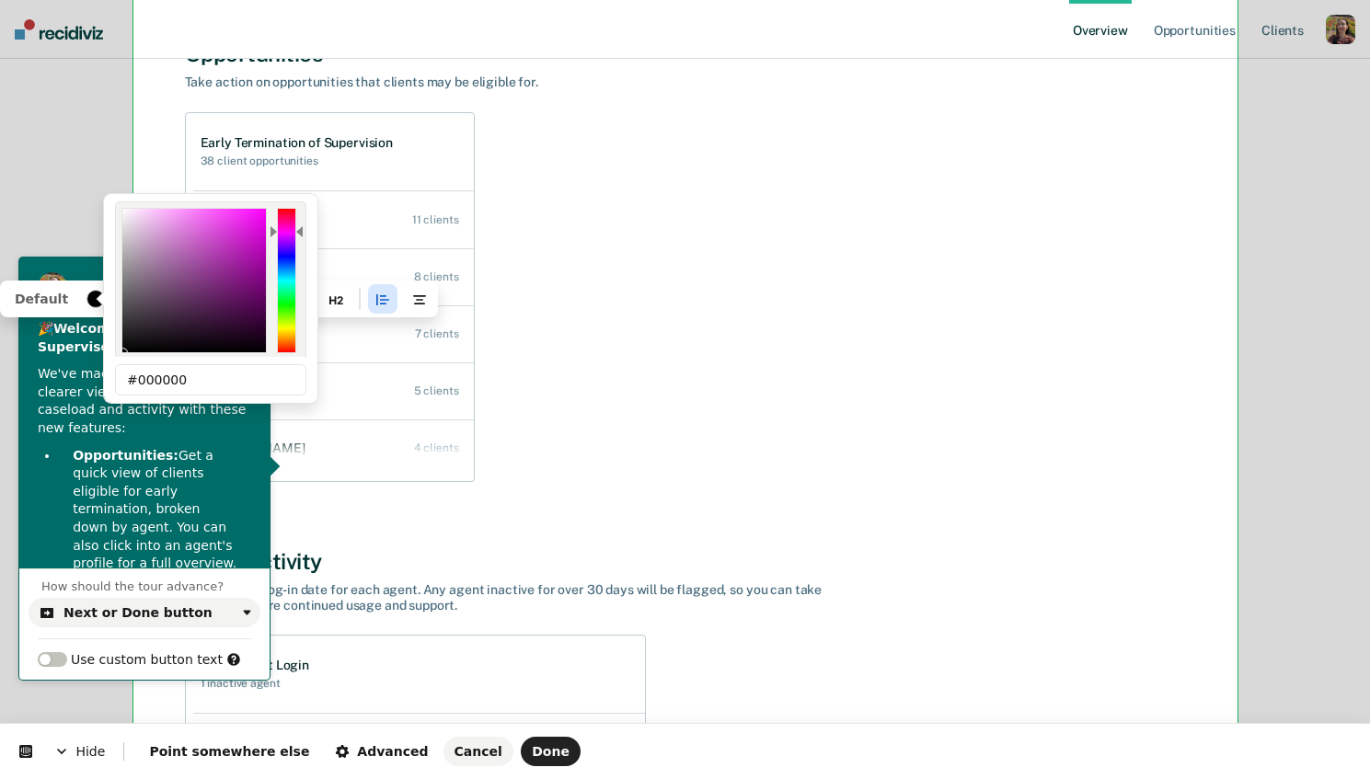
type input "000000"
type input "0"
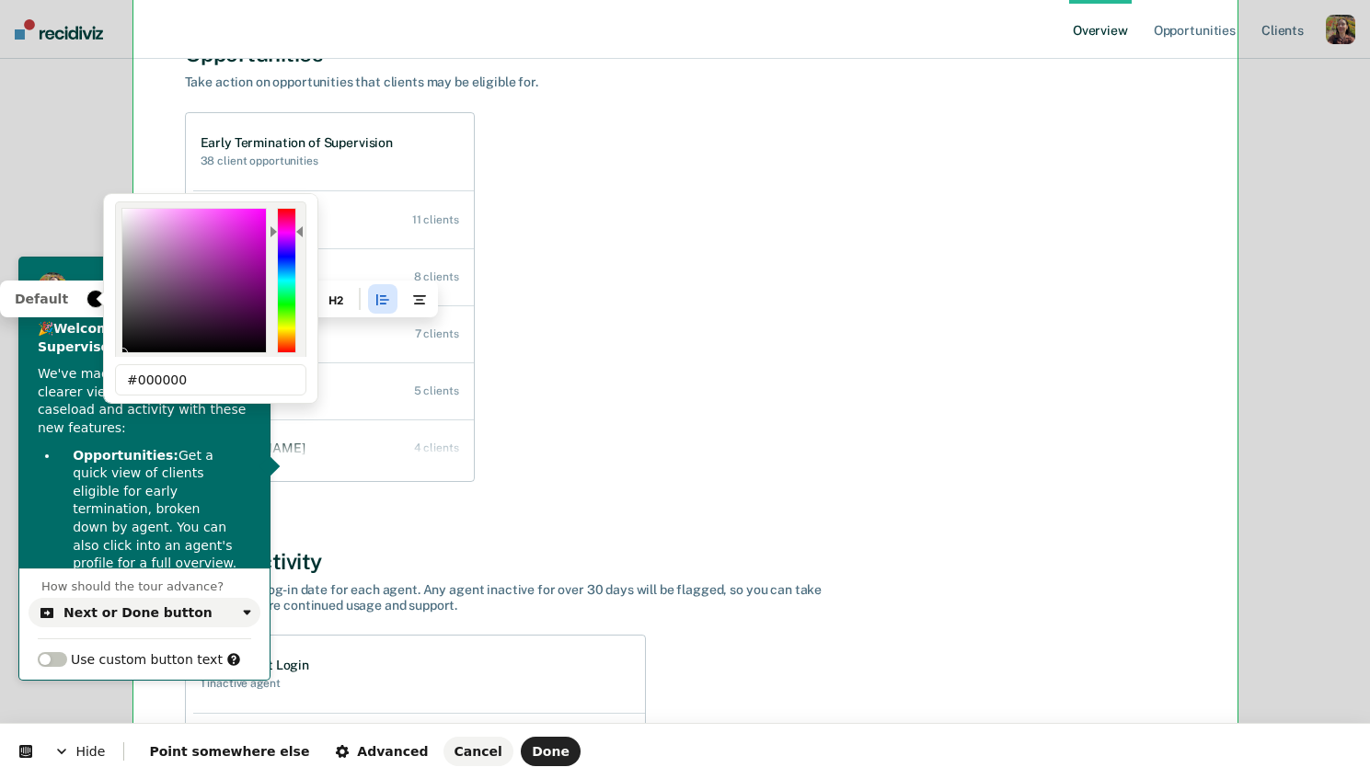
type input "0"
type input "000000"
type input "0"
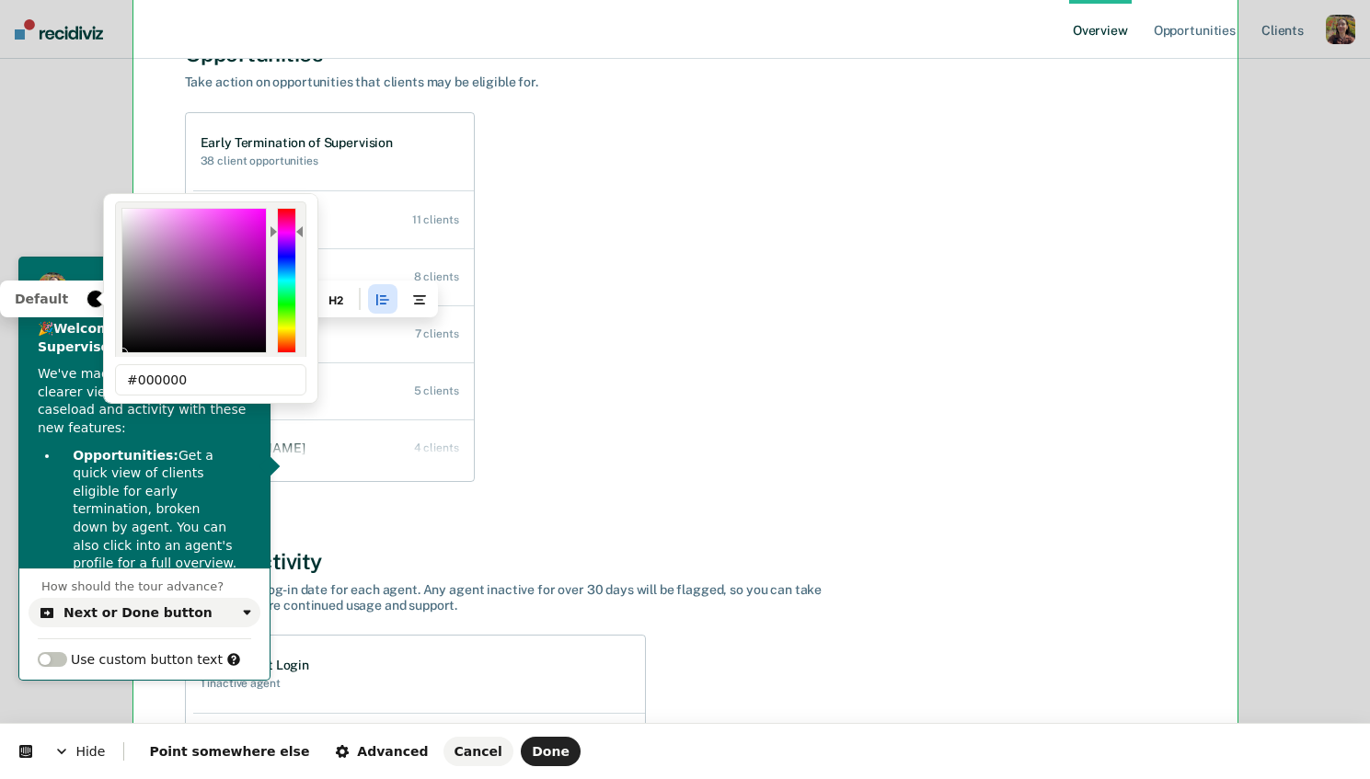
type input "0"
type input "000000"
type input "0"
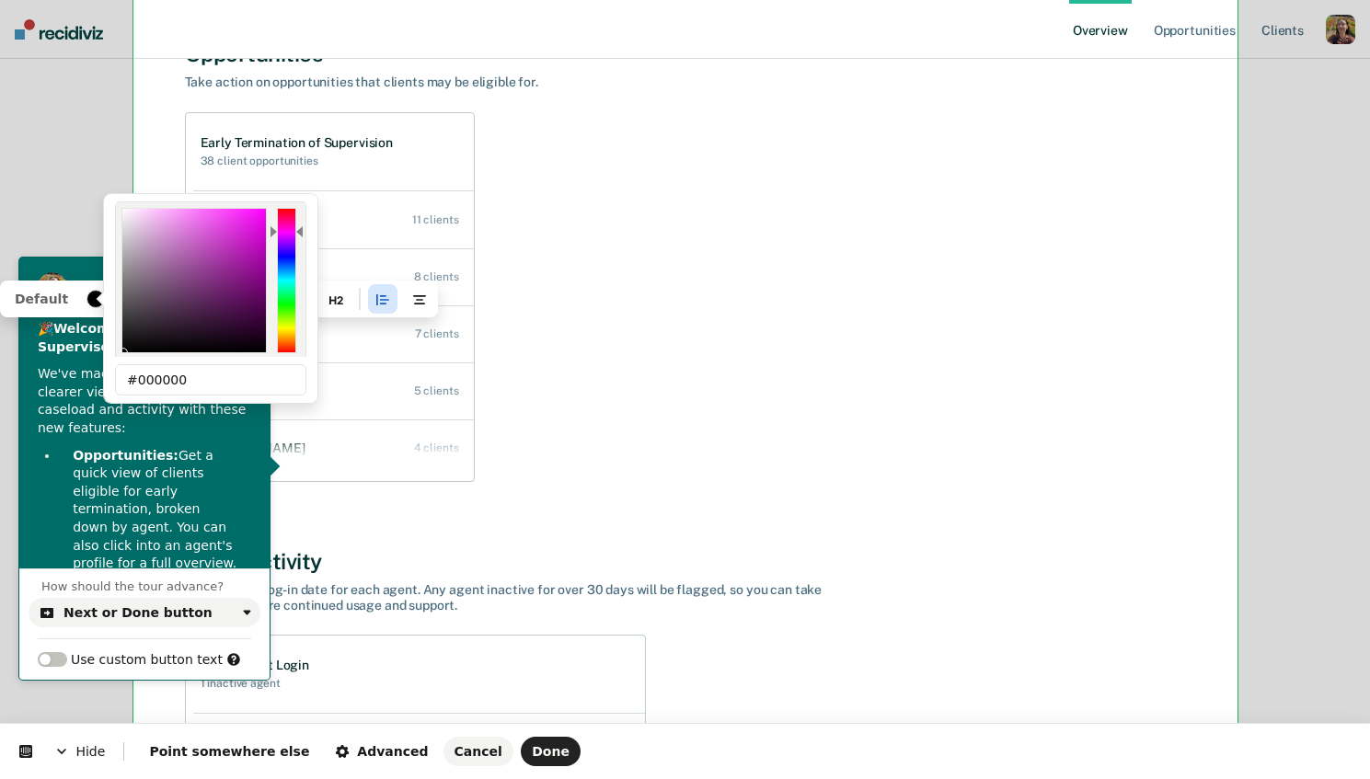
type input "0"
type input "000000"
type input "0"
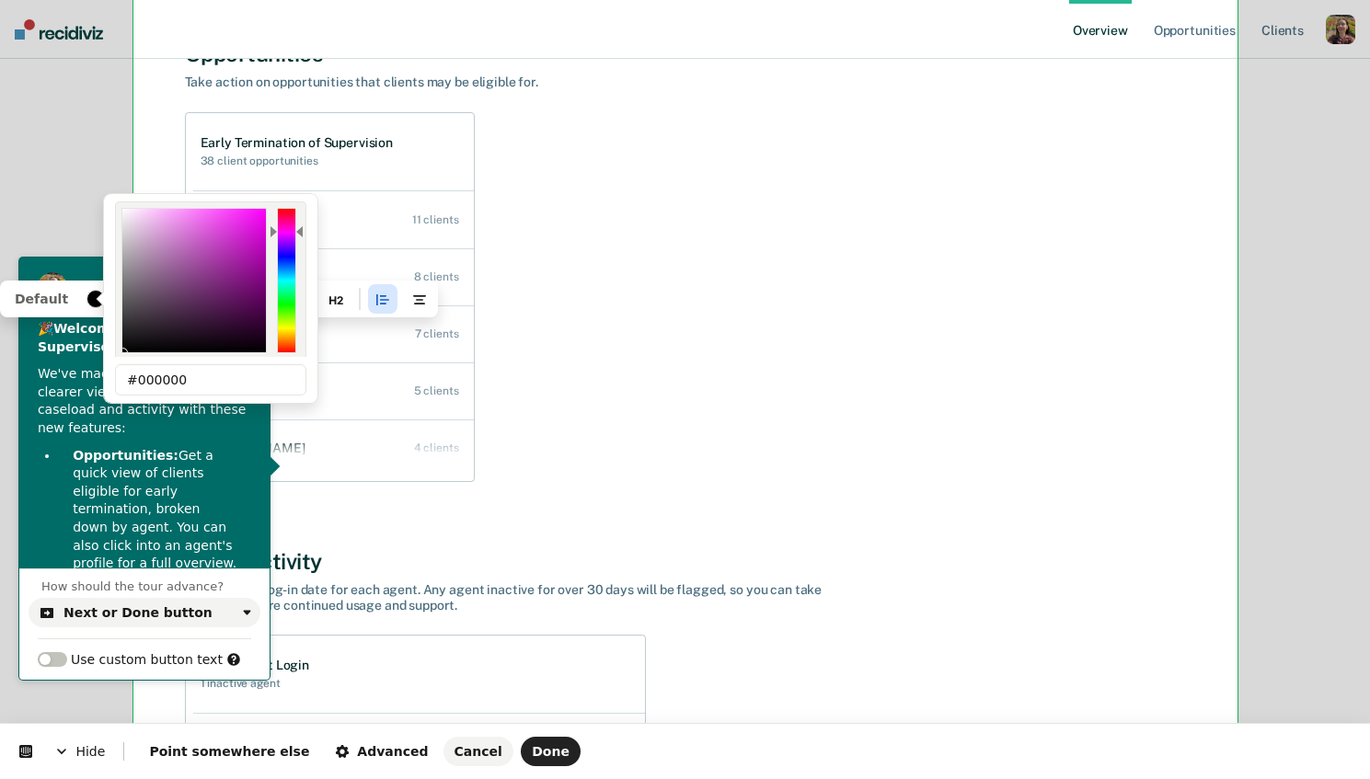
type input "0"
type input "000000"
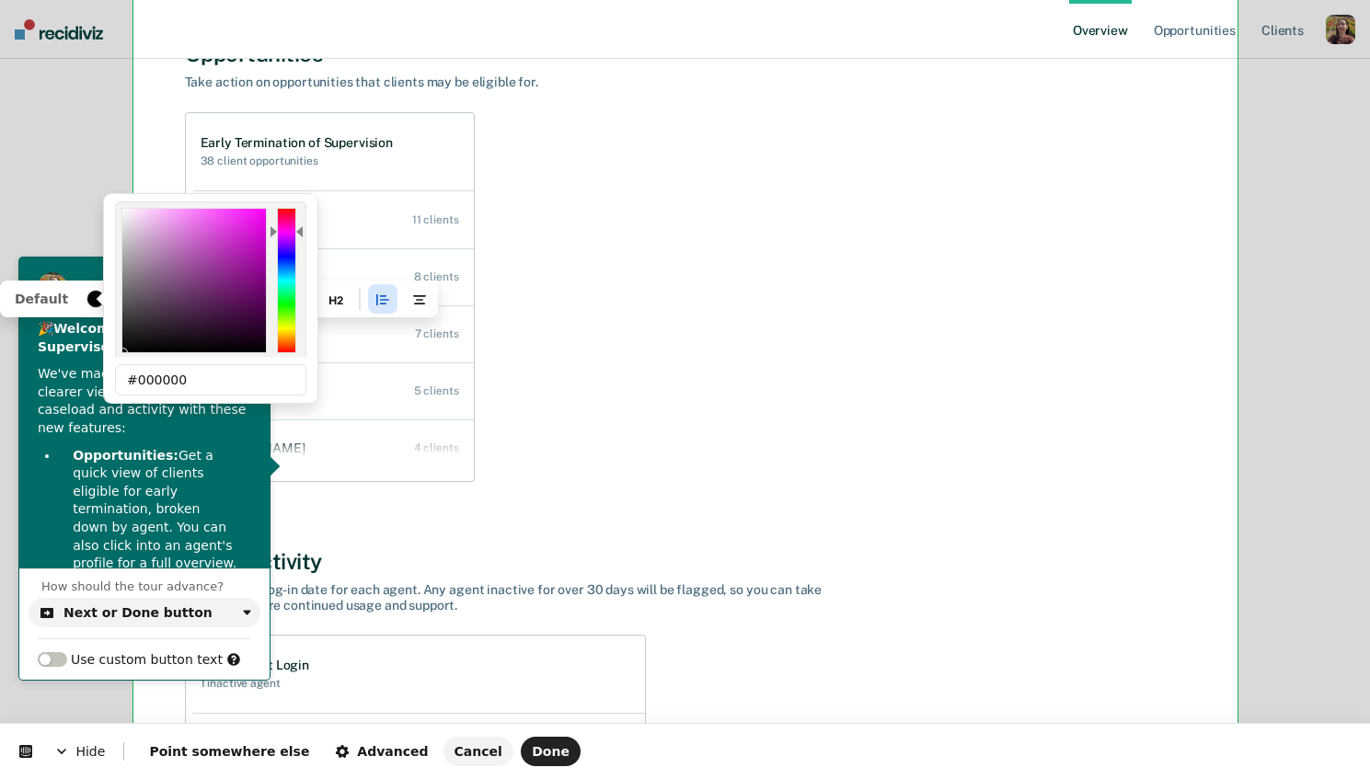
type input "0"
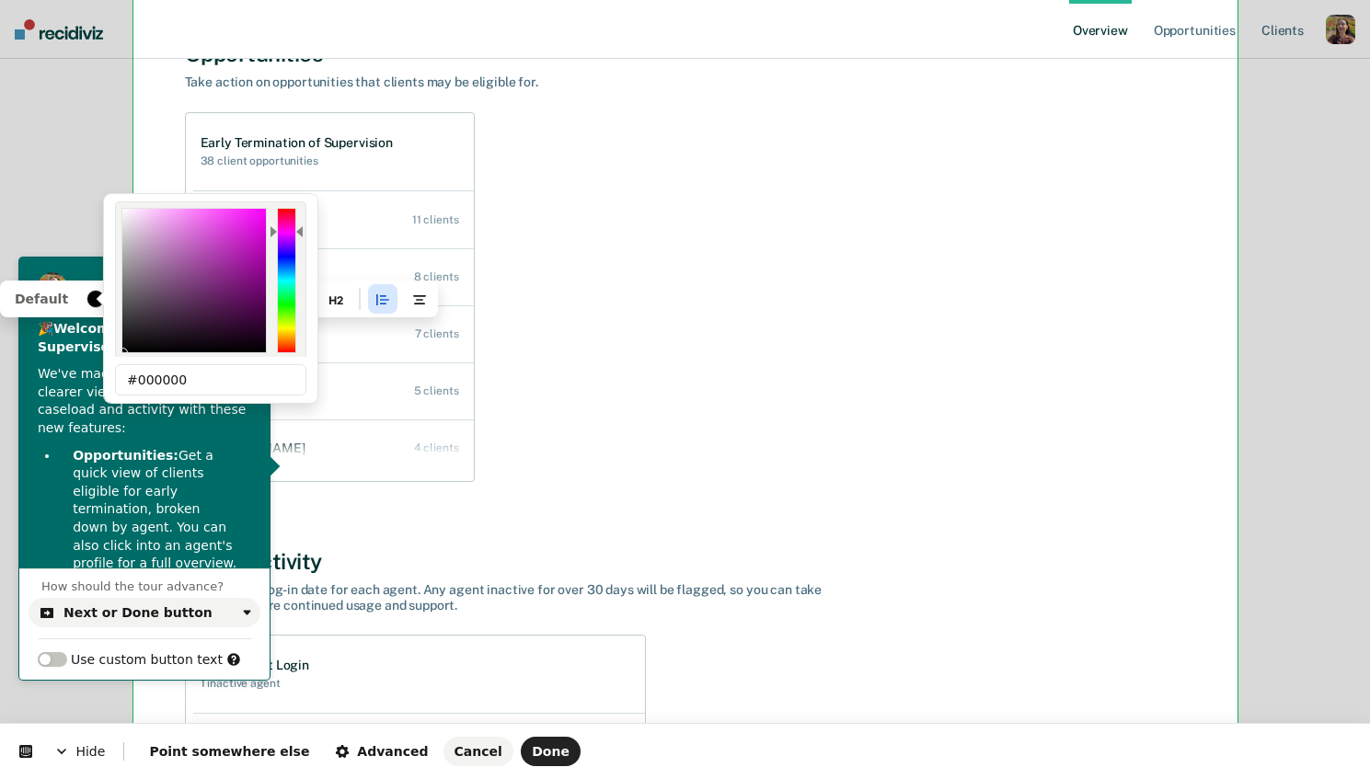
type input "000000"
type input "0"
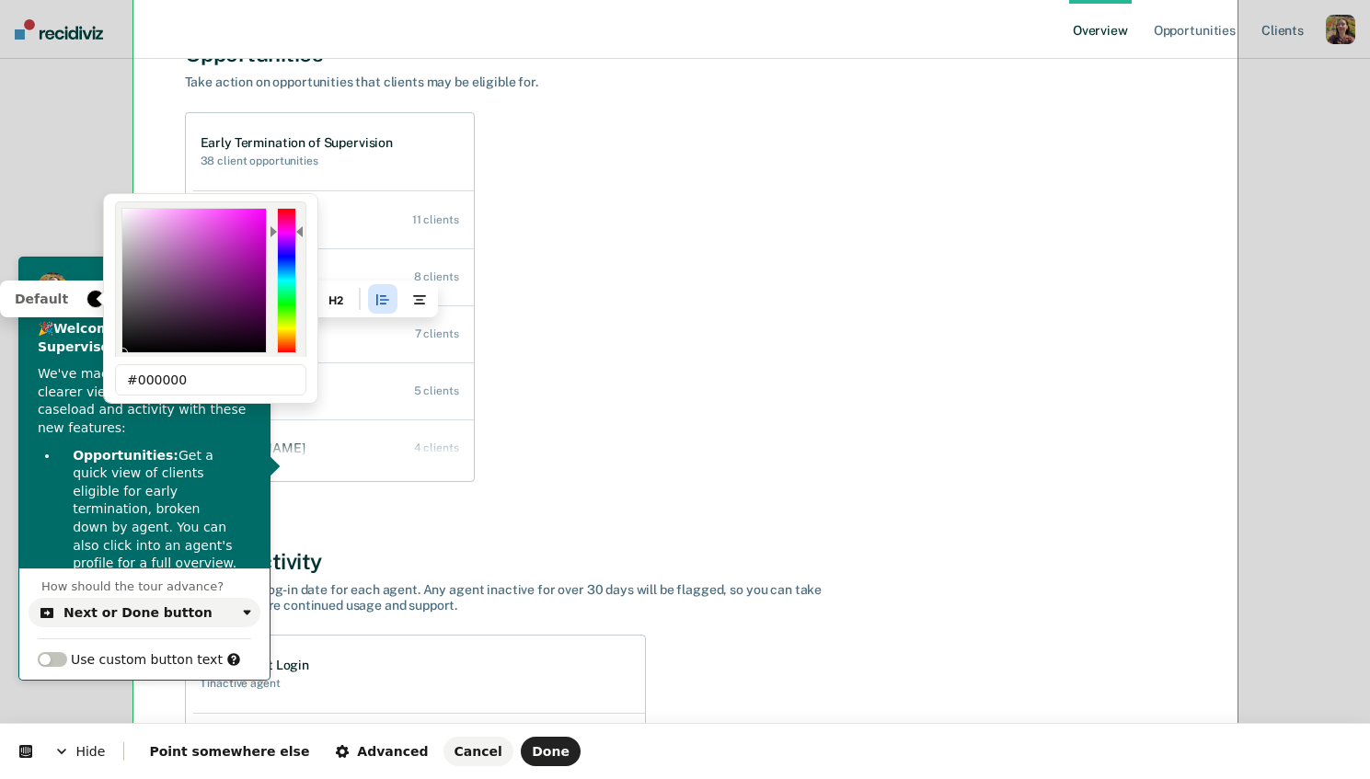
type input "0"
type input "000000"
type input "0"
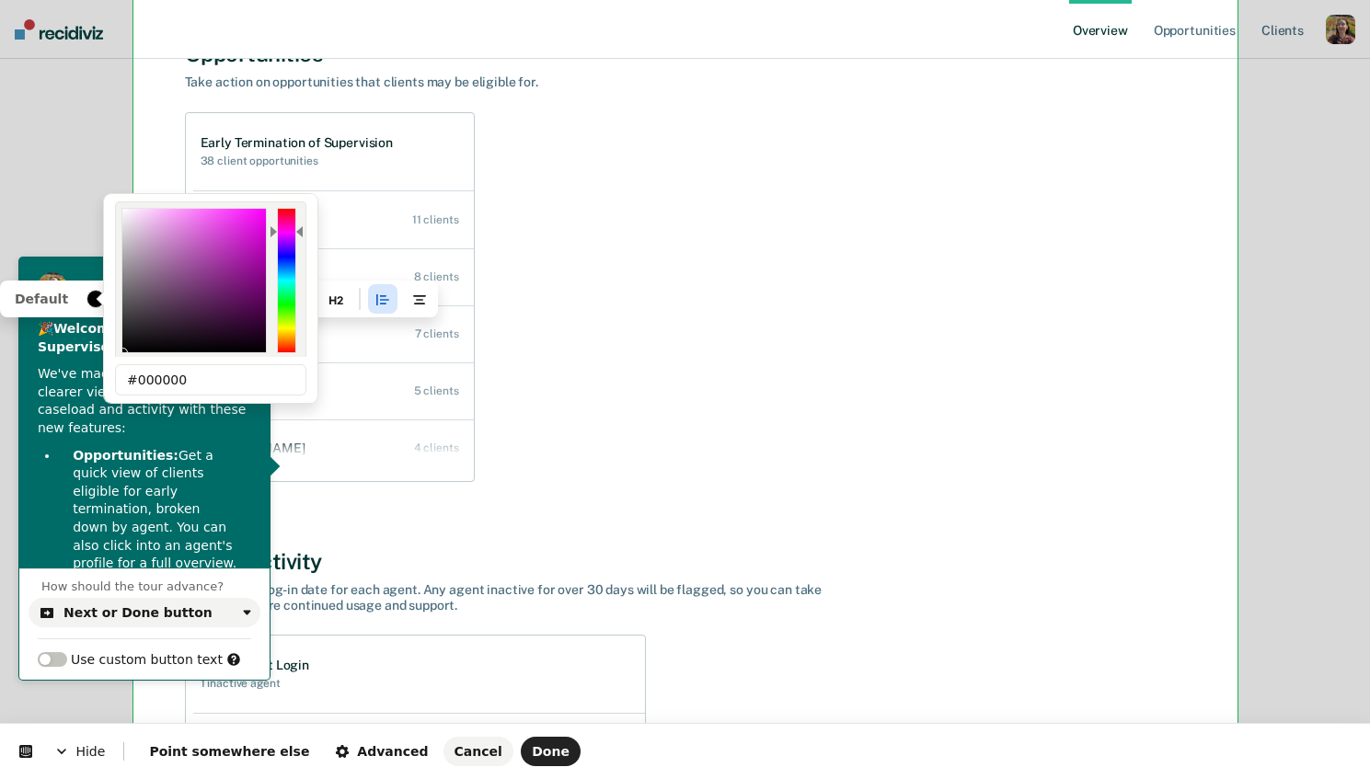
type input "0"
type input "000000"
type input "0"
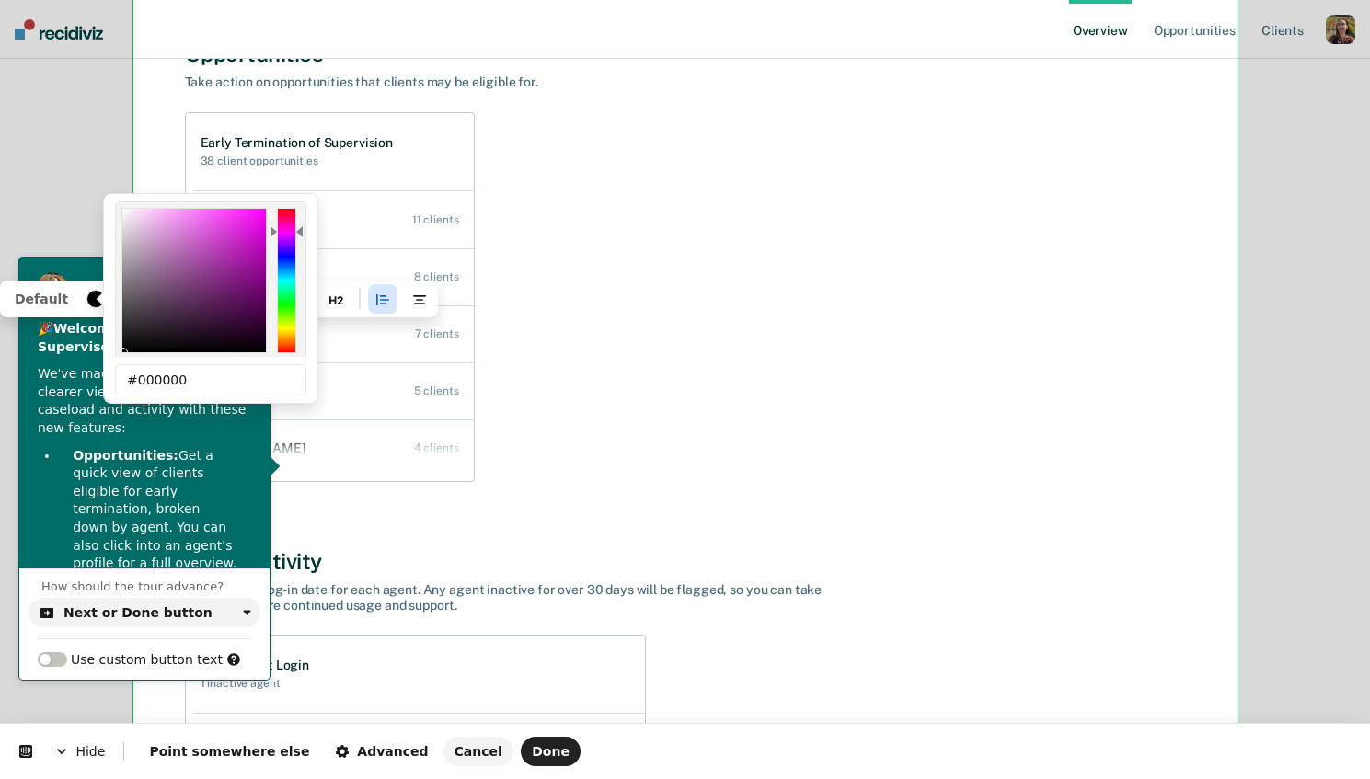
type input "0"
type input "000000"
type input "0"
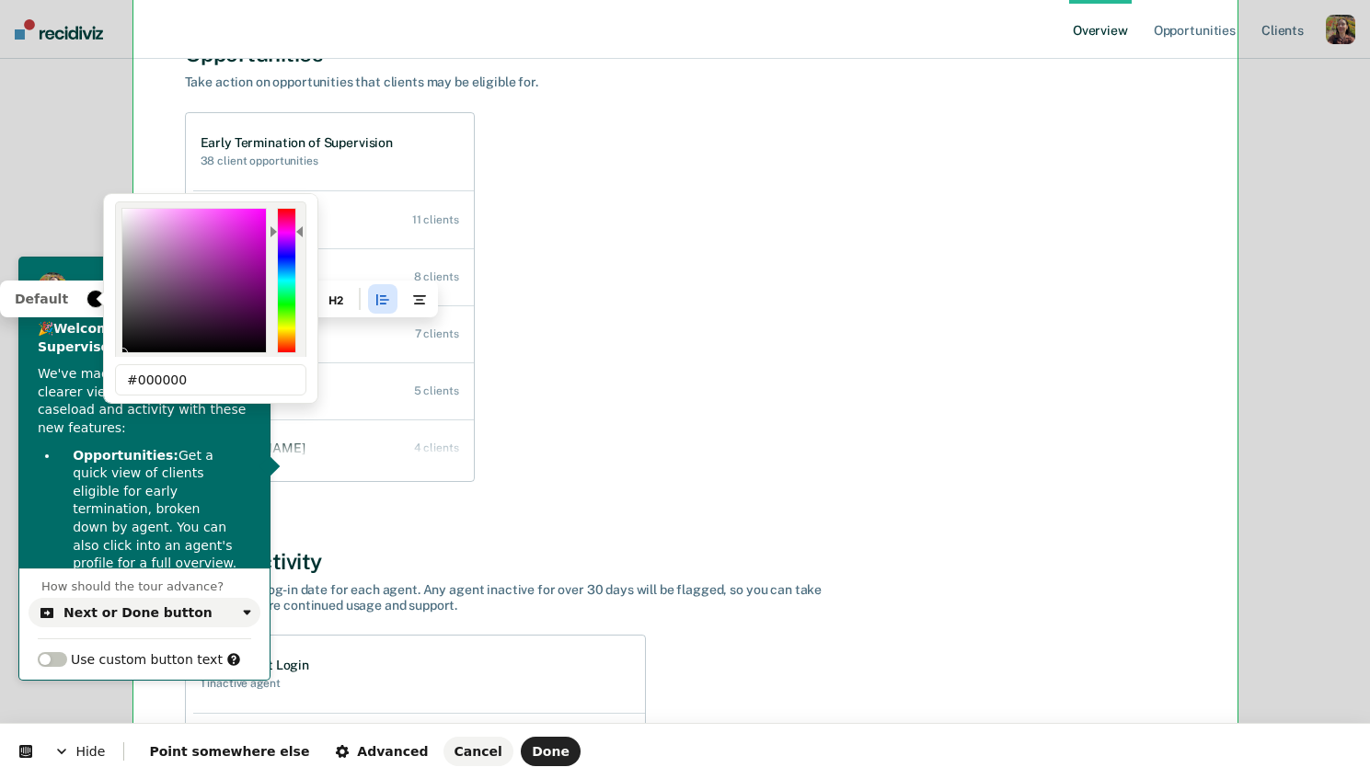
type input "0"
type input "000000"
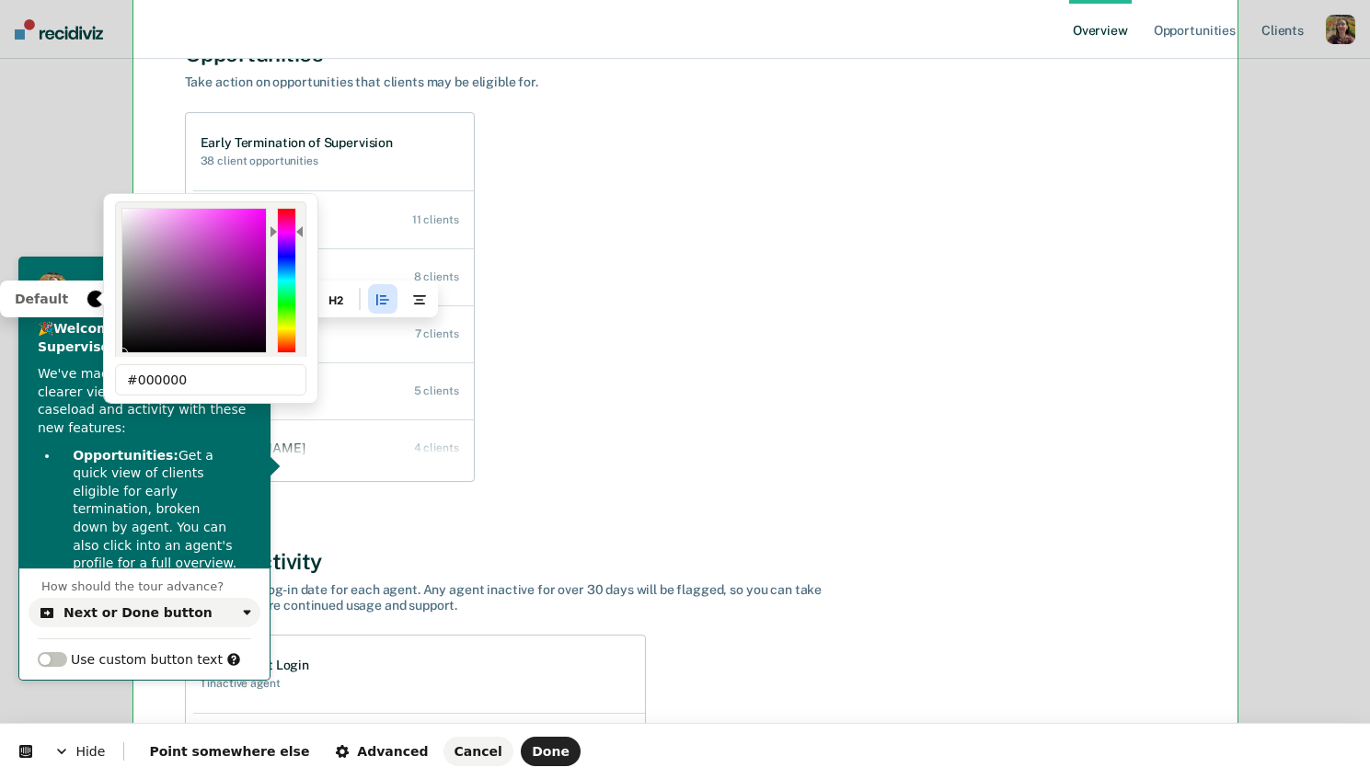
type input "0"
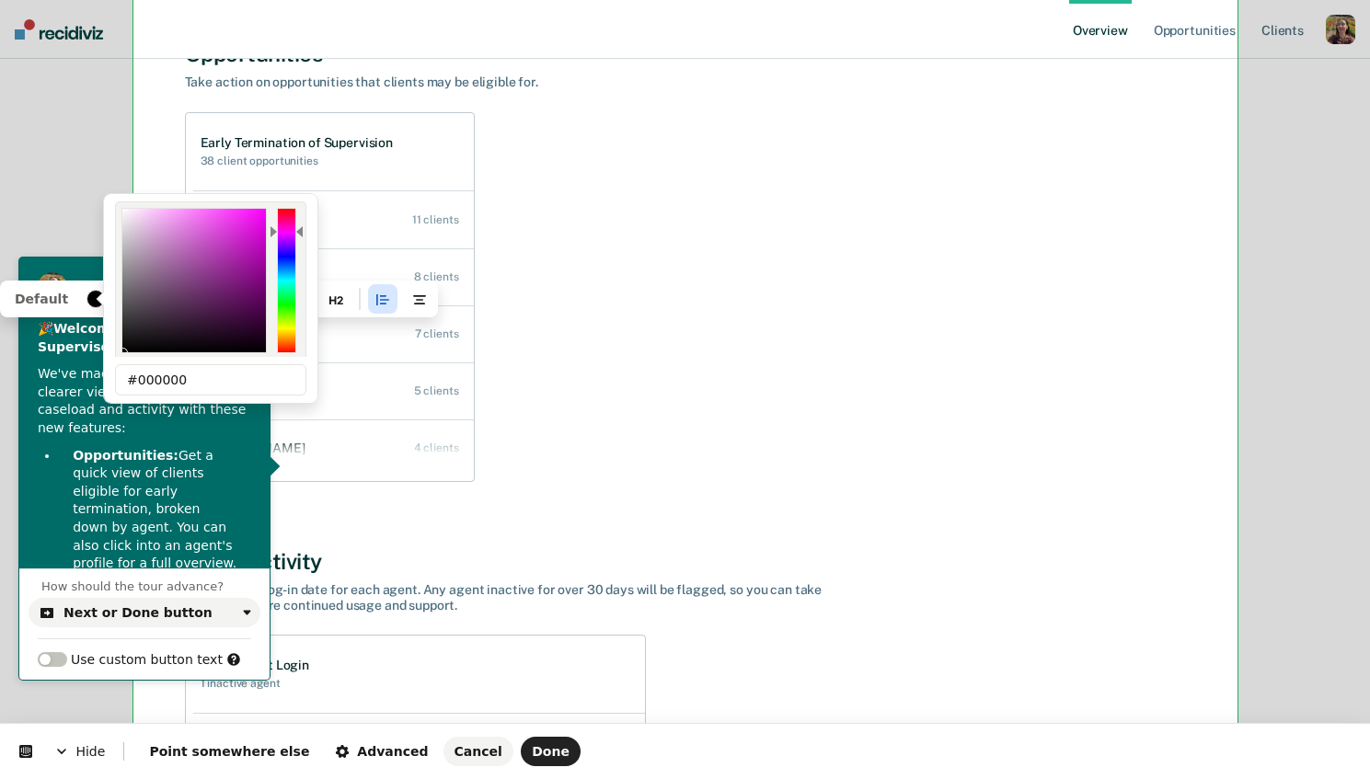
type input "000000"
type input "0"
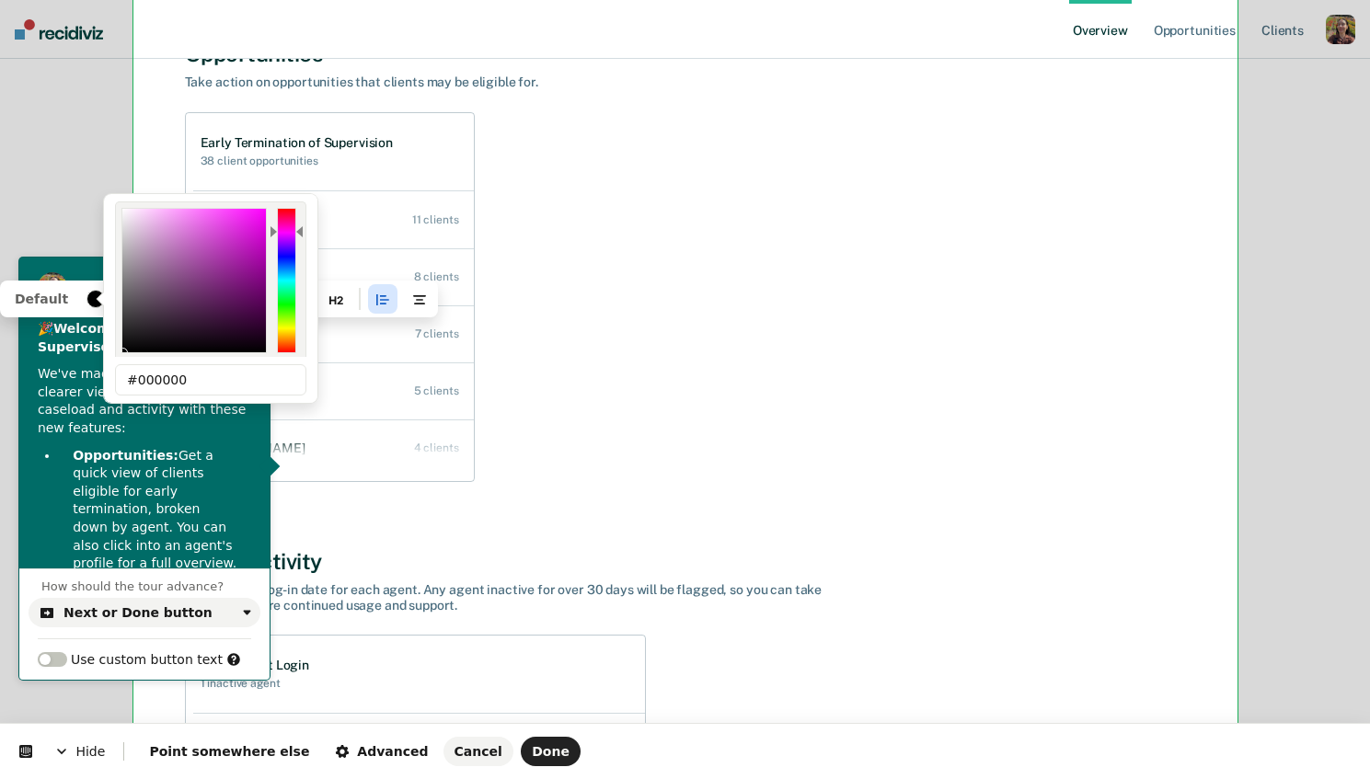
type input "0"
type input "000000"
type input "0"
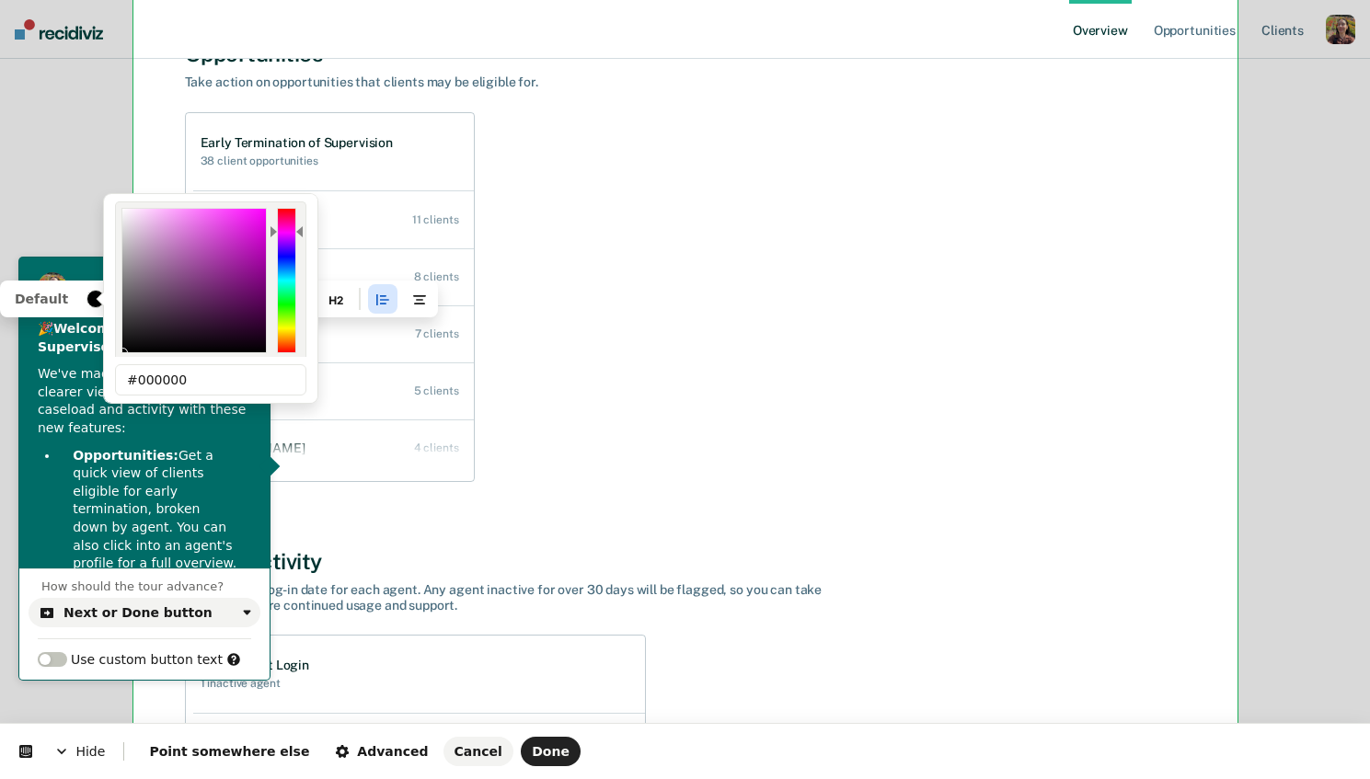
type input "0"
type input "000000"
type input "0"
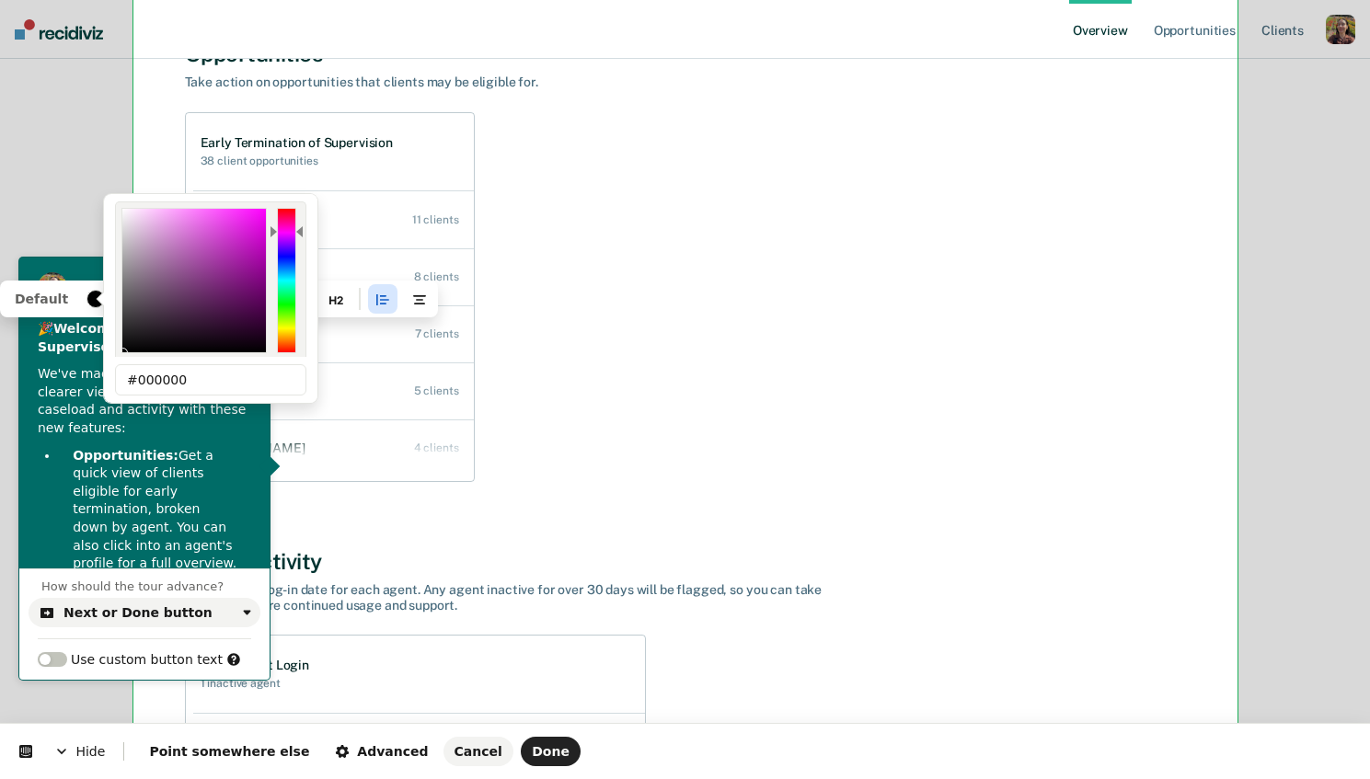
type input "0"
type input "000000"
type input "0"
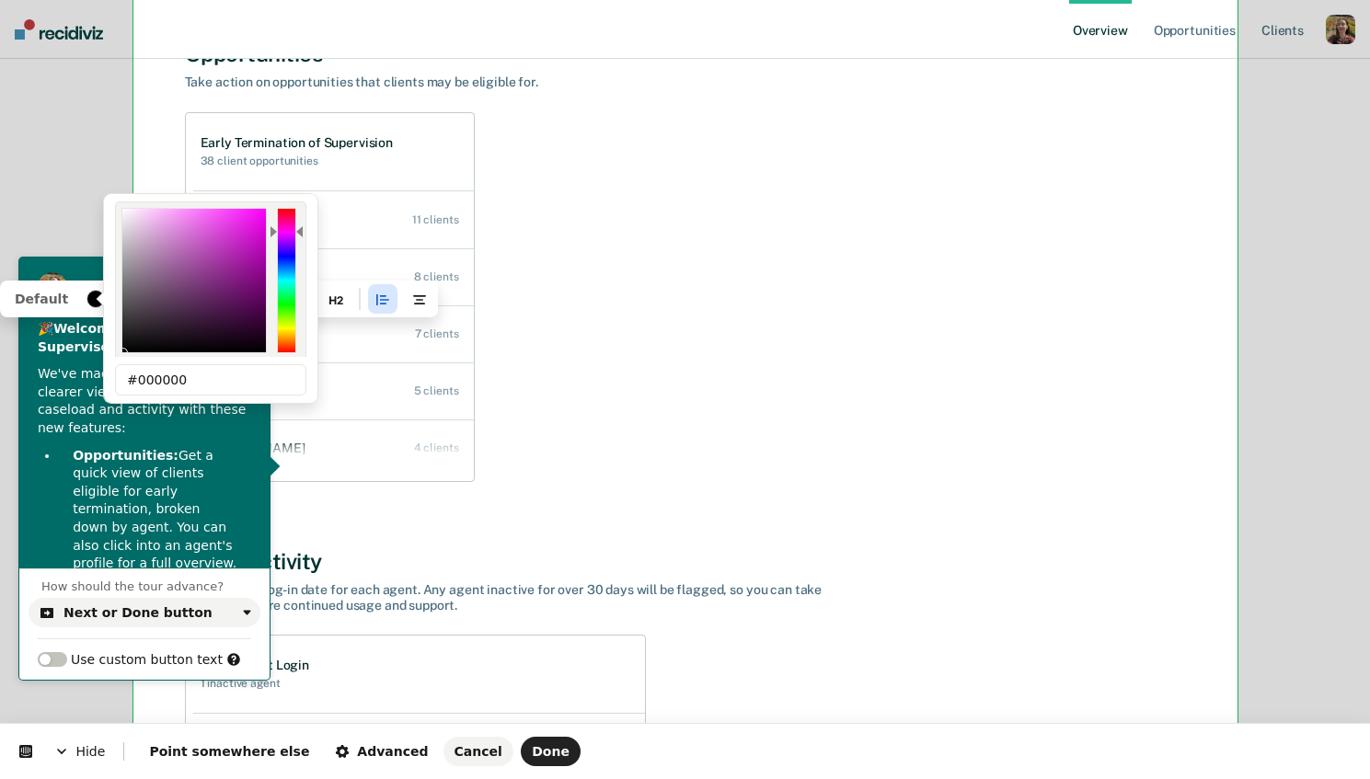
type input "0"
type input "000000"
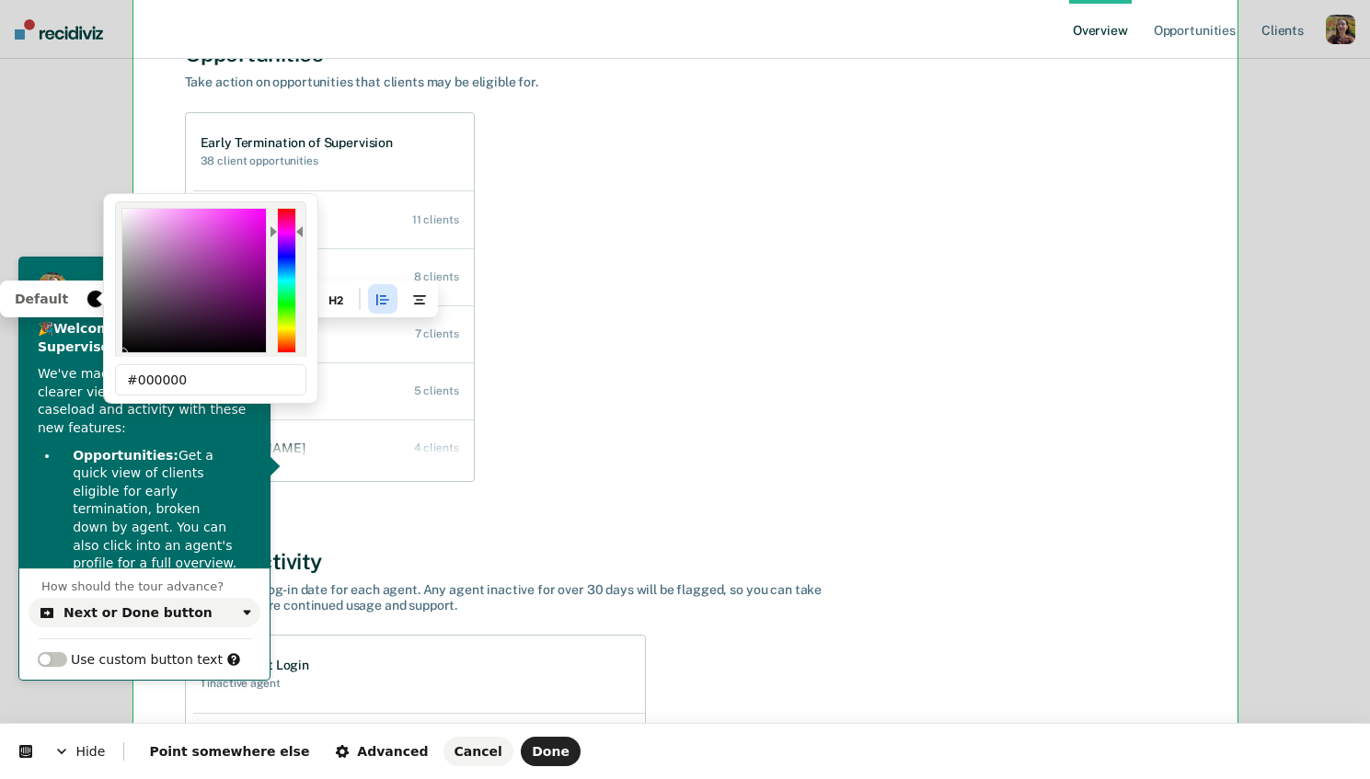
drag, startPoint x: 124, startPoint y: 351, endPoint x: 120, endPoint y: 224, distance: 127.0
click at [120, 224] on div "# 000000 R 0 G 0 B 0 H 300 S 0 B 0 OK" at bounding box center [210, 278] width 191 height 155
drag, startPoint x: 127, startPoint y: 211, endPoint x: 117, endPoint y: 202, distance: 13.1
click at [117, 202] on div "# 000000 R 0 G 0 B 0 H 300 S 0 B 0 OK" at bounding box center [210, 278] width 191 height 155
click at [127, 214] on div at bounding box center [194, 281] width 144 height 144
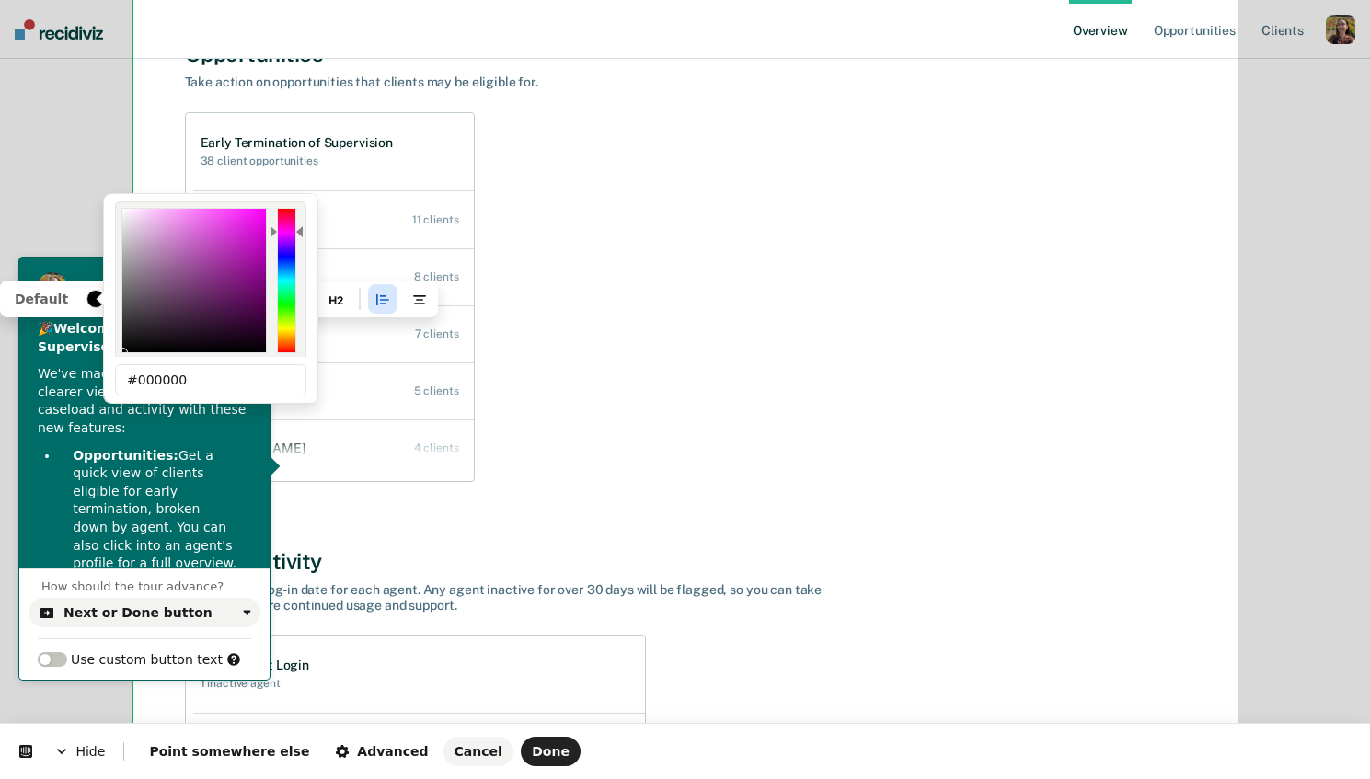
click at [127, 214] on div at bounding box center [194, 281] width 144 height 144
click at [251, 390] on input "#000000" at bounding box center [210, 379] width 191 height 31
click at [125, 213] on div at bounding box center [194, 281] width 144 height 144
click at [126, 210] on div at bounding box center [194, 281] width 144 height 144
click at [146, 259] on div at bounding box center [194, 281] width 144 height 144
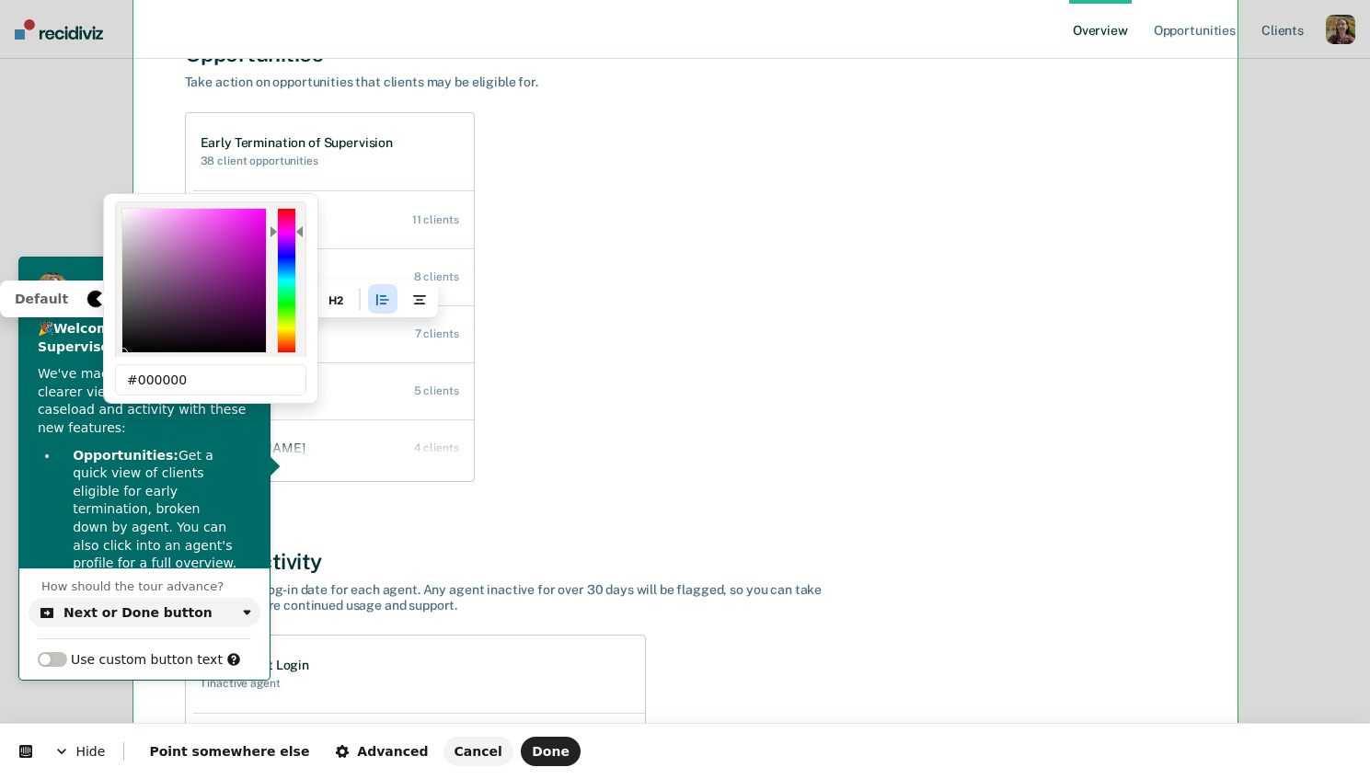
click at [126, 349] on div at bounding box center [123, 353] width 10 height 10
click at [148, 476] on p "Opportunities: Get a quick view of clients eligible for early termination, brok…" at bounding box center [155, 510] width 165 height 126
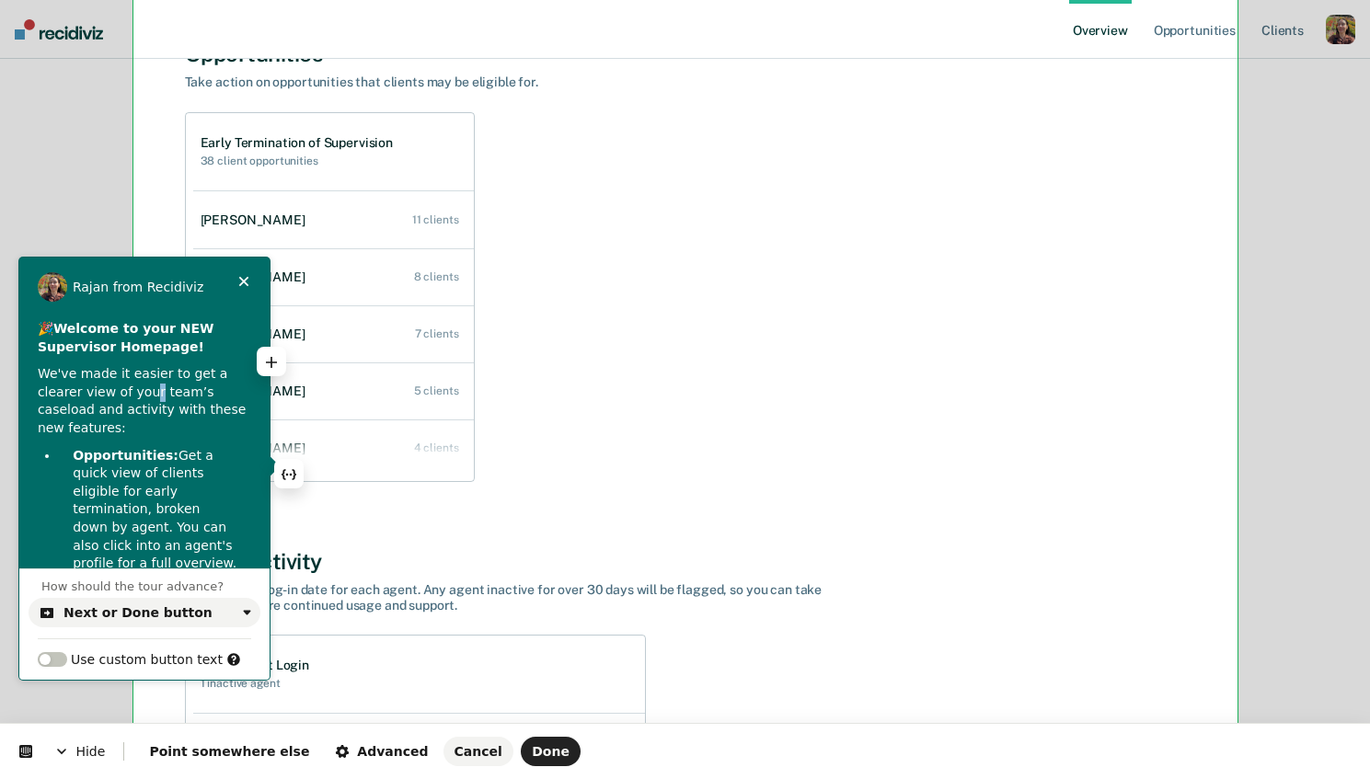
click at [152, 397] on p "We've made it easier to get a clearer view of your team’s caseload and activity…" at bounding box center [144, 401] width 213 height 72
click at [160, 422] on p "We've made it easier to get a clearer view of your team’s caseload and activity…" at bounding box center [144, 401] width 213 height 72
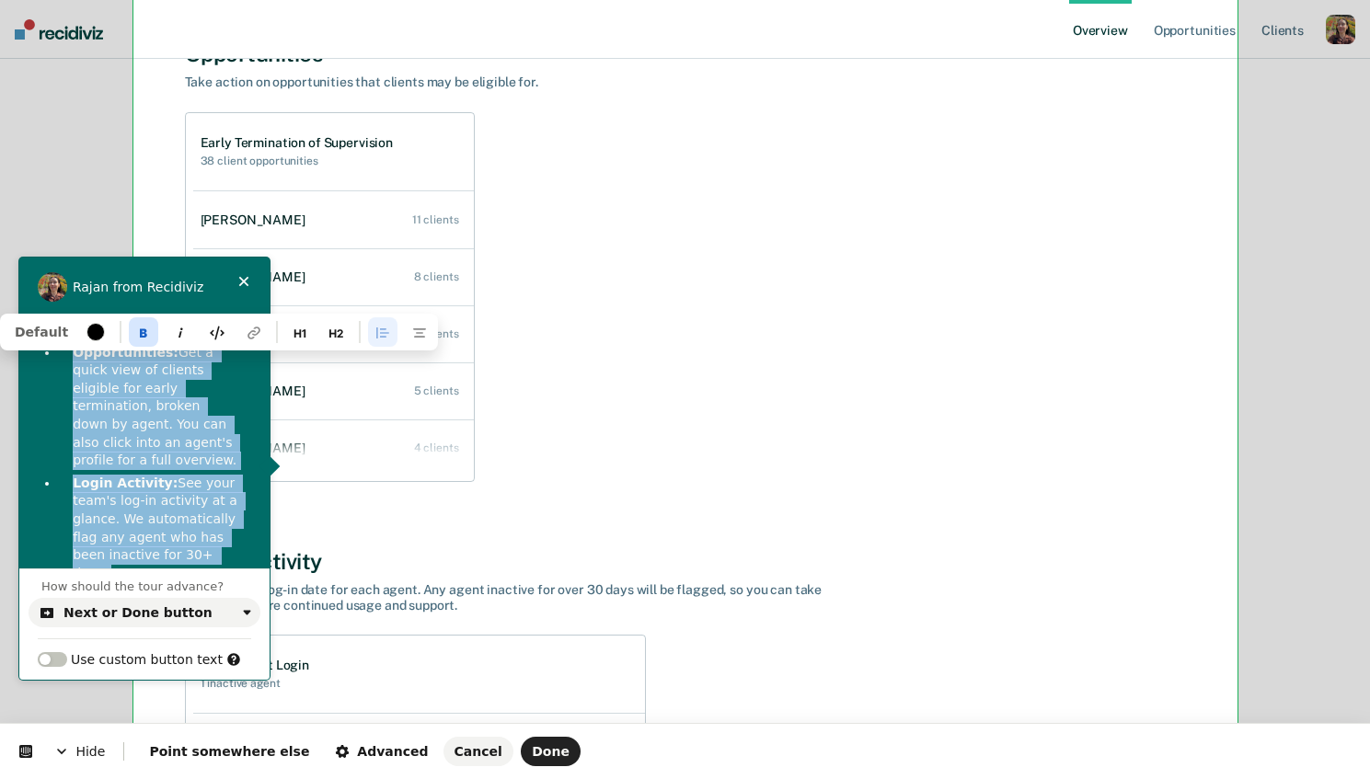
scroll to position [145, 0]
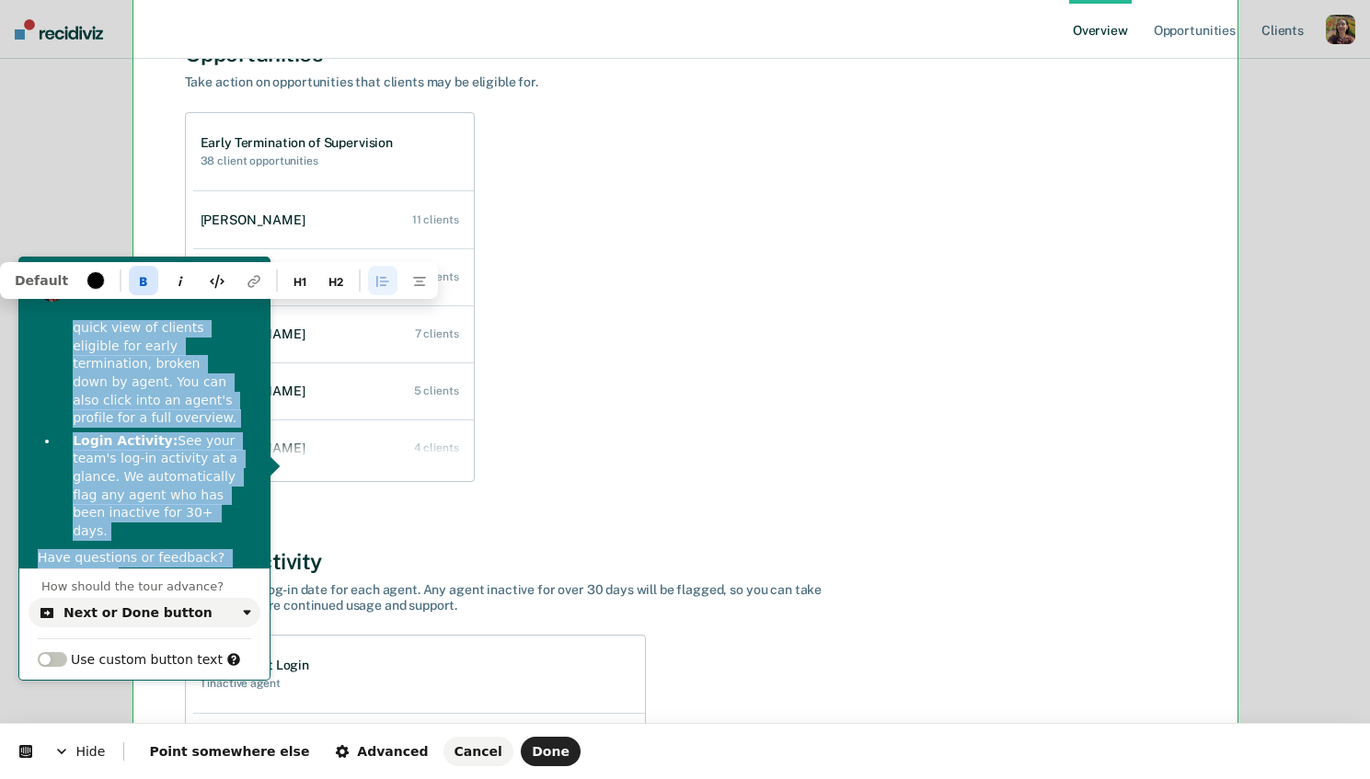
drag, startPoint x: 74, startPoint y: 453, endPoint x: 252, endPoint y: 500, distance: 184.5
click at [252, 500] on div "🎉 Welcome to your NEW Supervisor Homepage! We've made it easier to get a cleare…" at bounding box center [144, 380] width 250 height 411
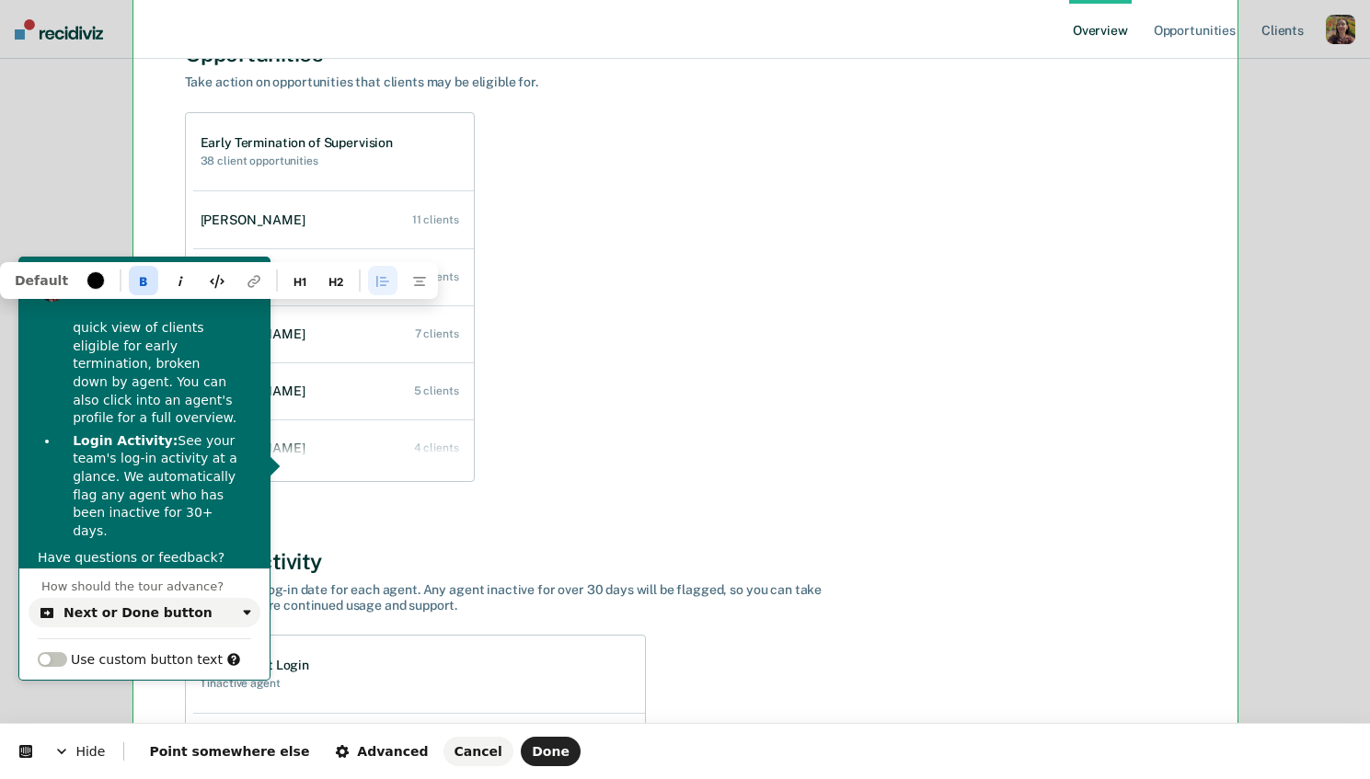
click at [88, 279] on div at bounding box center [95, 280] width 18 height 18
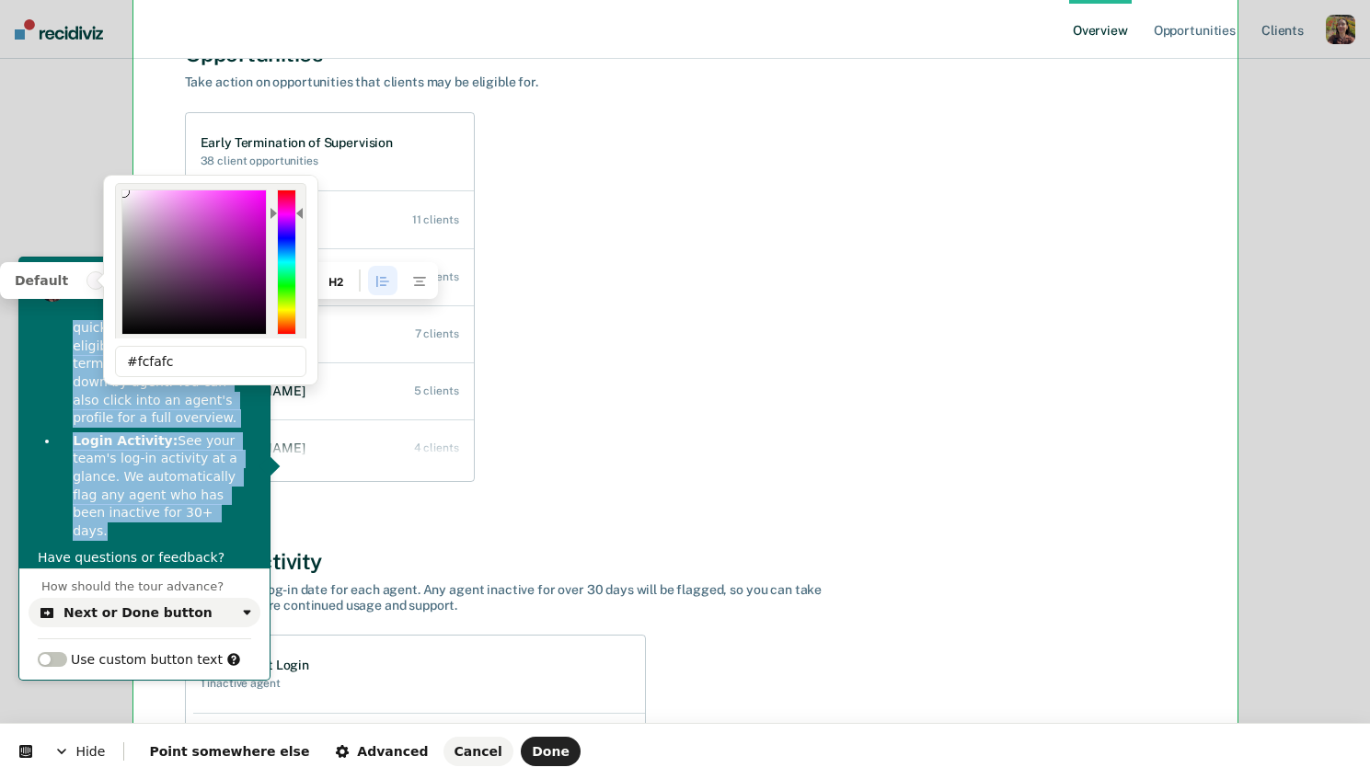
click at [124, 191] on div at bounding box center [194, 262] width 144 height 144
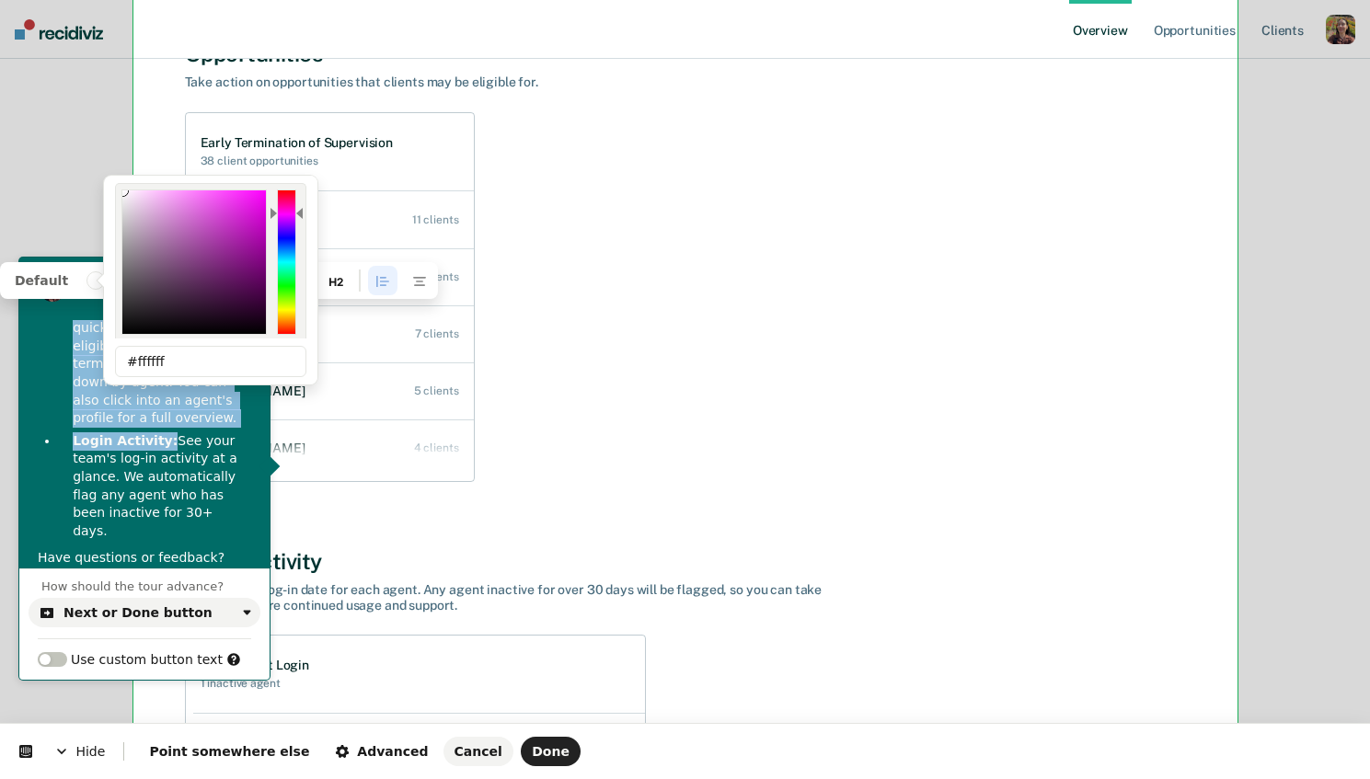
drag, startPoint x: 124, startPoint y: 191, endPoint x: 101, endPoint y: 174, distance: 28.9
click at [101, 0] on html "Hide Point somewhere else Advanced Cancel Done Rajan from Recidiviz This button…" at bounding box center [685, 0] width 1370 height 0
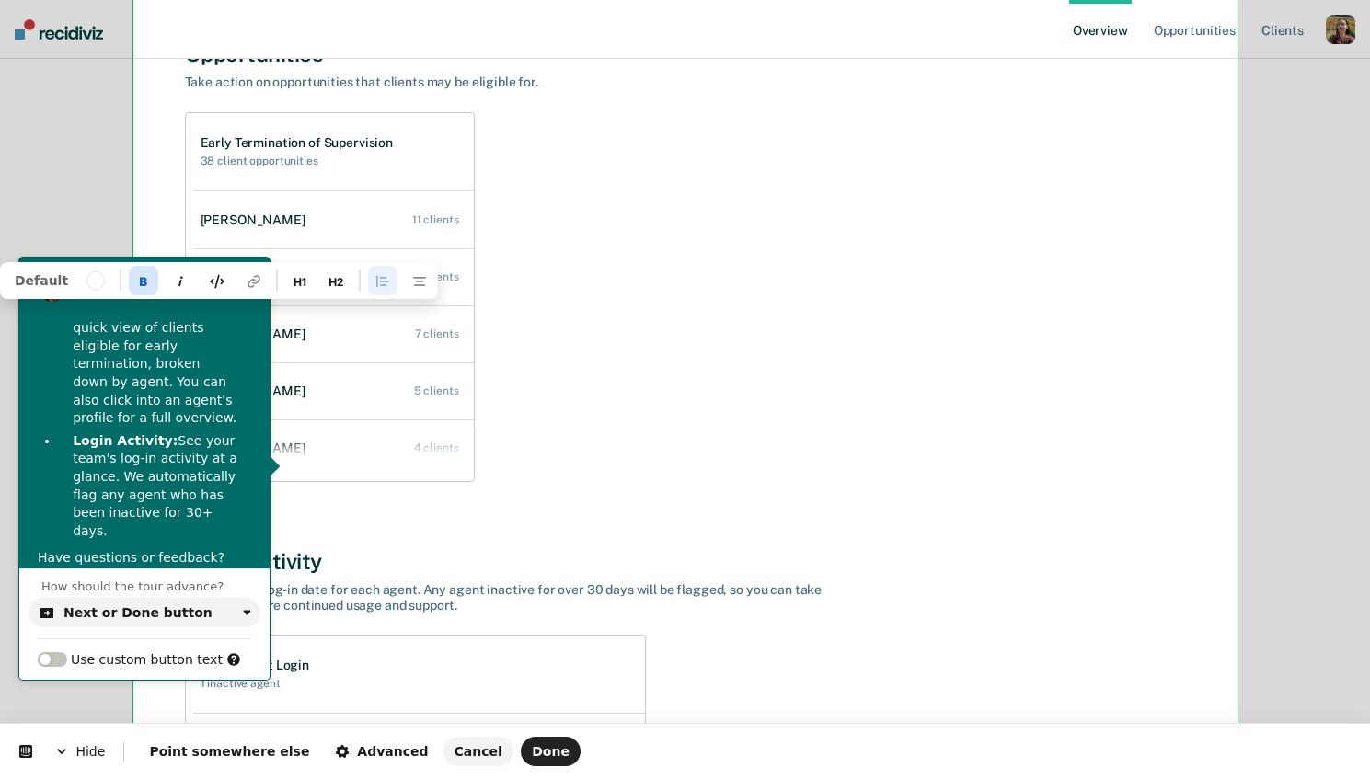
click at [57, 397] on ul "Opportunities: Get a quick view of clients eligible for early termination, brok…" at bounding box center [144, 421] width 213 height 239
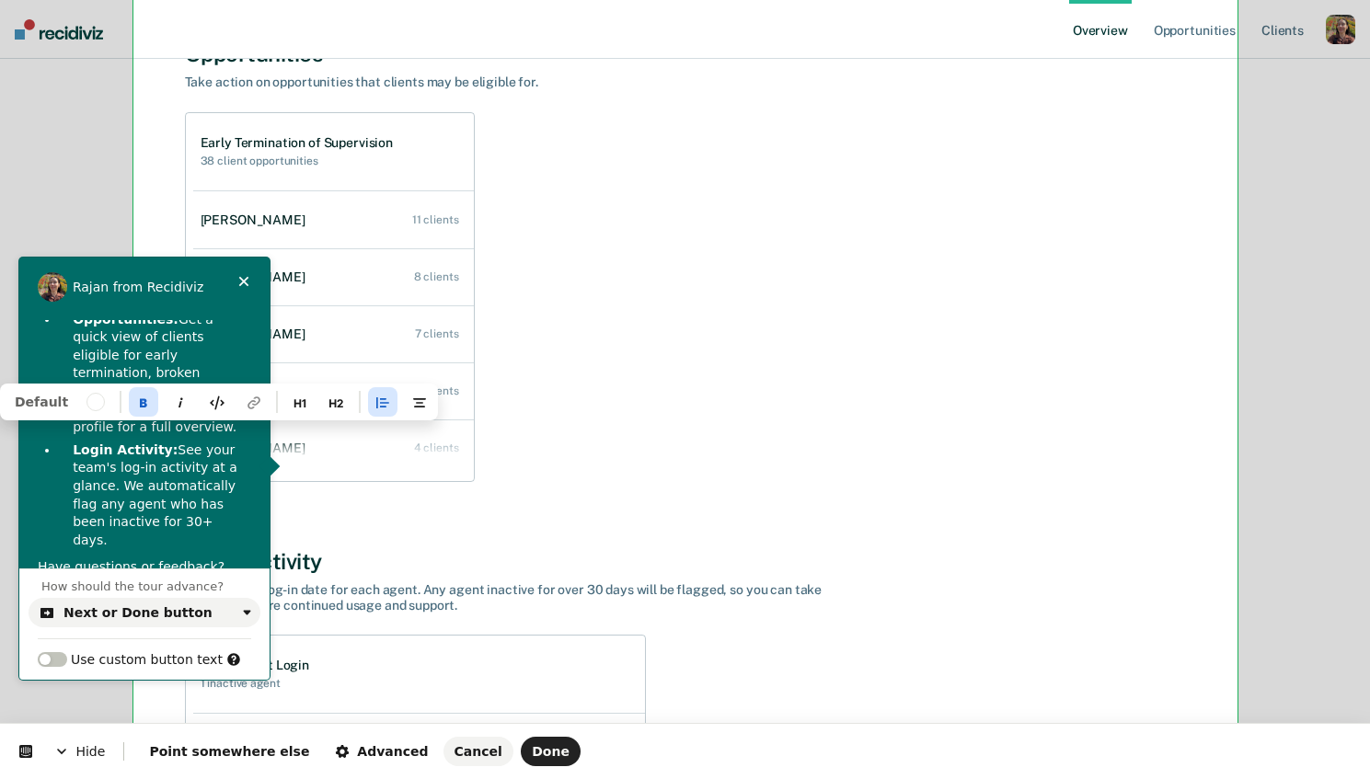
scroll to position [0, 0]
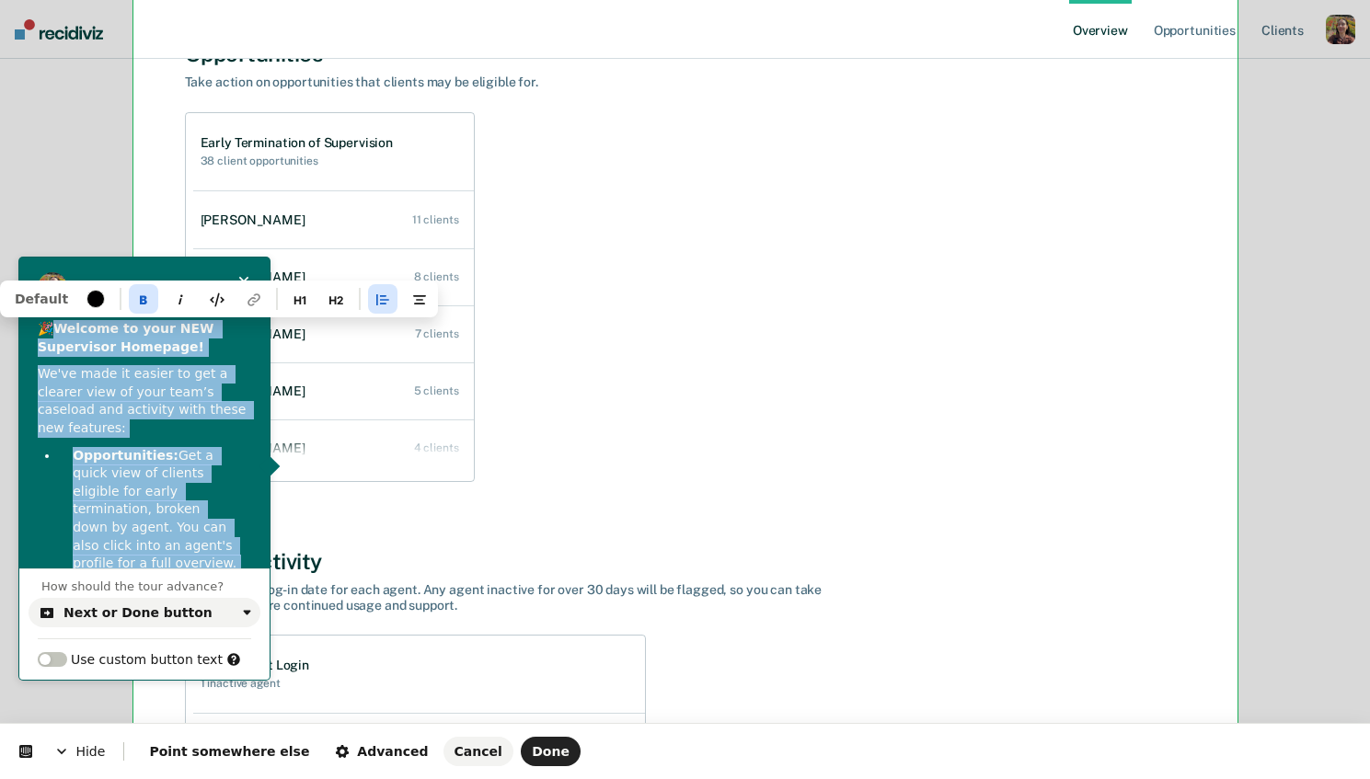
drag, startPoint x: 96, startPoint y: 550, endPoint x: 63, endPoint y: 331, distance: 221.5
click at [63, 331] on div "🎉 Welcome to your NEW Supervisor Homepage! We've made it easier to get a cleare…" at bounding box center [144, 525] width 250 height 411
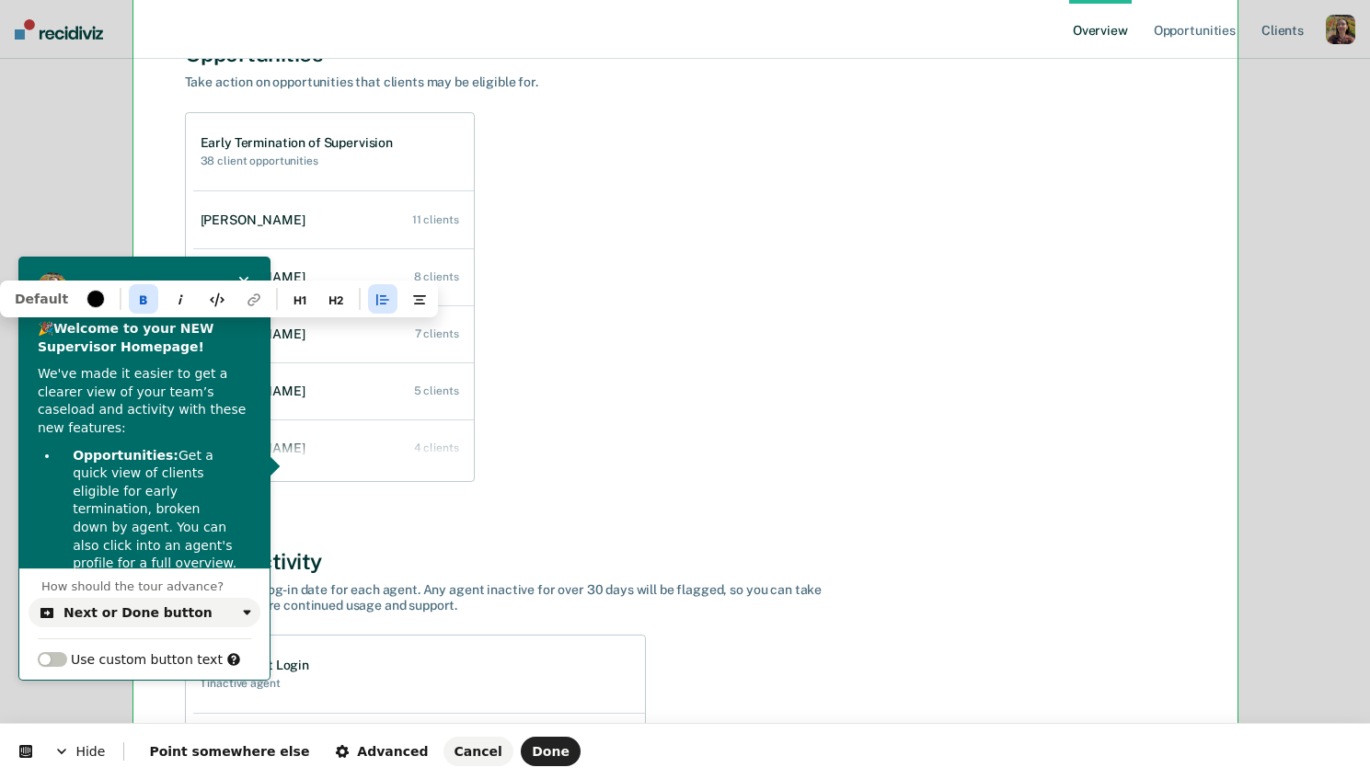
click at [93, 295] on div at bounding box center [95, 299] width 18 height 18
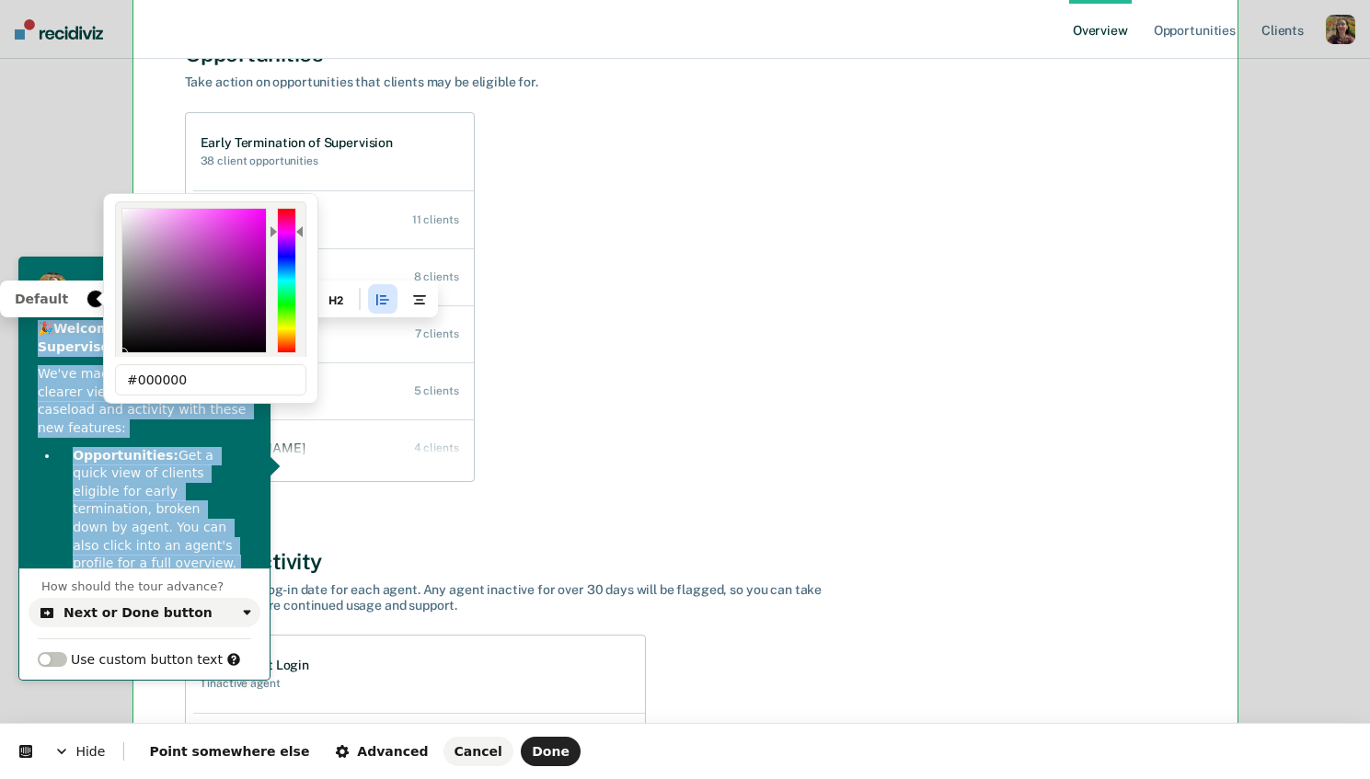
click at [122, 205] on div "# 000000 R 0 G 0 B 0 H 300 S 0 B 0 OK" at bounding box center [210, 278] width 191 height 155
click at [124, 212] on div at bounding box center [194, 281] width 144 height 144
click at [128, 205] on div "# 000000 R 0 G 0 B 0 H 300 S 0 B 0 OK" at bounding box center [210, 278] width 191 height 155
click at [128, 211] on div at bounding box center [194, 281] width 144 height 144
click at [135, 234] on div at bounding box center [194, 281] width 144 height 144
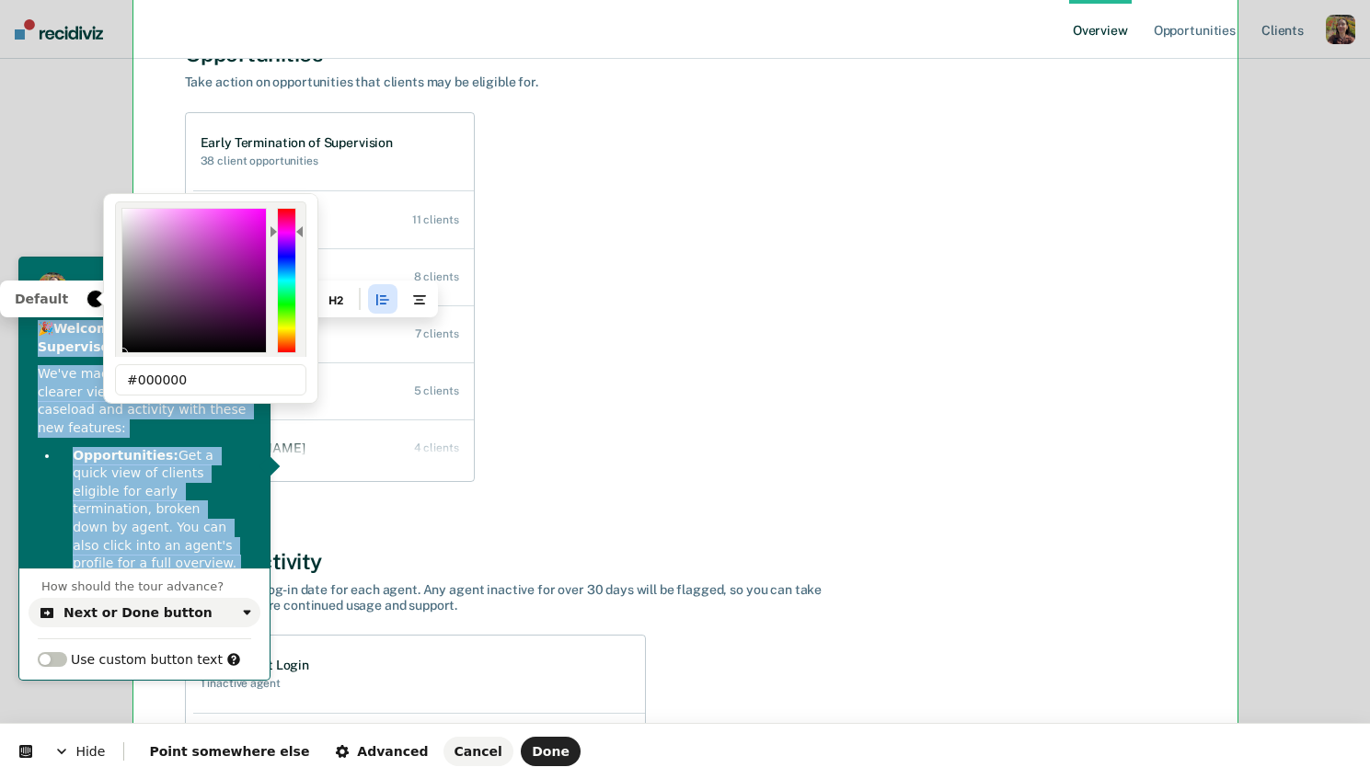
drag, startPoint x: 130, startPoint y: 213, endPoint x: 130, endPoint y: 344, distance: 130.6
click at [130, 344] on div at bounding box center [194, 281] width 144 height 144
click at [198, 509] on p "Opportunities: Get a quick view of clients eligible for early termination, brok…" at bounding box center [155, 510] width 165 height 126
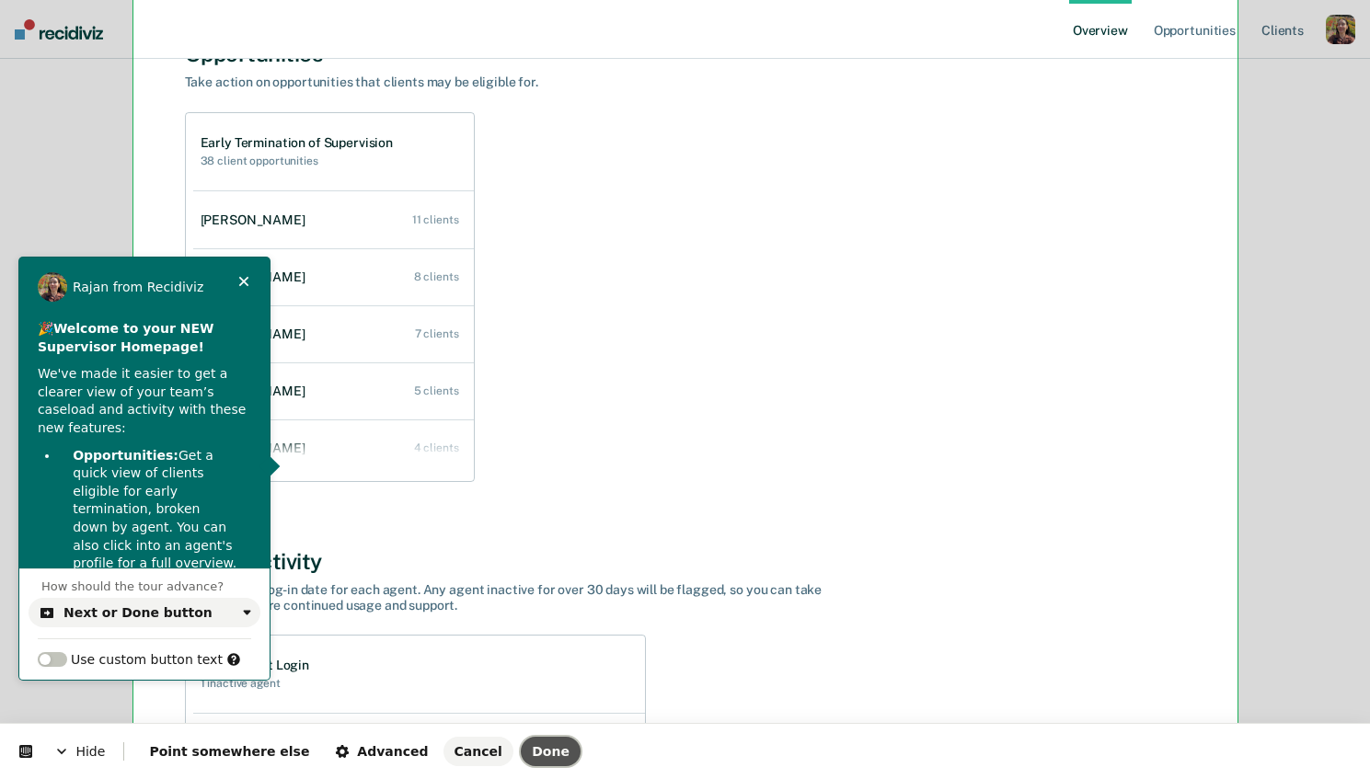
click at [521, 757] on button "Done" at bounding box center [551, 751] width 60 height 29
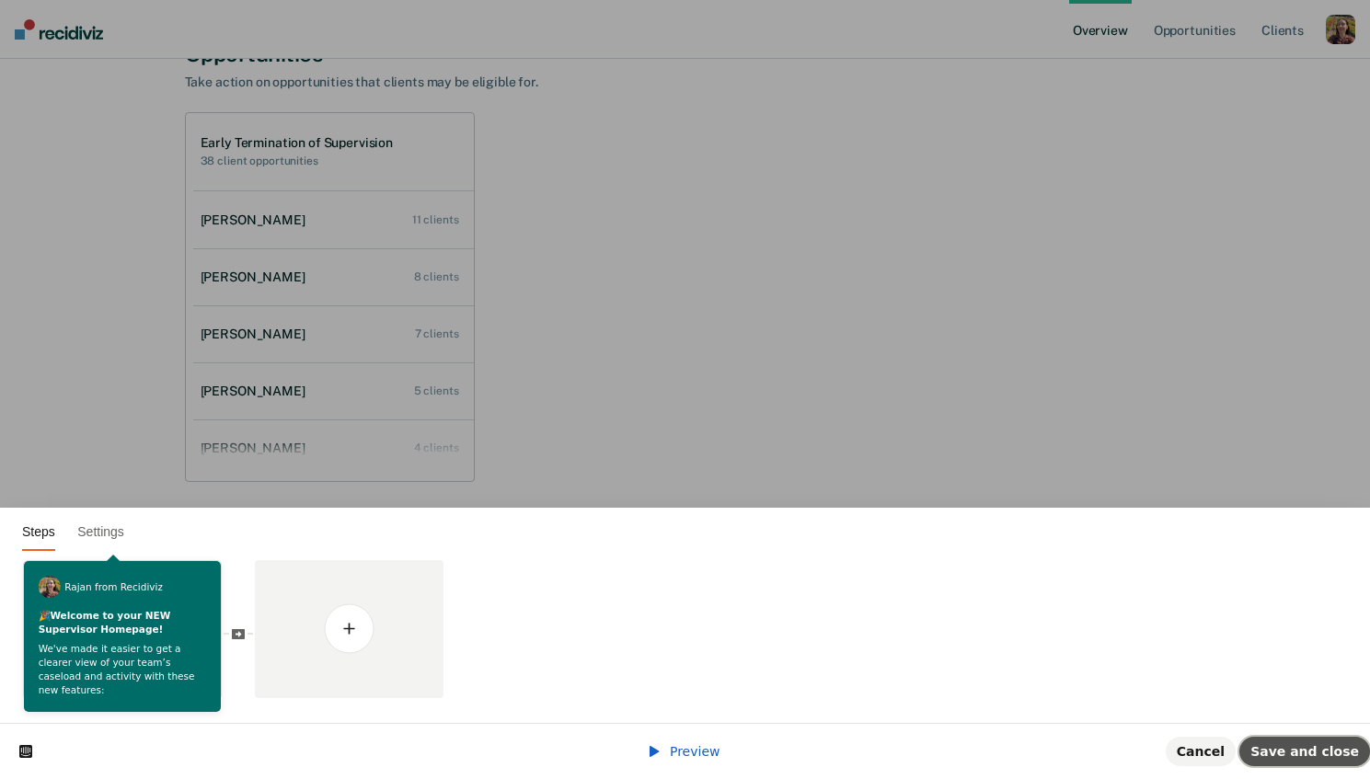
click at [1307, 753] on span "Save and close" at bounding box center [1304, 751] width 109 height 15
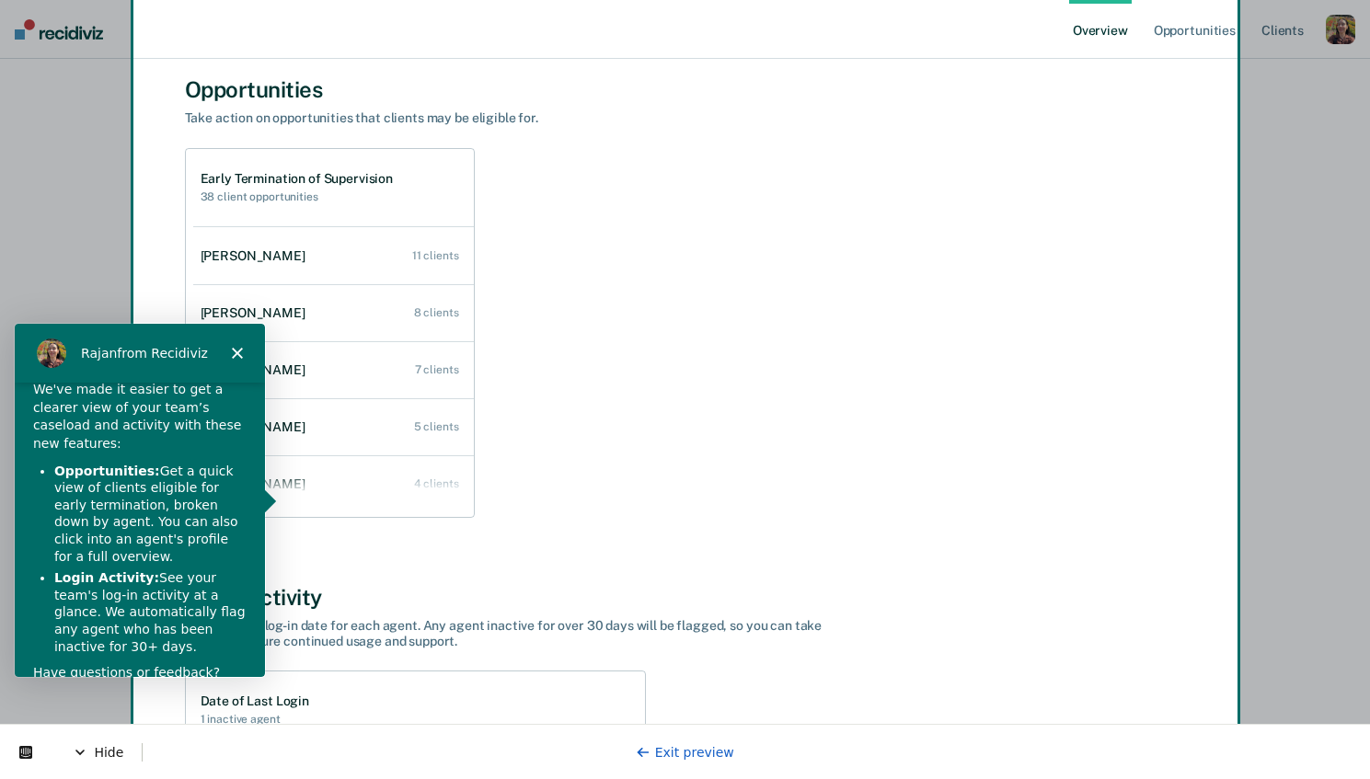
scroll to position [85, 0]
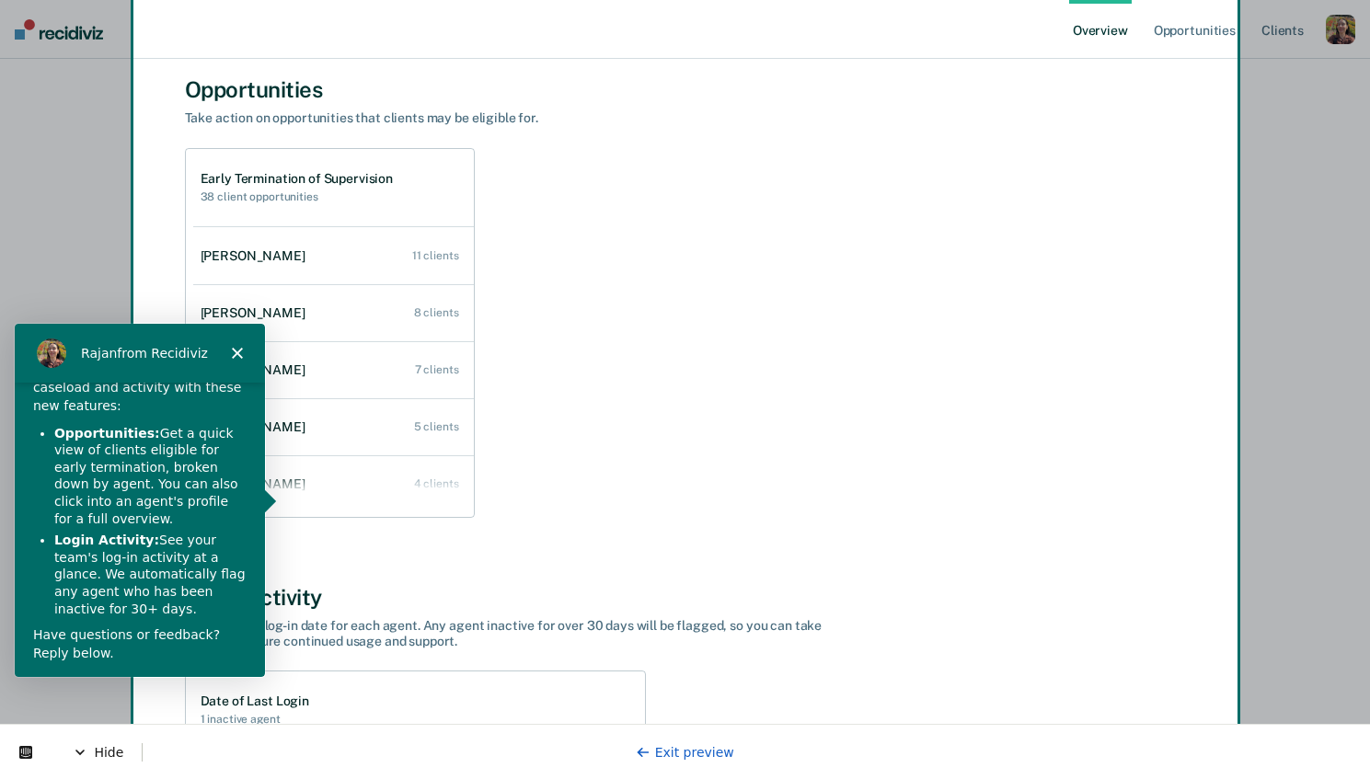
click at [205, 639] on div "Have questions or feedback? Reply below." at bounding box center [138, 643] width 213 height 36
click at [220, 637] on div "Have questions or feedback? Reply below." at bounding box center [138, 643] width 213 height 36
click at [676, 753] on link "Exit preview" at bounding box center [685, 752] width 98 height 15
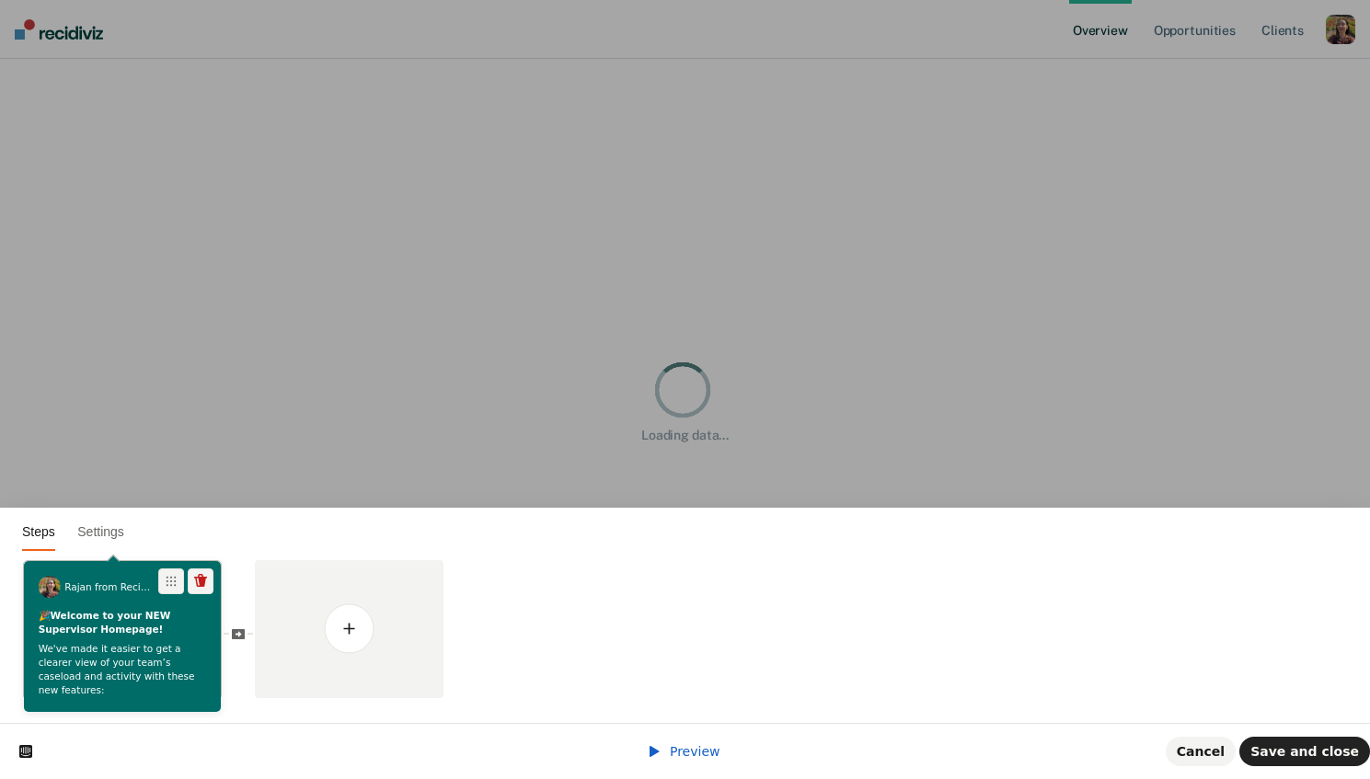
click at [138, 658] on p "We've made it easier to get a clearer view of your team’s caseload and activity…" at bounding box center [123, 670] width 168 height 54
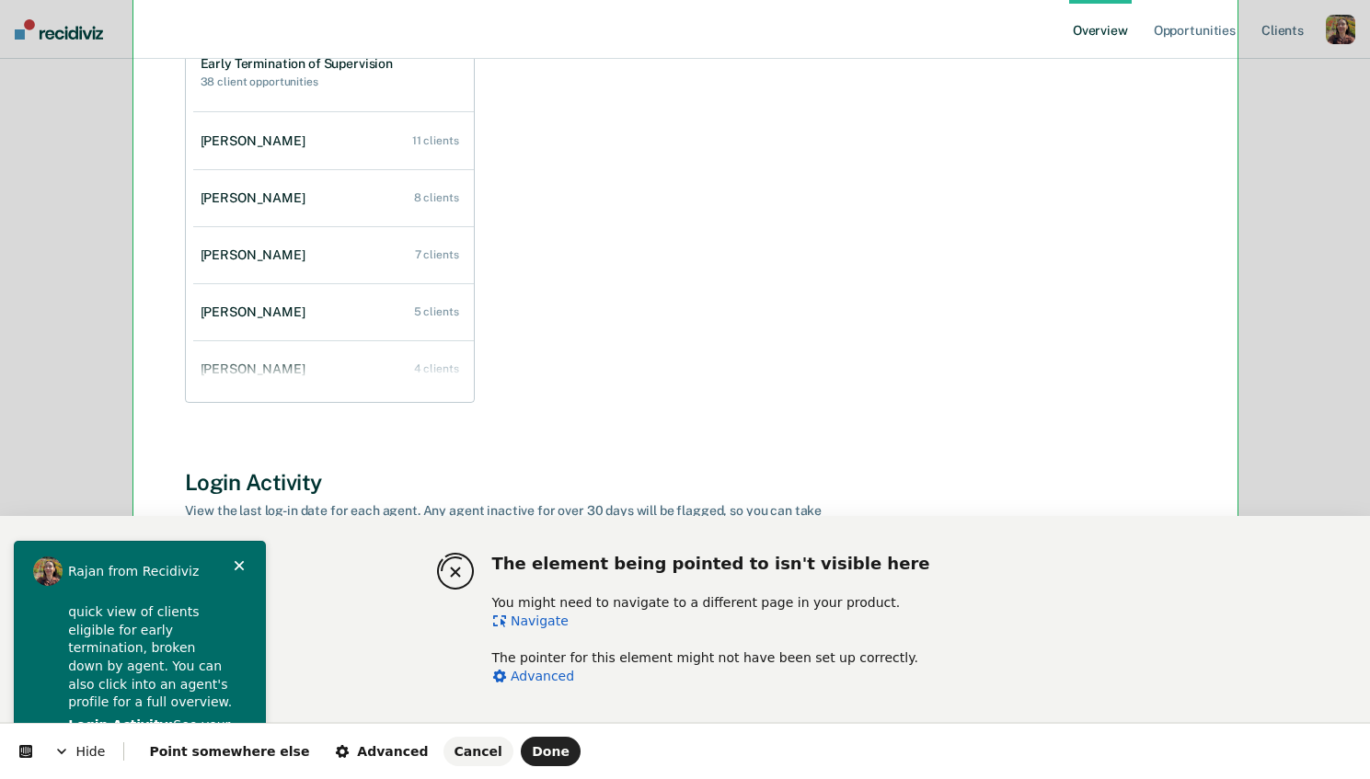
scroll to position [511, 0]
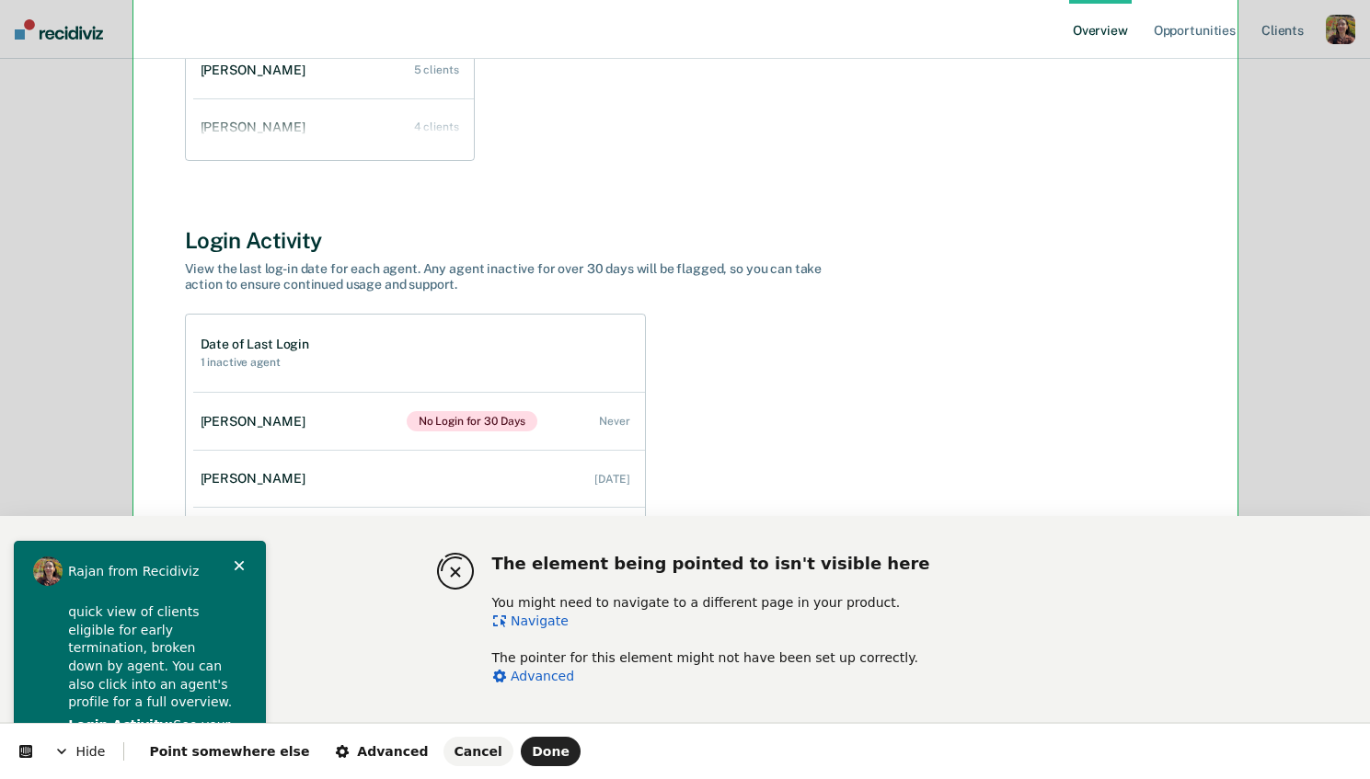
click at [551, 620] on link "Navigate" at bounding box center [530, 621] width 76 height 15
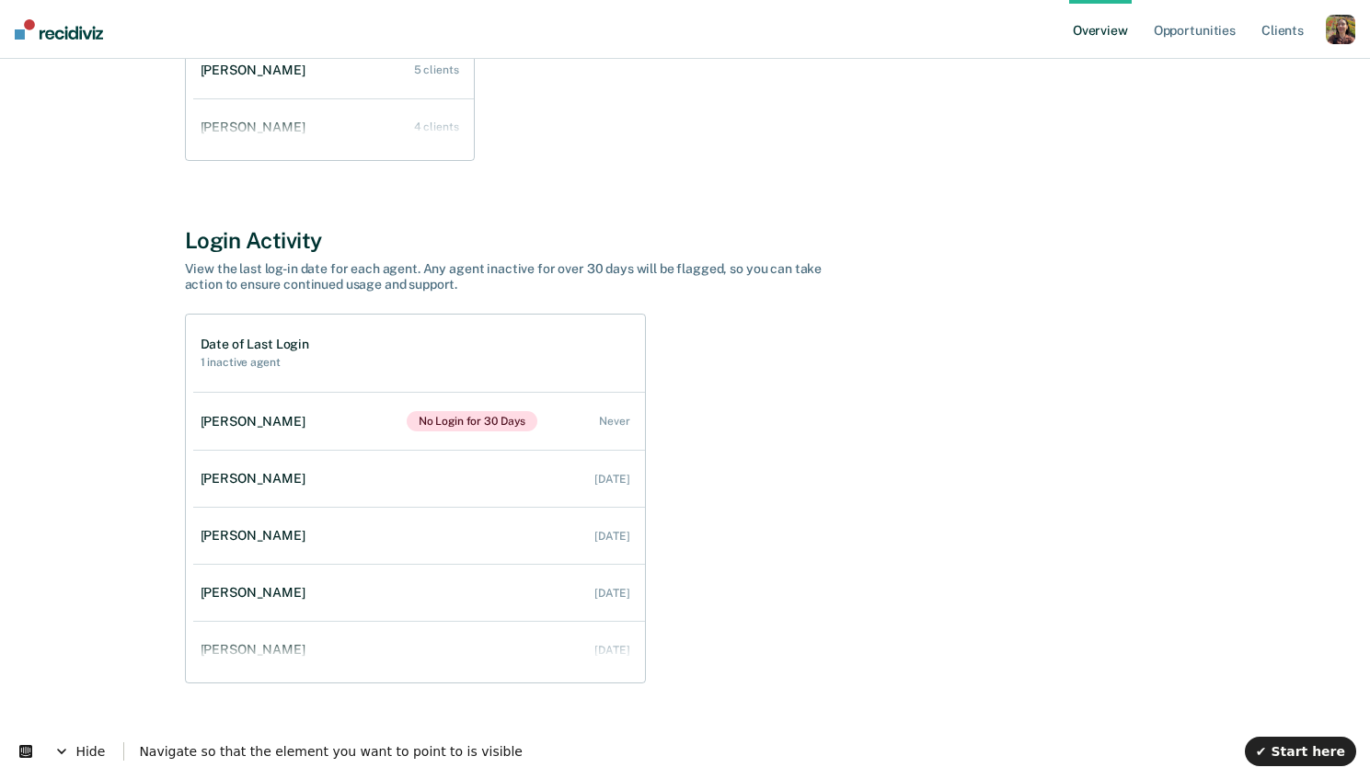
click at [922, 362] on div "Date of Last Login 1 inactive agent Bailey Kay No Login for 30 Days Never Brett…" at bounding box center [685, 499] width 1001 height 370
click at [1301, 745] on span "✔ Start here" at bounding box center [1300, 751] width 89 height 15
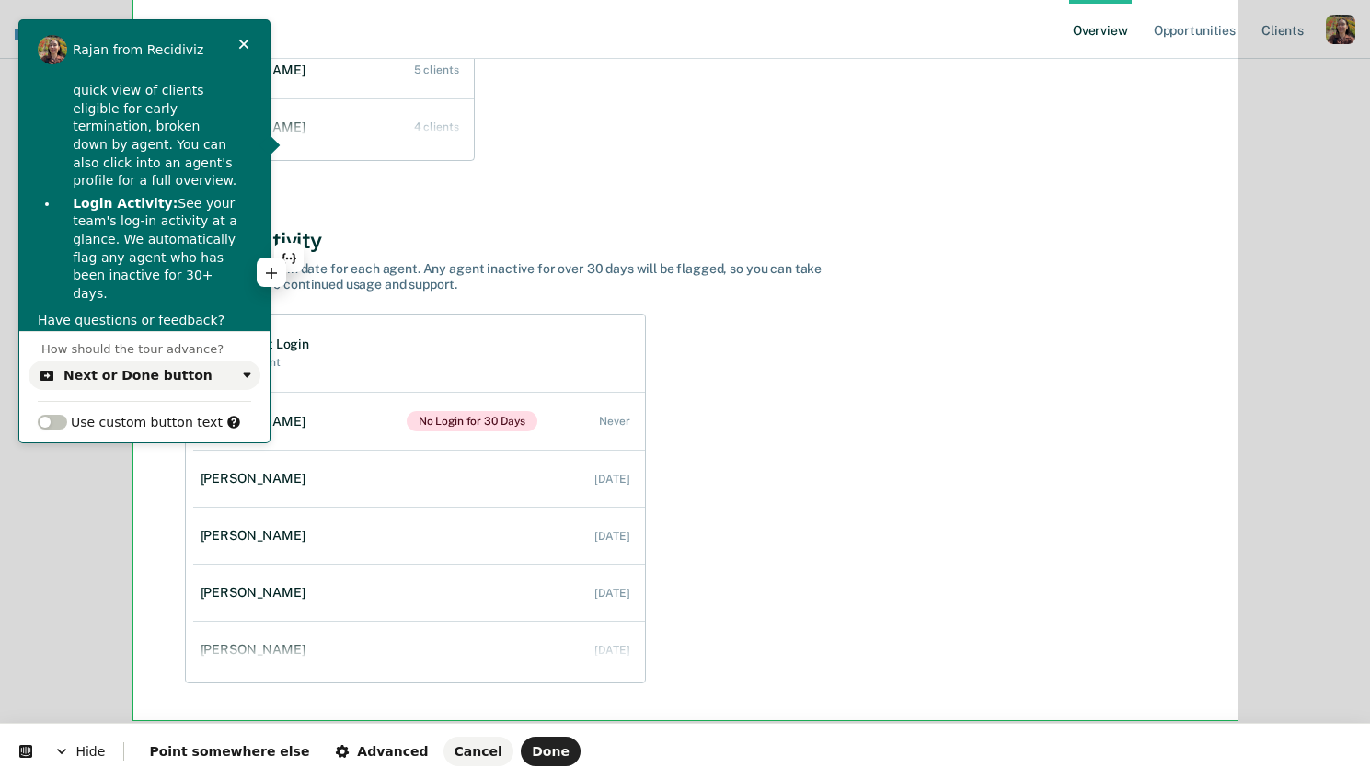
click at [103, 264] on p "Login Activity: See your team's log-in activity at a glance. We automatically f…" at bounding box center [155, 249] width 165 height 109
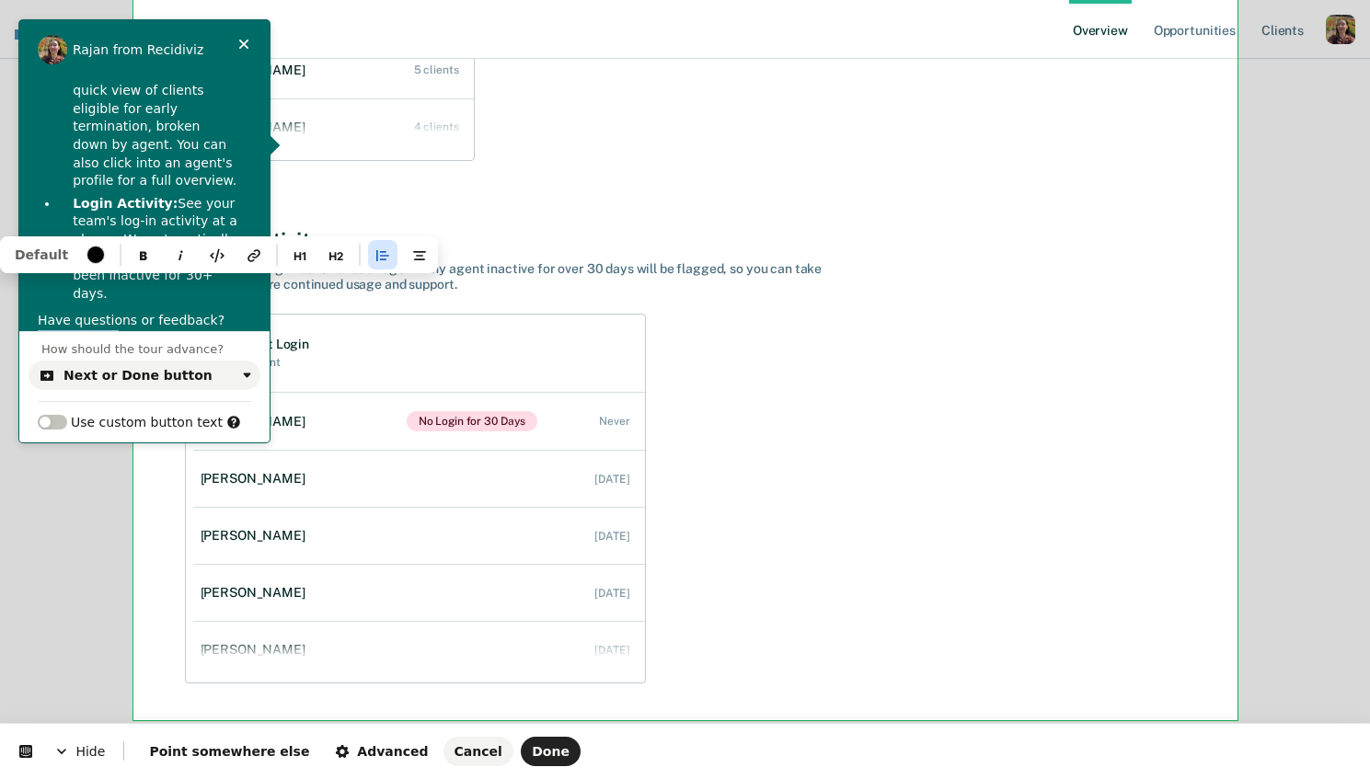
drag, startPoint x: 103, startPoint y: 303, endPoint x: 213, endPoint y: 285, distance: 111.8
click at [213, 312] on p "Have questions or feedback? Reply below." at bounding box center [144, 330] width 213 height 36
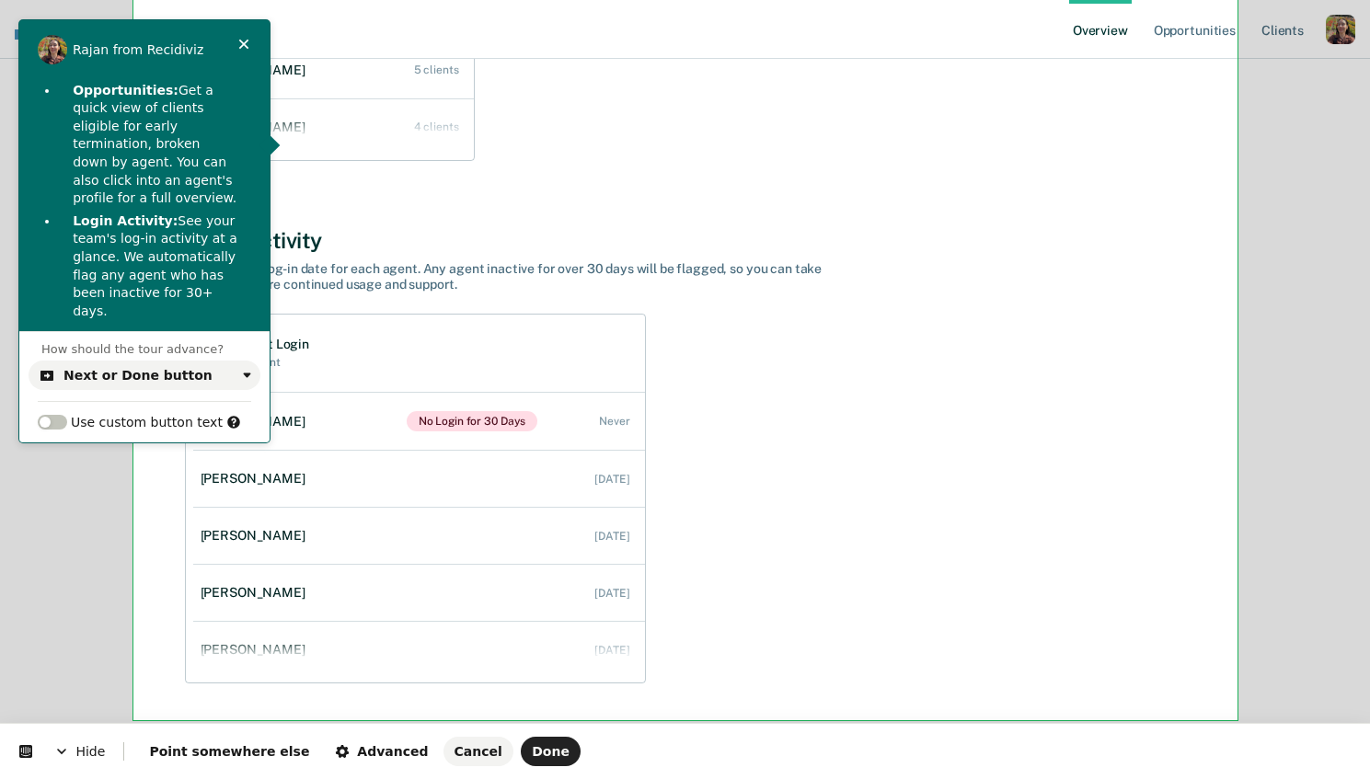
scroll to position [145, 0]
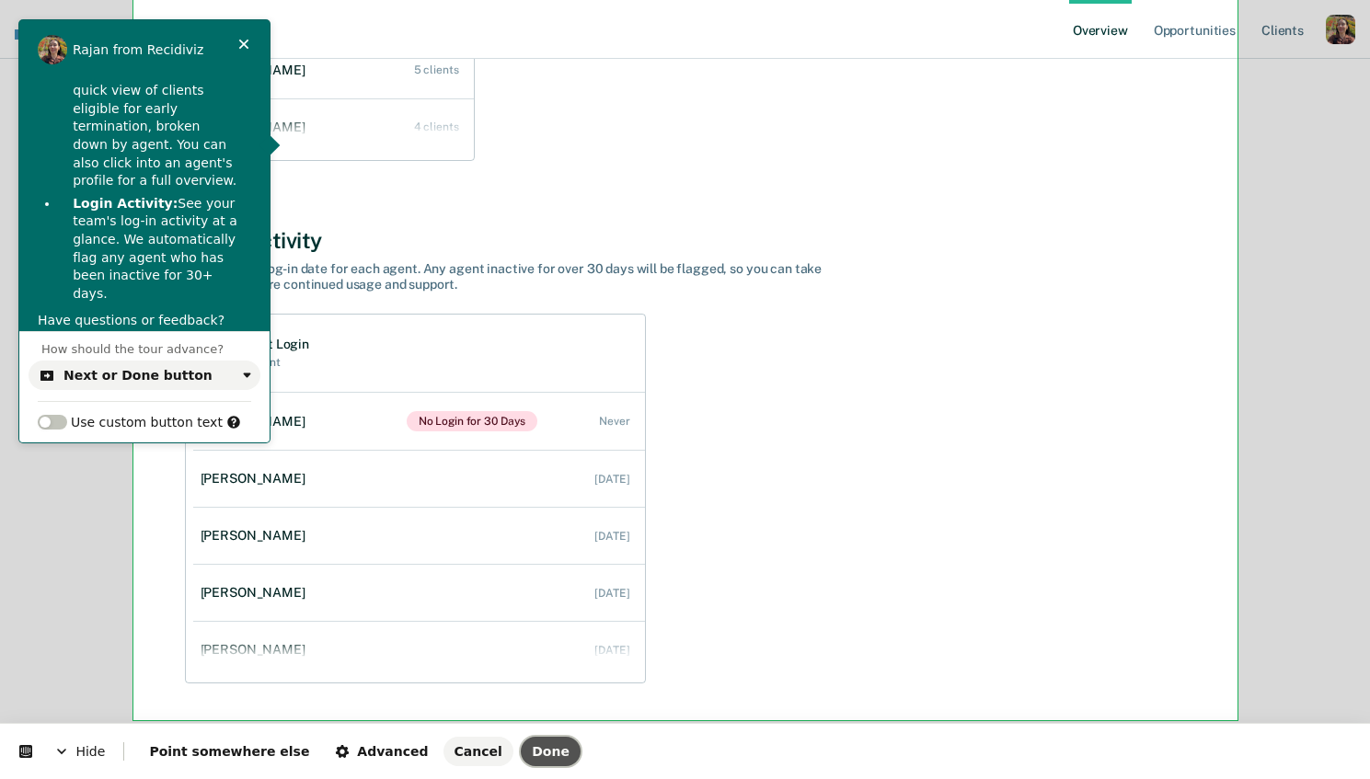
click at [532, 753] on span "Done" at bounding box center [551, 751] width 38 height 15
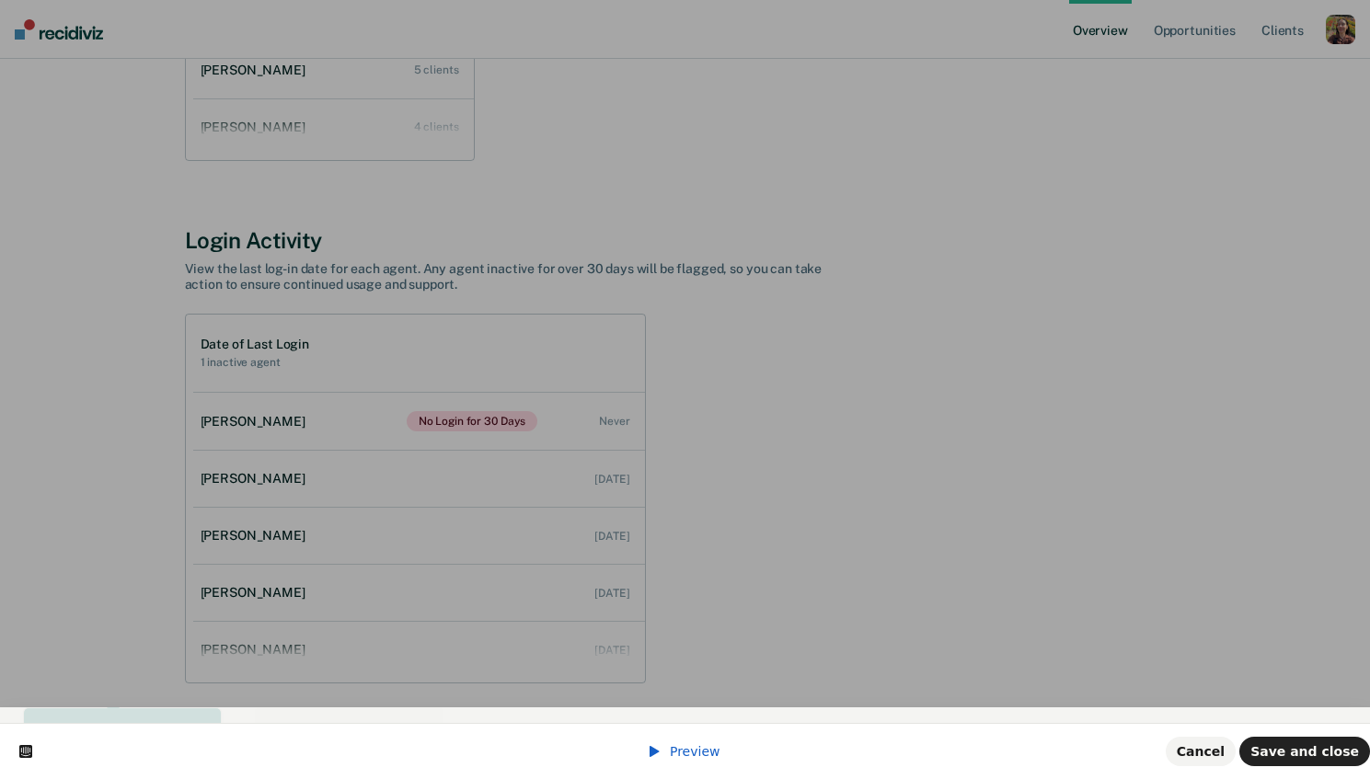
scroll to position [0, 0]
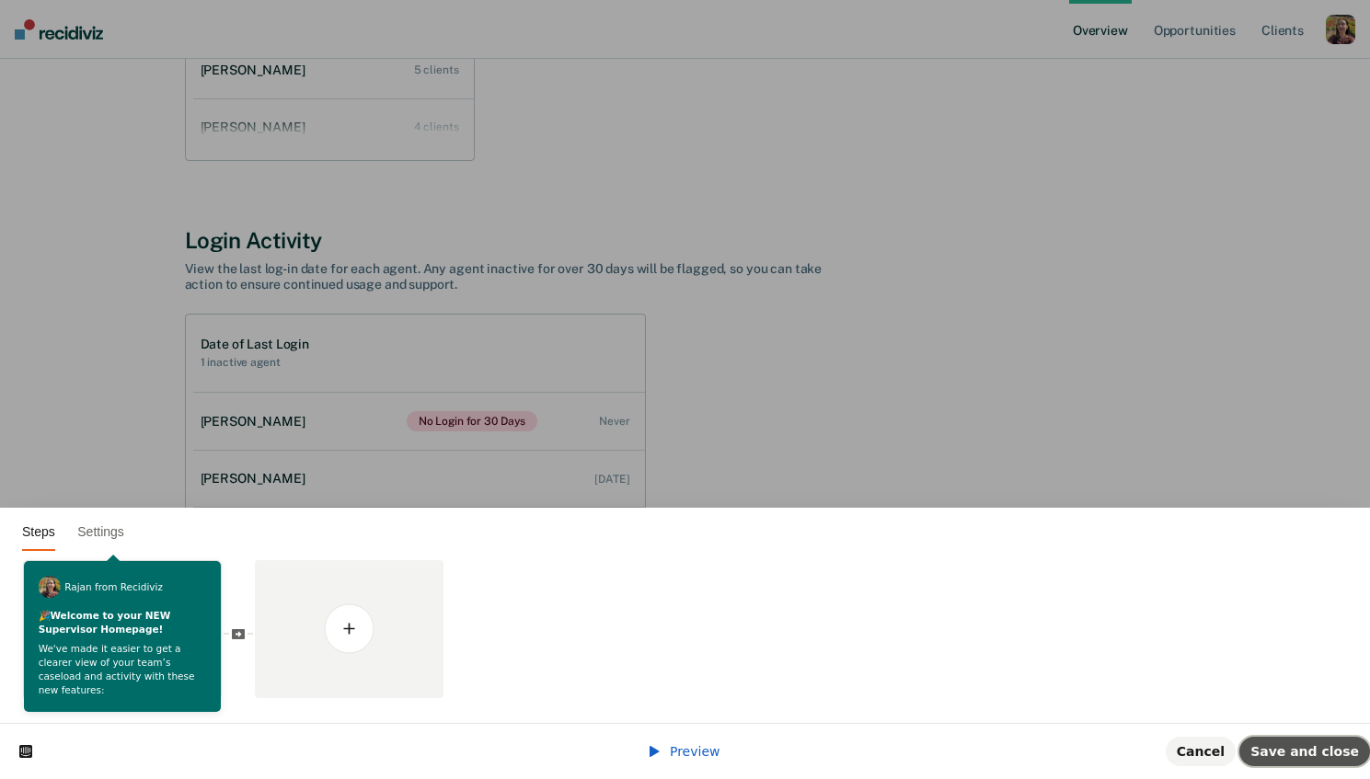
click at [1318, 737] on button "Save and close" at bounding box center [1304, 751] width 131 height 29
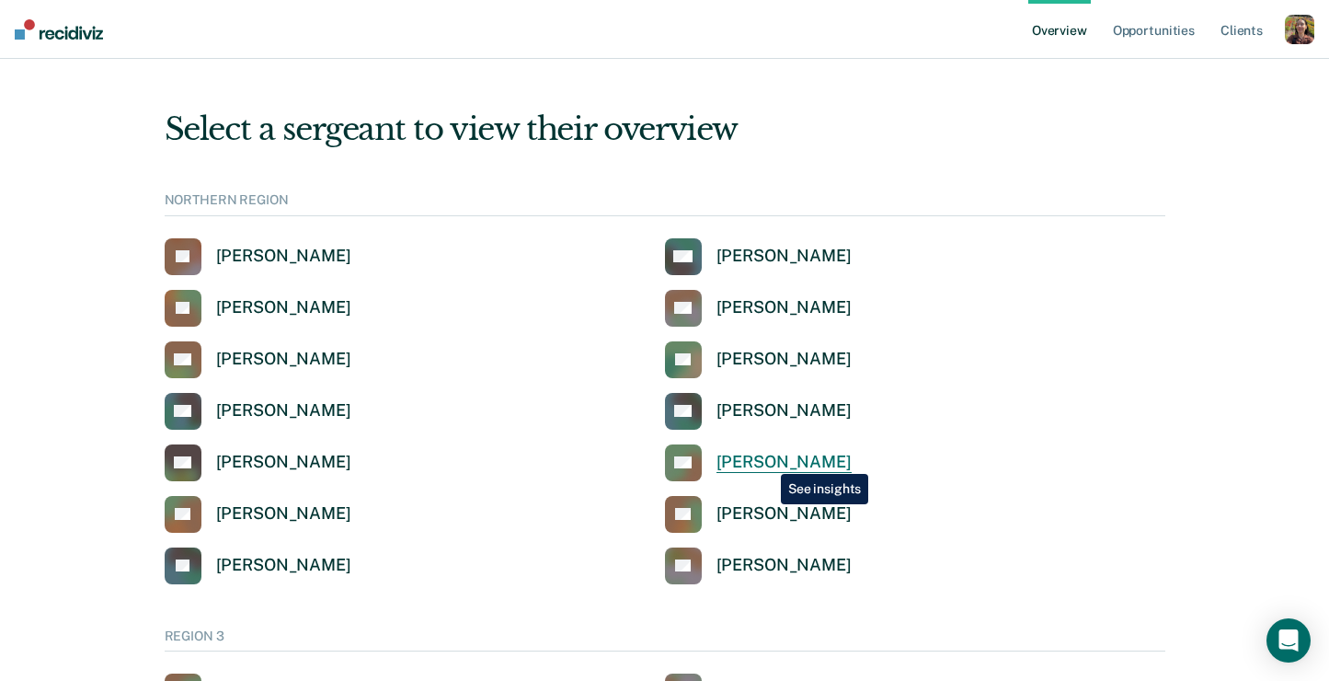
click at [767, 460] on div "[PERSON_NAME]" at bounding box center [784, 462] width 135 height 21
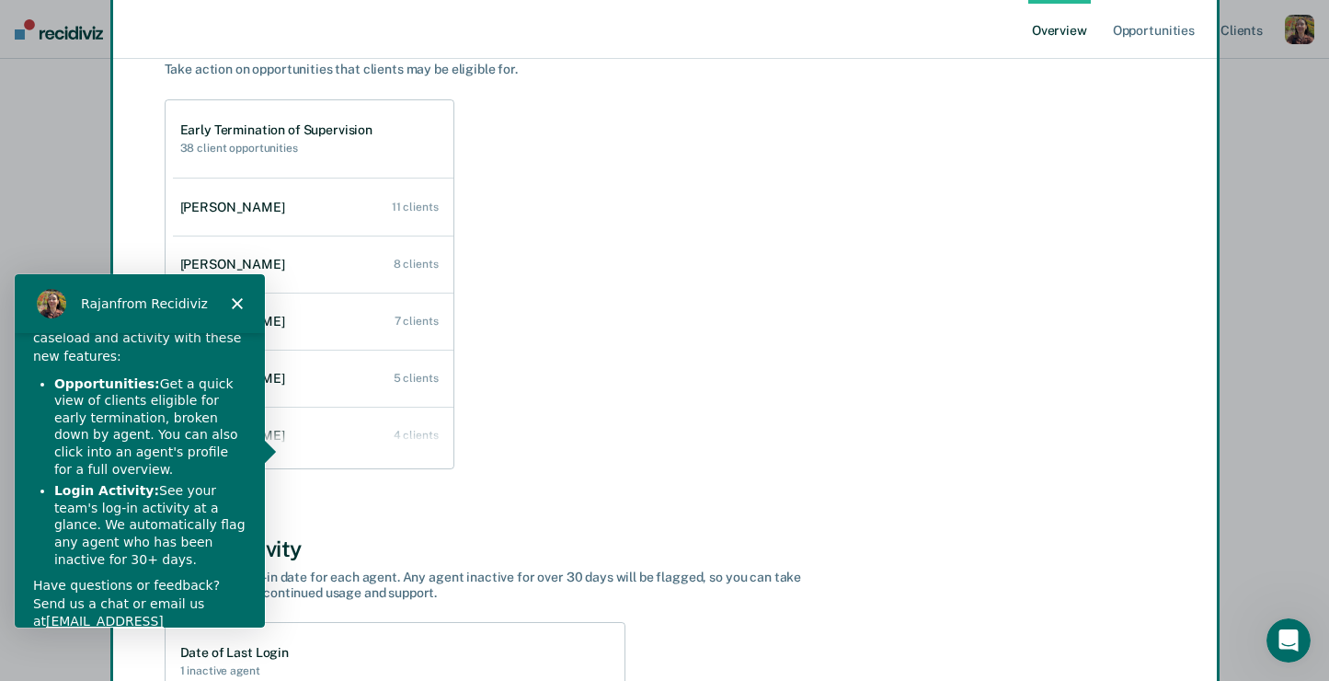
scroll to position [103, 0]
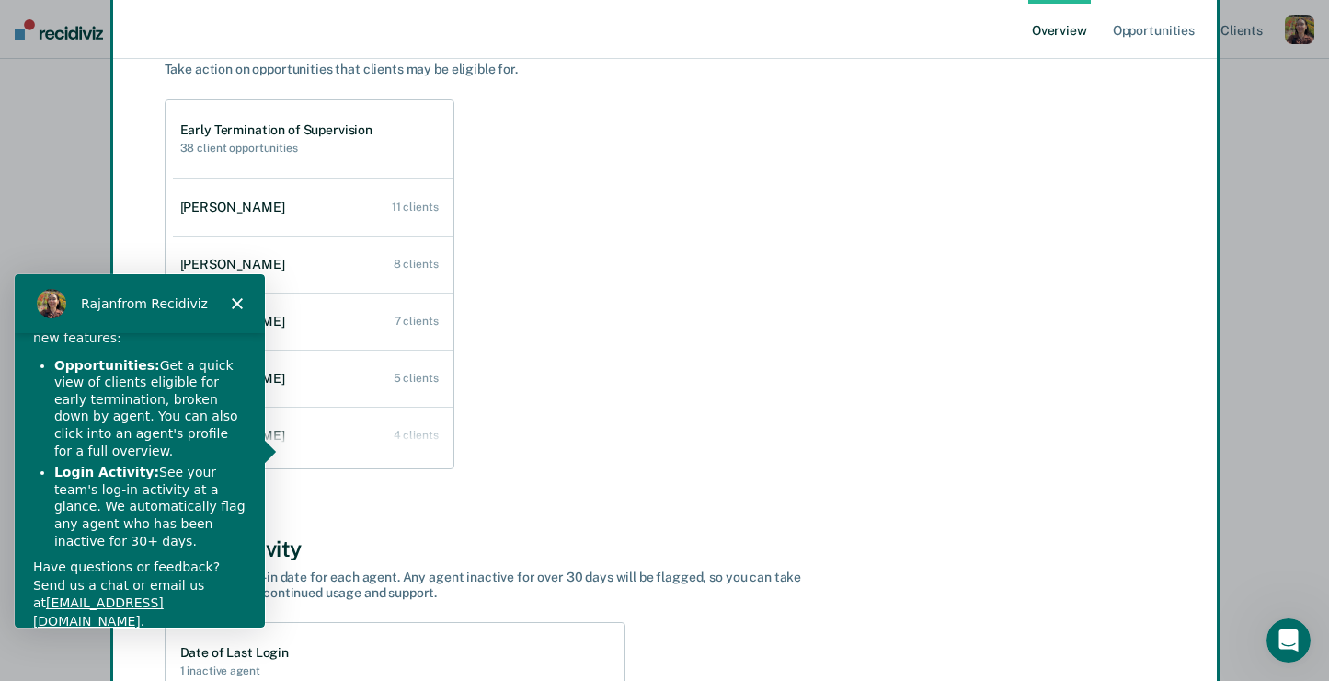
click at [145, 429] on li "Opportunities: Get a quick view of clients eligible for early termination, brok…" at bounding box center [149, 407] width 192 height 103
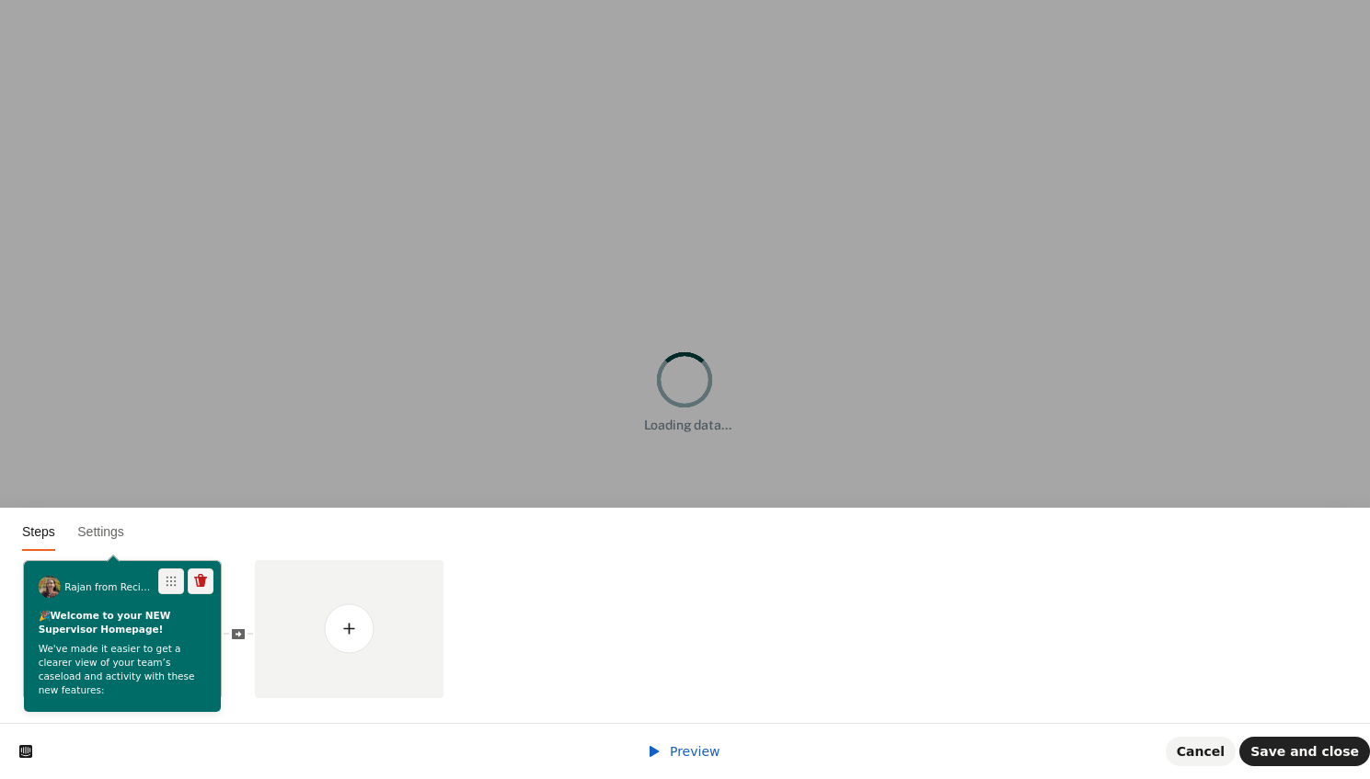
click at [155, 632] on p "🎉 Welcome to your NEW Supervisor Homepage!" at bounding box center [123, 622] width 168 height 27
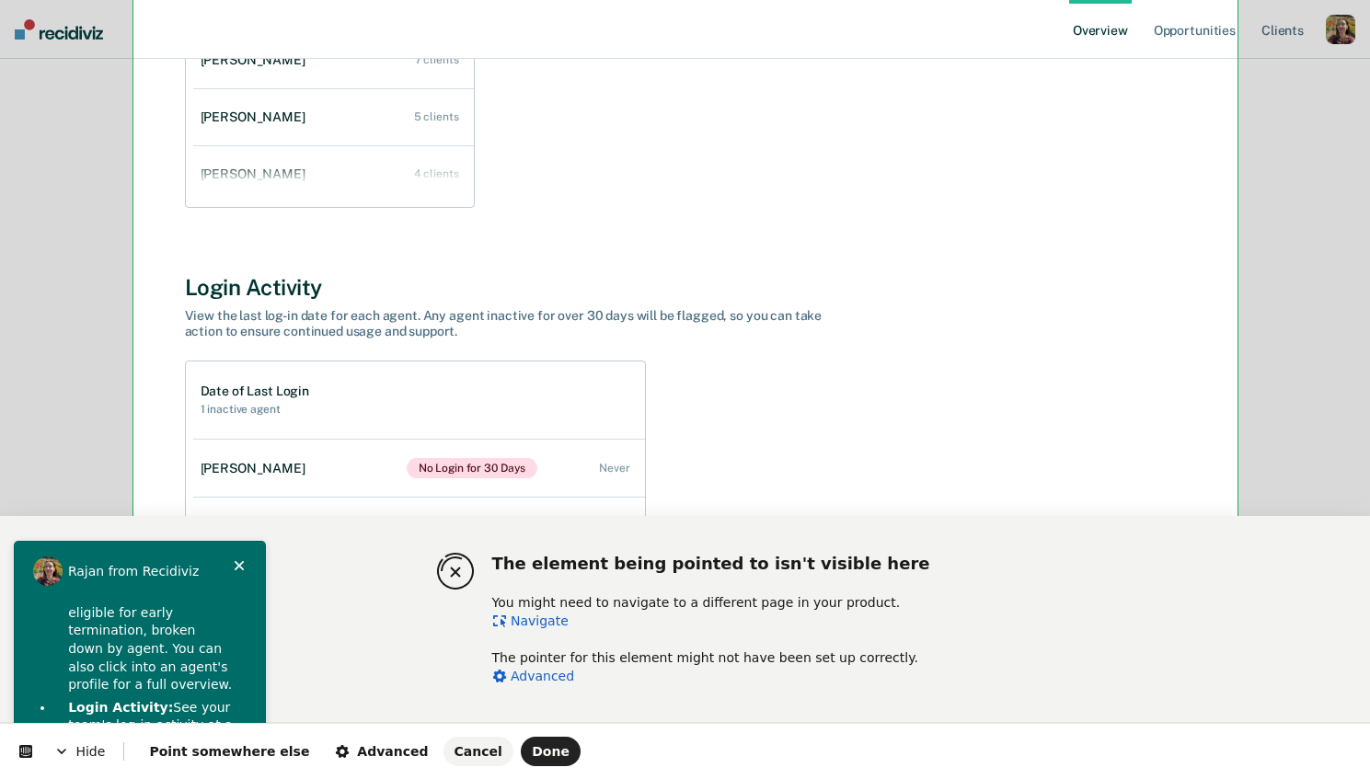
scroll to position [460, 0]
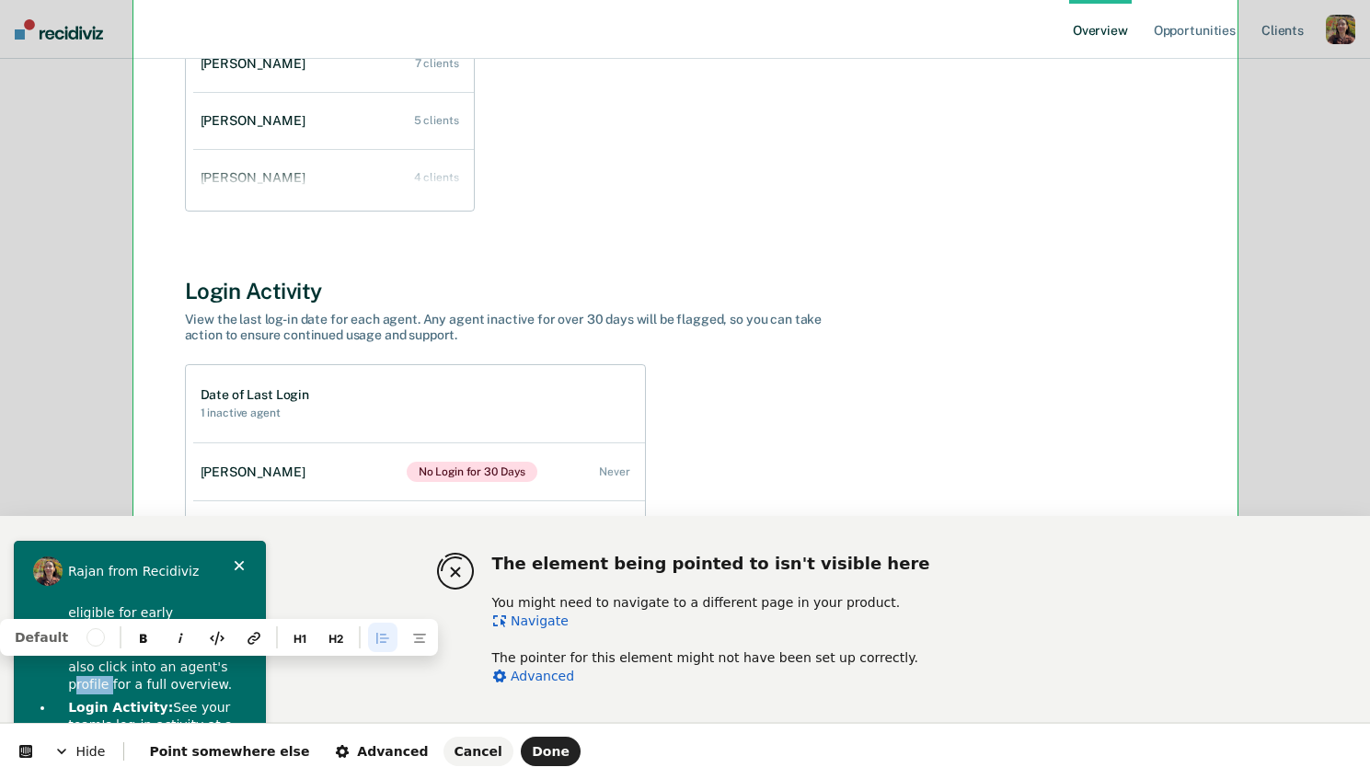
drag, startPoint x: 107, startPoint y: 669, endPoint x: 60, endPoint y: 666, distance: 47.0
click at [60, 666] on li "Opportunities: Get a quick view of clients eligible for early termination, brok…" at bounding box center [150, 632] width 192 height 126
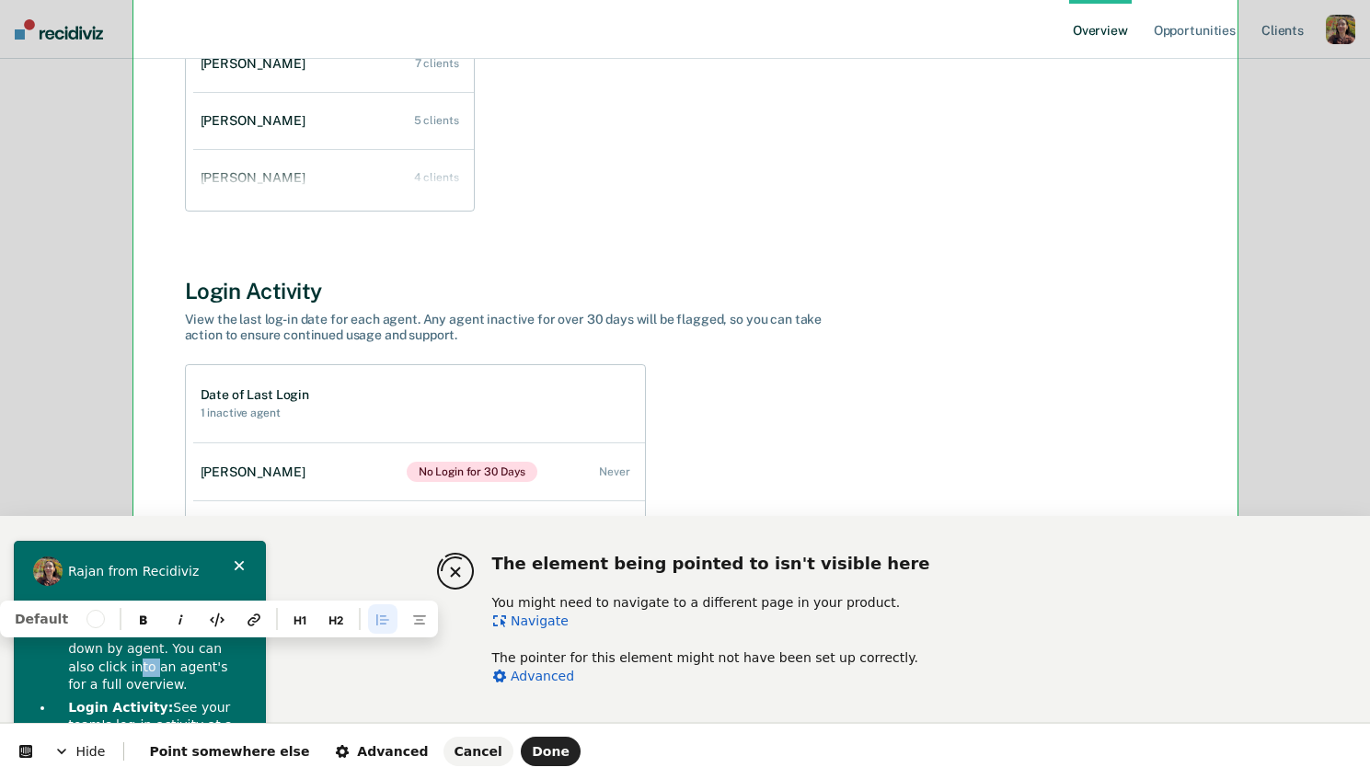
drag, startPoint x: 149, startPoint y: 647, endPoint x: 130, endPoint y: 647, distance: 19.3
click at [130, 647] on p "Opportunities: Get a quick view of clients eligible for early termination, brok…" at bounding box center [150, 632] width 165 height 126
click at [163, 645] on p "Opportunities: Get a quick view of clients eligible for early termination, brok…" at bounding box center [150, 632] width 165 height 126
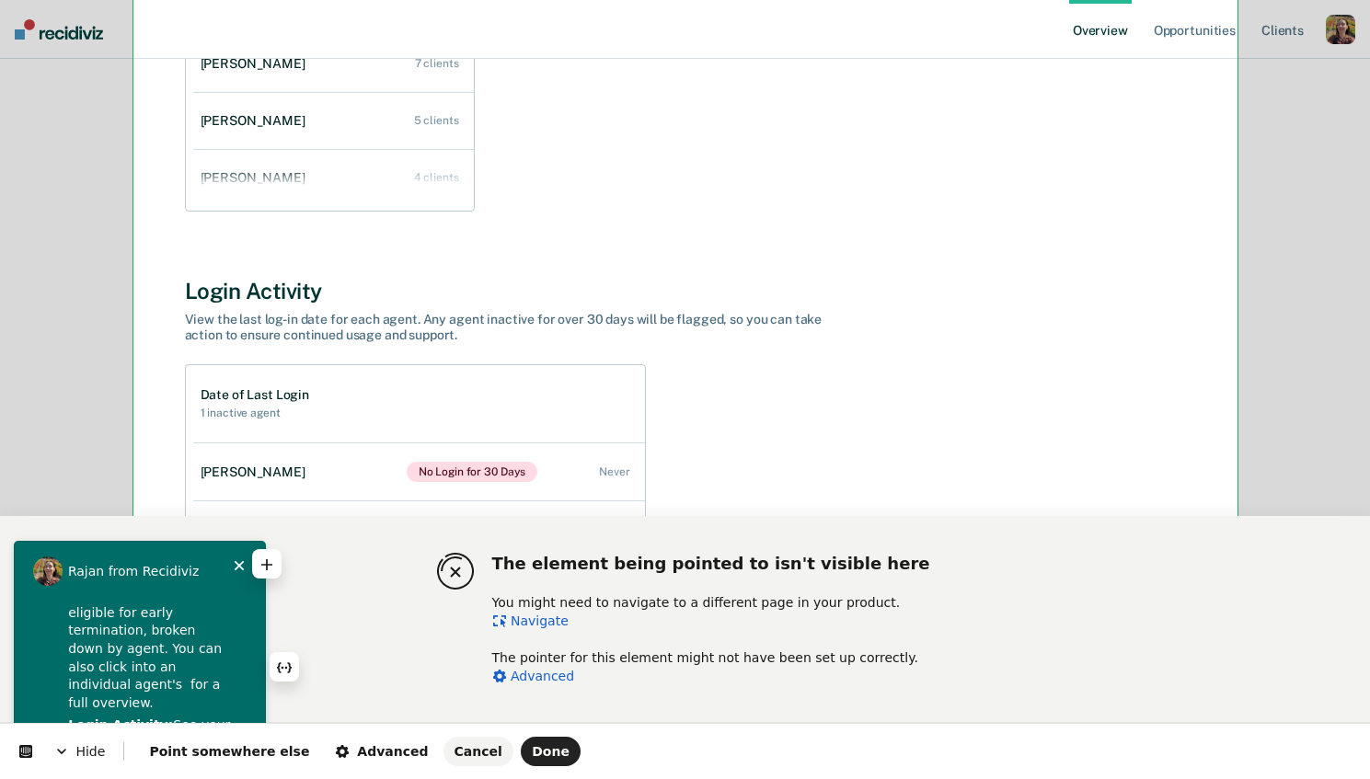
click at [121, 665] on p "Opportunities: Get a quick view of clients eligible for early termination, brok…" at bounding box center [150, 641] width 165 height 144
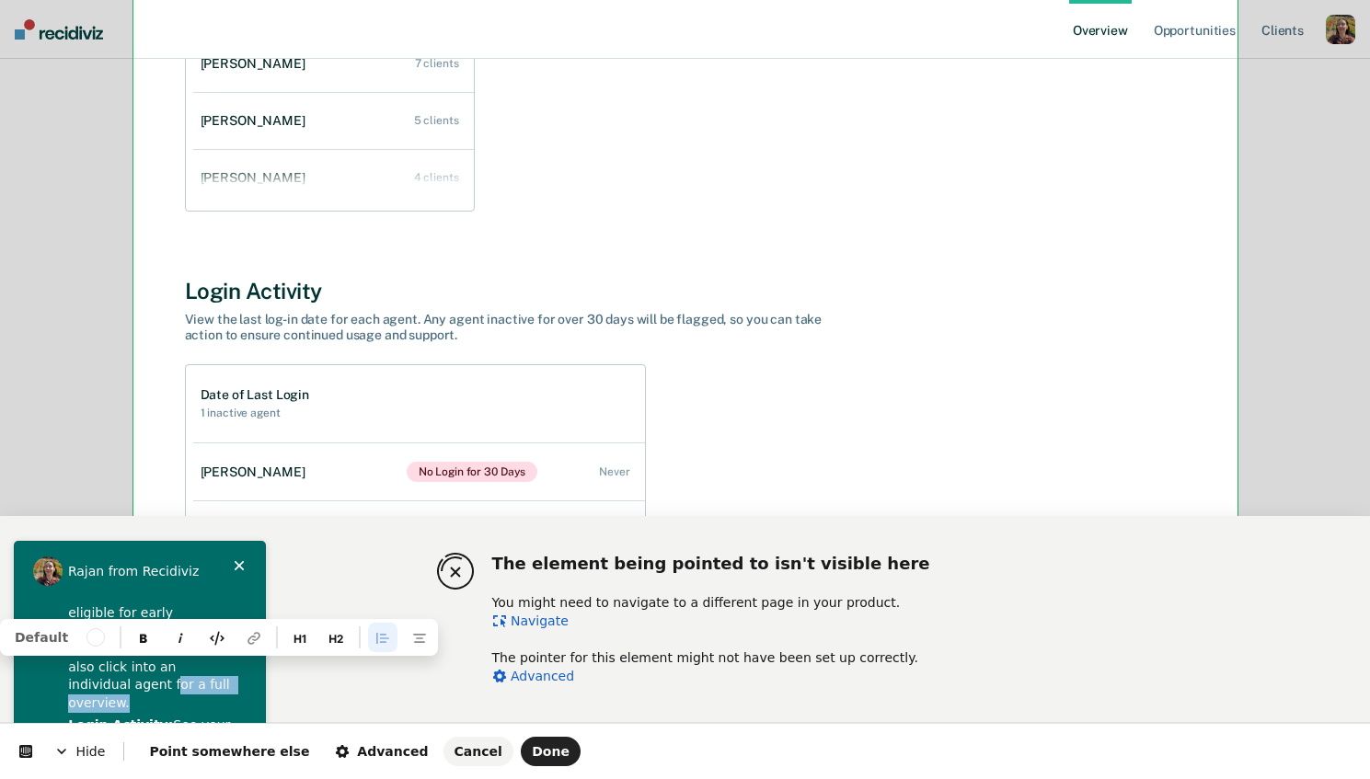
drag, startPoint x: 107, startPoint y: 666, endPoint x: 236, endPoint y: 678, distance: 130.3
click at [236, 678] on ul "Opportunities: Get a quick view of clients eligible for early termination, brok…" at bounding box center [139, 697] width 213 height 257
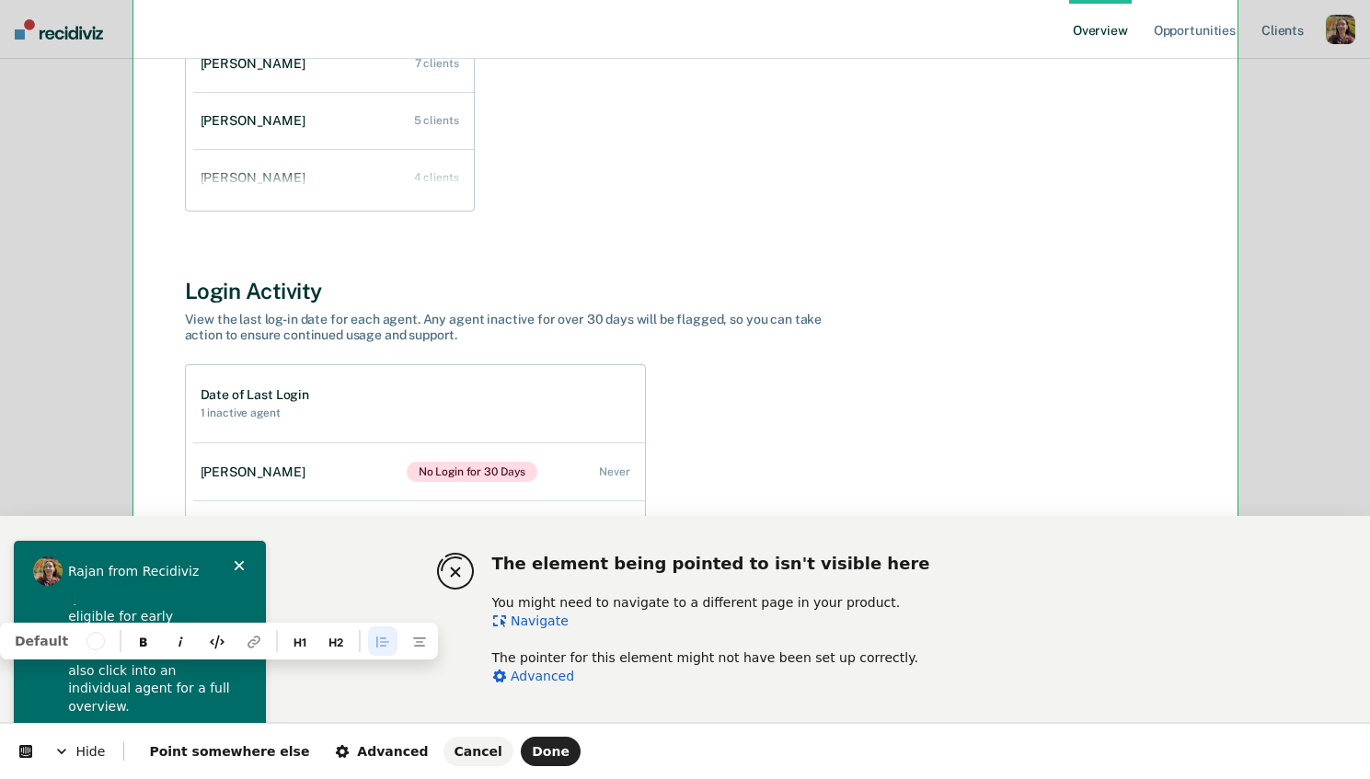
click at [179, 681] on ul "Opportunities: Get a quick view of clients eligible for early termination, brok…" at bounding box center [139, 700] width 213 height 257
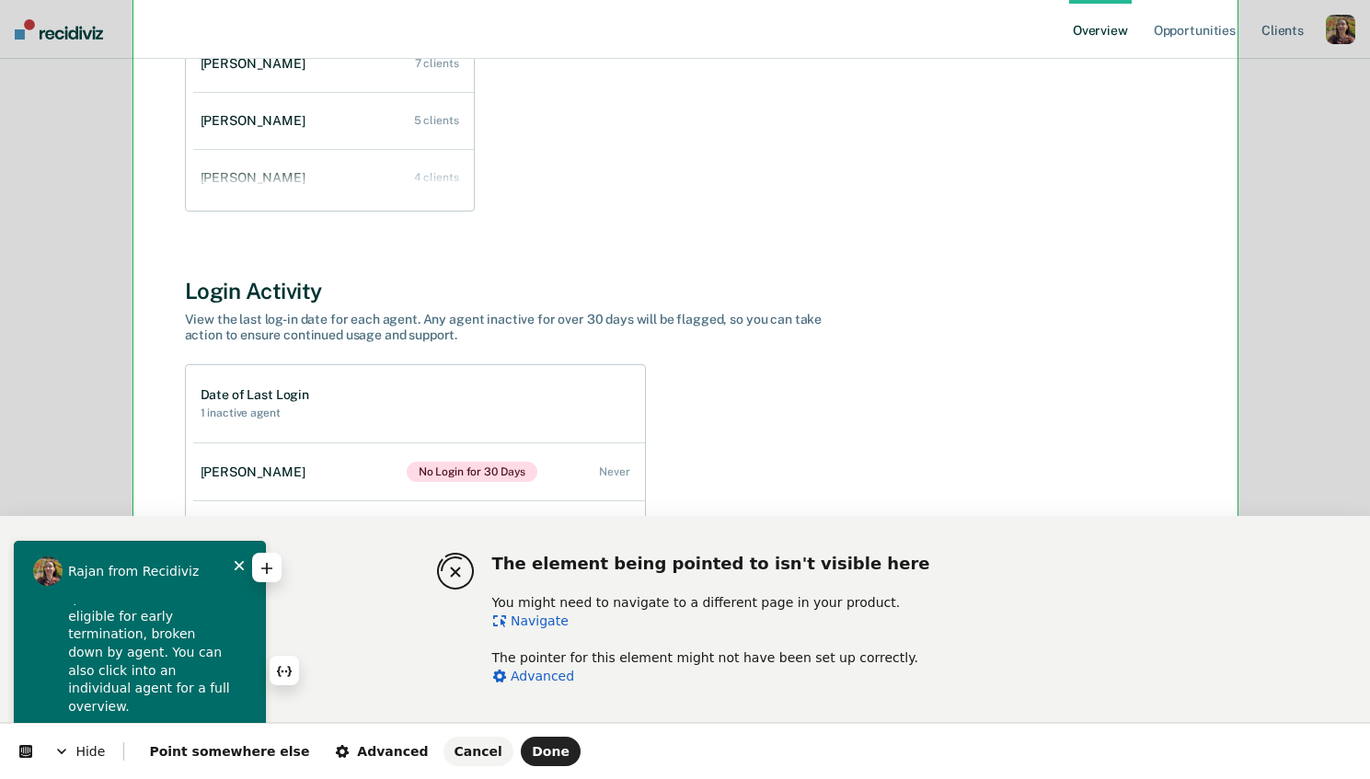
click at [158, 668] on p "Opportunities: Get a quick view of clients eligible for early termination, brok…" at bounding box center [150, 644] width 165 height 144
click at [202, 673] on p "Opportunities: Get a quick view of clients eligible for early termination, brok…" at bounding box center [150, 644] width 165 height 144
click at [105, 650] on p "Opportunities: Get a quick view of clients eligible for early termination, brok…" at bounding box center [150, 632] width 165 height 162
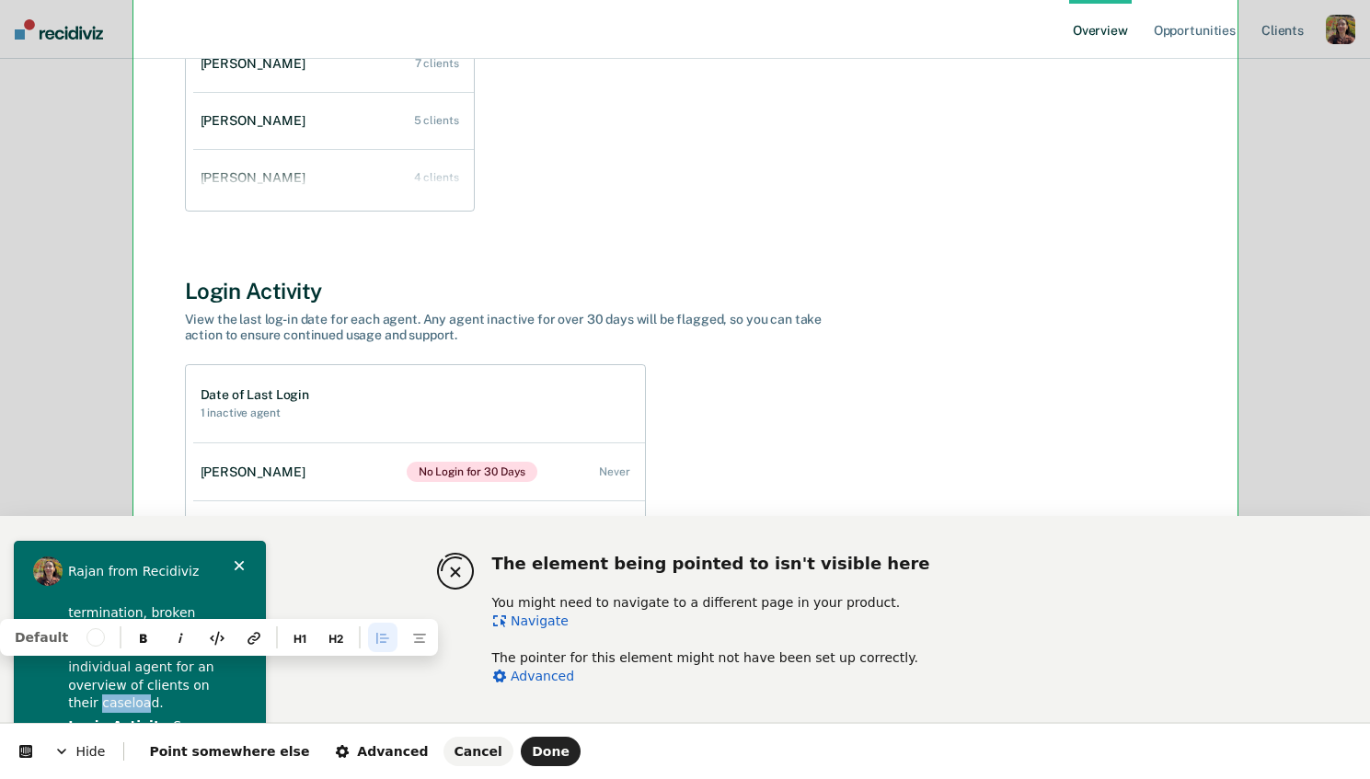
drag, startPoint x: 157, startPoint y: 661, endPoint x: 200, endPoint y: 669, distance: 43.0
click at [197, 668] on p "Opportunities: Get a quick view of clients eligible for early termination, brok…" at bounding box center [150, 632] width 165 height 162
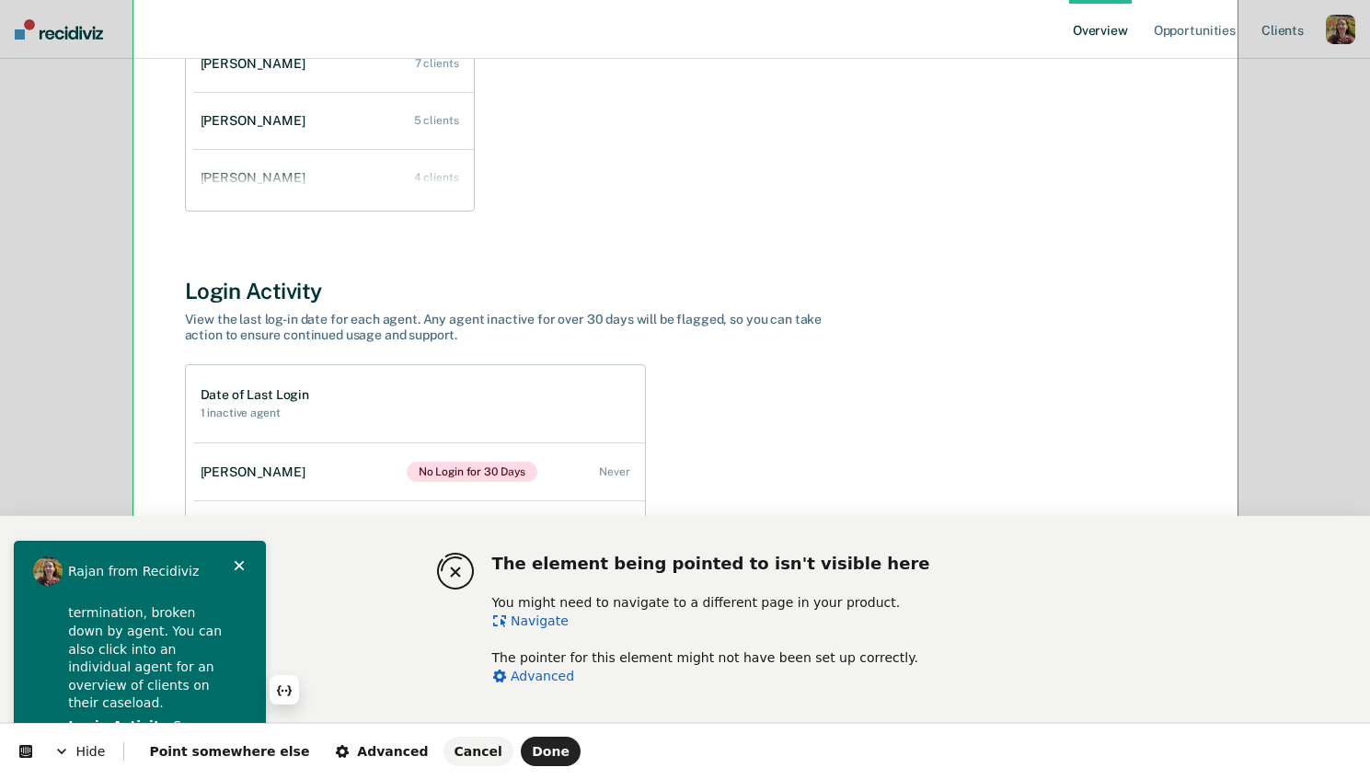
click at [195, 679] on ul "Opportunities: Get a quick view of clients eligible for early termination, brok…" at bounding box center [139, 688] width 213 height 275
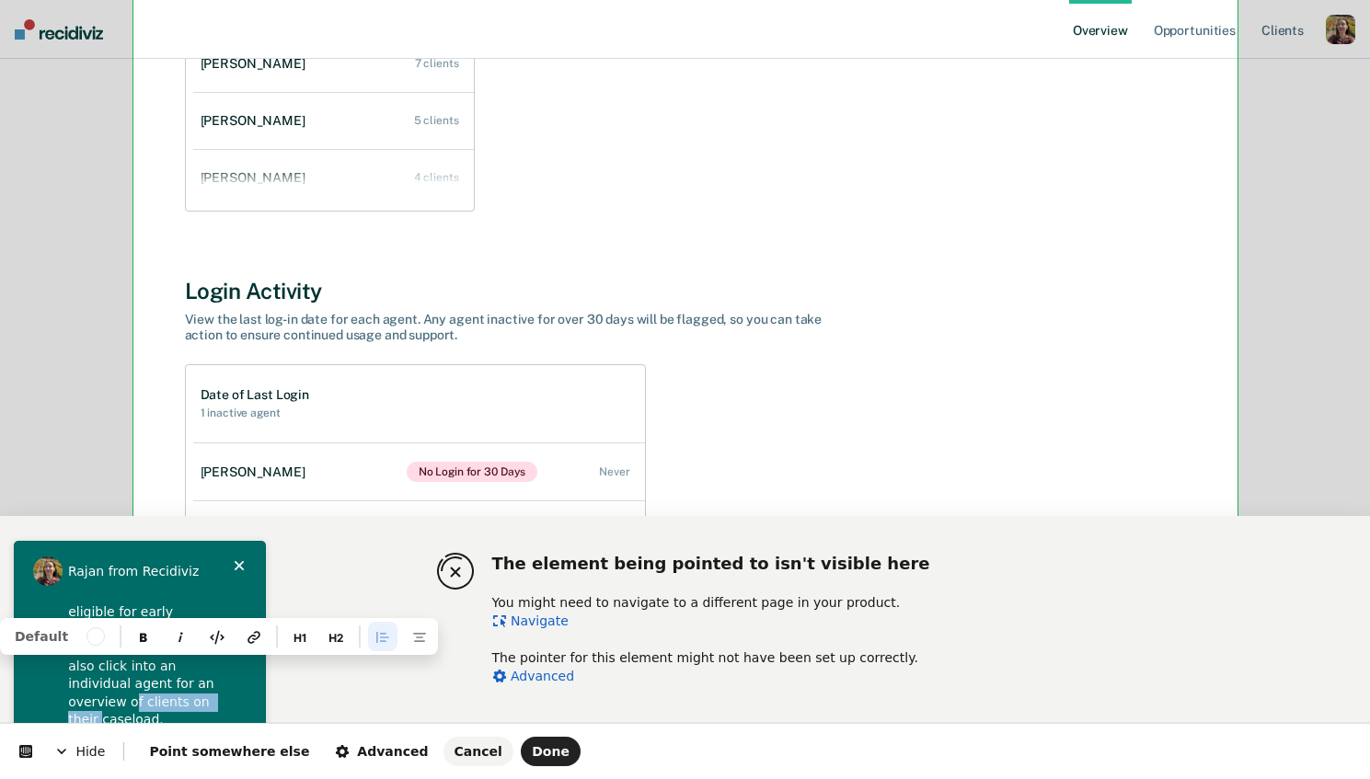
drag, startPoint x: 200, startPoint y: 664, endPoint x: 156, endPoint y: 684, distance: 47.7
click at [156, 684] on p "Opportunities: Get a quick view of clients eligible for early termination, brok…" at bounding box center [150, 649] width 165 height 162
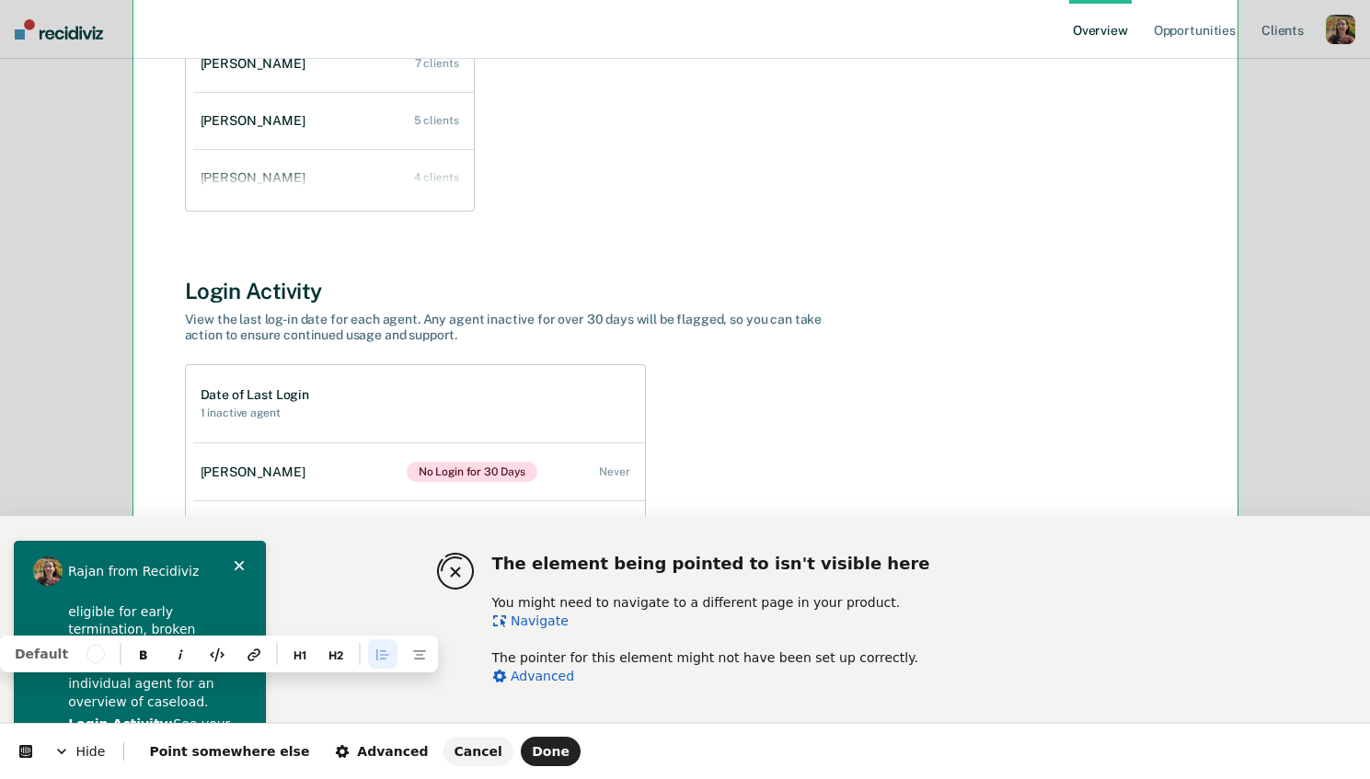
drag, startPoint x: 138, startPoint y: 689, endPoint x: 40, endPoint y: 686, distance: 98.5
click at [40, 686] on ul "Opportunities: Get a quick view of clients eligible for early termination, brok…" at bounding box center [139, 696] width 213 height 257
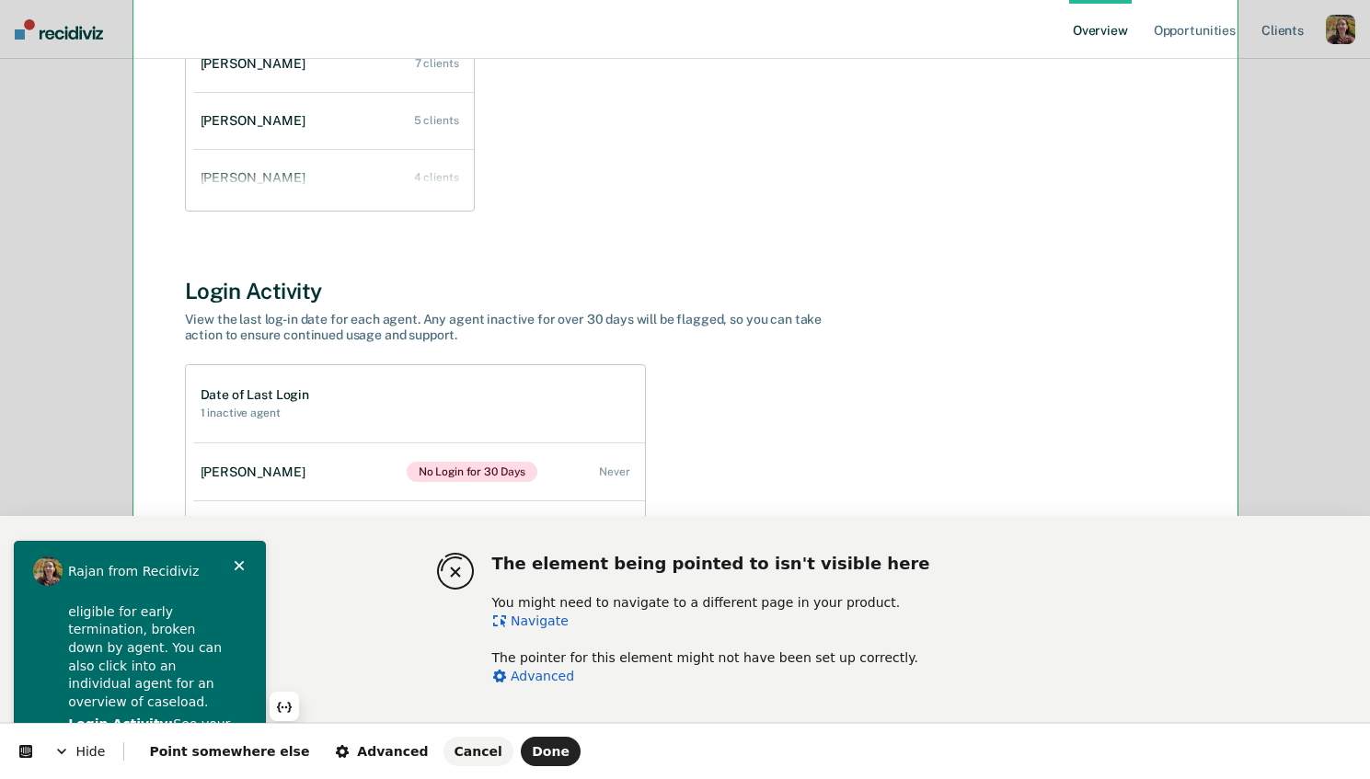
click at [191, 694] on ul "Opportunities: Get a quick view of clients eligible for early termination, brok…" at bounding box center [139, 696] width 213 height 257
click at [69, 684] on p "Opportunities: Get a quick view of clients eligible for early termination, brok…" at bounding box center [150, 640] width 165 height 144
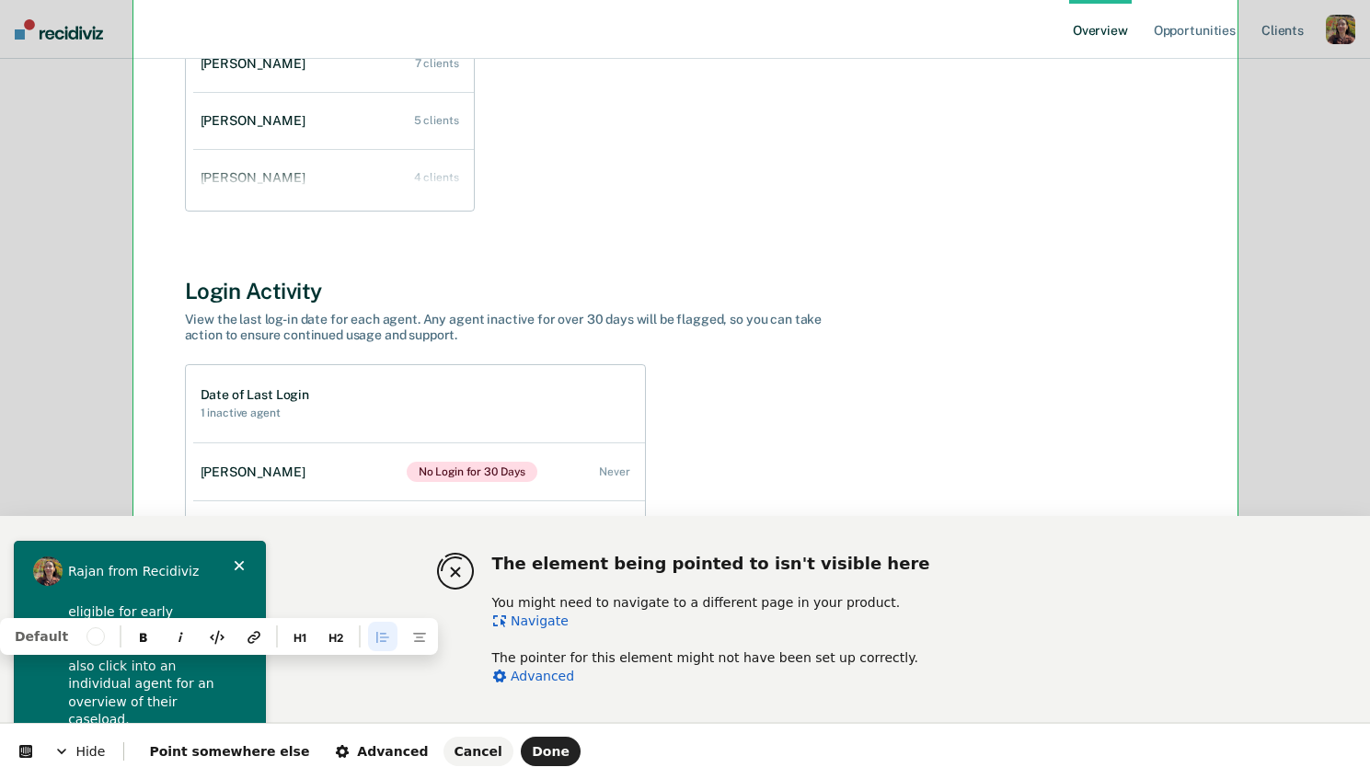
drag, startPoint x: 163, startPoint y: 684, endPoint x: 134, endPoint y: 663, distance: 35.5
click at [134, 663] on p "Opportunities: Get a quick view of clients eligible for early termination, brok…" at bounding box center [150, 649] width 165 height 162
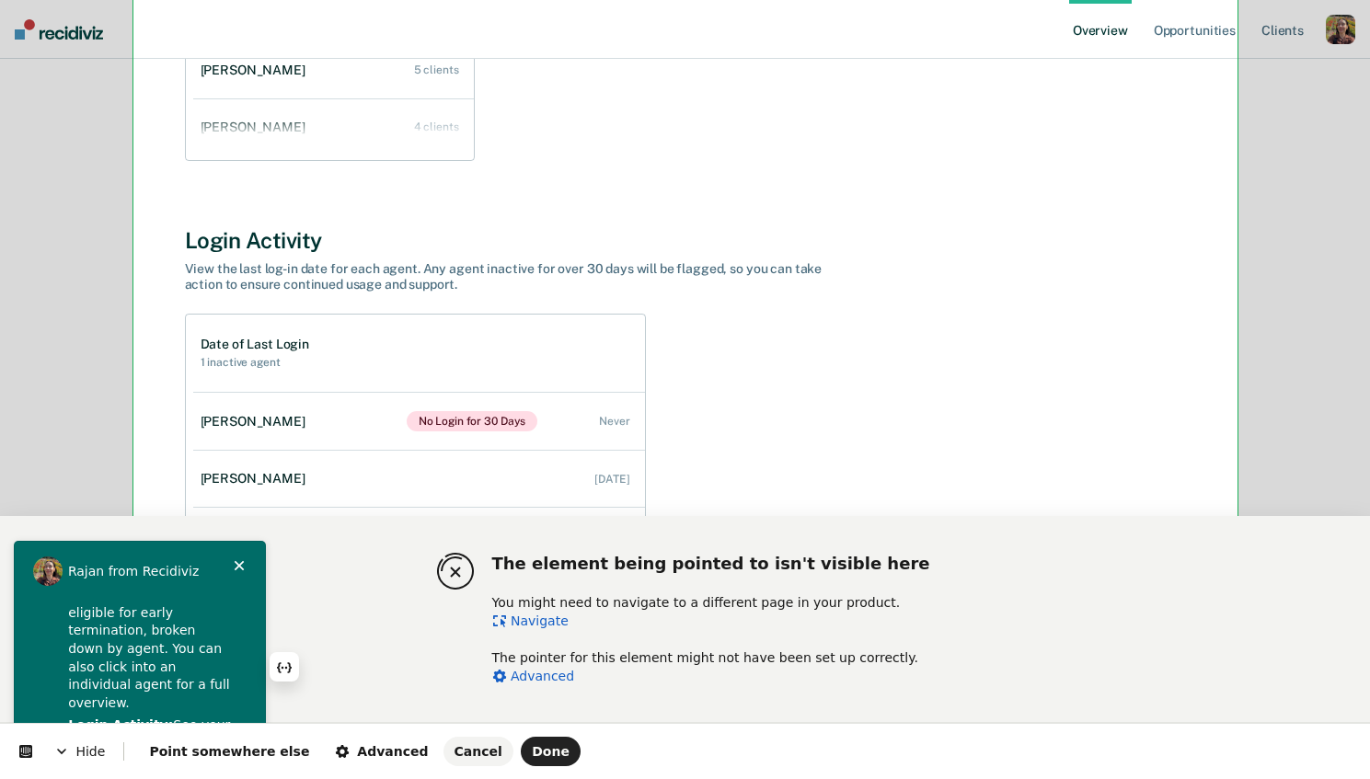
scroll to position [510, 0]
click at [521, 759] on button "Done" at bounding box center [551, 751] width 60 height 29
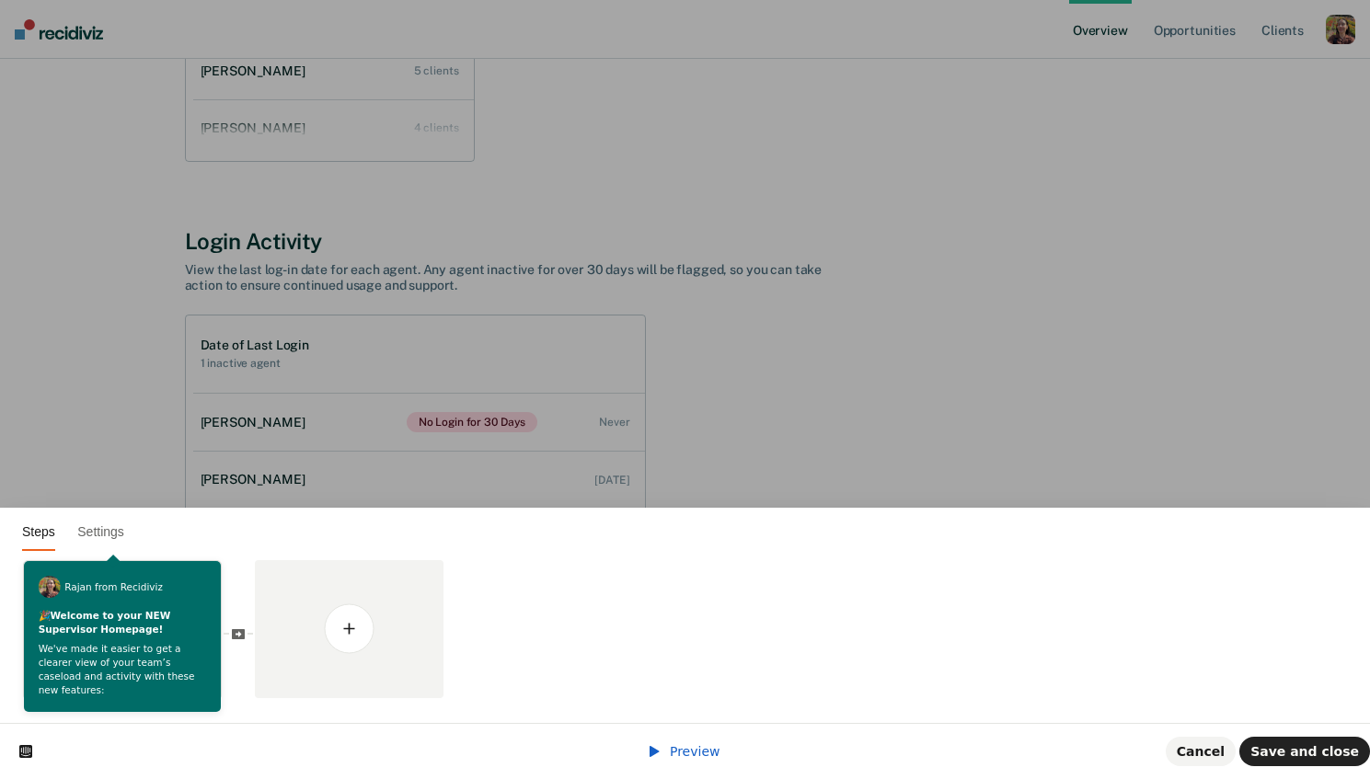
scroll to position [0, 0]
click at [1337, 753] on span "Save and close" at bounding box center [1304, 751] width 109 height 15
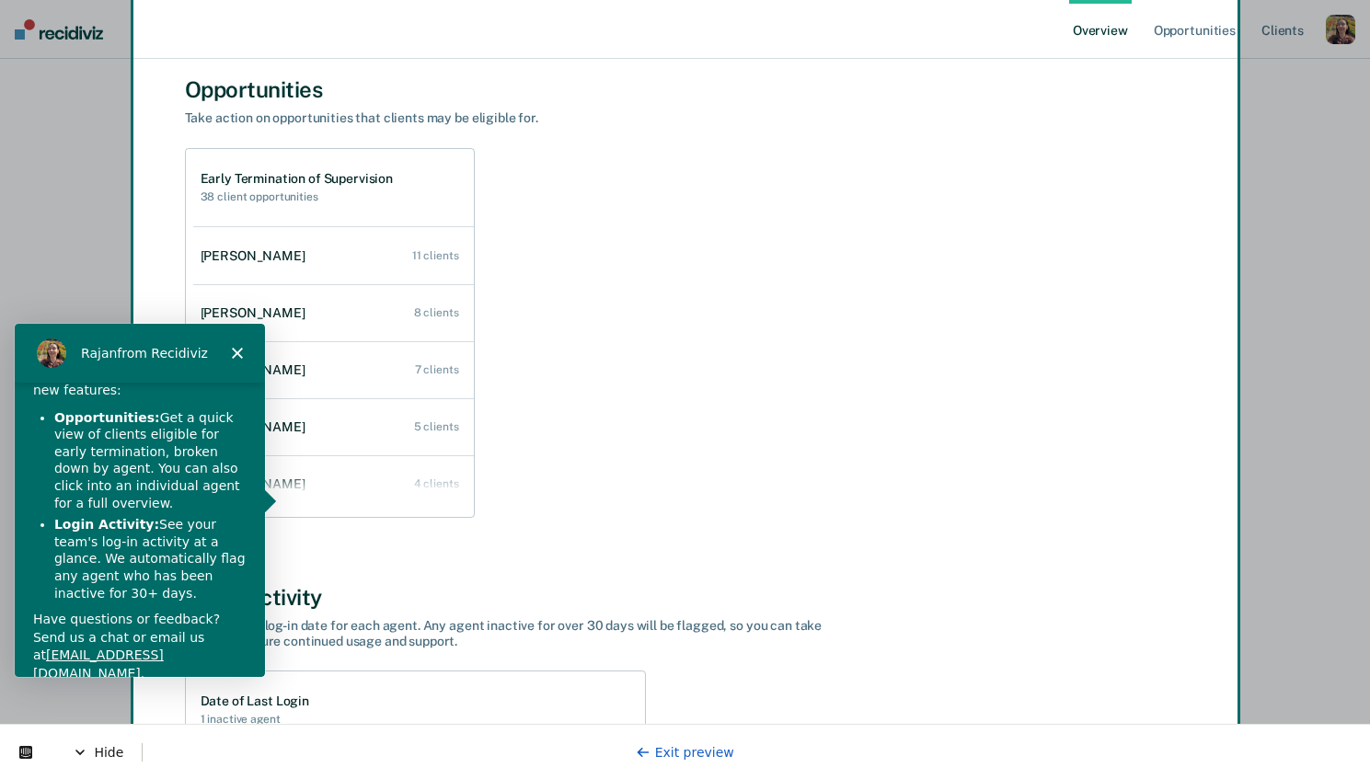
scroll to position [103, 0]
